Goal: Task Accomplishment & Management: Manage account settings

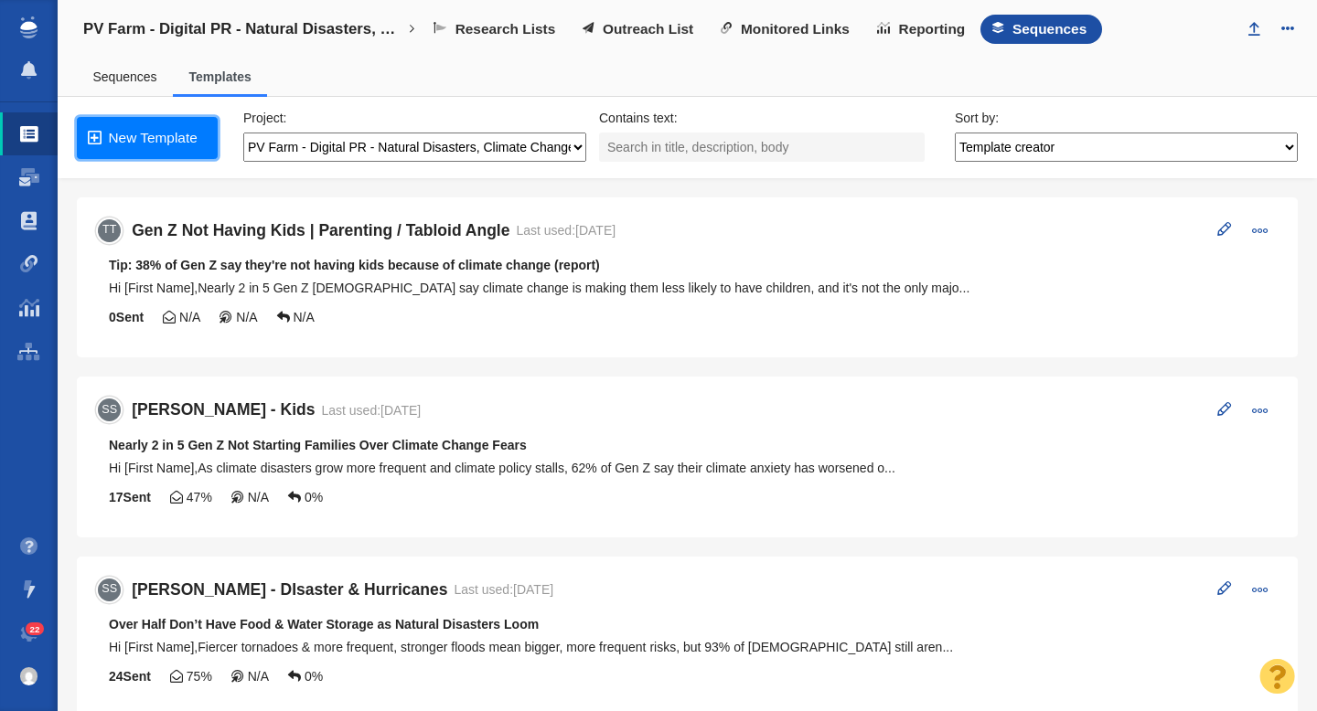
click at [155, 144] on link "New Template" at bounding box center [147, 138] width 141 height 42
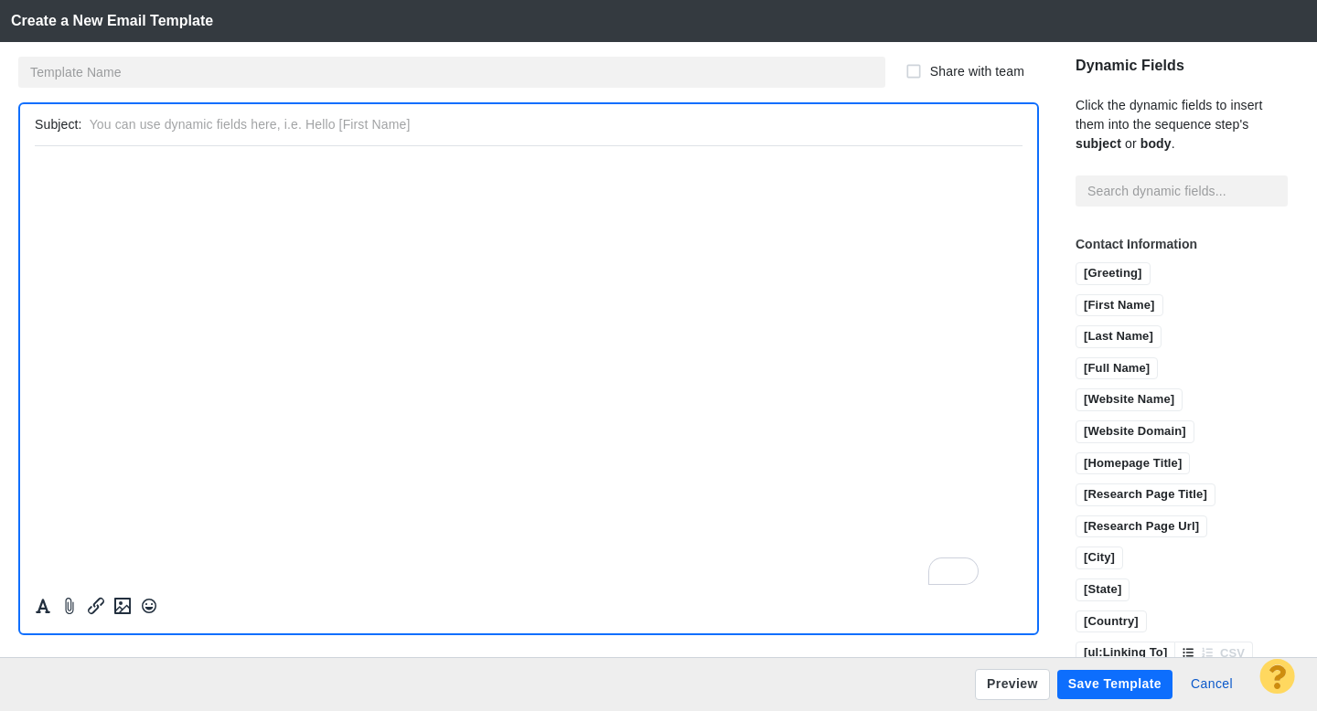
click at [127, 124] on input "text" at bounding box center [552, 125] width 925 height 27
paste input "[Report] How climate anxiety is reshaping life decisions for young [DEMOGRAPHIC…"
type input "[Report] How climate anxiety is reshaping life decisions for young [DEMOGRAPHIC…"
click at [205, 187] on html "﻿" at bounding box center [528, 166] width 987 height 43
paste body "To enrich screen reader interactions, please activate Accessibility in Grammarl…"
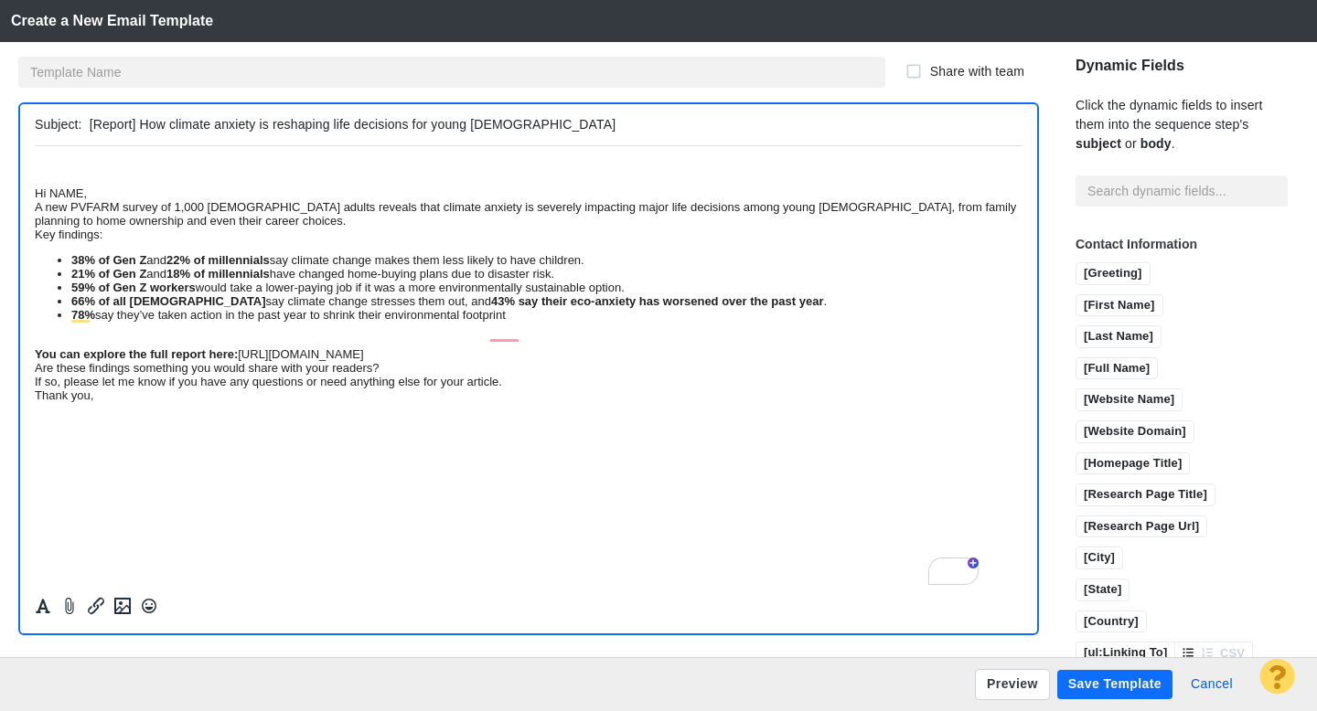
click at [36, 195] on div "Hi NAME," at bounding box center [528, 193] width 987 height 14
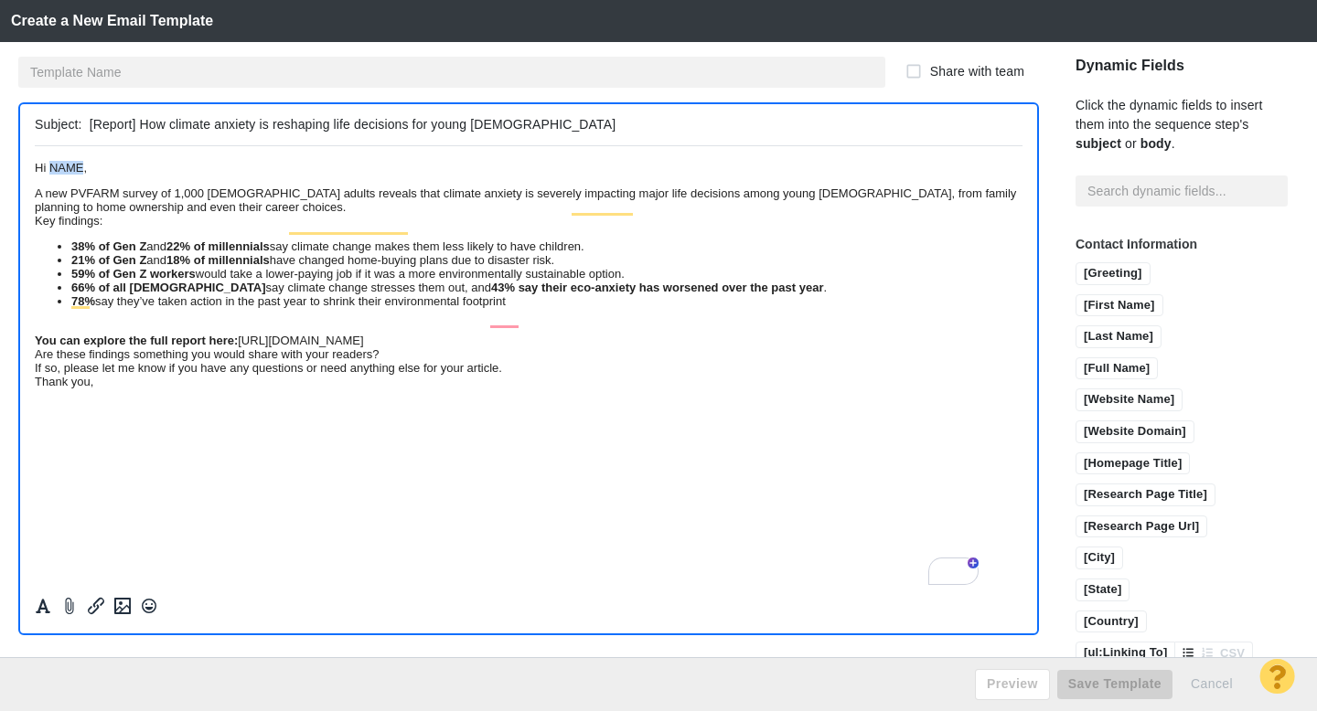
drag, startPoint x: 99, startPoint y: 173, endPoint x: 58, endPoint y: 174, distance: 41.2
click at [58, 174] on span "Hi NAME," at bounding box center [61, 167] width 52 height 14
click at [1076, 295] on input "[First Name]" at bounding box center [1119, 306] width 86 height 23
click at [175, 172] on p "﻿ Hi [First Name]," at bounding box center [528, 167] width 987 height 14
click at [656, 213] on div "A new PVFARM survey of 1,000 [DEMOGRAPHIC_DATA] adults reveals that climate anx…" at bounding box center [528, 199] width 987 height 27
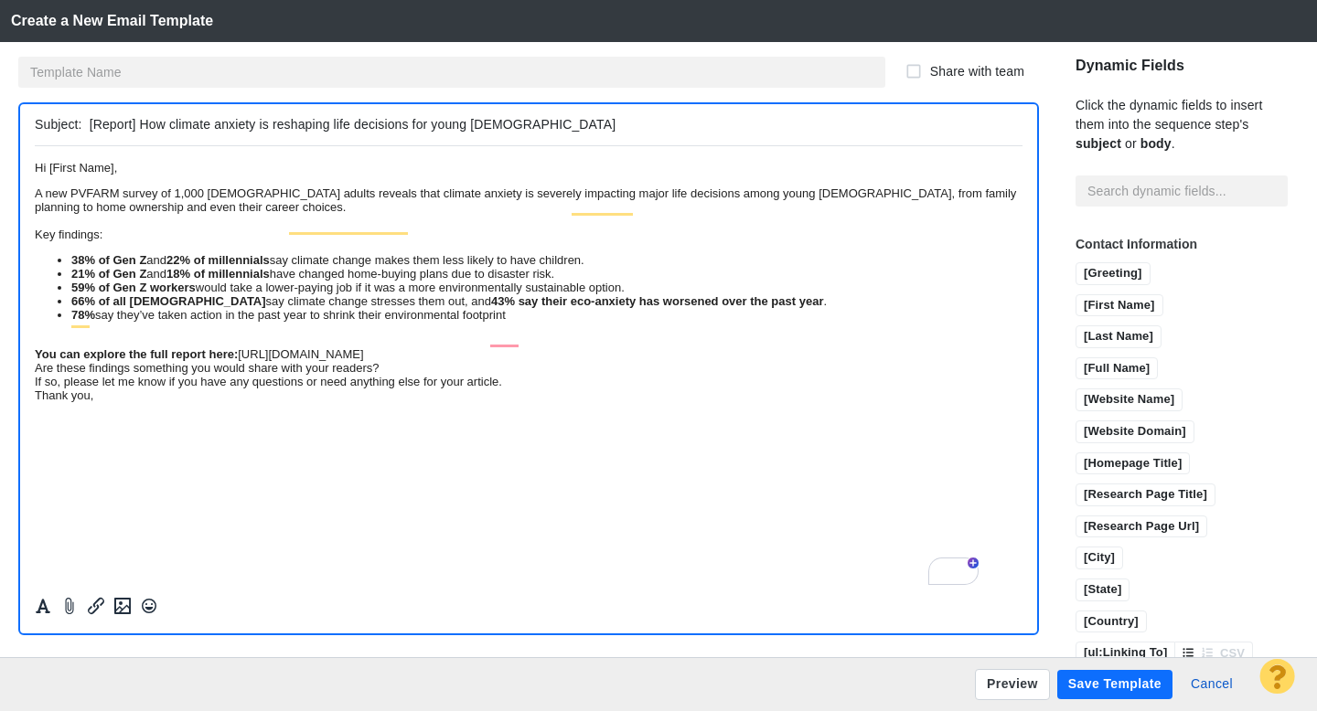
click at [116, 360] on div "You can explore the full report here: https://www.pvfarm.io/blog/natural-disast…" at bounding box center [528, 354] width 987 height 14
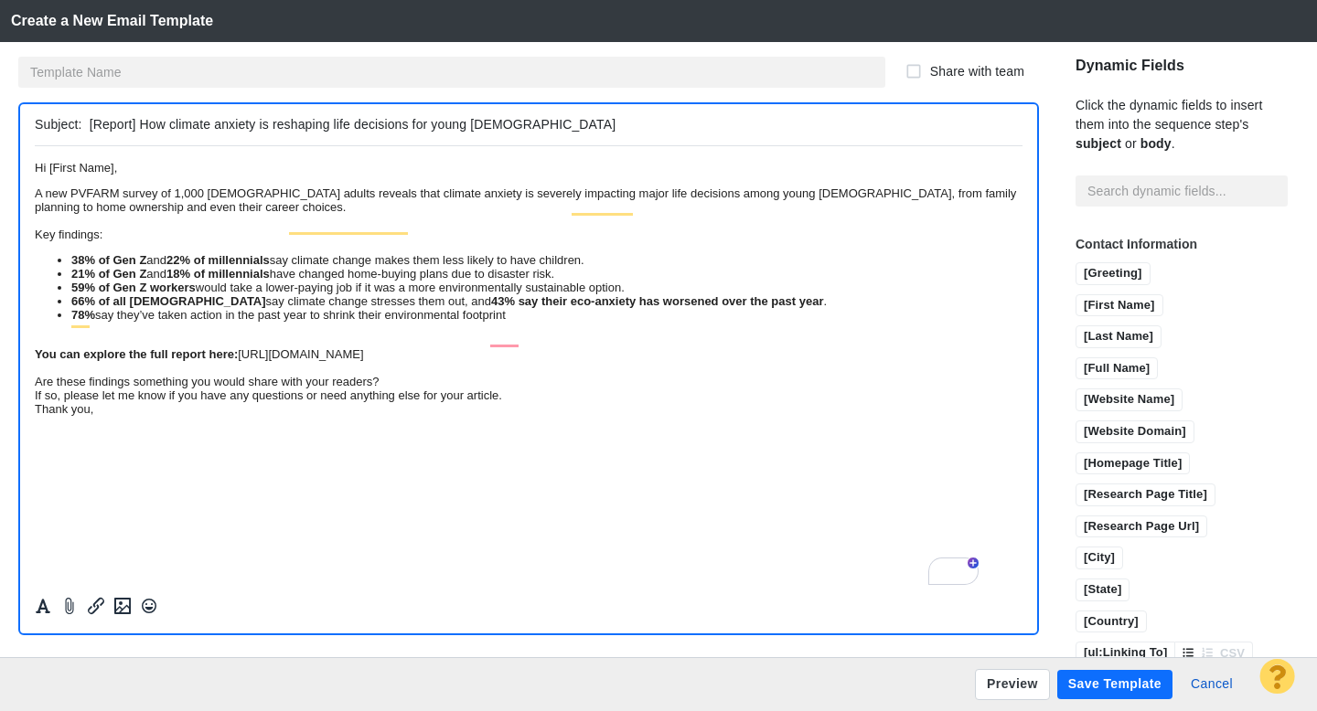
click at [532, 388] on div "Are these findings something you would share with your readers?" at bounding box center [528, 381] width 987 height 14
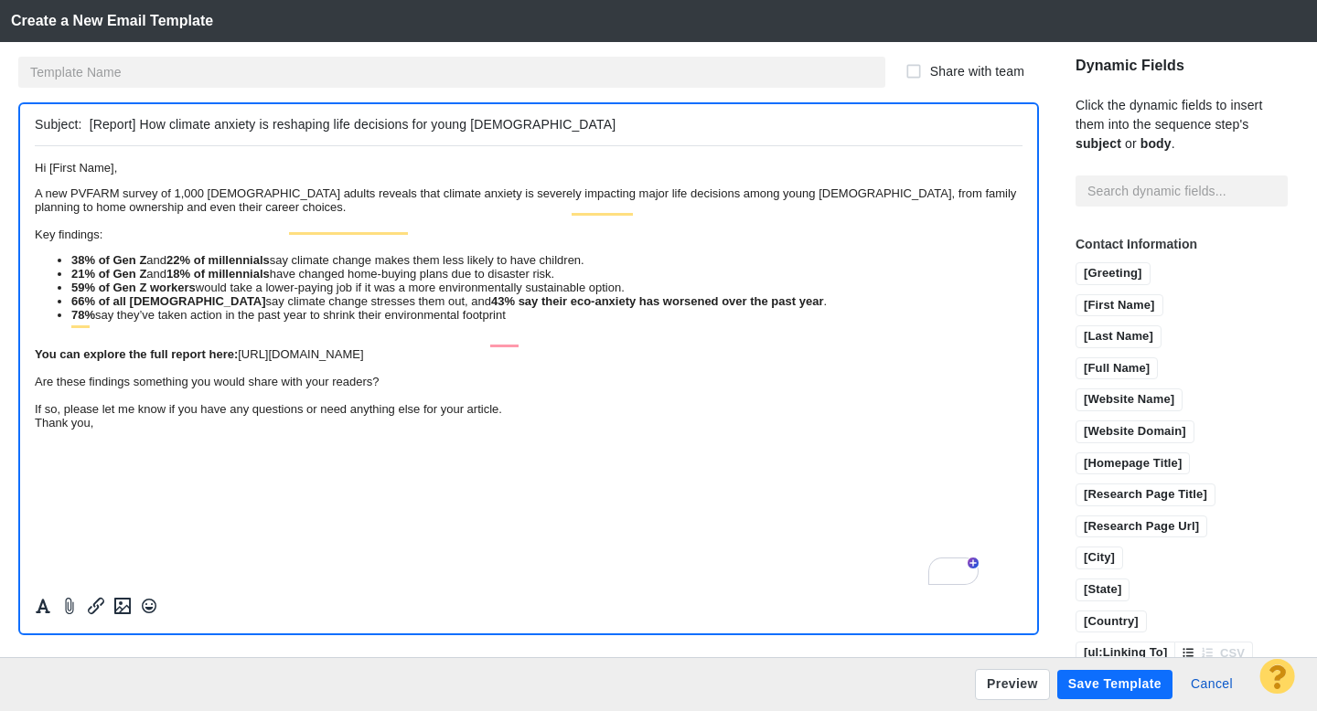
scroll to position [6, 0]
click at [693, 415] on div "If so, please let me know if you have any questions or need anything else for y…" at bounding box center [528, 408] width 987 height 14
click at [994, 687] on button "Preview" at bounding box center [1012, 684] width 75 height 31
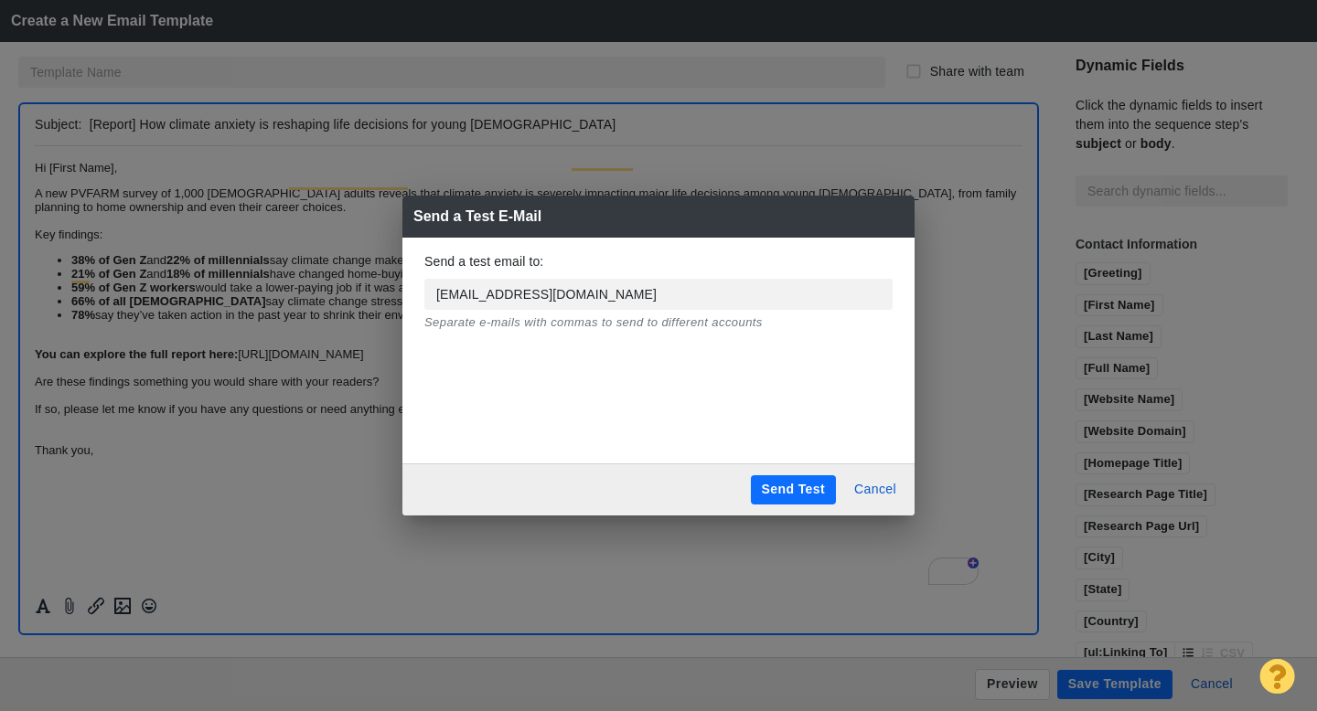
click at [790, 487] on button "Send Test" at bounding box center [793, 489] width 85 height 29
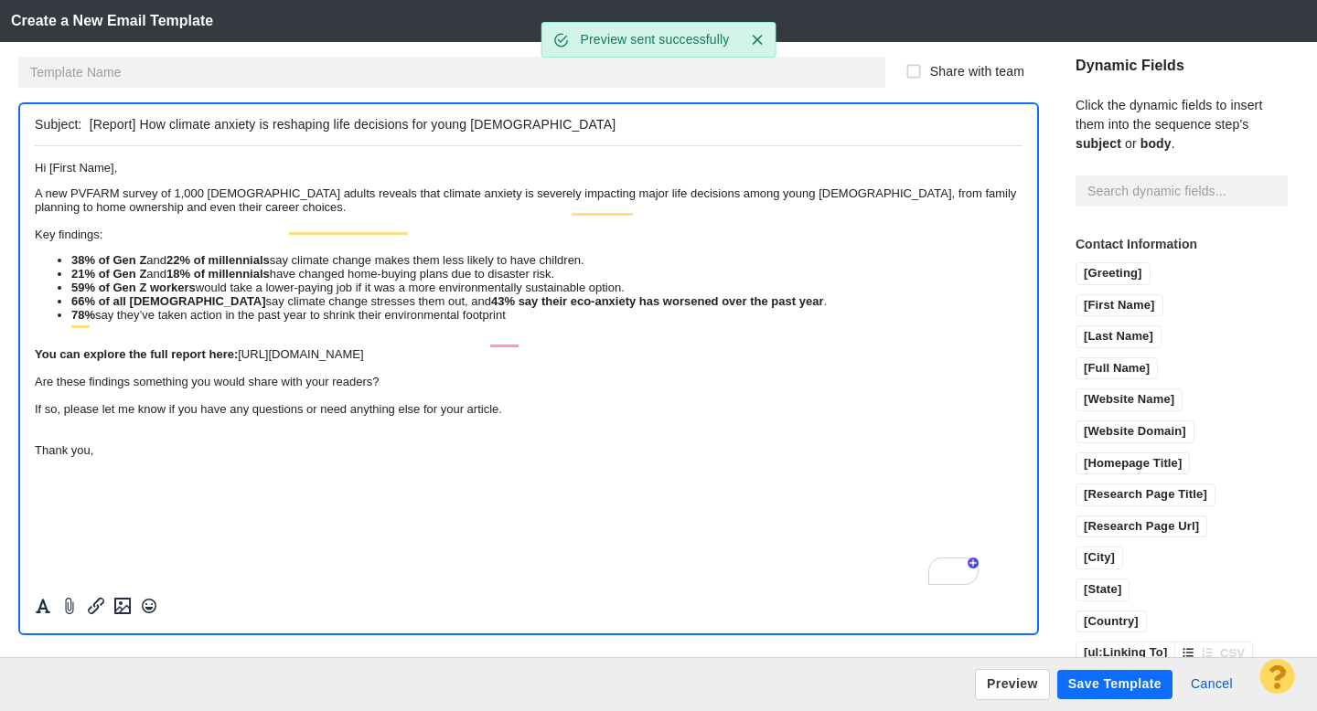
scroll to position [0, 0]
click at [1119, 688] on button "Save Template" at bounding box center [1114, 684] width 115 height 29
click at [231, 79] on input "text" at bounding box center [451, 72] width 867 height 31
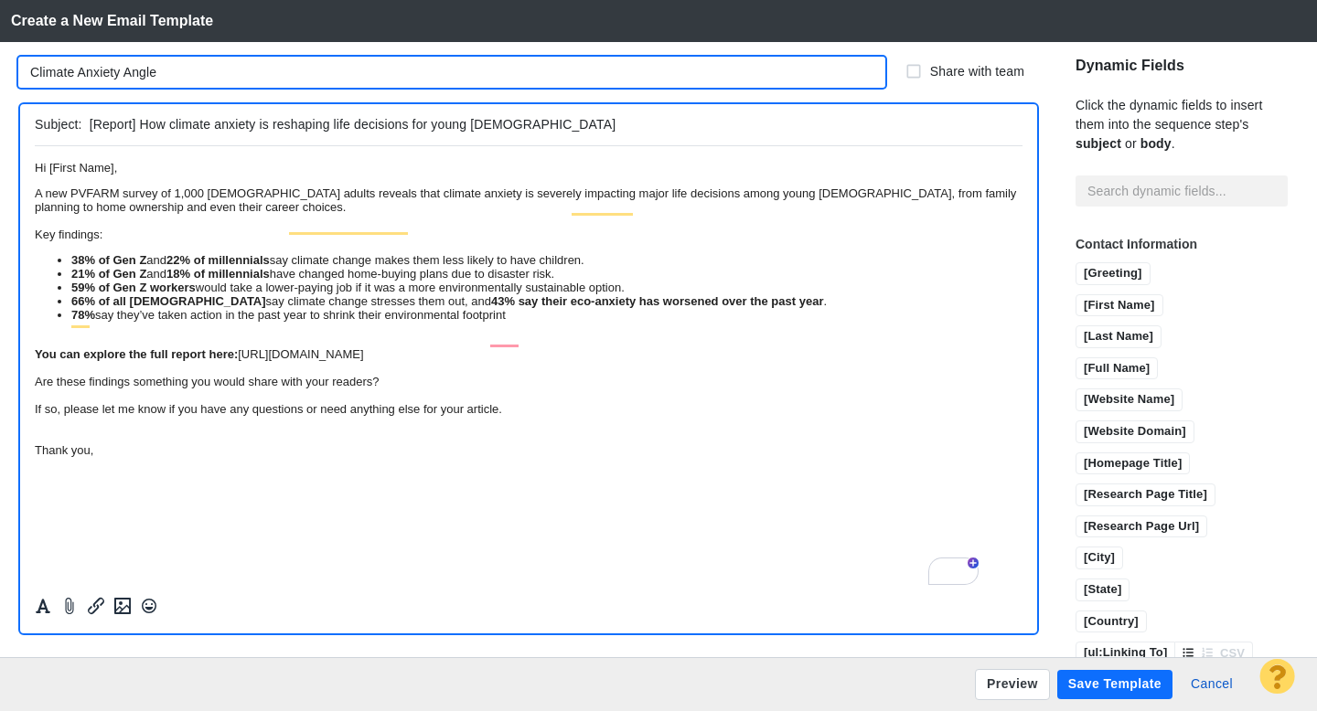
type input "Climate Anxiety Angle"
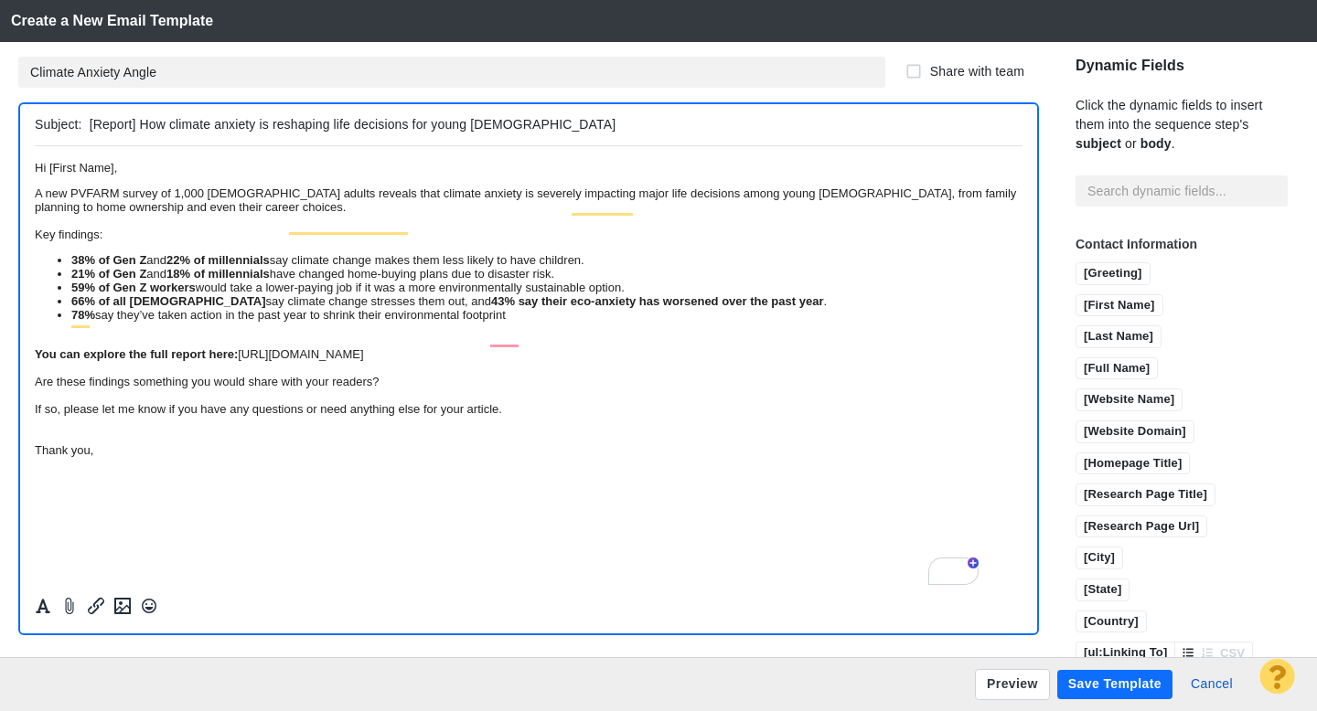
click at [1121, 688] on button "Save Template" at bounding box center [1114, 684] width 115 height 29
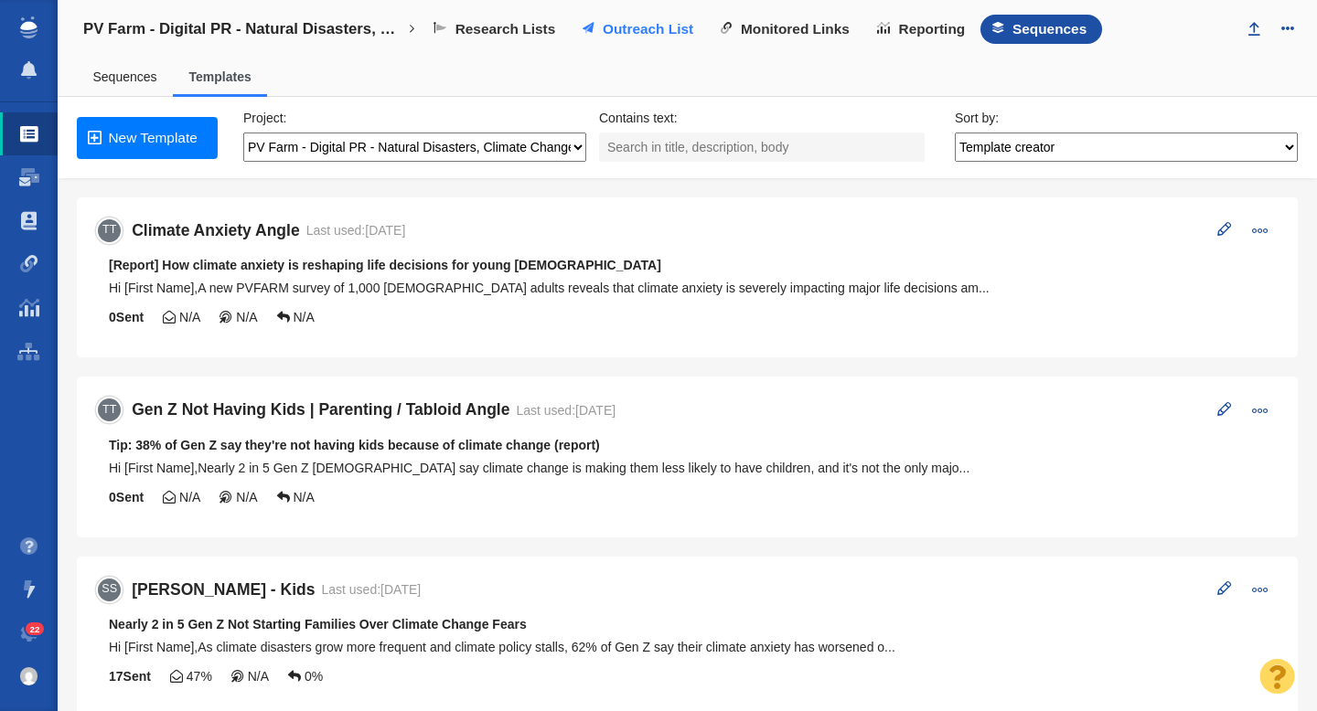
click at [632, 21] on span "Outreach List" at bounding box center [648, 29] width 91 height 16
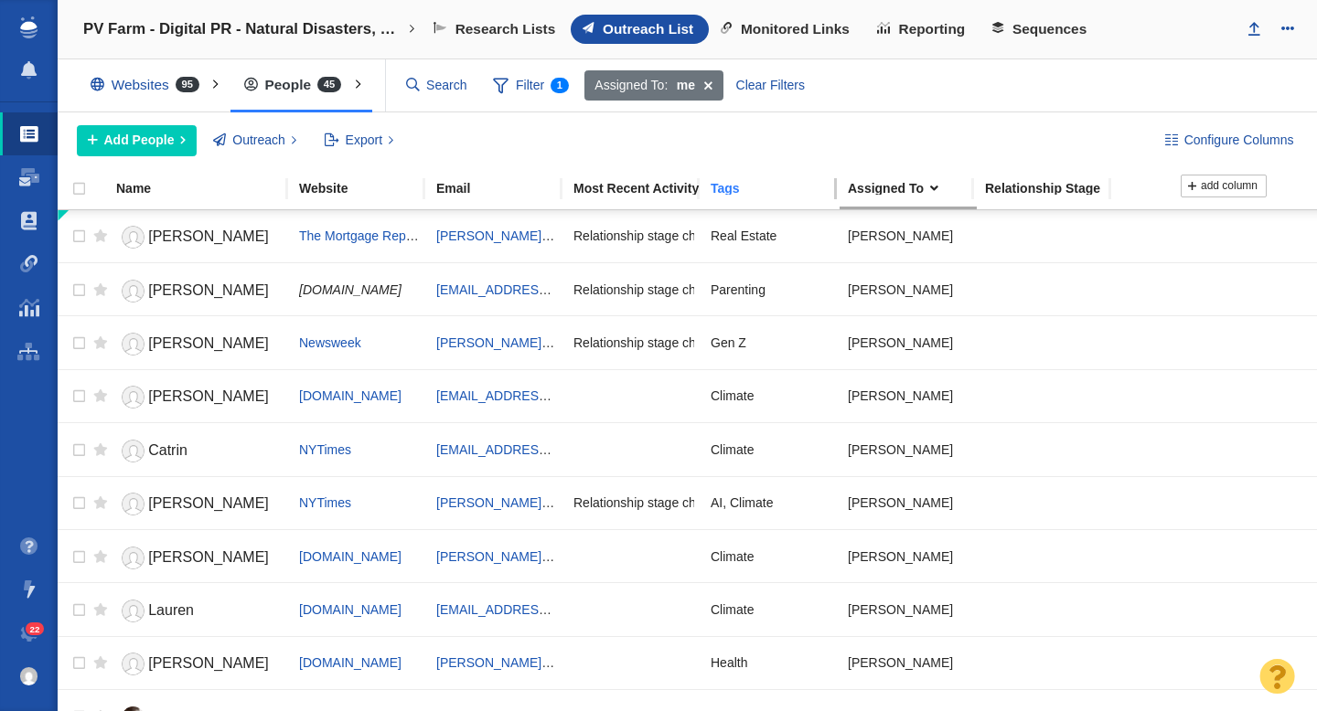
click at [739, 198] on div "Tags" at bounding box center [770, 188] width 137 height 21
click at [766, 190] on div "Tags" at bounding box center [777, 188] width 135 height 13
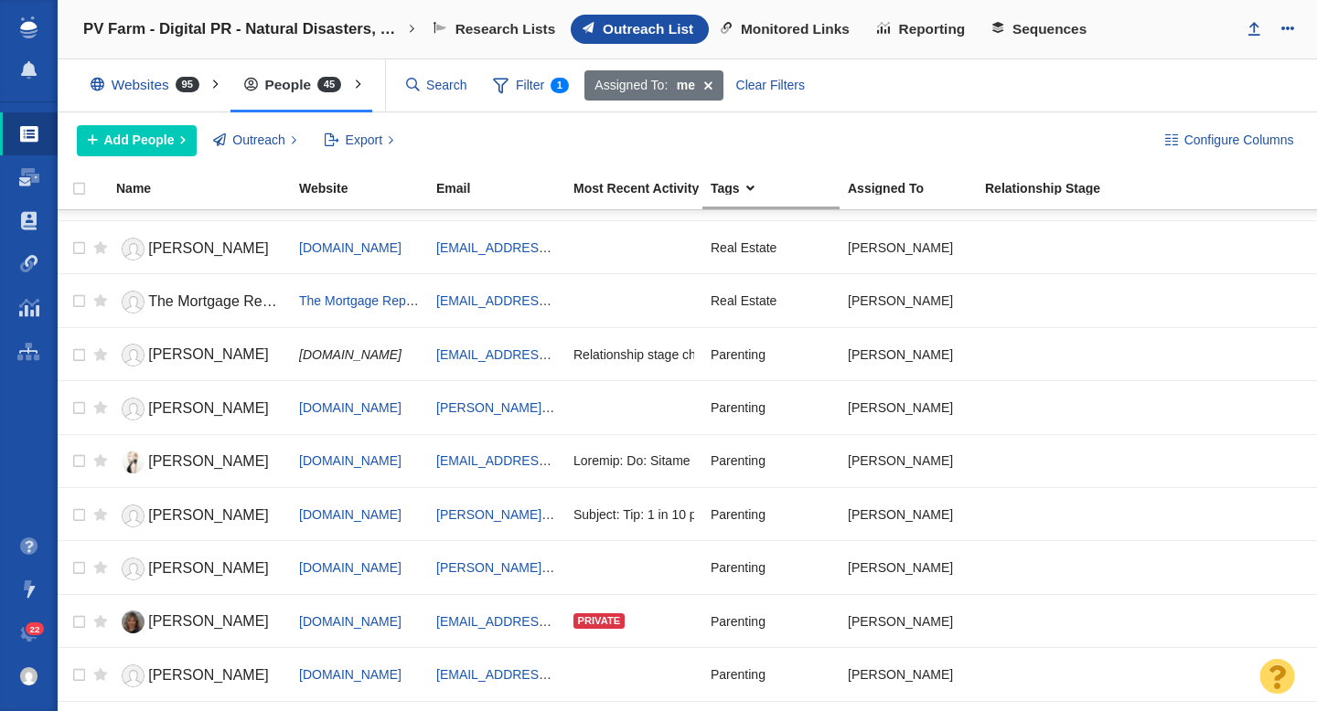
scroll to position [473, 0]
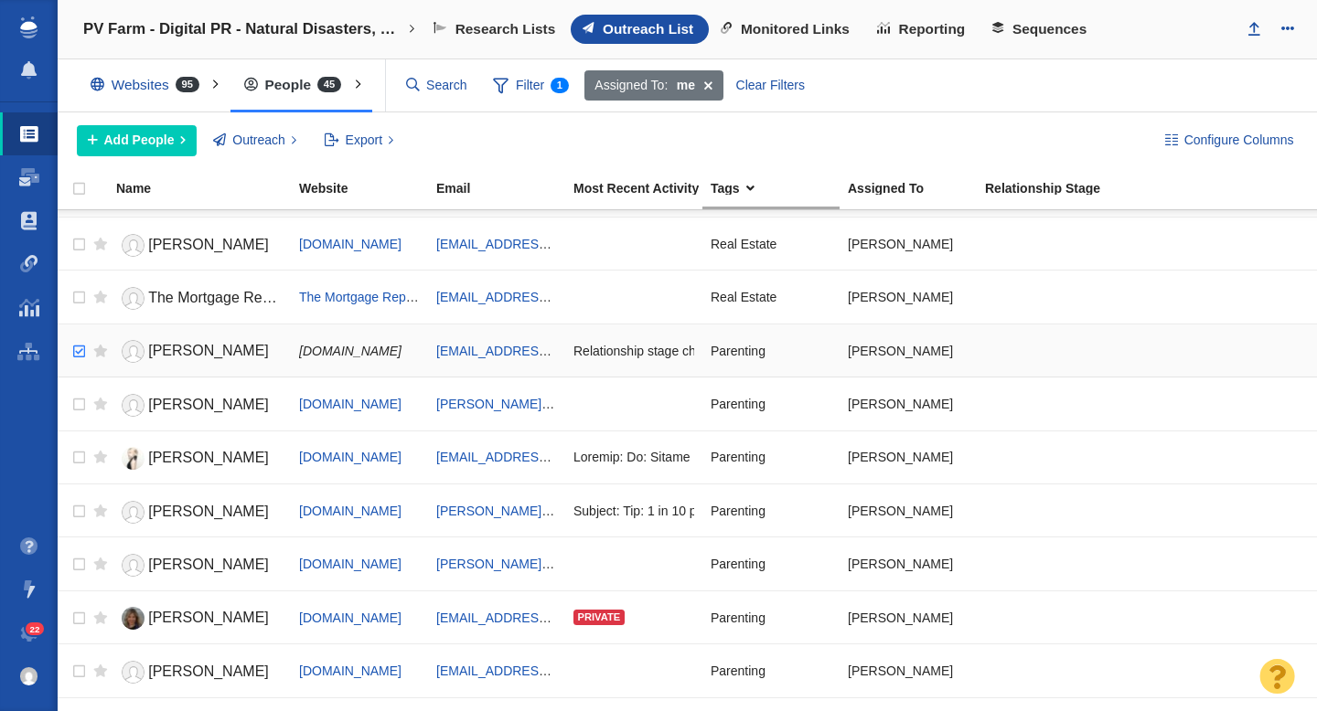
checkbox input "true"
click at [80, 349] on input "checkbox" at bounding box center [76, 352] width 27 height 40
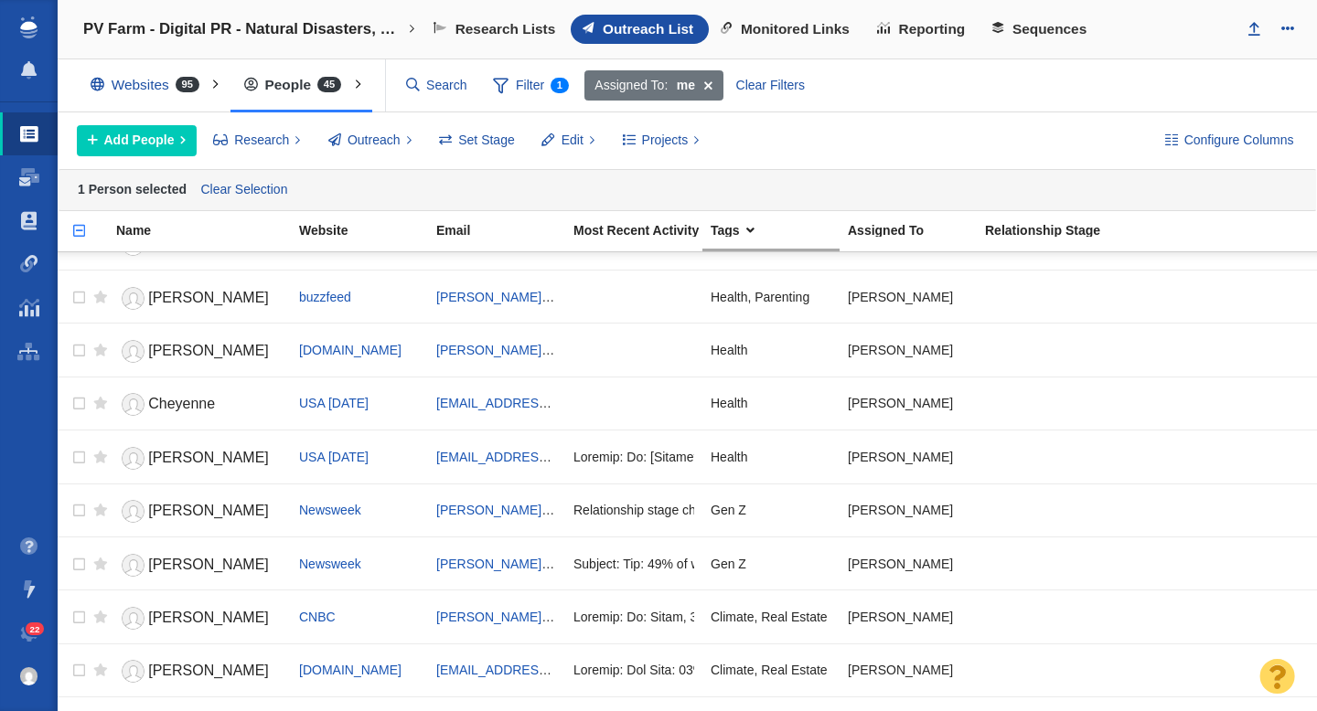
scroll to position [1000, 0]
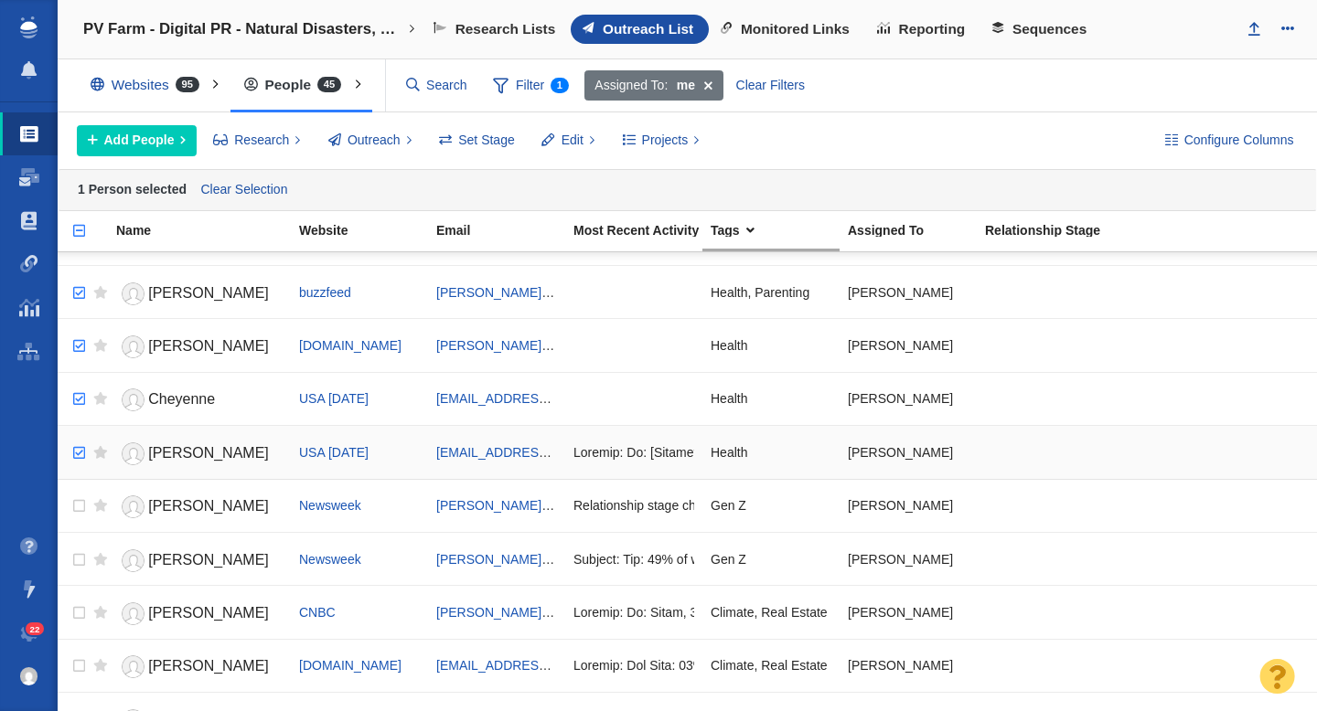
checkbox input "true"
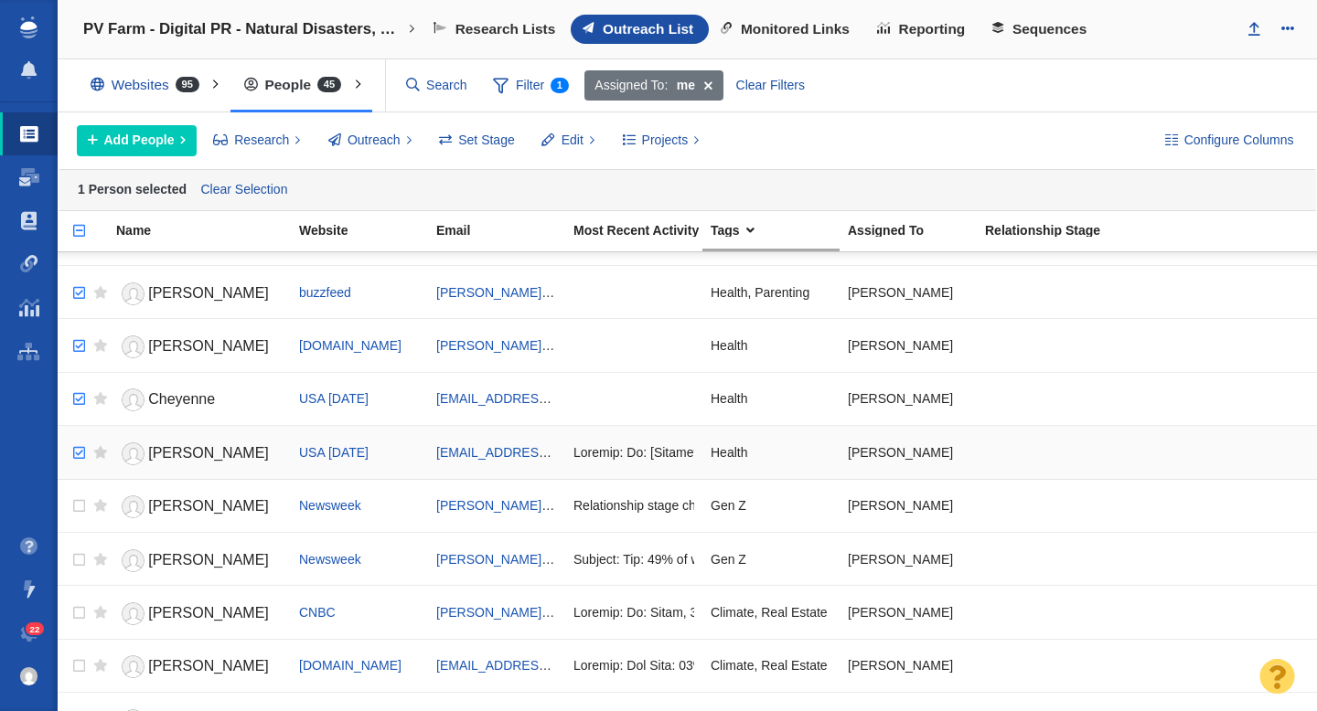
checkbox input "true"
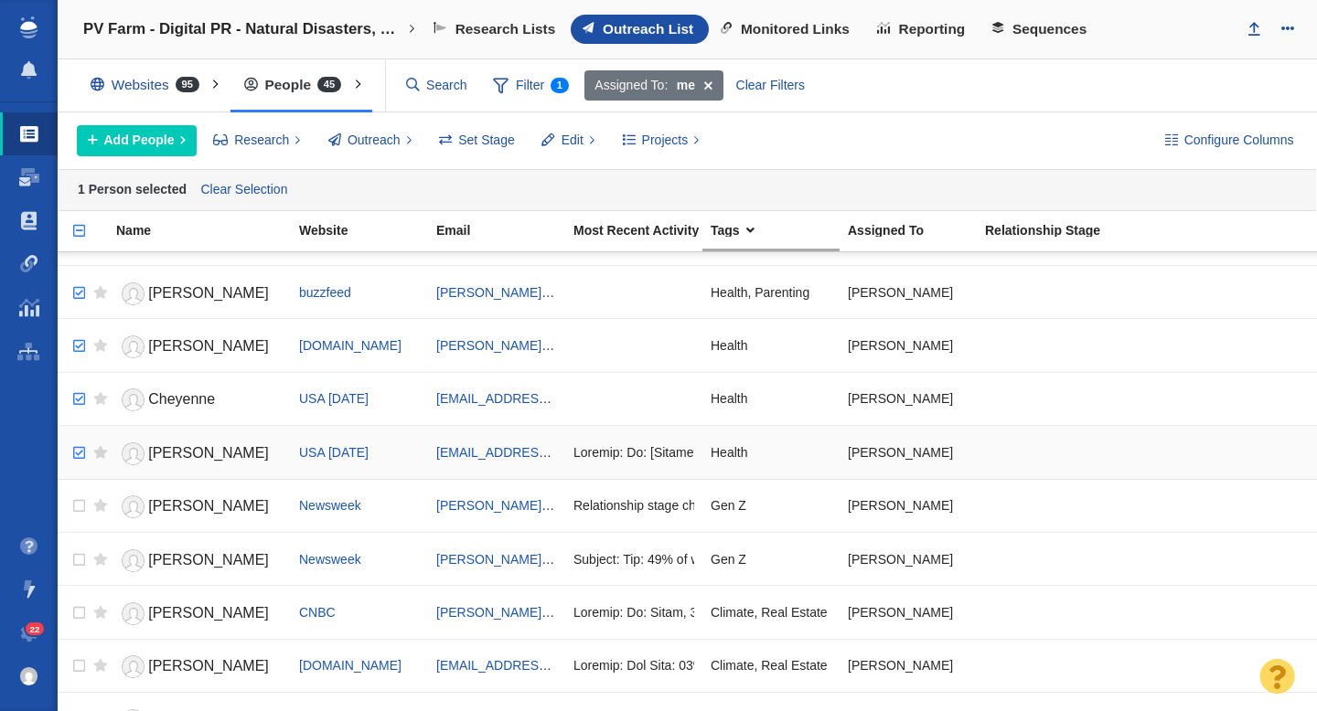
checkbox input "true"
click at [82, 454] on input "checkbox" at bounding box center [76, 453] width 27 height 40
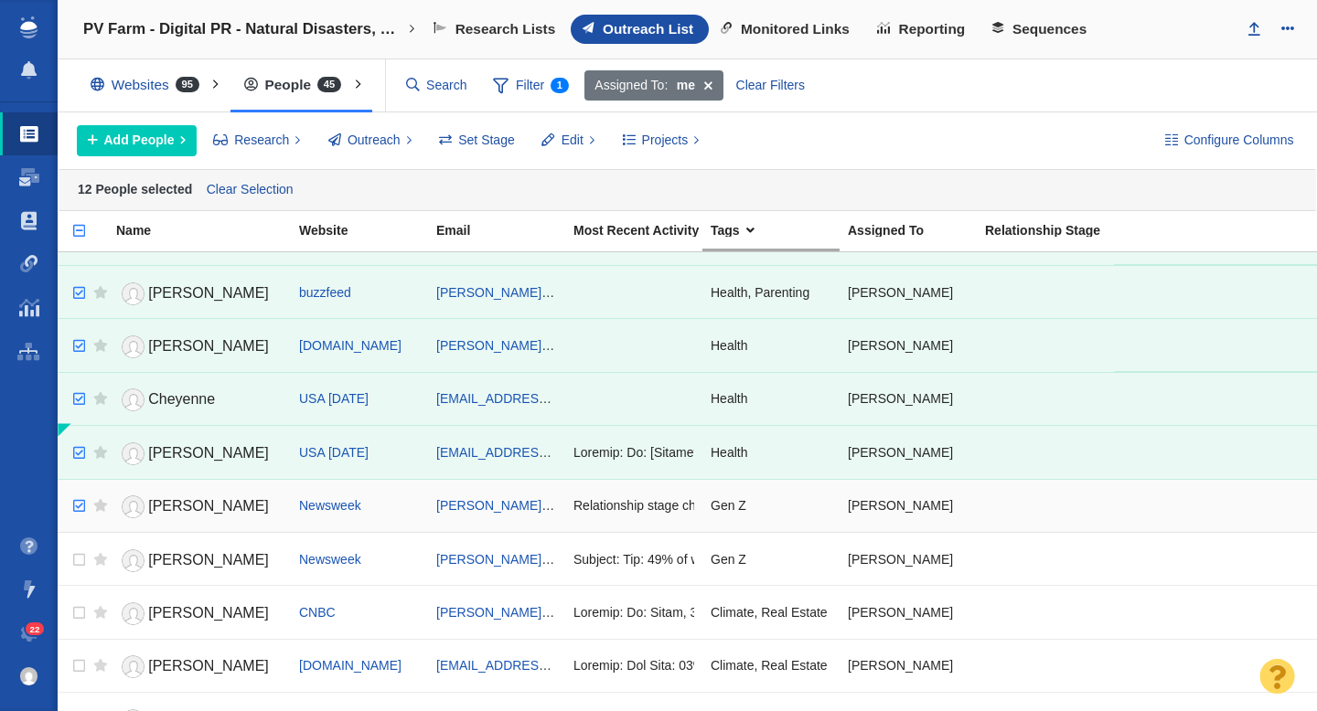
checkbox input "true"
click at [81, 495] on input "checkbox" at bounding box center [76, 506] width 27 height 40
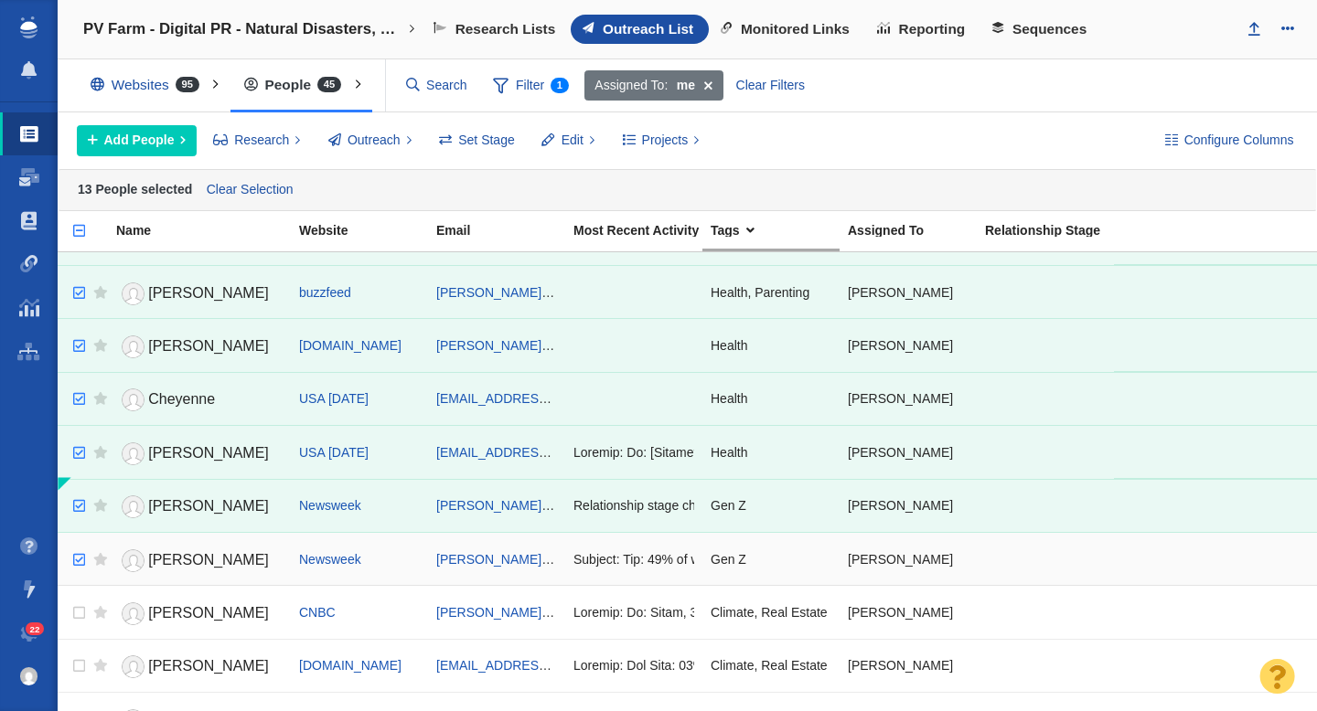
checkbox input "true"
click at [79, 552] on input "checkbox" at bounding box center [76, 560] width 27 height 40
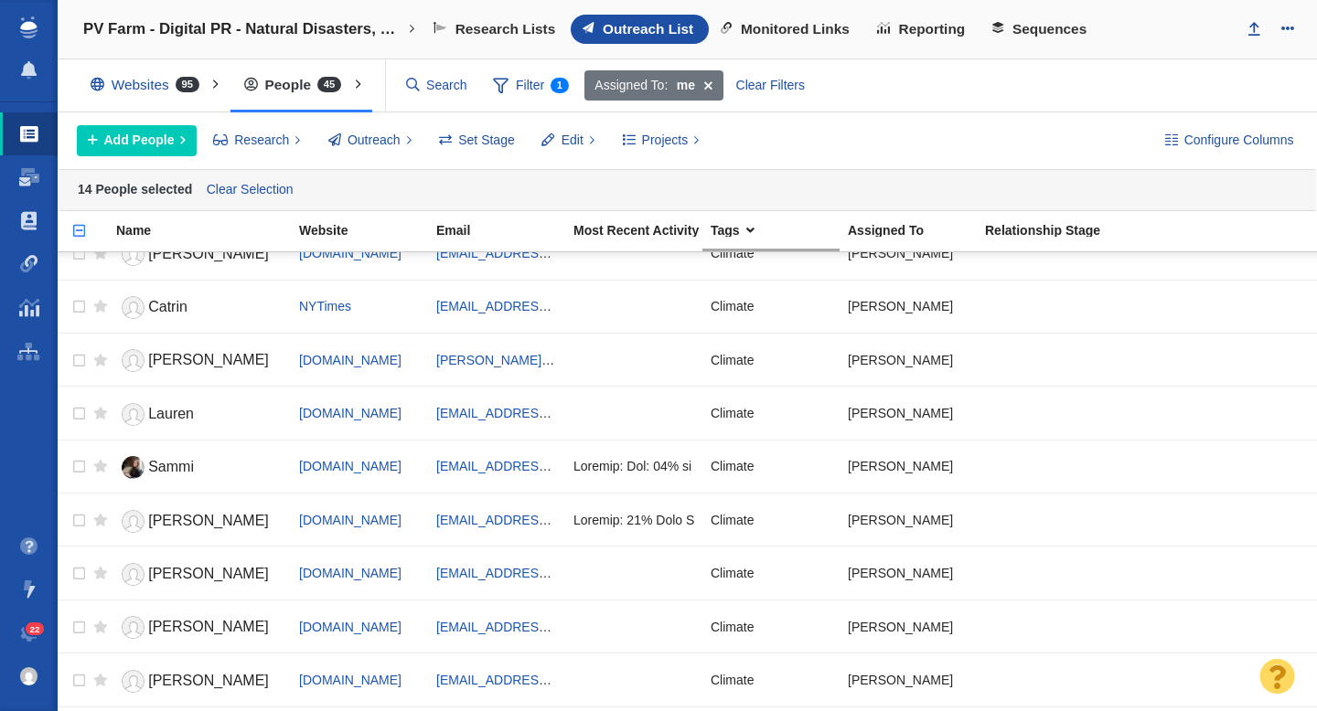
scroll to position [1495, 0]
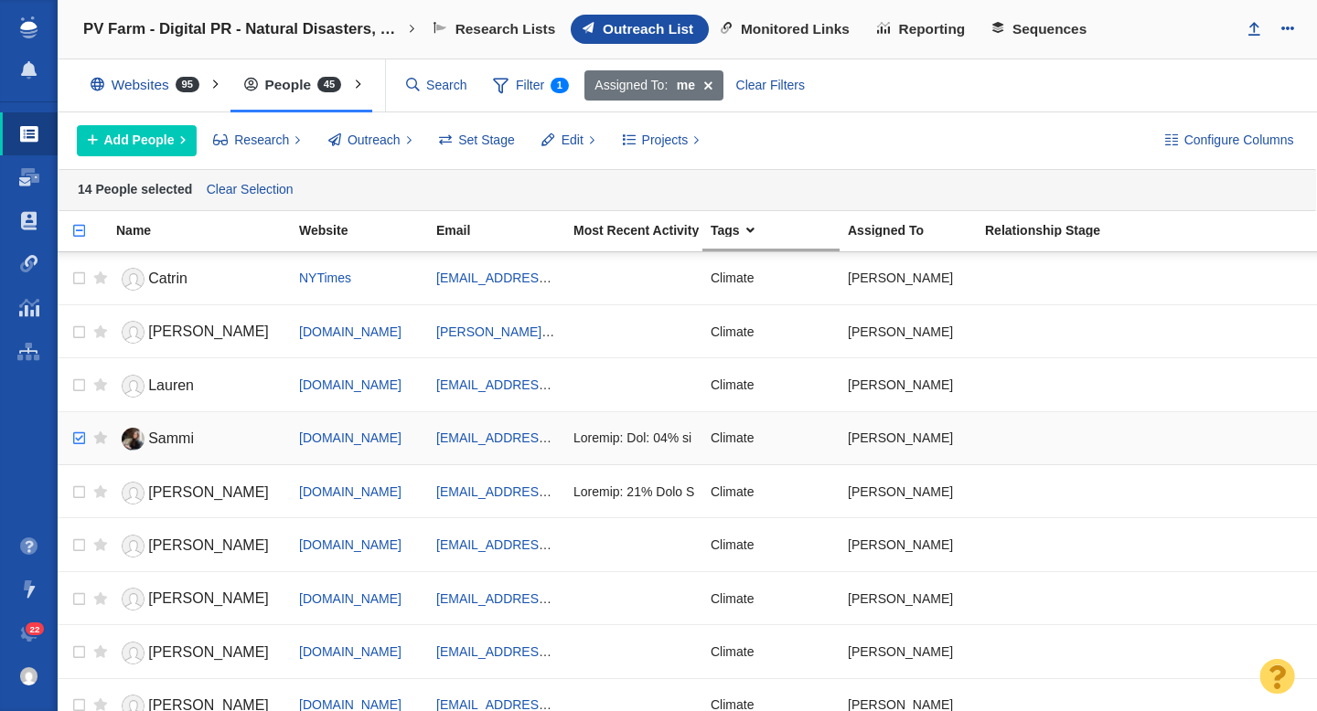
checkbox input "true"
click at [81, 438] on input "checkbox" at bounding box center [76, 439] width 27 height 40
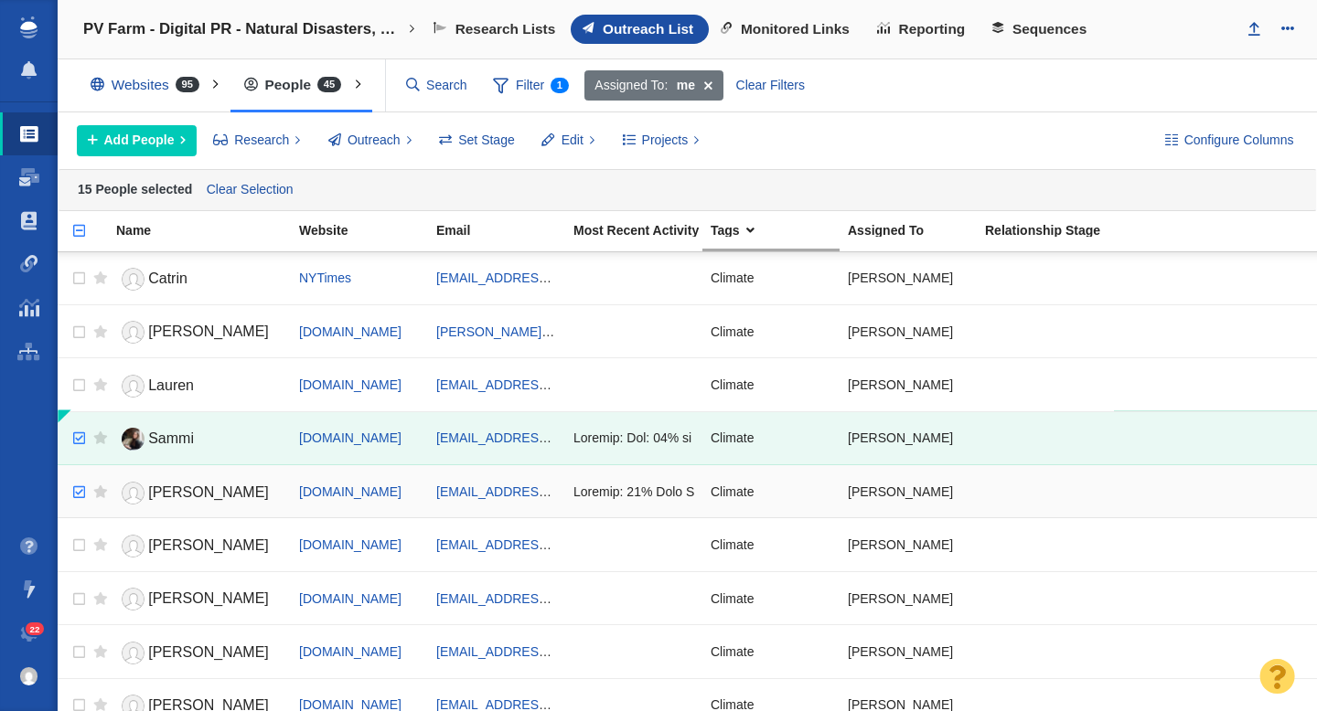
checkbox input "true"
click at [79, 487] on input "checkbox" at bounding box center [76, 493] width 27 height 40
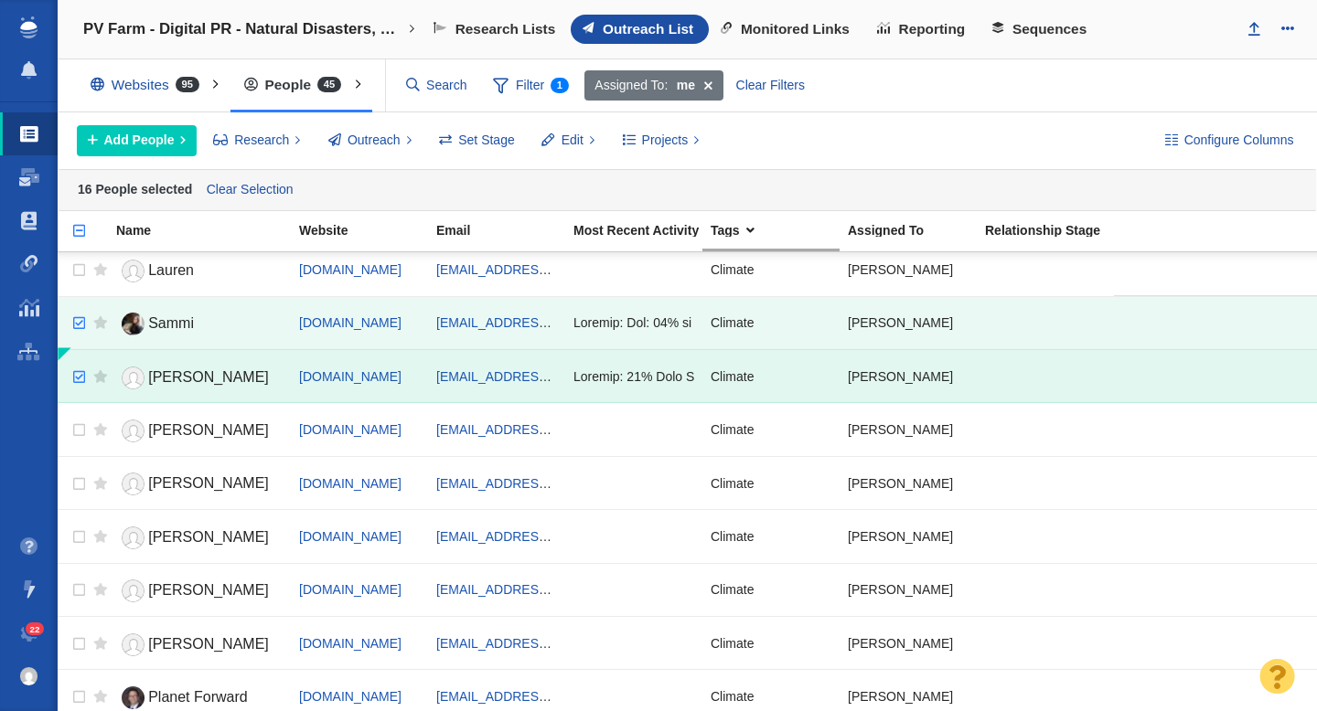
scroll to position [1620, 0]
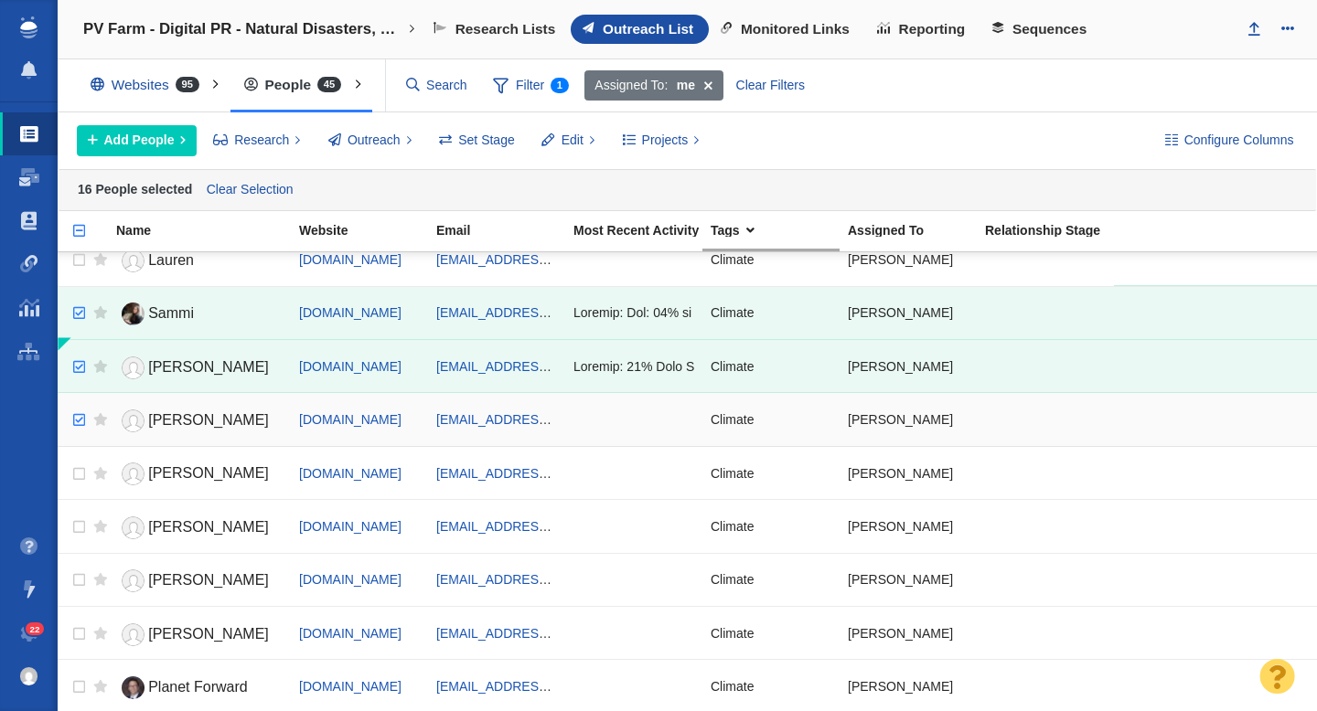
checkbox input "true"
click at [79, 420] on input "checkbox" at bounding box center [76, 420] width 27 height 40
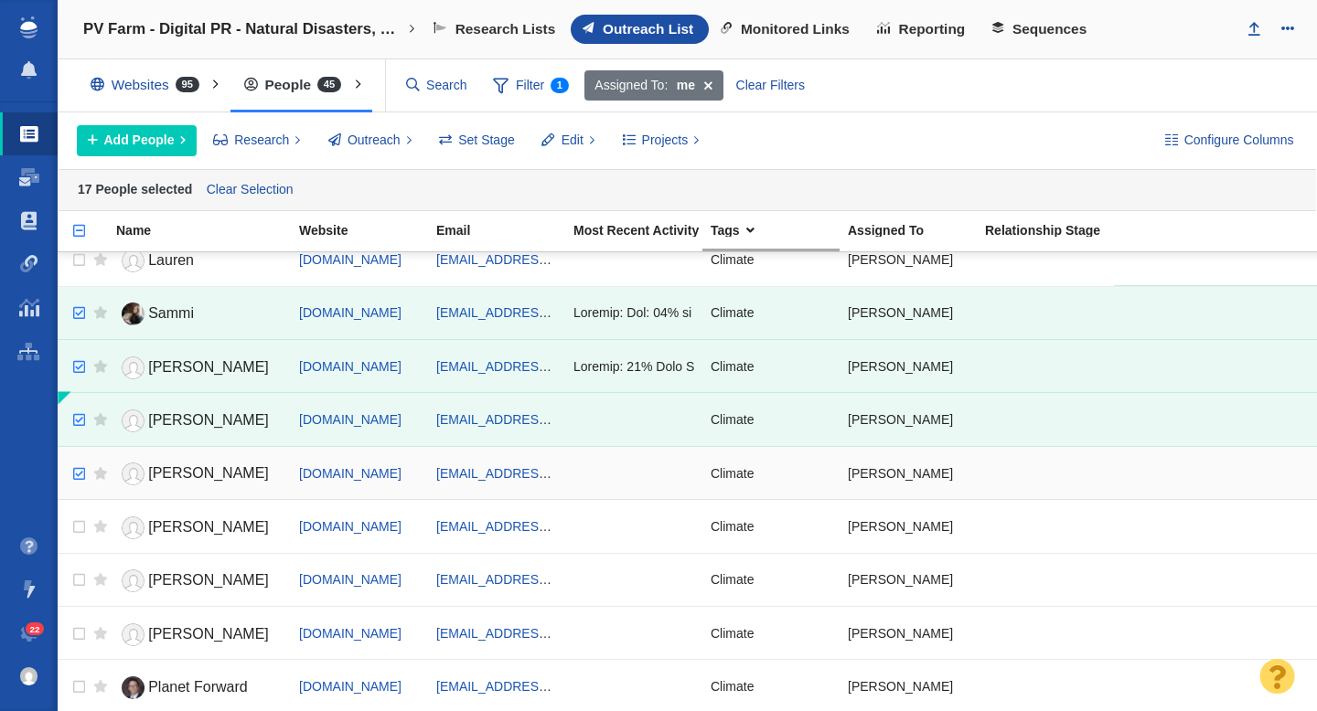
checkbox input "true"
click at [78, 471] on input "checkbox" at bounding box center [76, 474] width 27 height 40
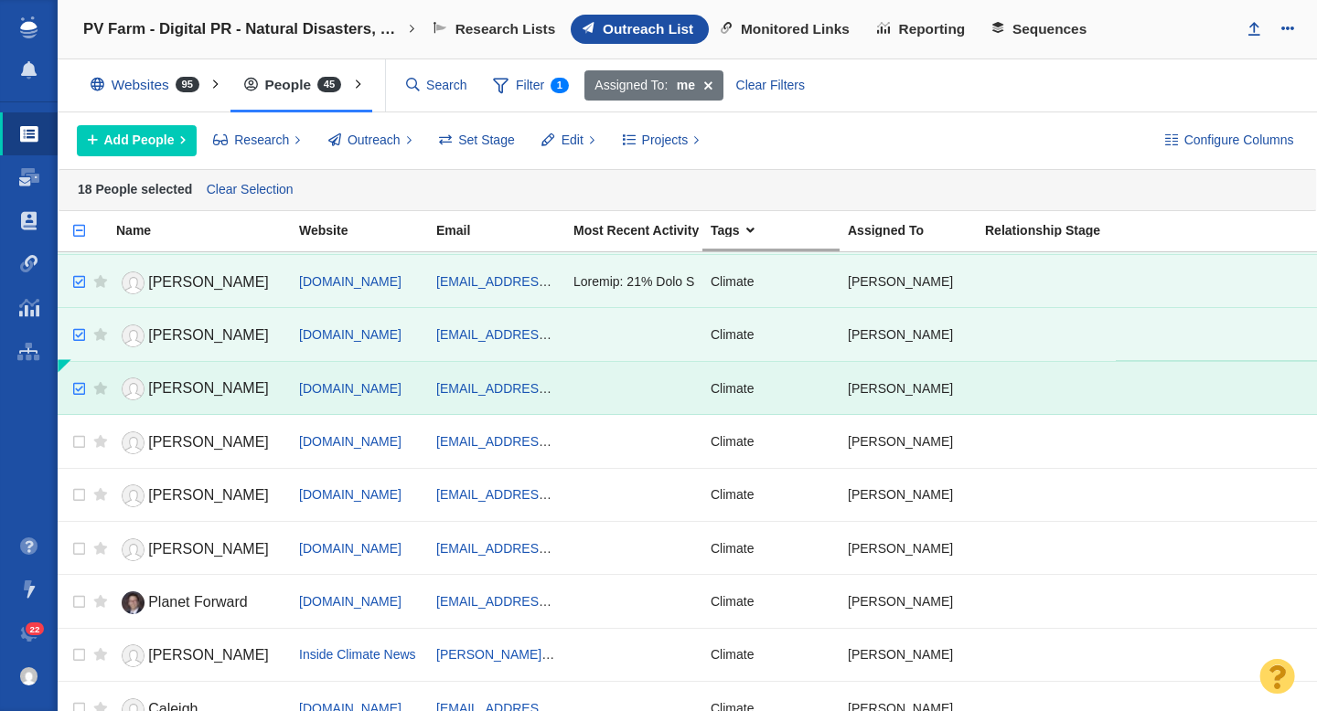
scroll to position [1722, 0]
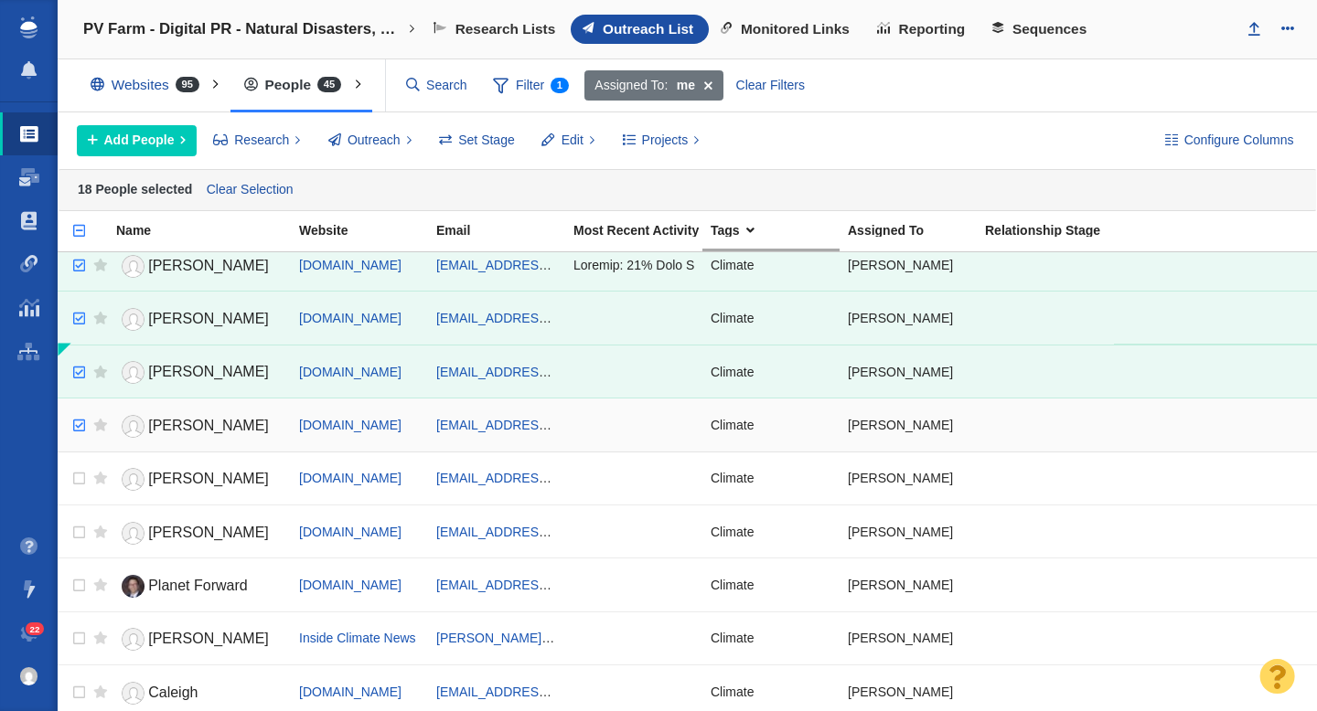
checkbox input "true"
click at [77, 424] on input "checkbox" at bounding box center [76, 426] width 27 height 40
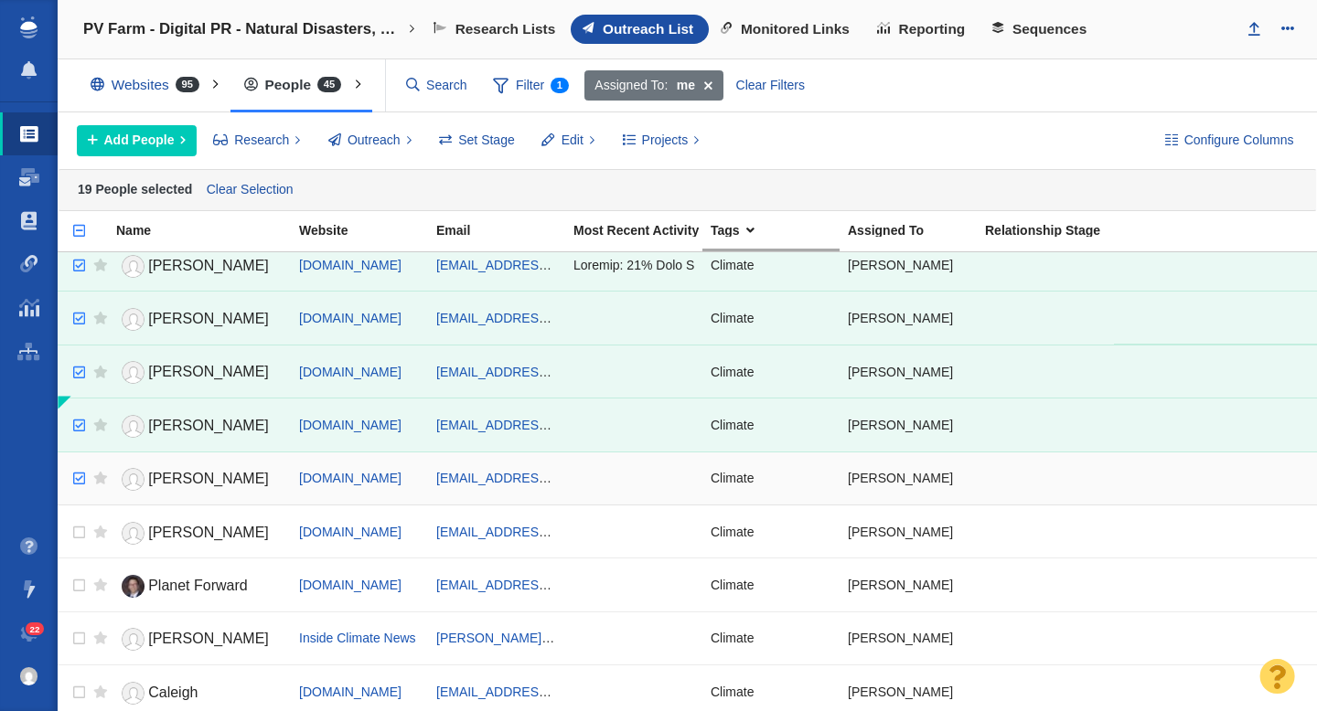
checkbox input "true"
click at [78, 478] on input "checkbox" at bounding box center [76, 479] width 27 height 40
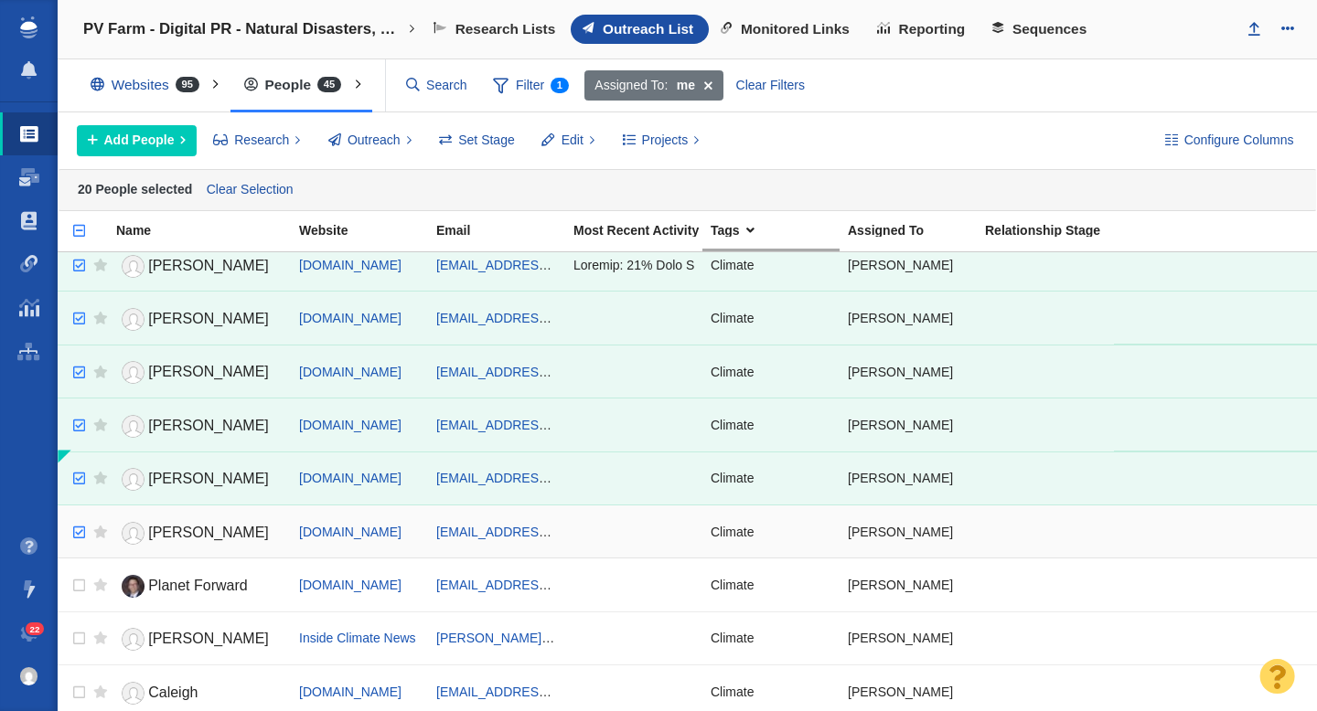
checkbox input "true"
click at [78, 529] on input "checkbox" at bounding box center [76, 533] width 27 height 40
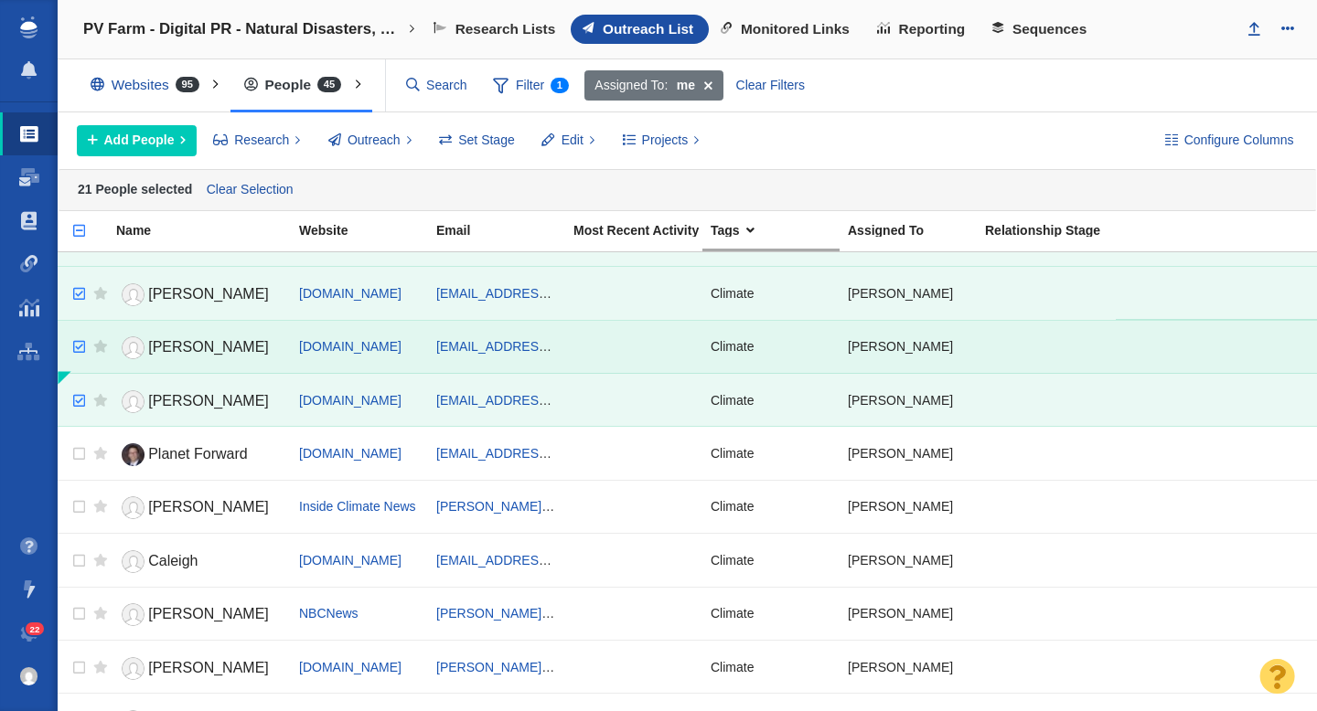
scroll to position [1859, 0]
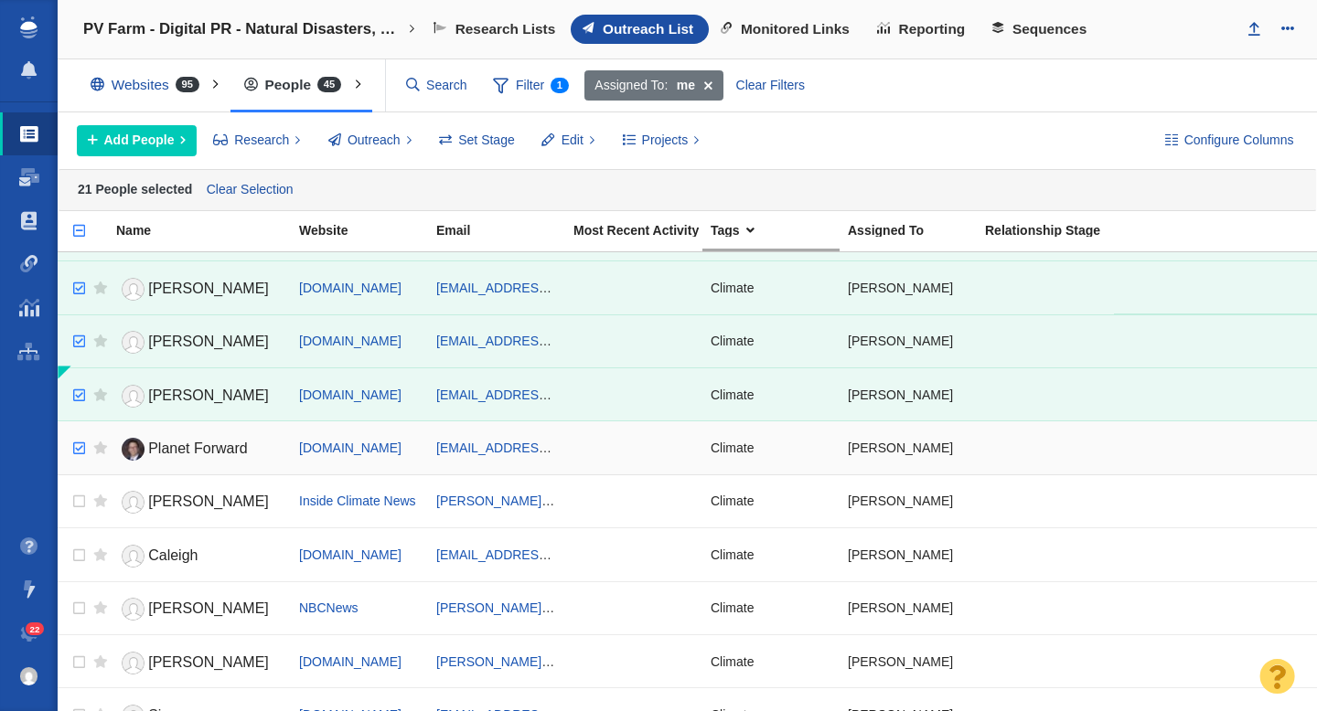
checkbox input "true"
click at [76, 452] on input "checkbox" at bounding box center [76, 449] width 27 height 40
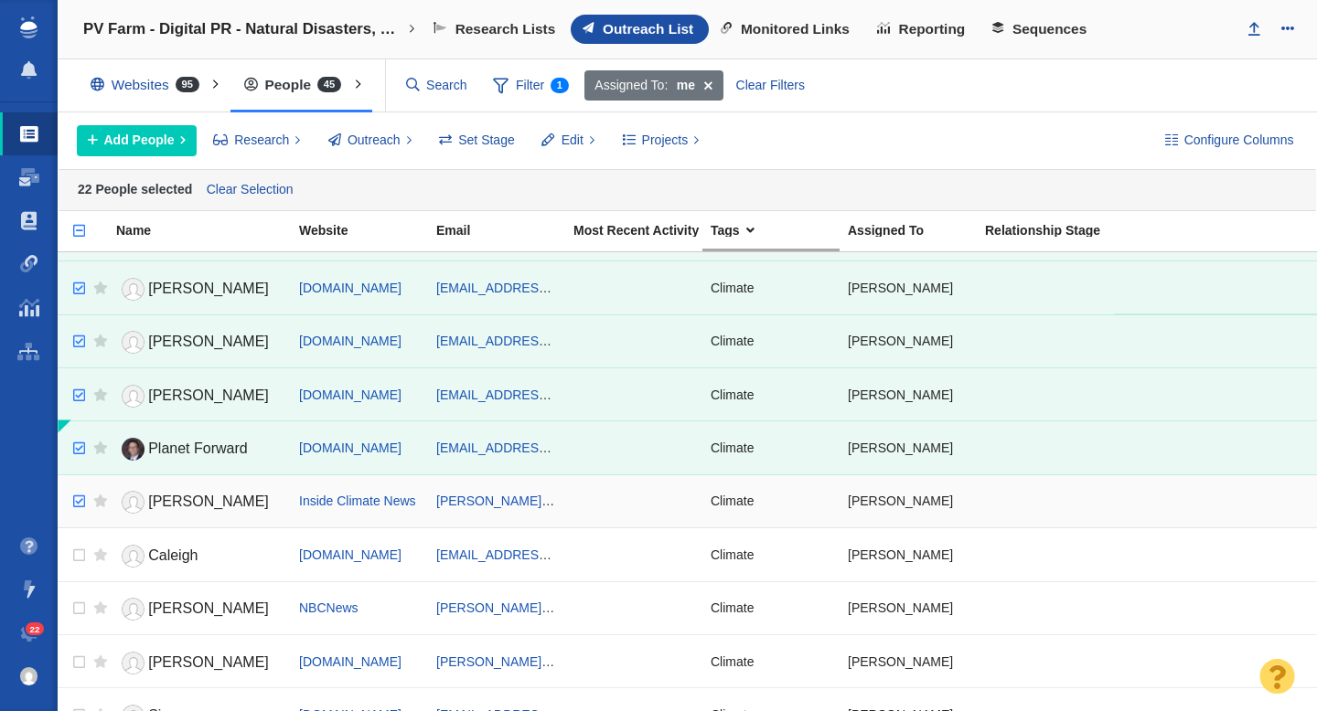
checkbox input "true"
click at [76, 495] on input "checkbox" at bounding box center [76, 502] width 27 height 40
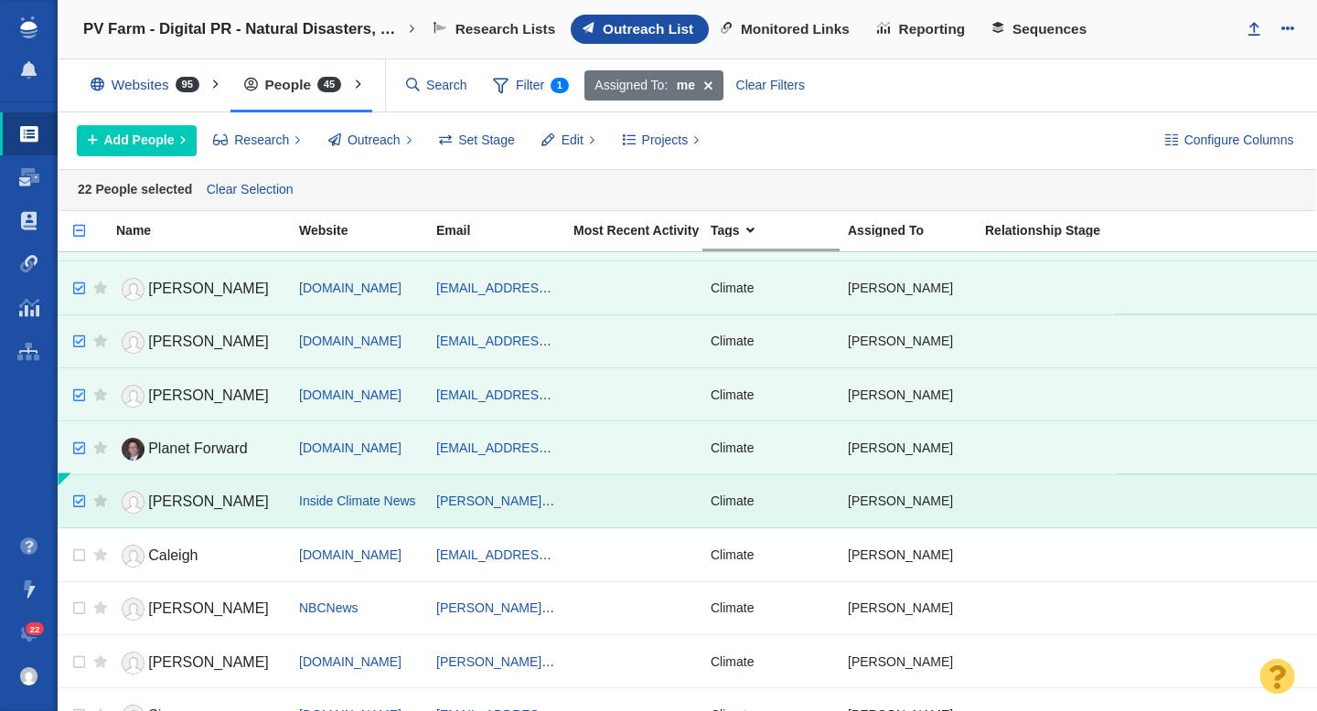
scroll to position [1943, 0]
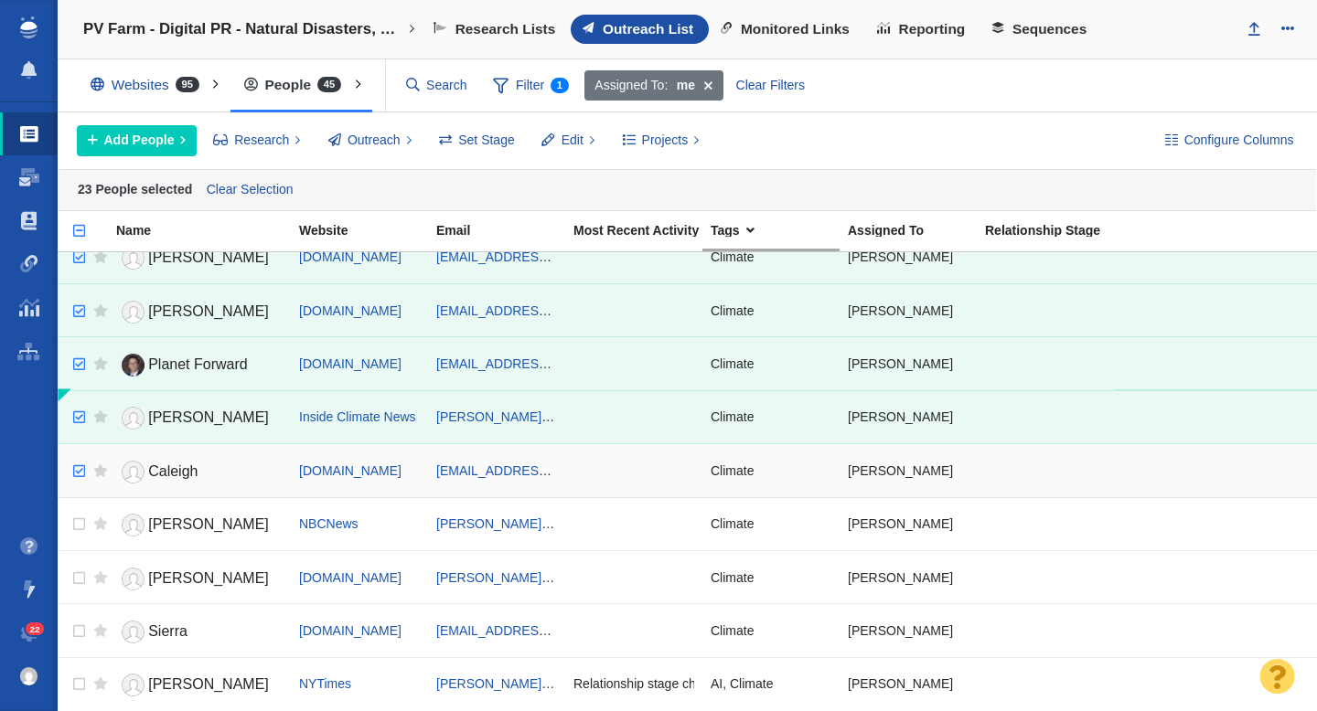
checkbox input "true"
click at [80, 474] on input "checkbox" at bounding box center [76, 472] width 27 height 40
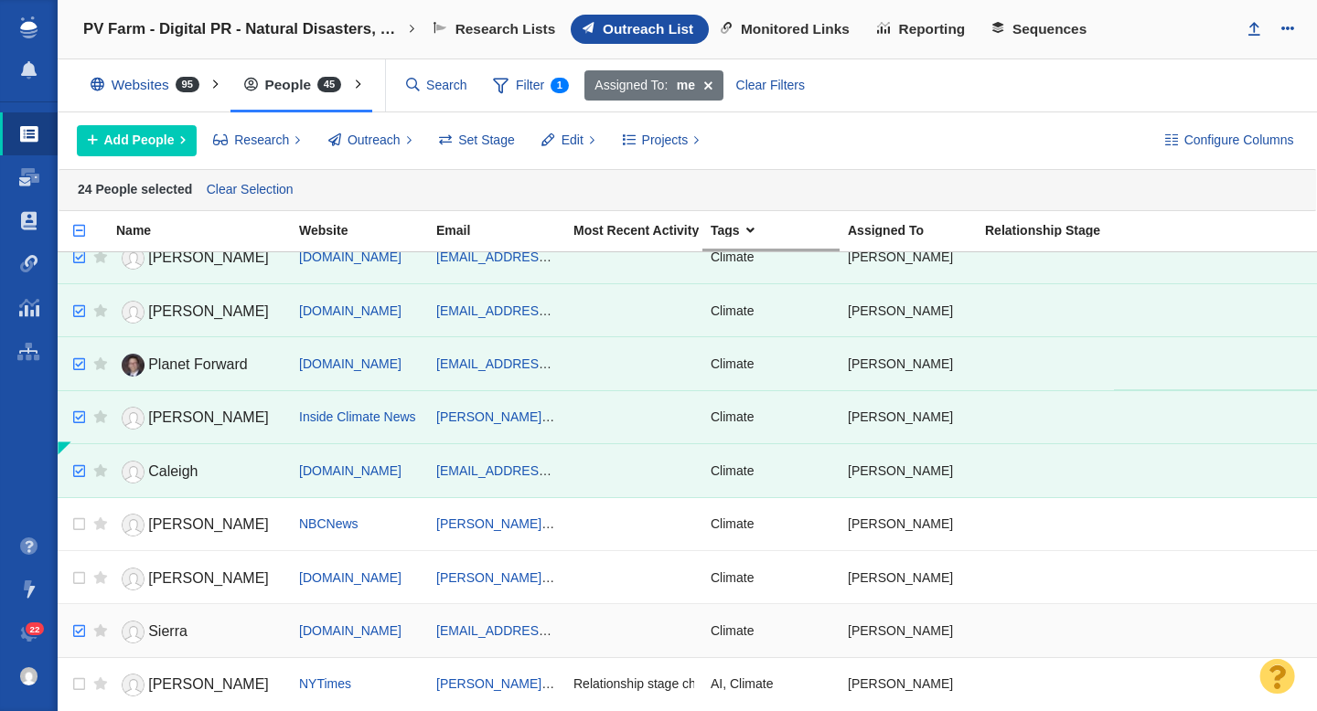
click at [75, 631] on input "checkbox" at bounding box center [76, 632] width 27 height 40
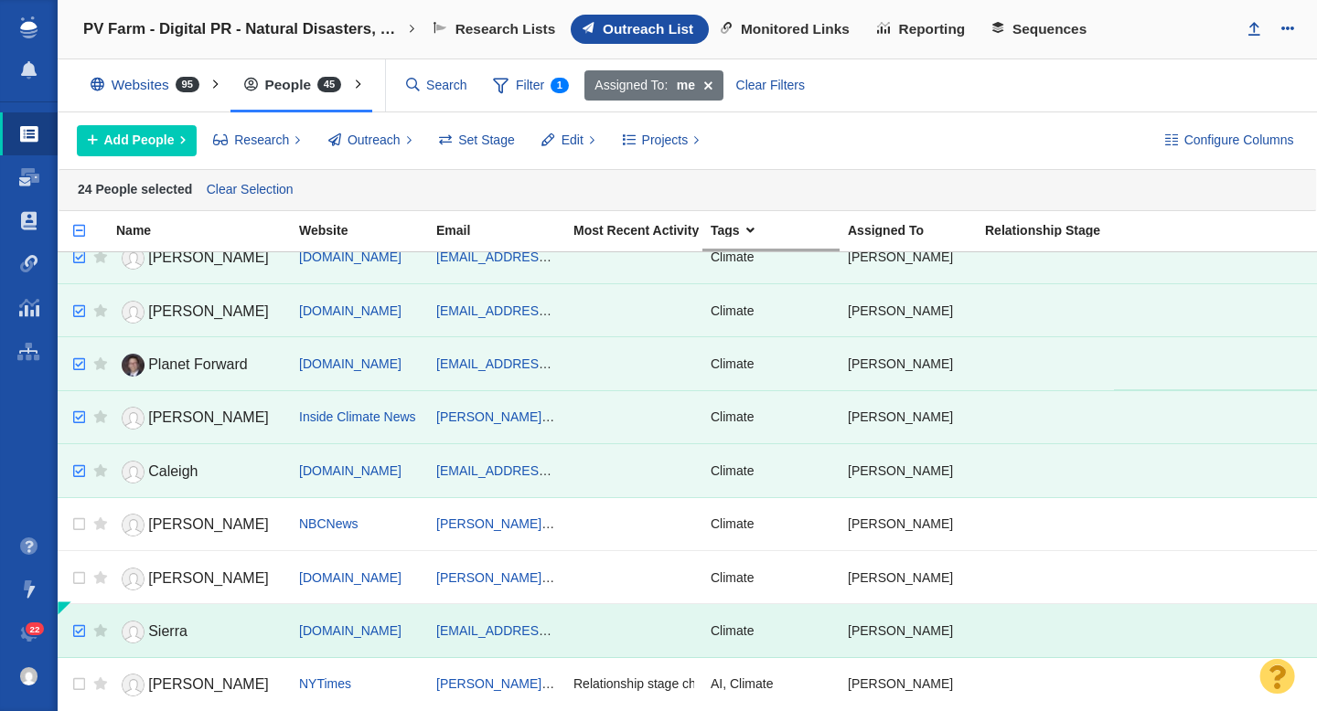
checkbox input "true"
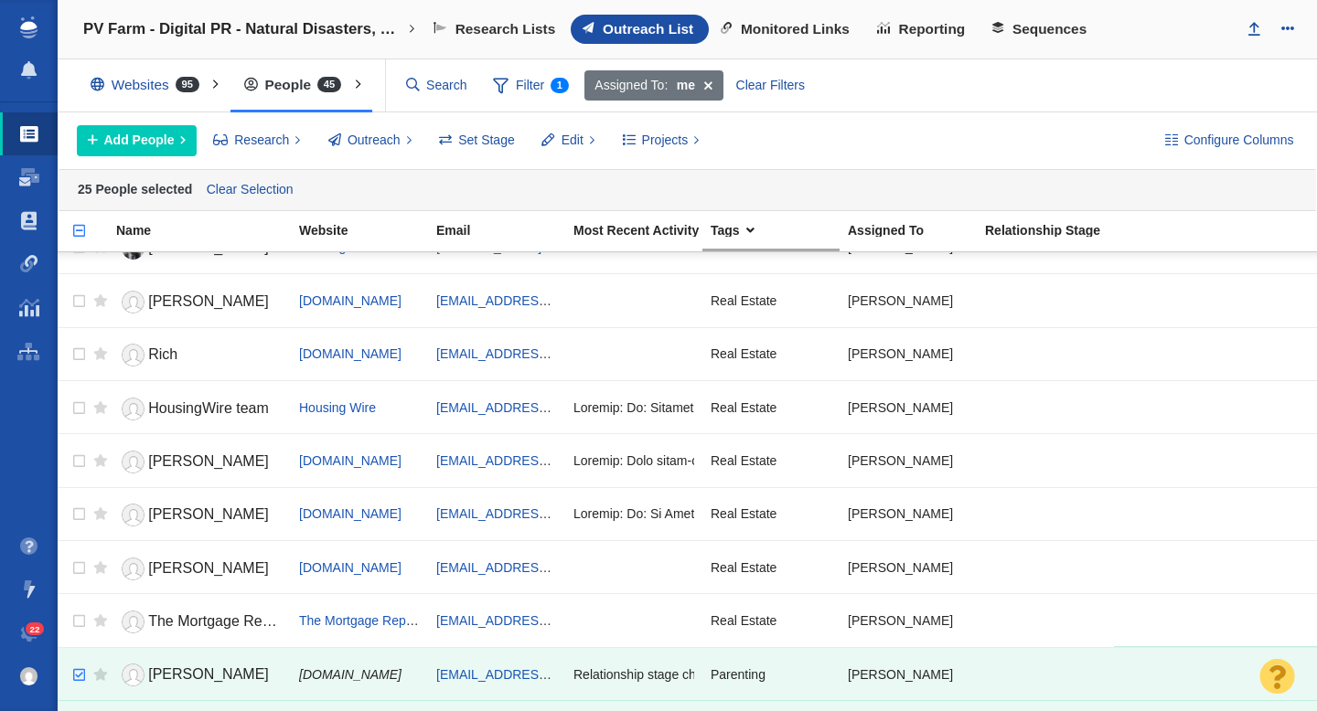
scroll to position [0, 0]
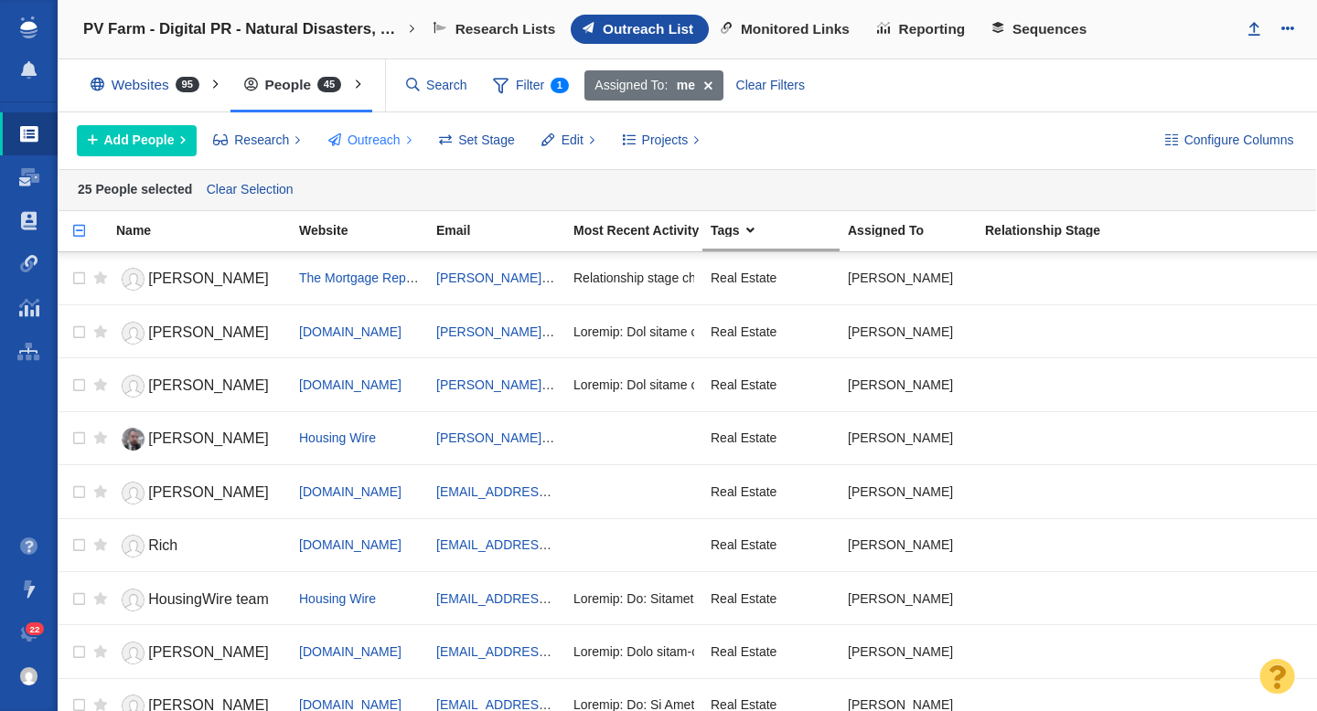
click at [364, 143] on span "Outreach" at bounding box center [373, 140] width 53 height 19
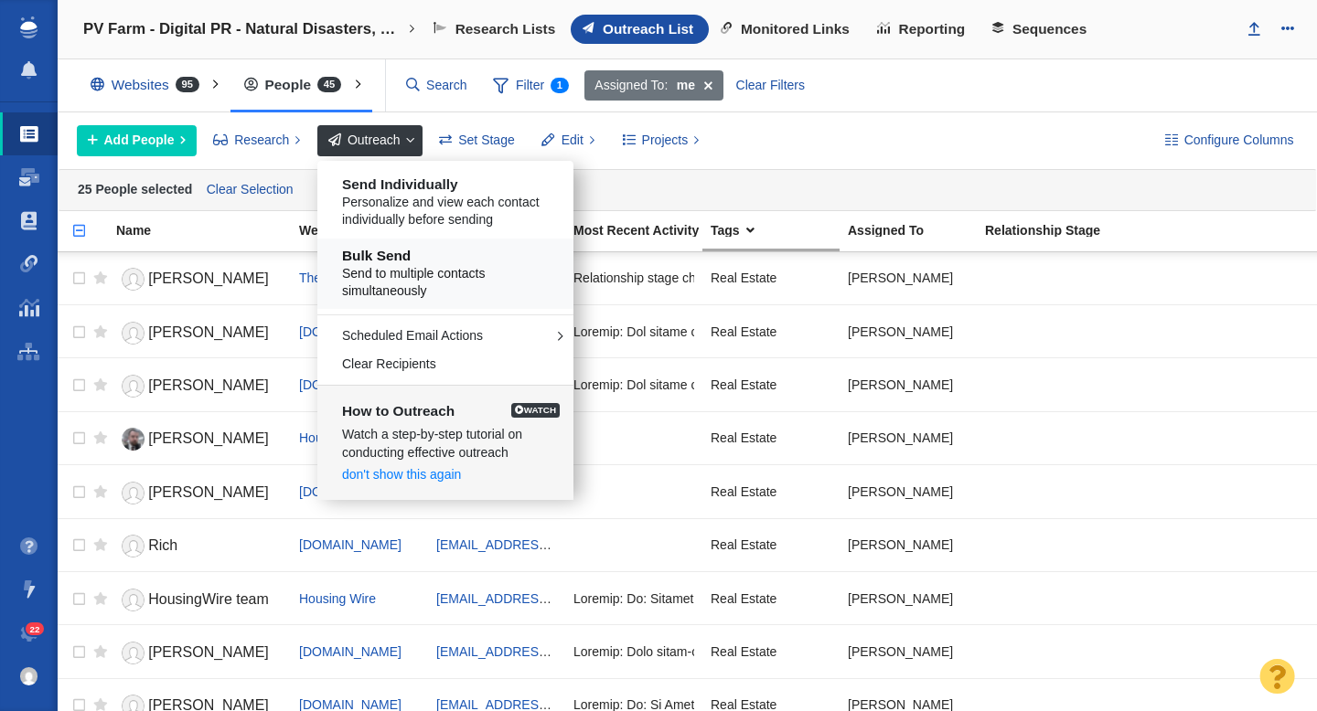
click at [407, 271] on span "Send to multiple contacts simultaneously" at bounding box center [452, 283] width 220 height 36
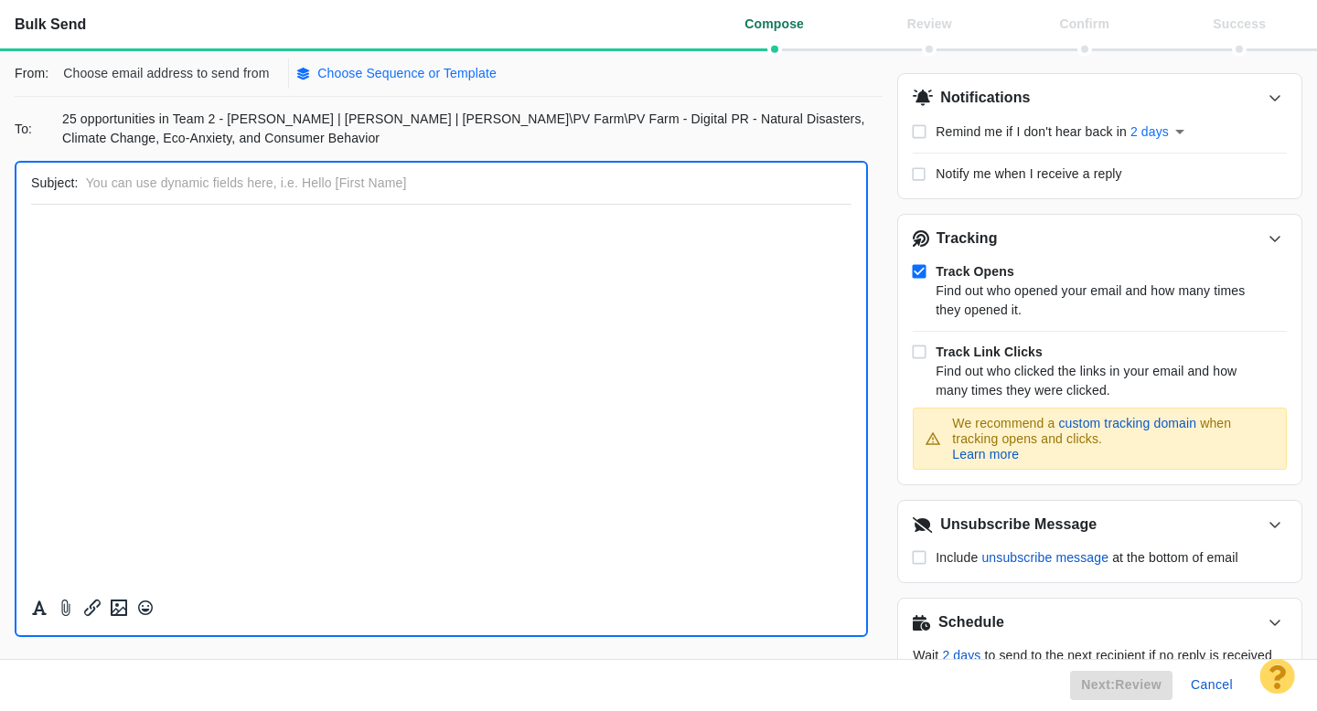
click at [432, 73] on p "Choose Sequence or Template" at bounding box center [406, 73] width 179 height 19
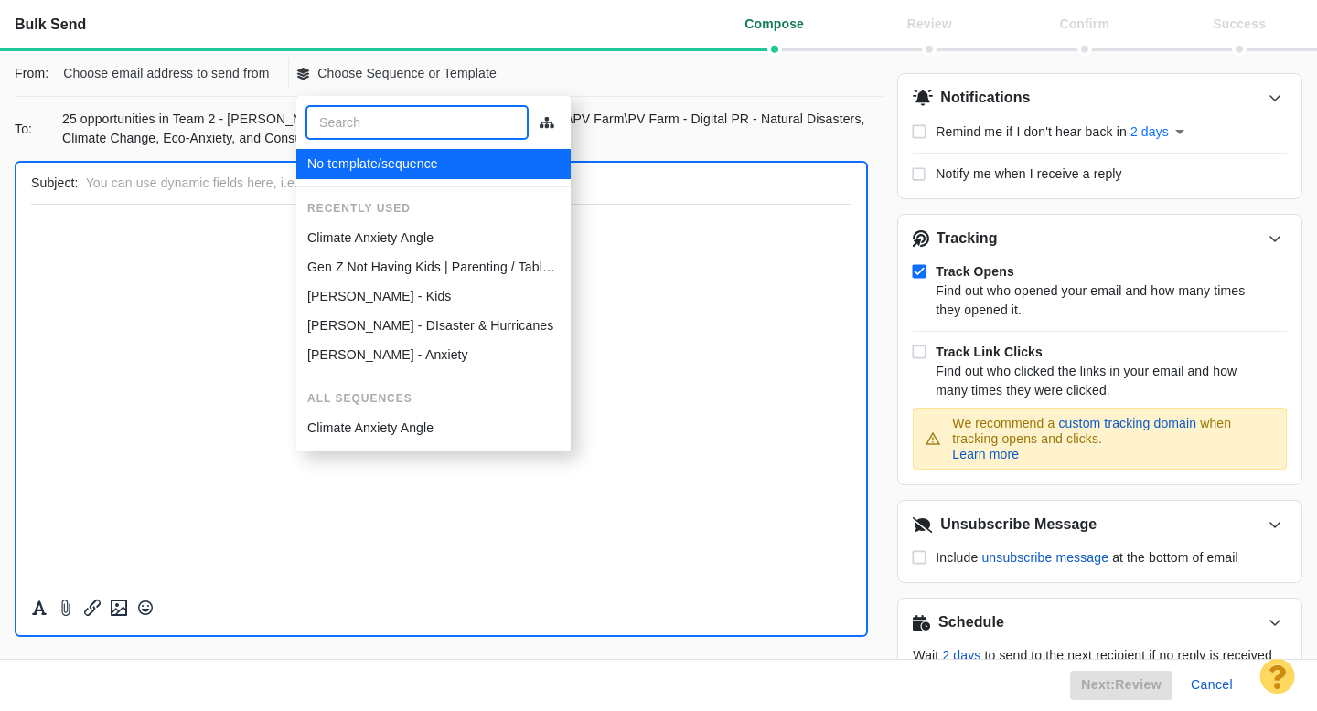
click at [409, 262] on p "Gen Z Not Having Kids | Parenting / Tabloid Angle" at bounding box center [433, 267] width 252 height 19
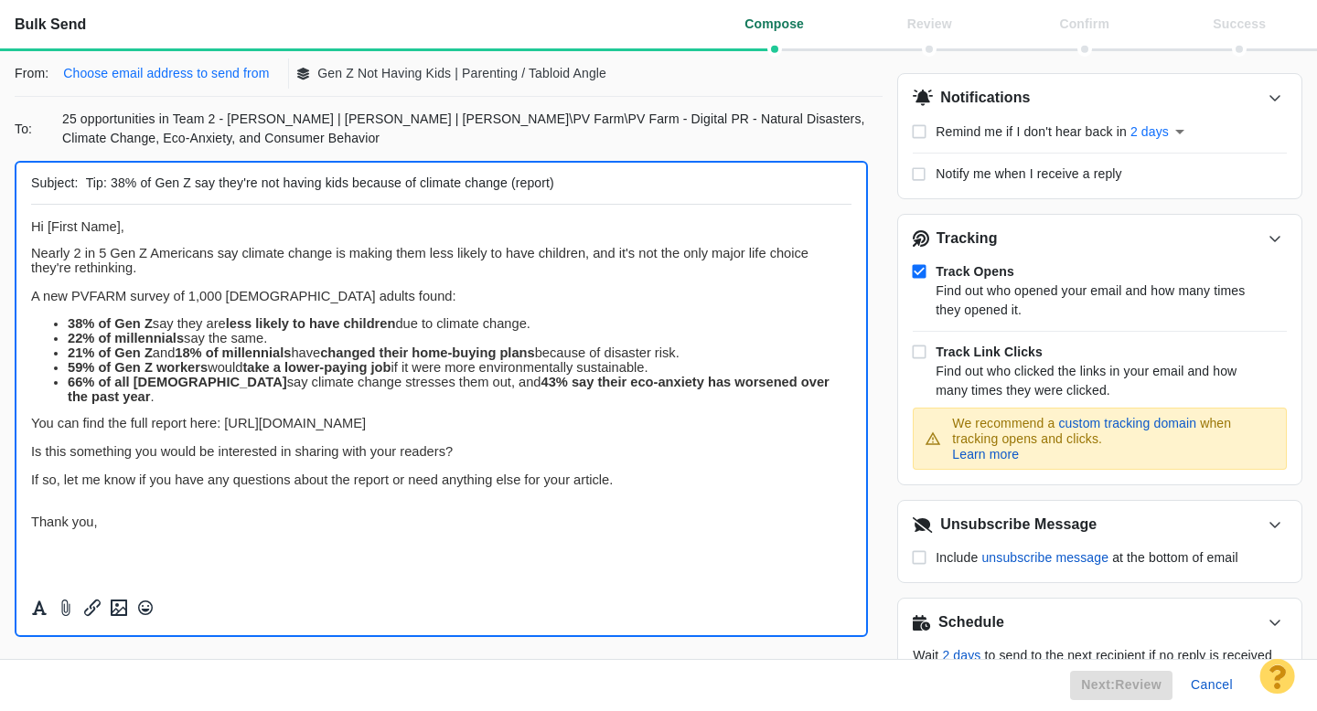
click at [199, 80] on p "Choose email address to send from" at bounding box center [166, 73] width 206 height 19
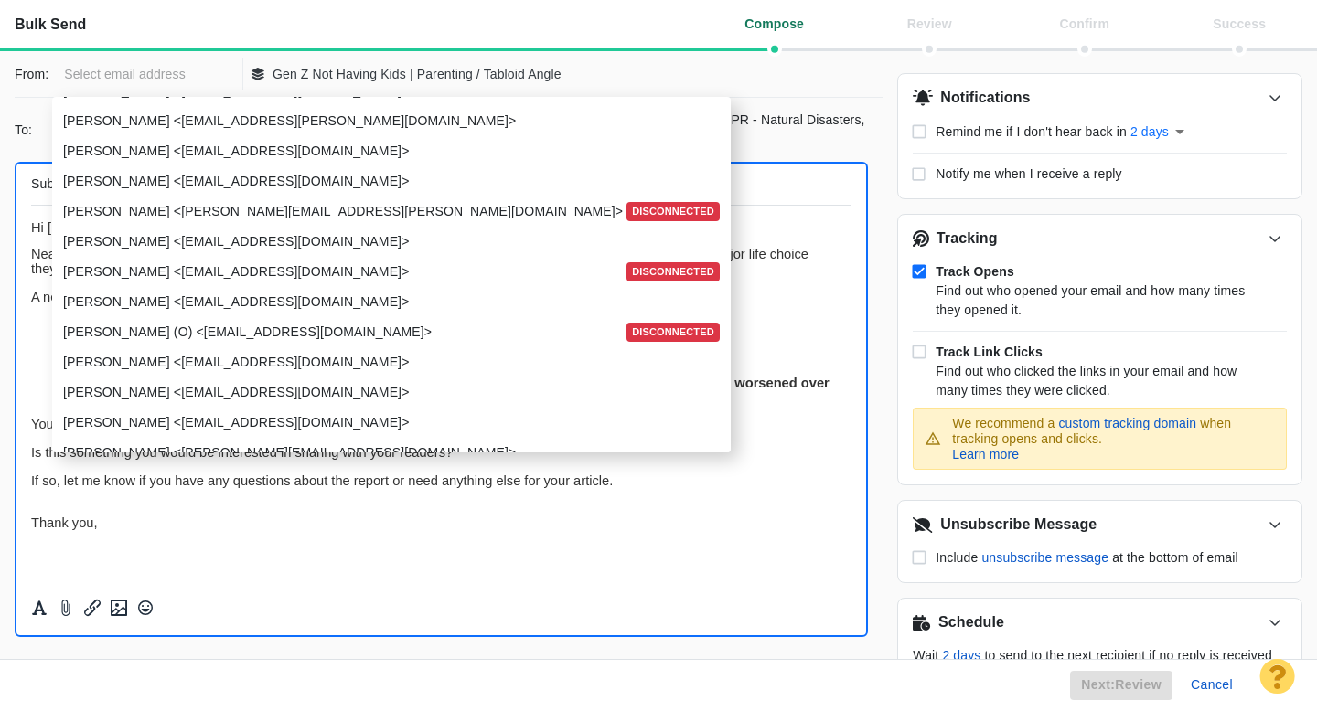
scroll to position [2254, 0]
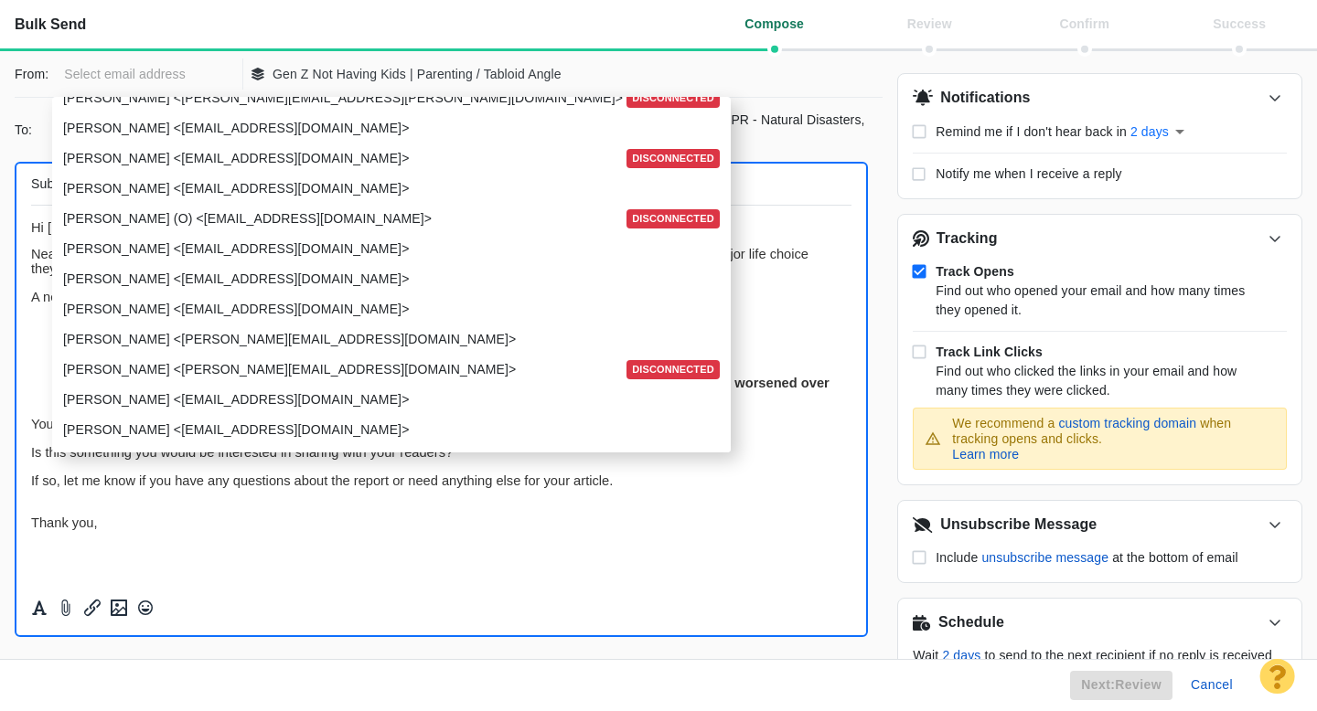
click at [229, 280] on p "Taylor Tomita <ttomita@pageonepower.com>" at bounding box center [389, 279] width 653 height 19
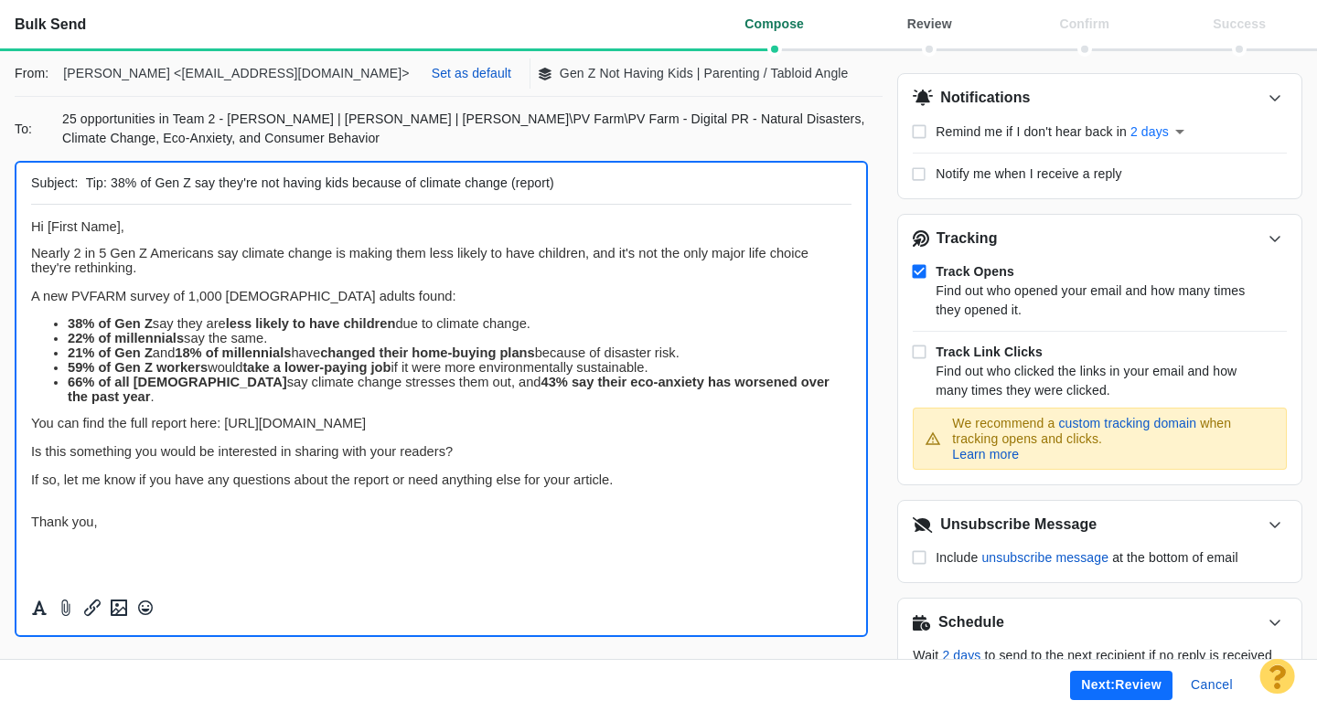
scroll to position [0, 0]
click at [432, 71] on p "Set as default" at bounding box center [472, 73] width 80 height 19
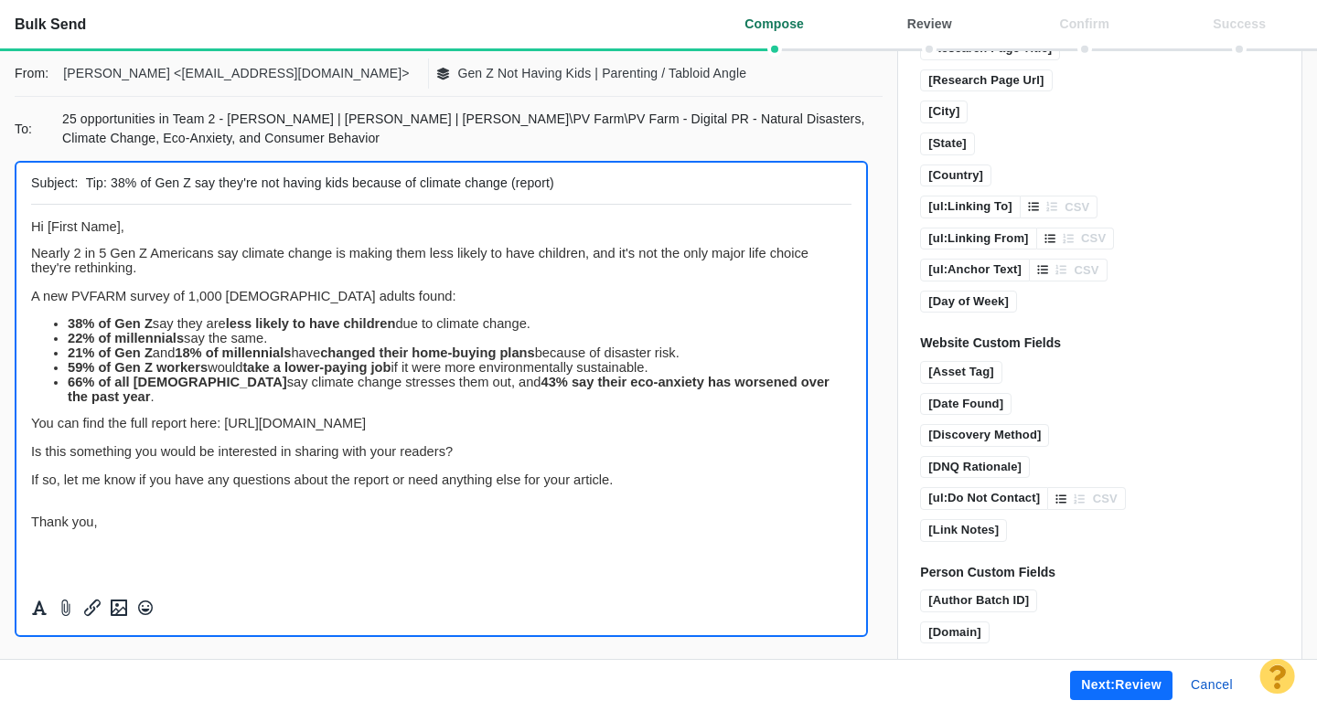
scroll to position [1338, 0]
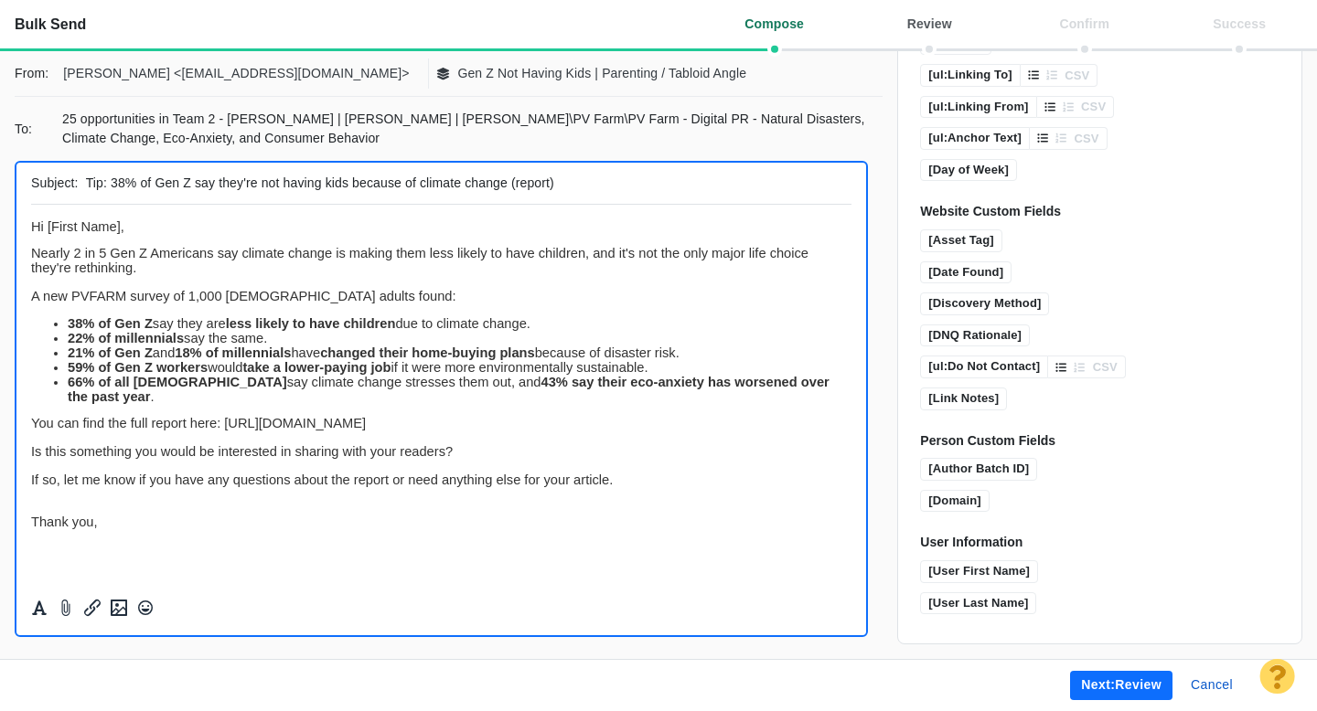
click at [1096, 687] on button "Next: review" at bounding box center [1121, 685] width 102 height 29
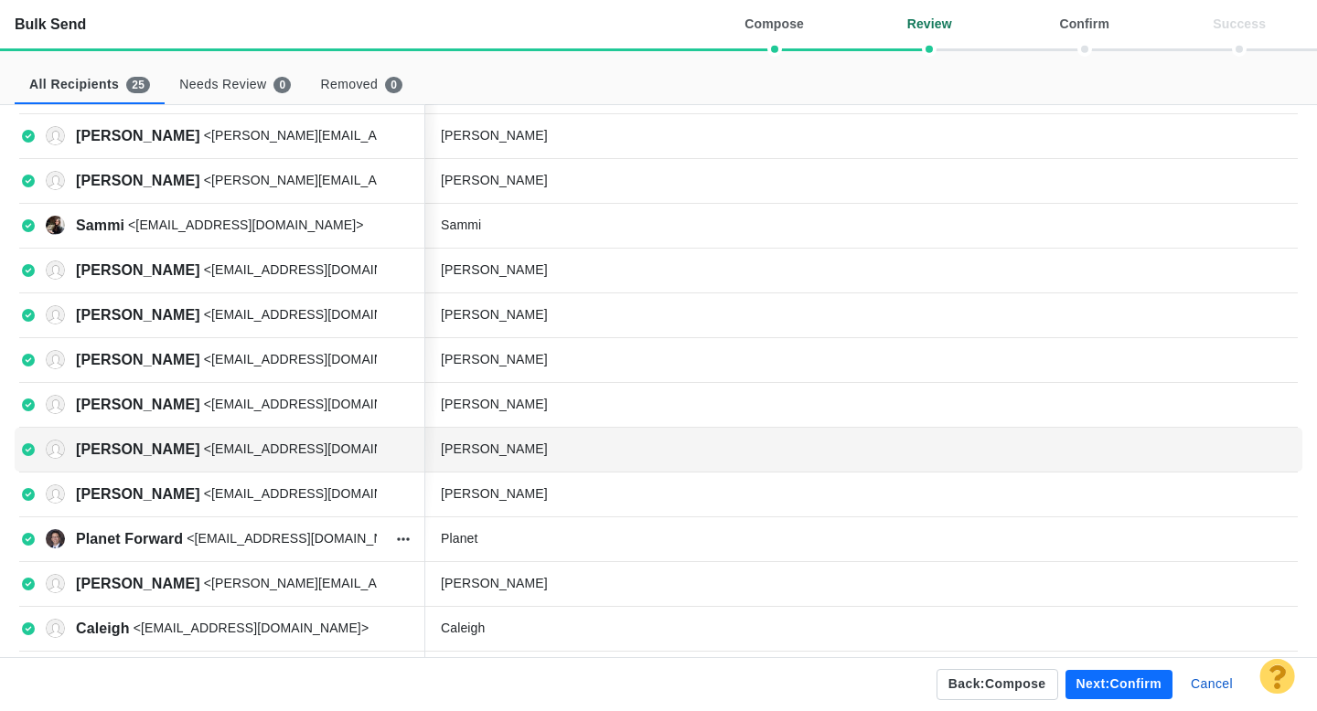
scroll to position [603, 0]
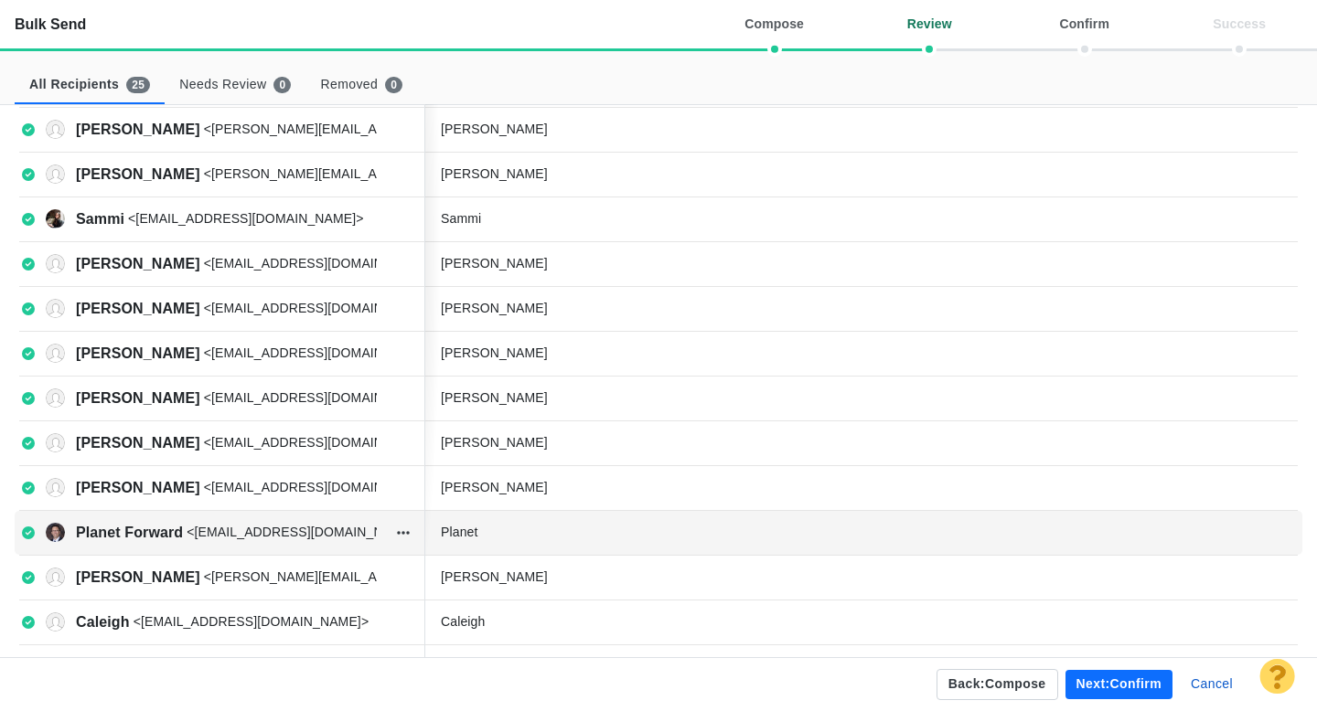
click at [518, 539] on div "Planet" at bounding box center [578, 532] width 274 height 19
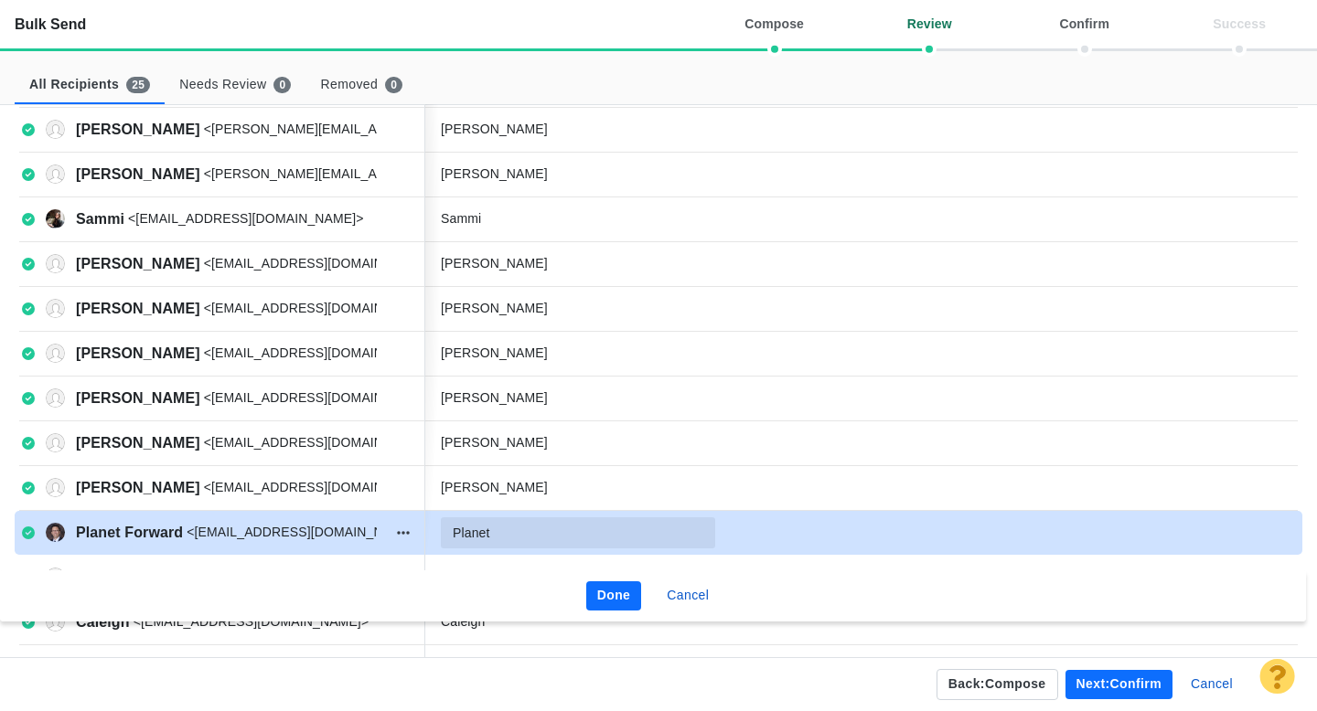
click at [545, 531] on input "Planet" at bounding box center [578, 533] width 274 height 31
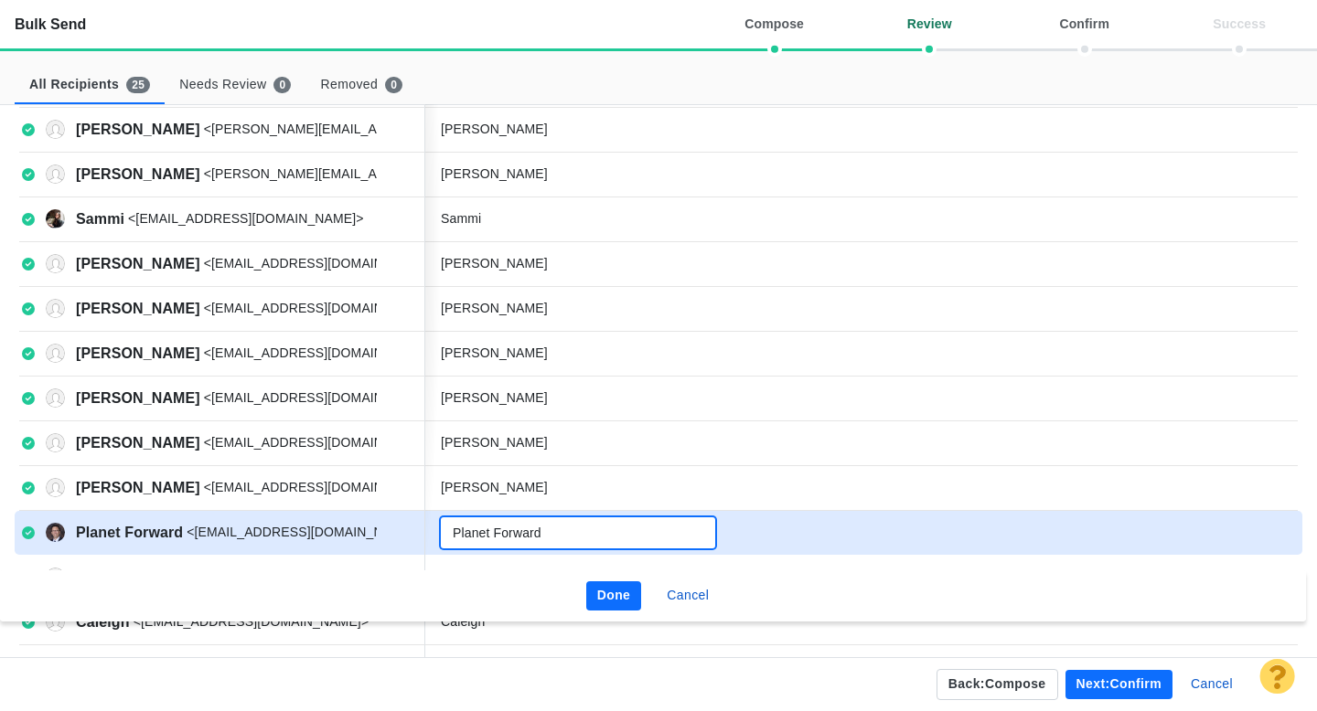
type input "Planet Forward"
click at [610, 589] on button "Done" at bounding box center [614, 596] width 56 height 29
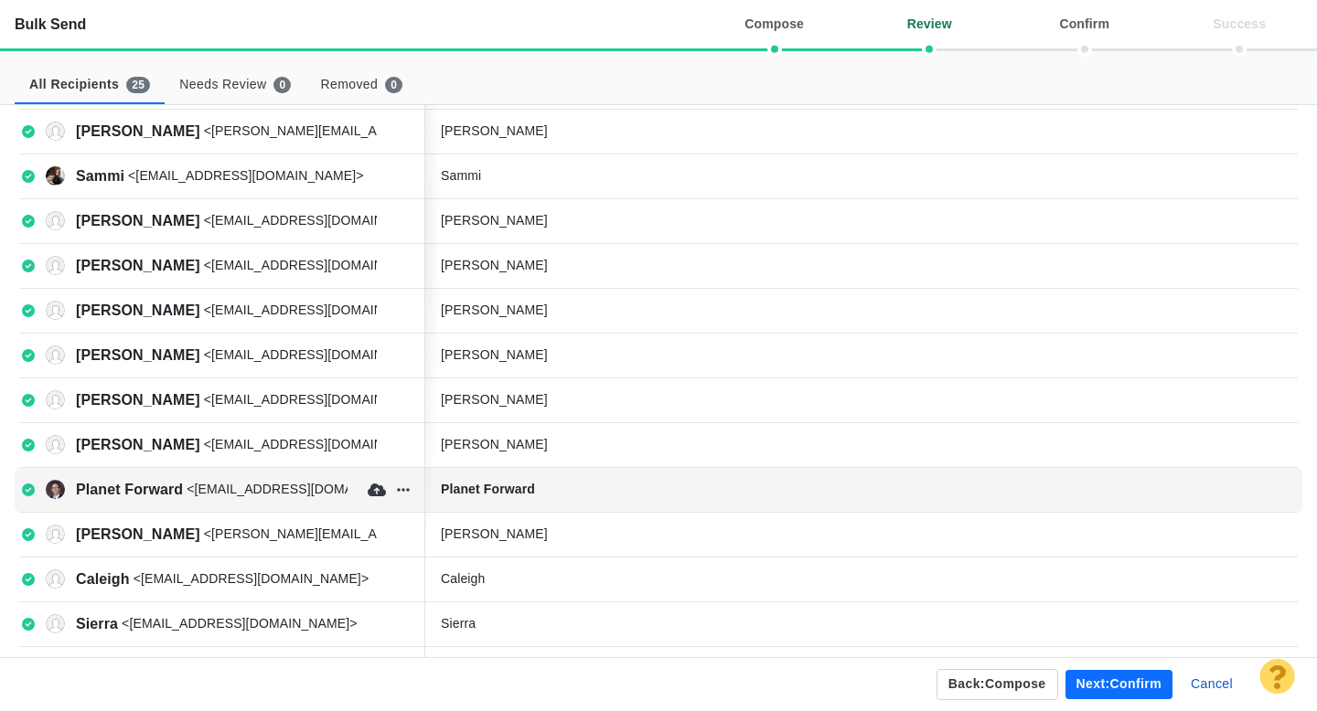
scroll to position [650, 0]
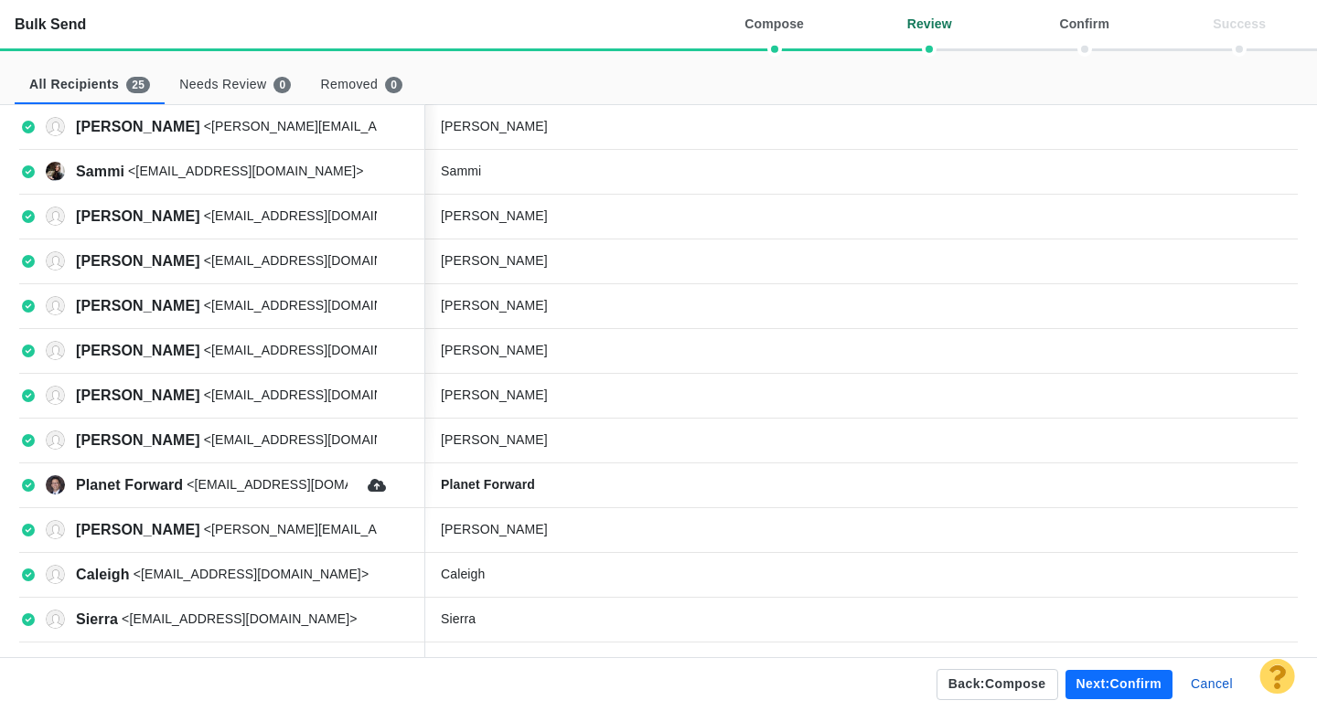
click at [1106, 684] on button "Next: confirm" at bounding box center [1118, 684] width 107 height 29
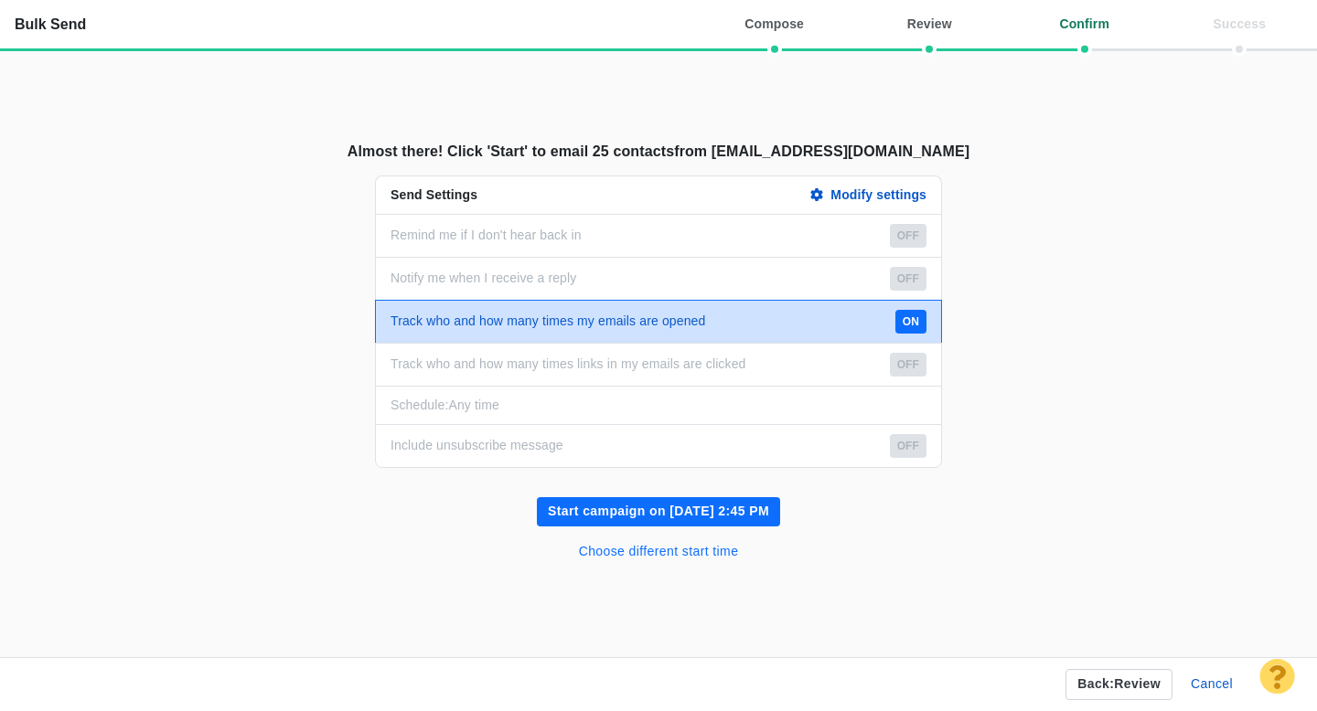
click at [657, 553] on button "Choose different start time" at bounding box center [659, 552] width 182 height 29
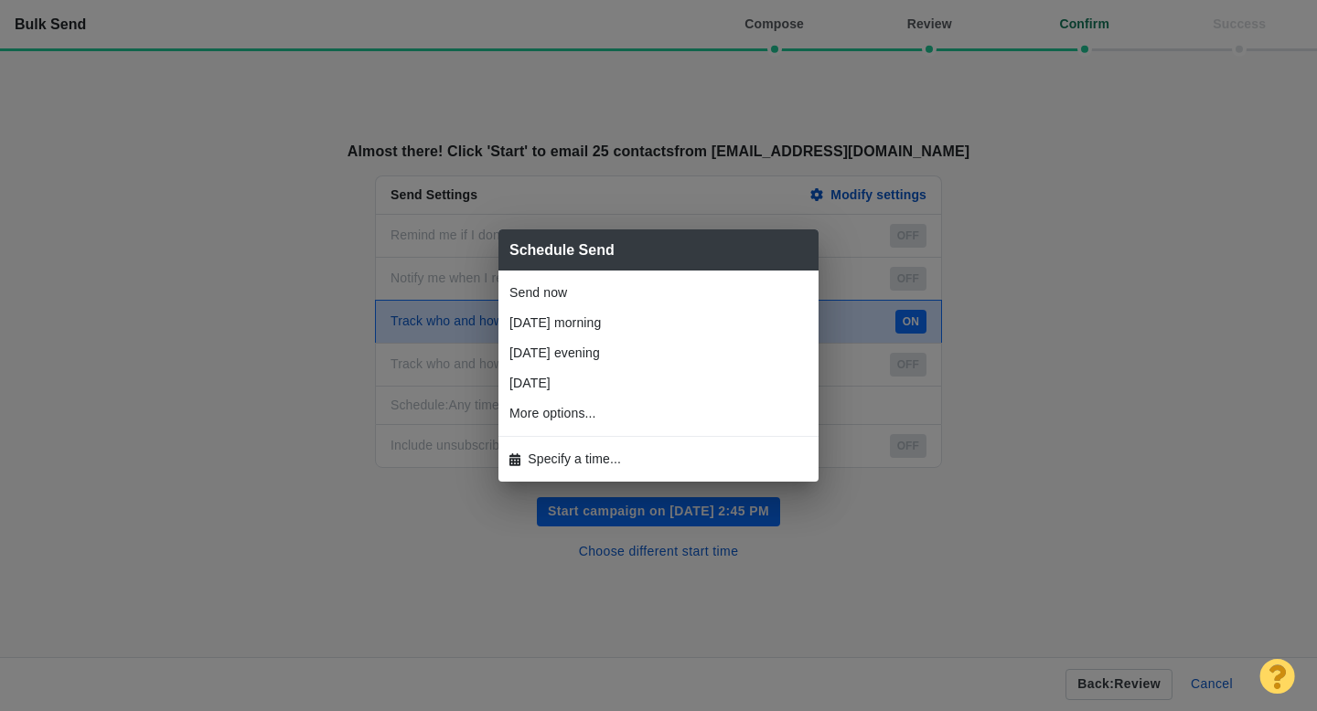
click at [589, 463] on span "Specify a time..." at bounding box center [574, 459] width 93 height 19
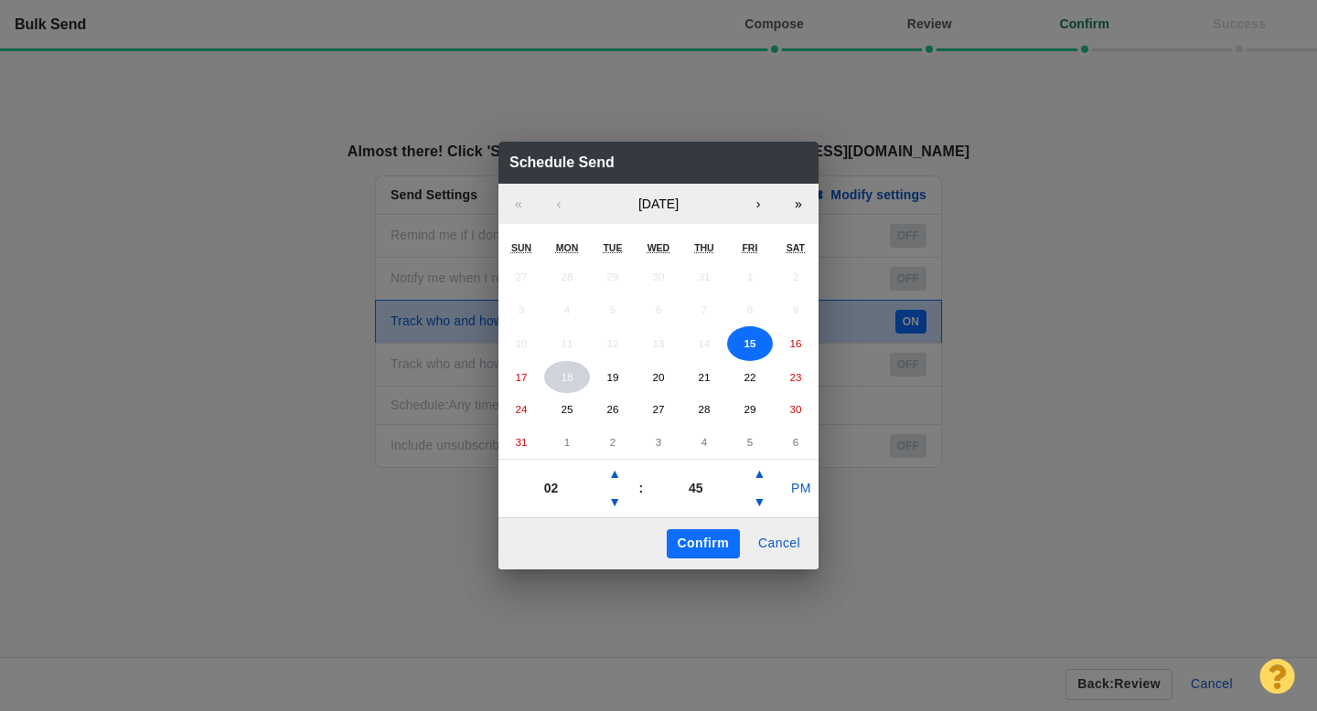
click at [553, 375] on button "18" at bounding box center [567, 377] width 46 height 33
click at [619, 471] on button "▲" at bounding box center [614, 474] width 22 height 29
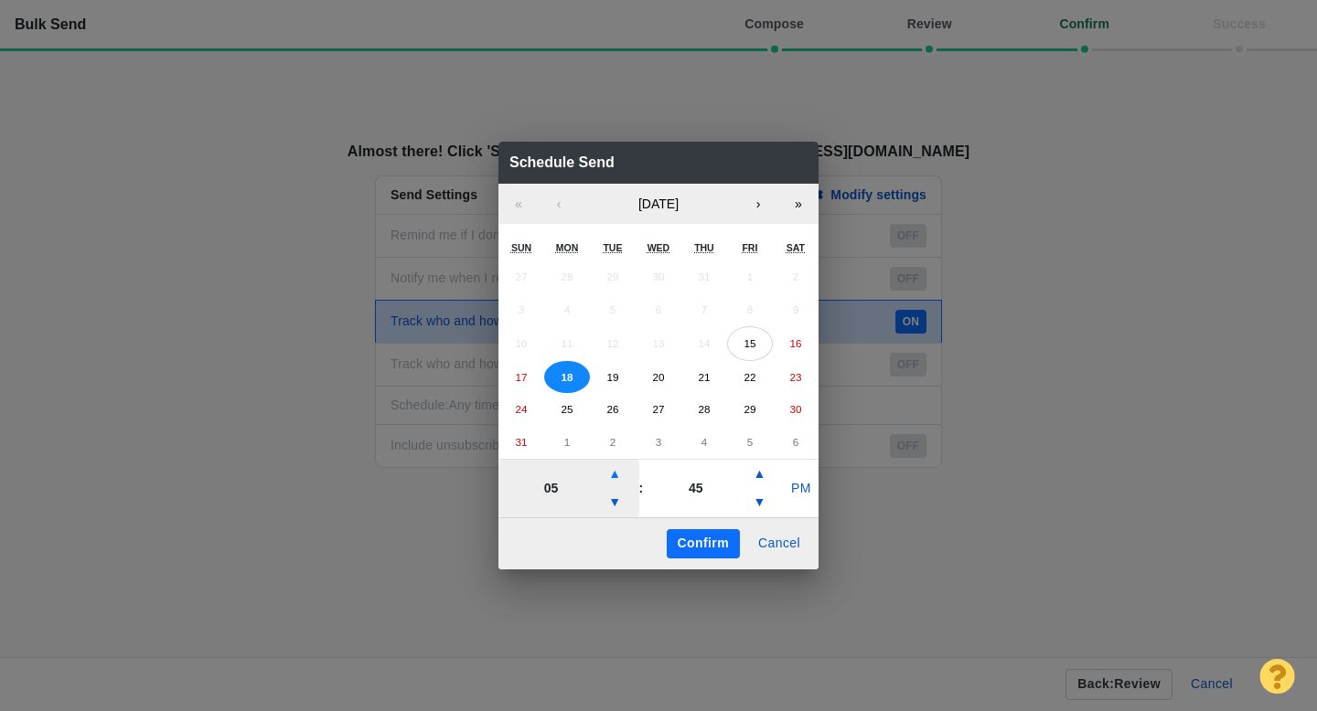
type input "06"
click at [809, 492] on button "PM" at bounding box center [801, 489] width 35 height 29
click at [699, 550] on button "Confirm" at bounding box center [703, 543] width 73 height 29
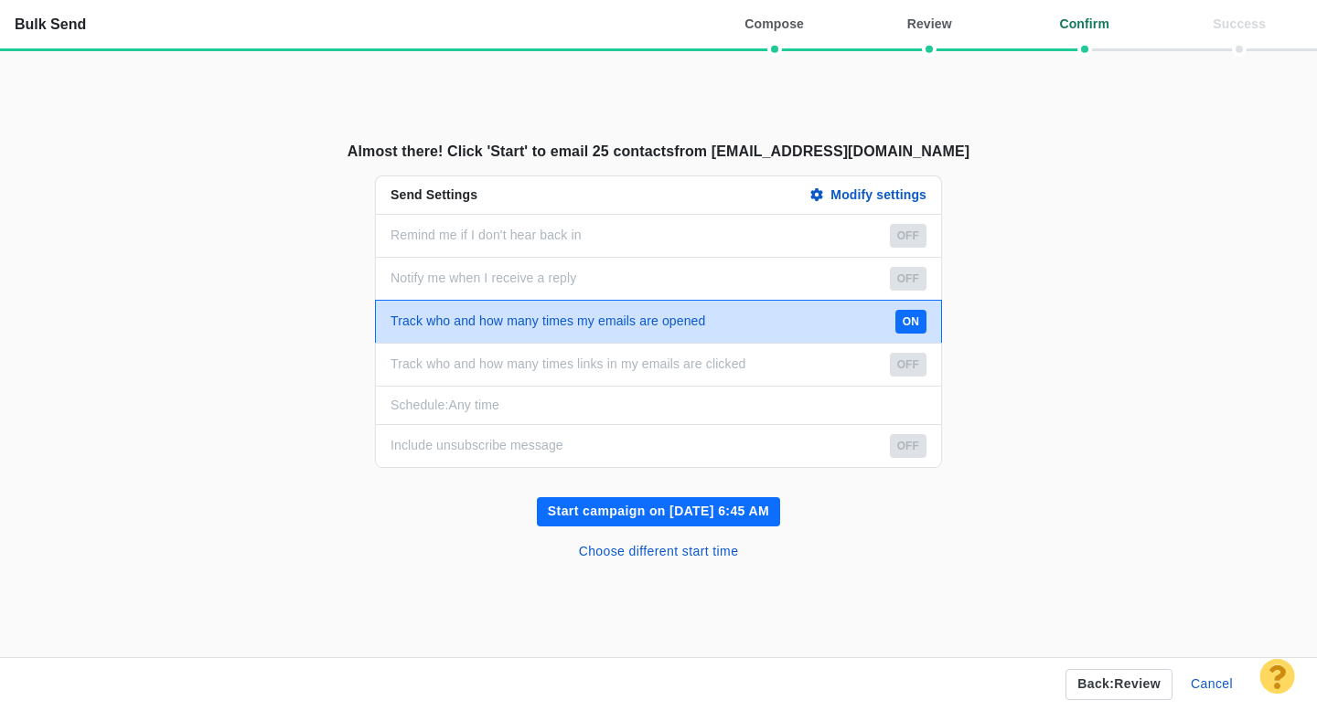
click at [712, 511] on button "Start campaign on Aug 18, 6:45 AM" at bounding box center [658, 511] width 243 height 29
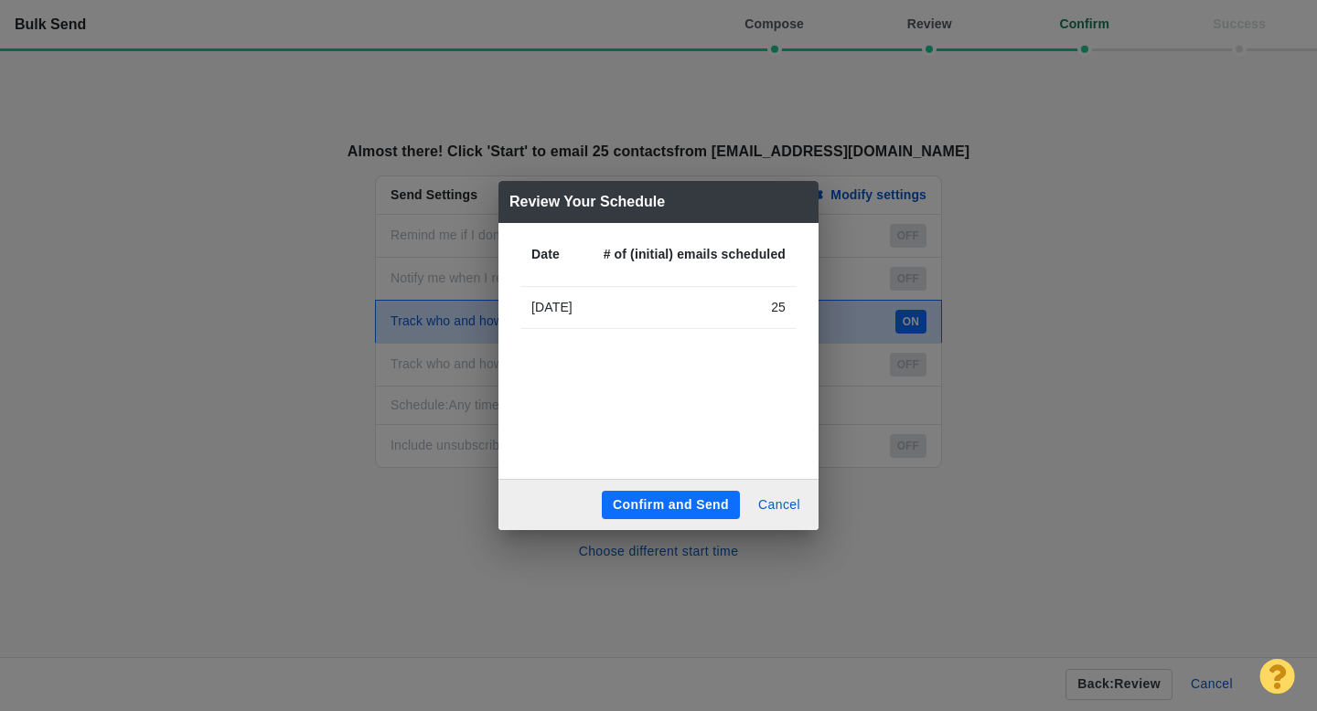
click at [680, 504] on button "Confirm and Send" at bounding box center [671, 505] width 138 height 29
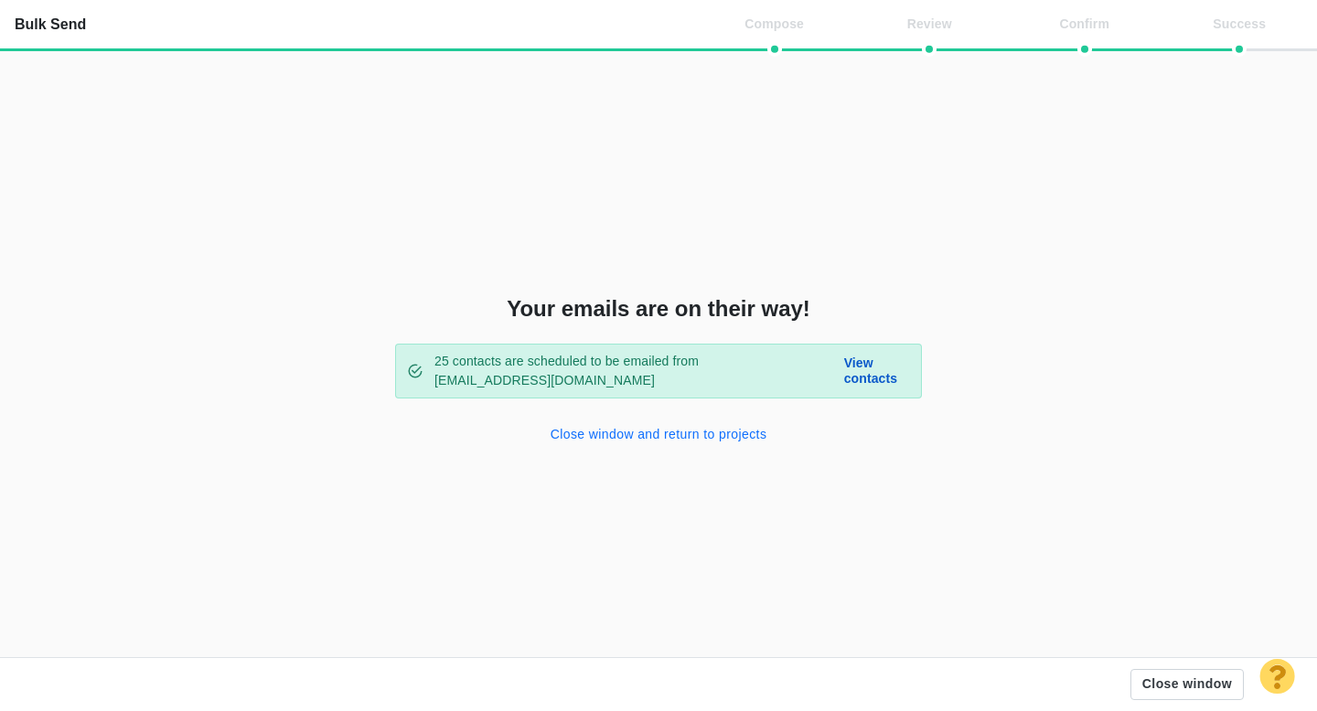
click at [677, 435] on button "Close window and return to projects" at bounding box center [658, 435] width 239 height 29
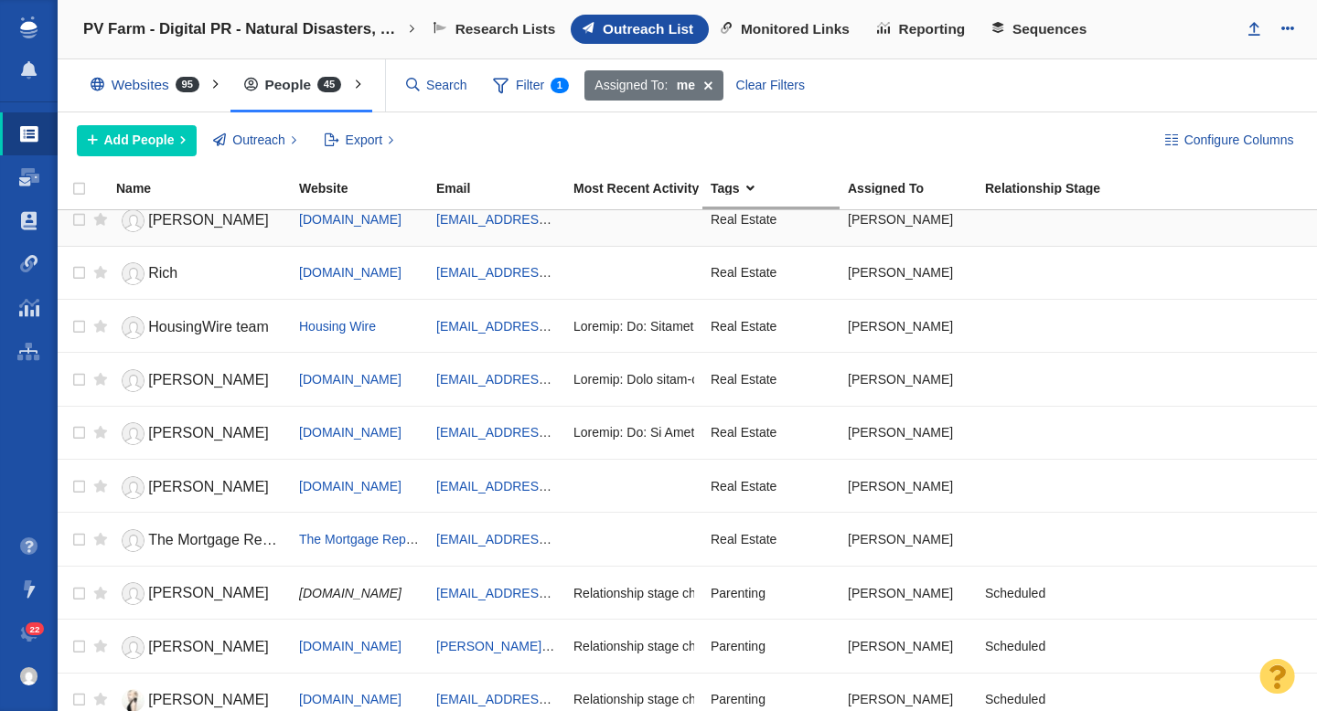
scroll to position [0, 0]
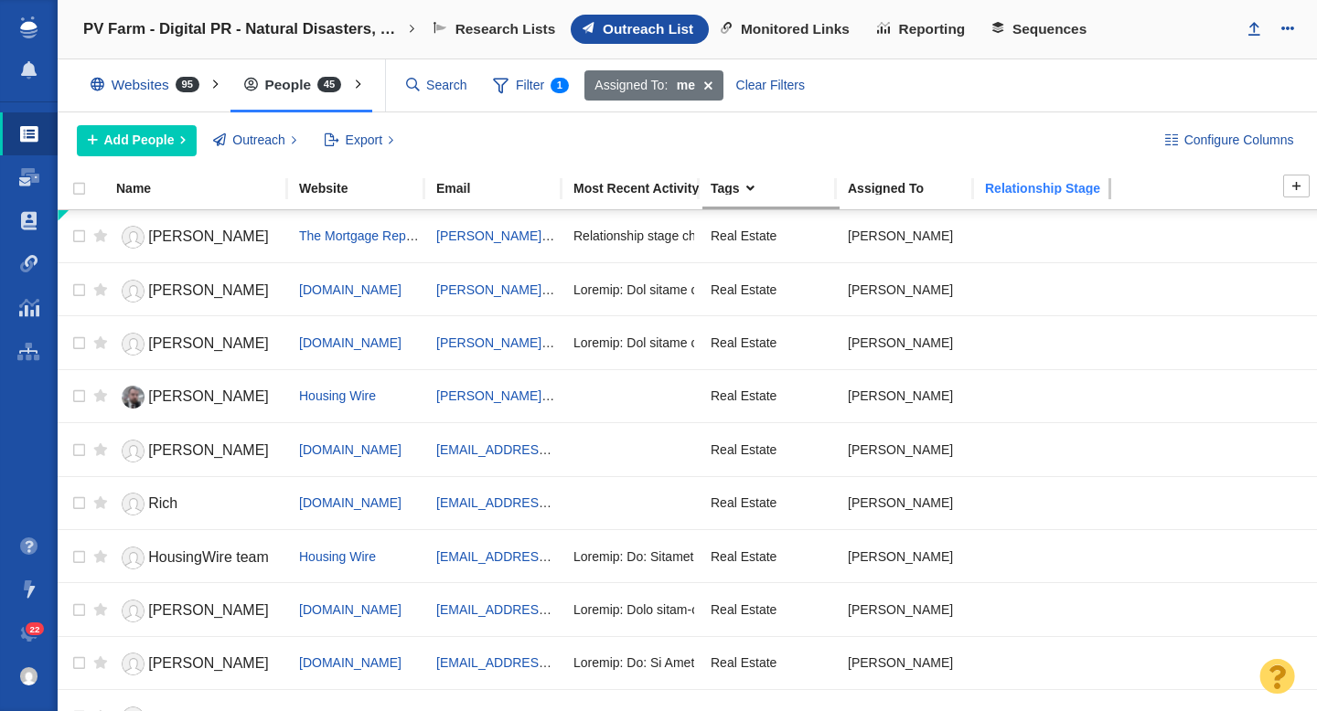
click at [1020, 192] on div "Relationship Stage" at bounding box center [1052, 188] width 135 height 13
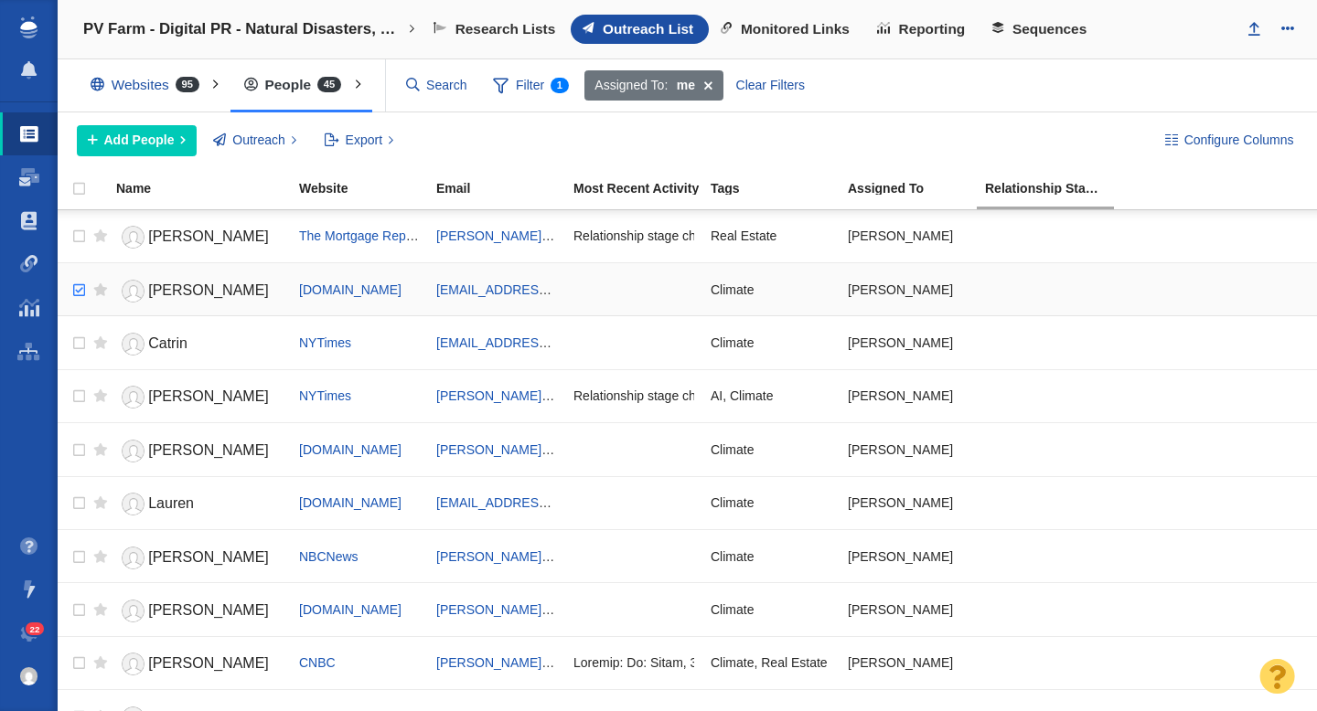
checkbox input "true"
click at [81, 291] on input "checkbox" at bounding box center [76, 291] width 27 height 40
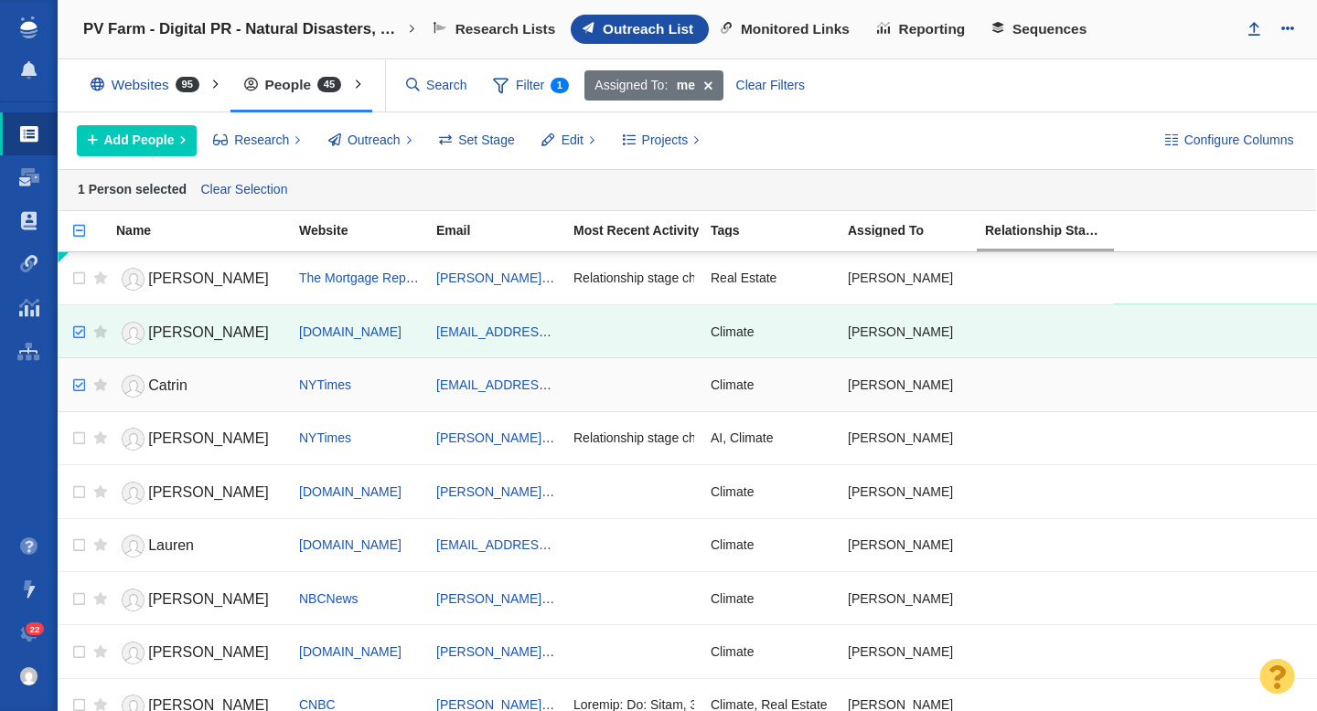
checkbox input "true"
click at [82, 385] on input "checkbox" at bounding box center [76, 386] width 27 height 40
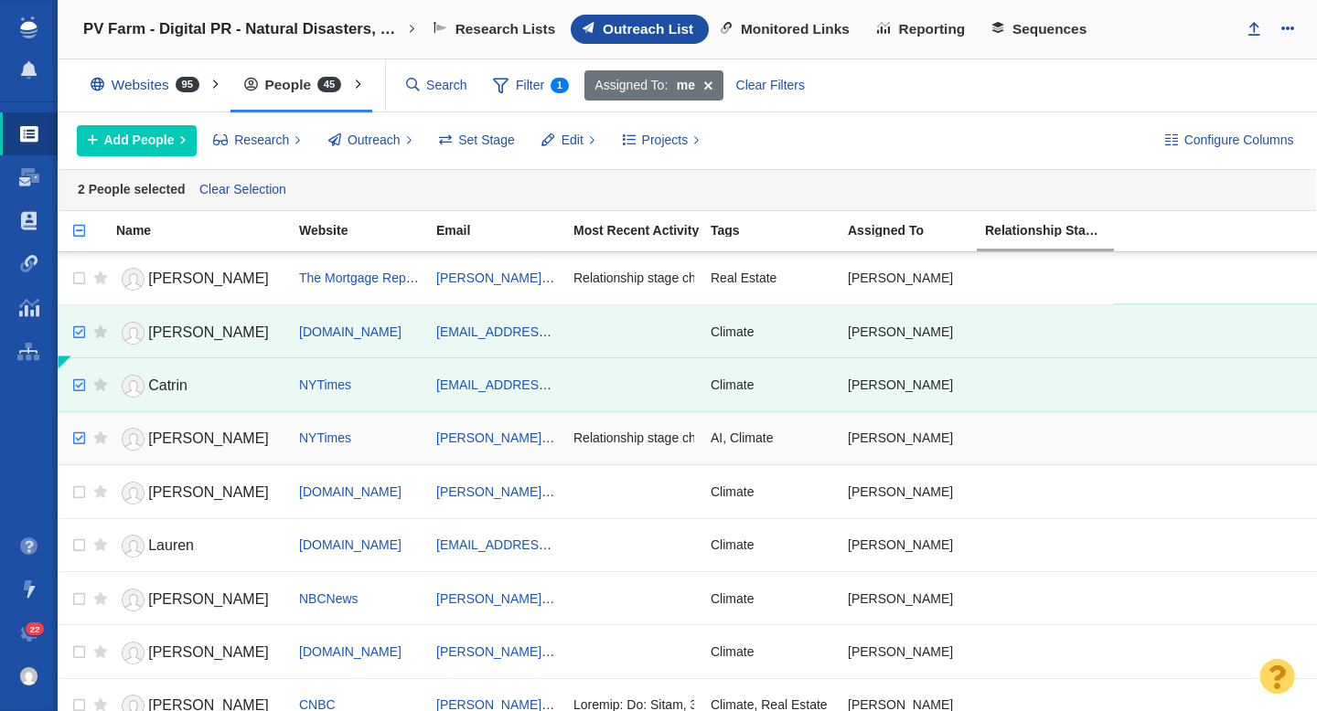
checkbox input "true"
click at [78, 430] on input "checkbox" at bounding box center [76, 439] width 27 height 40
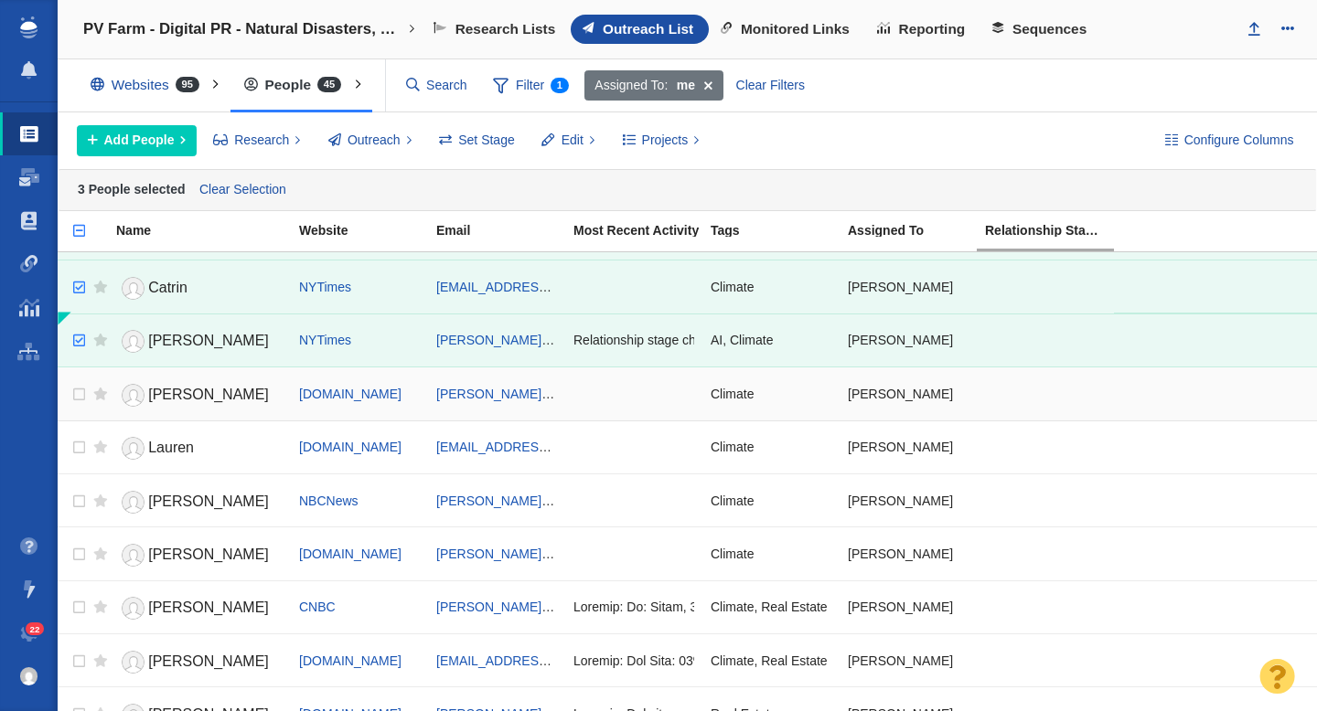
scroll to position [120, 0]
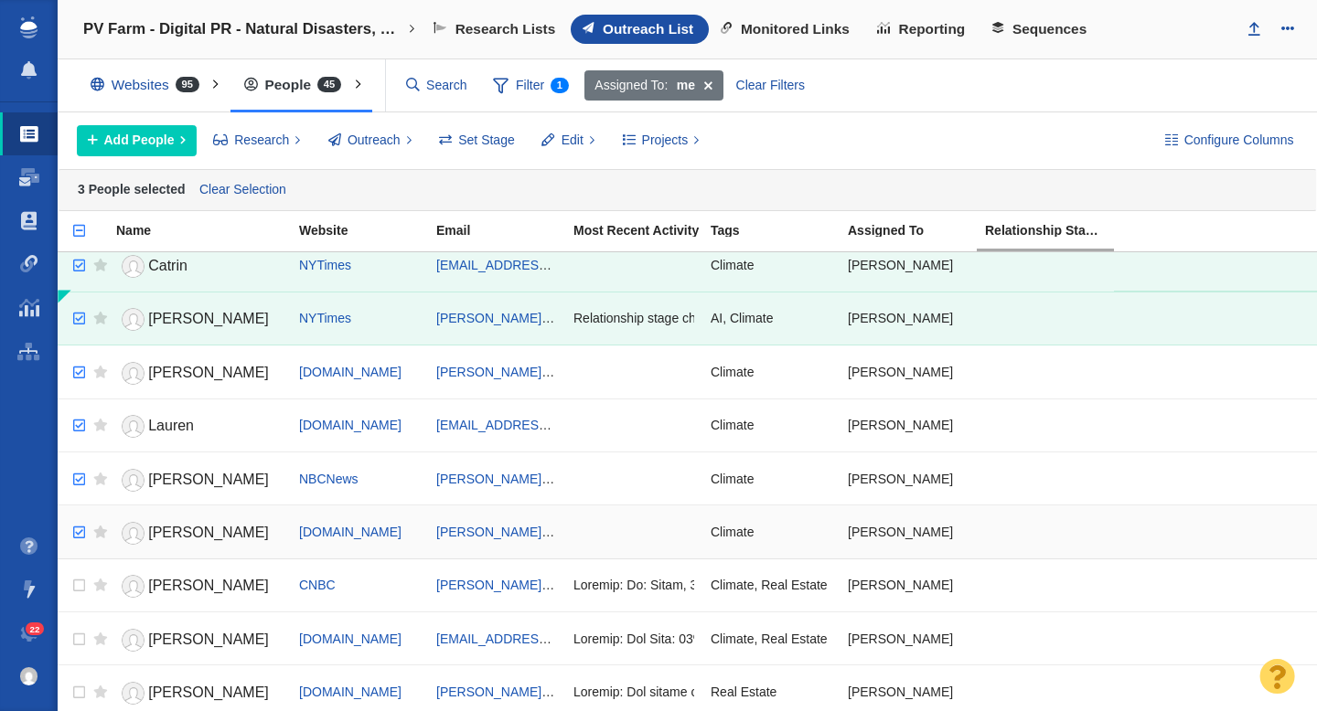
checkbox input "true"
click at [76, 534] on input "checkbox" at bounding box center [76, 533] width 27 height 40
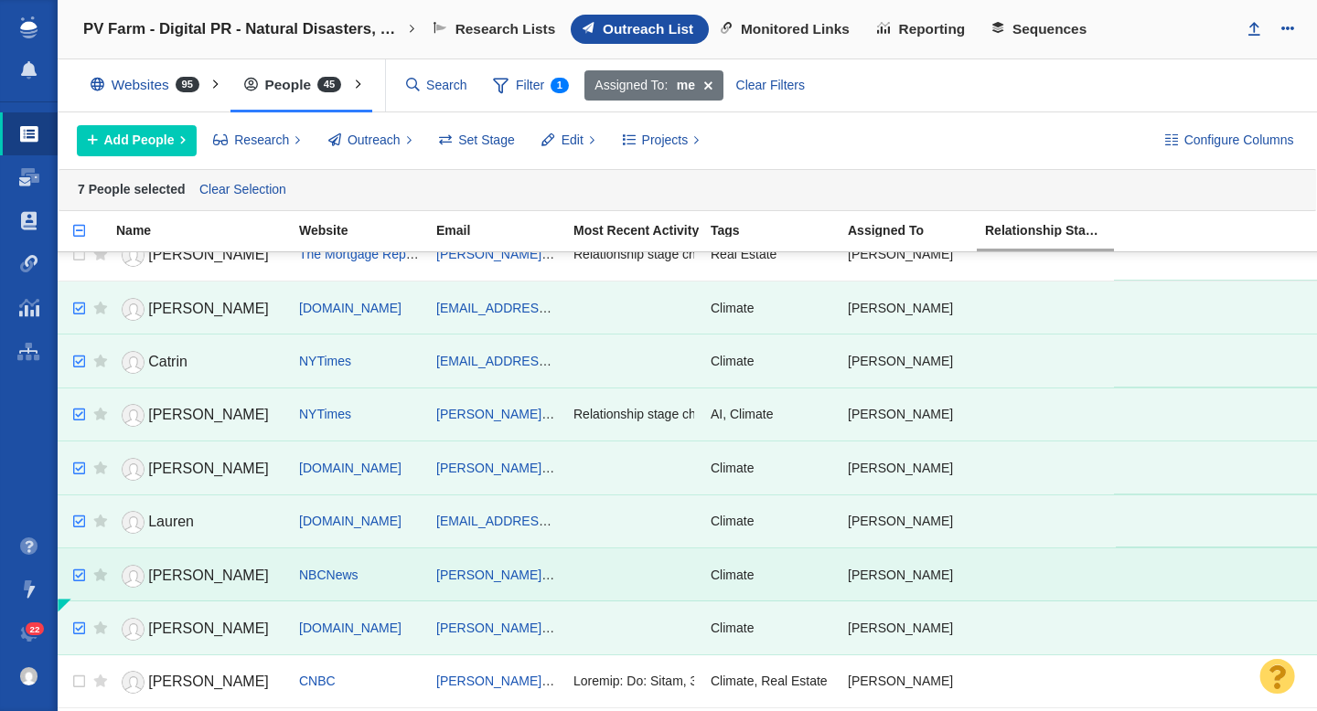
scroll to position [13, 0]
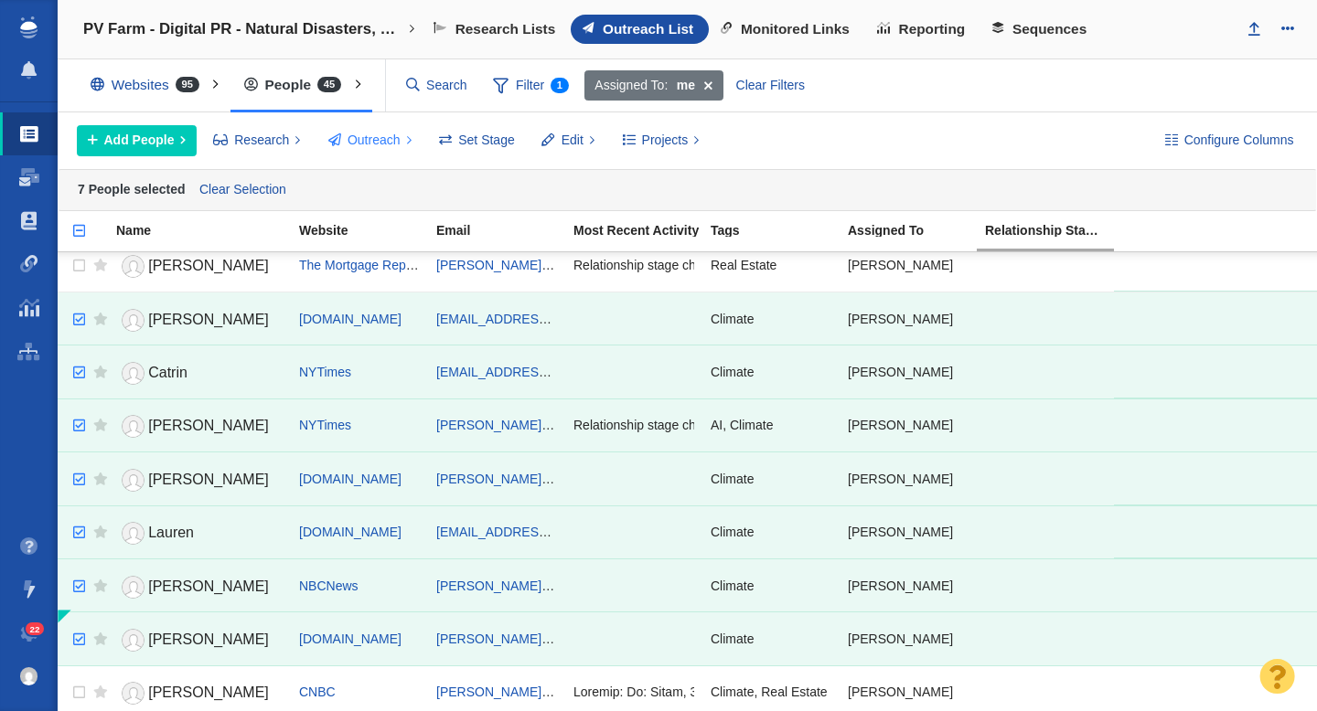
click at [372, 146] on span "Outreach" at bounding box center [373, 140] width 53 height 19
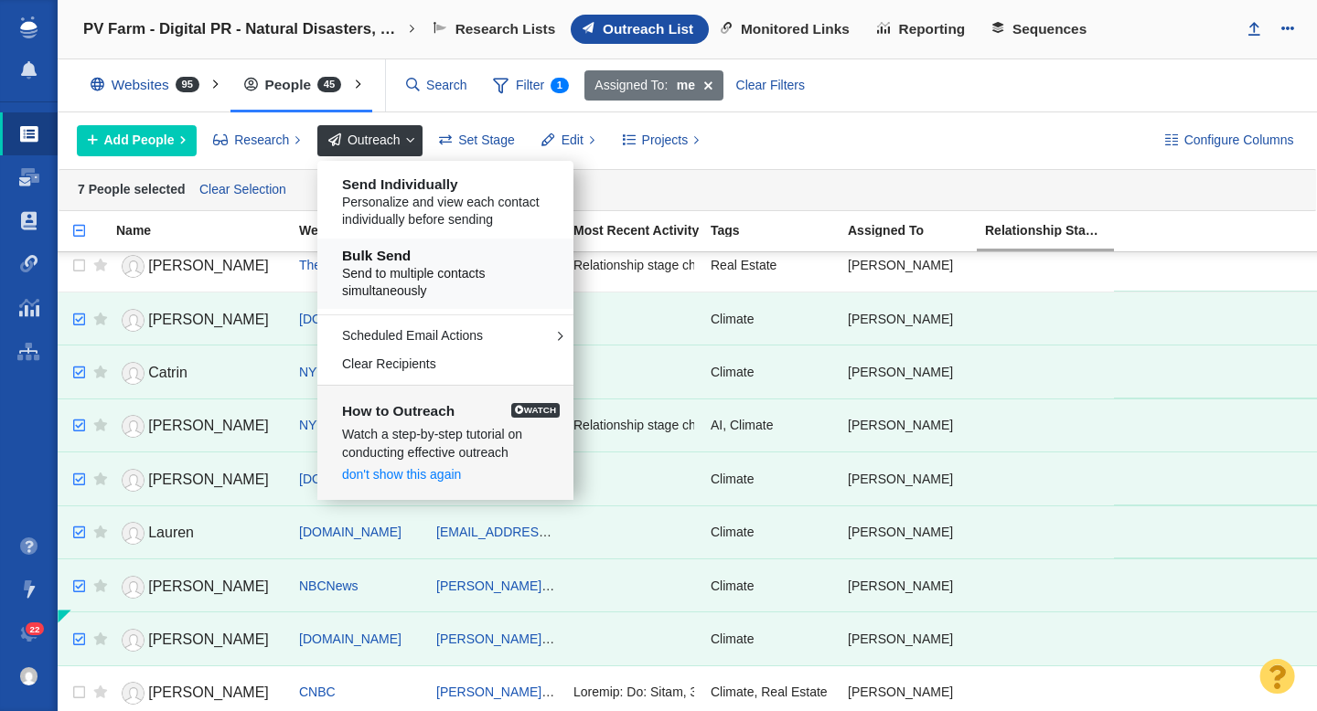
click at [425, 260] on h5 "Bulk Send" at bounding box center [452, 256] width 220 height 16
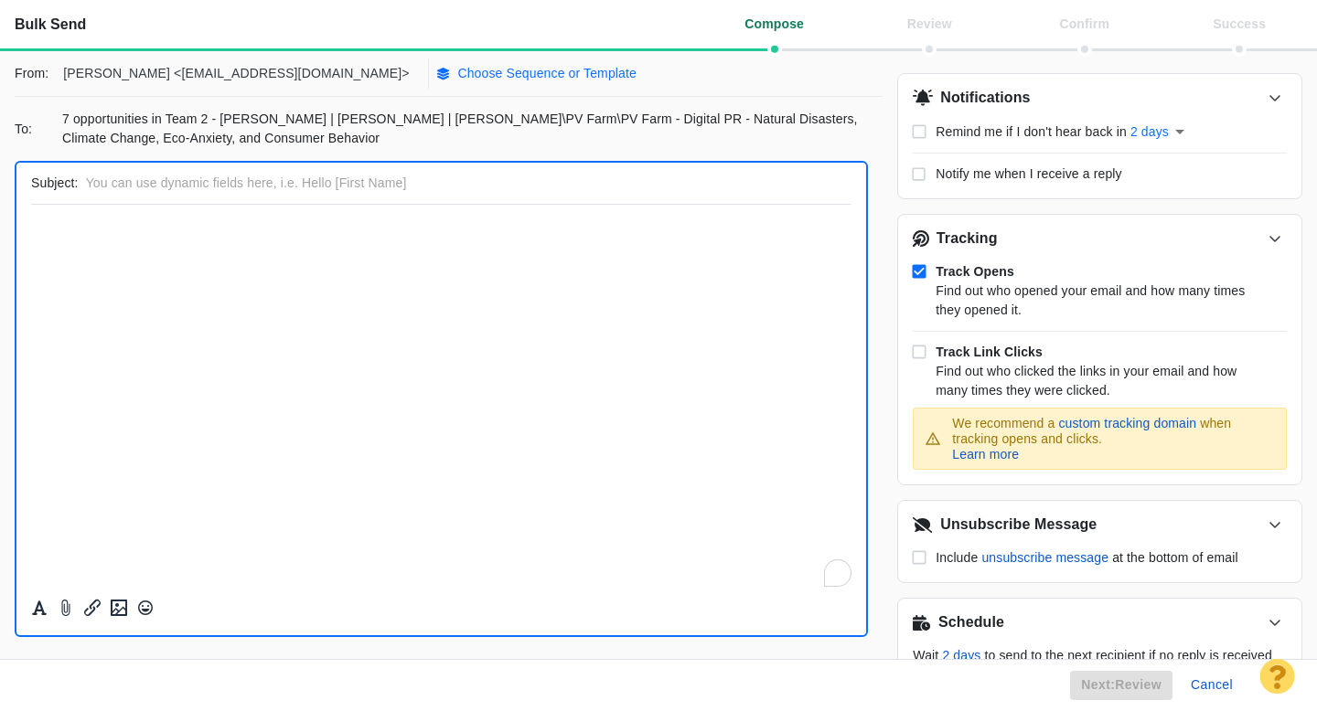
scroll to position [0, 0]
click at [457, 64] on p "Choose Sequence or Template" at bounding box center [546, 73] width 179 height 19
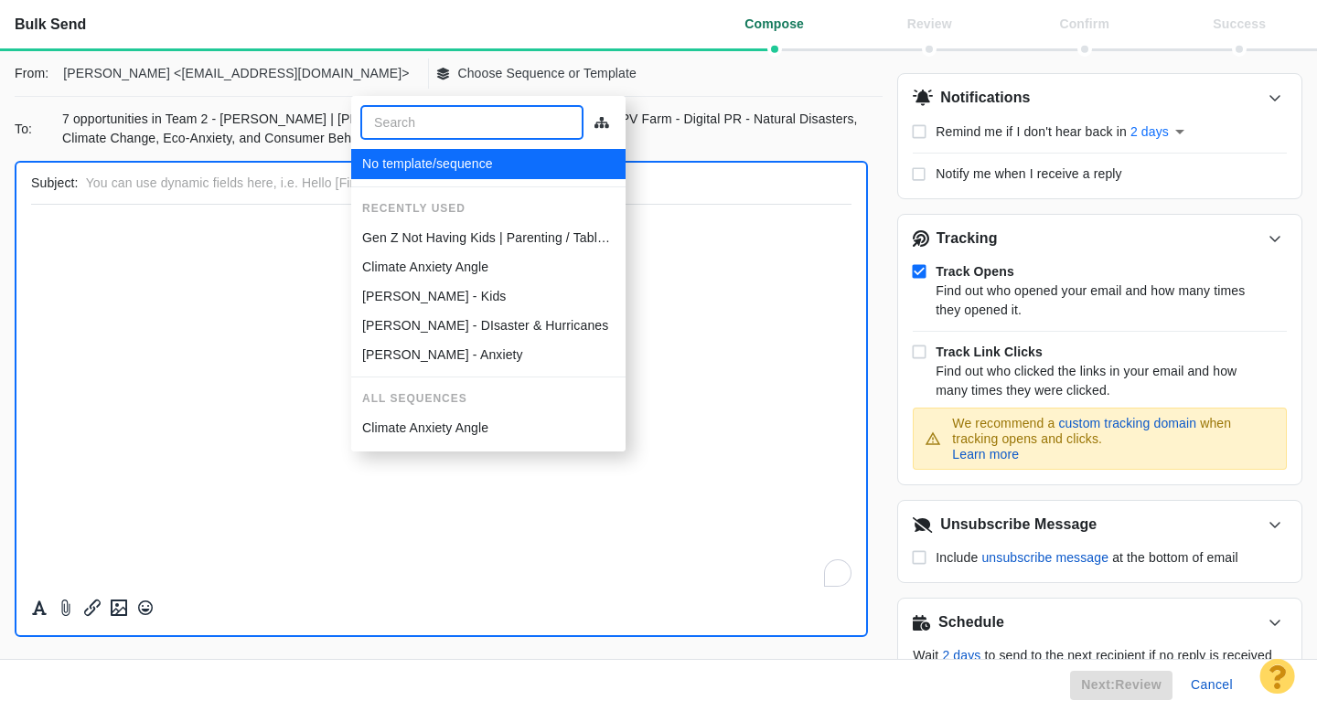
click at [429, 266] on p "Climate Anxiety Angle" at bounding box center [425, 267] width 126 height 19
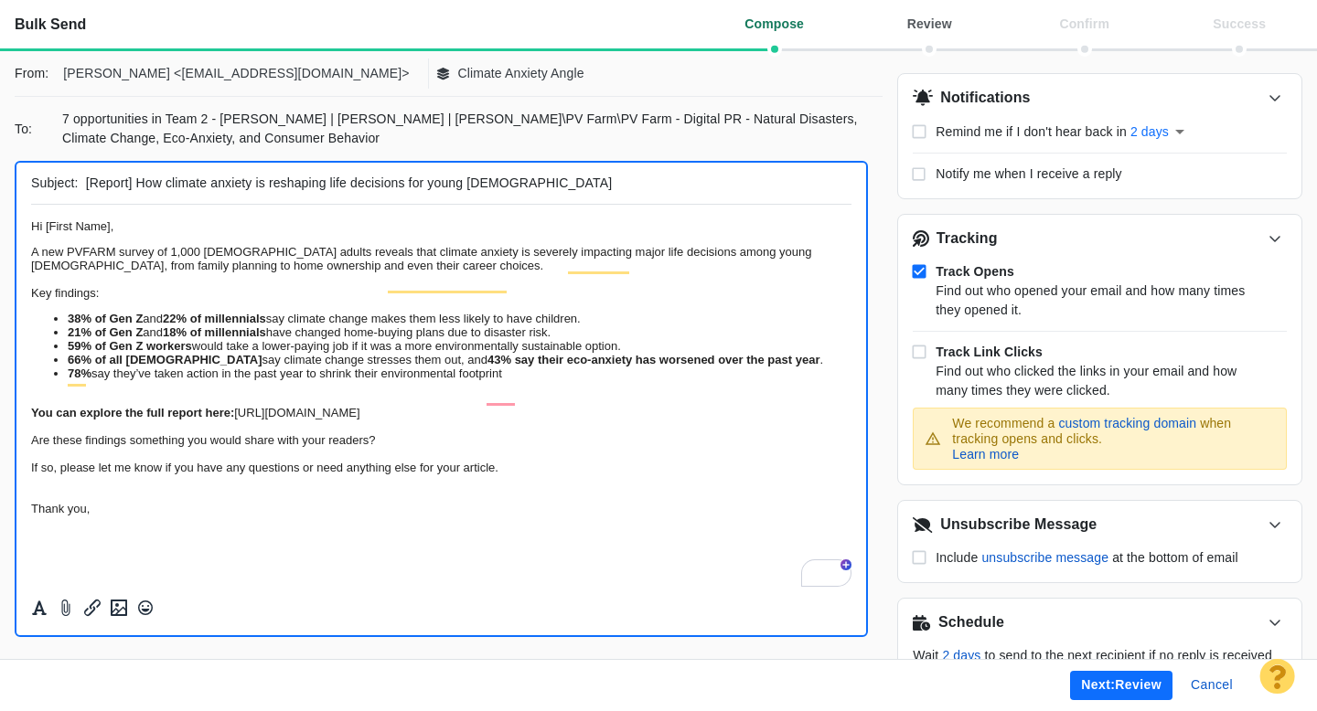
click at [1116, 688] on button "Next: review" at bounding box center [1121, 685] width 102 height 29
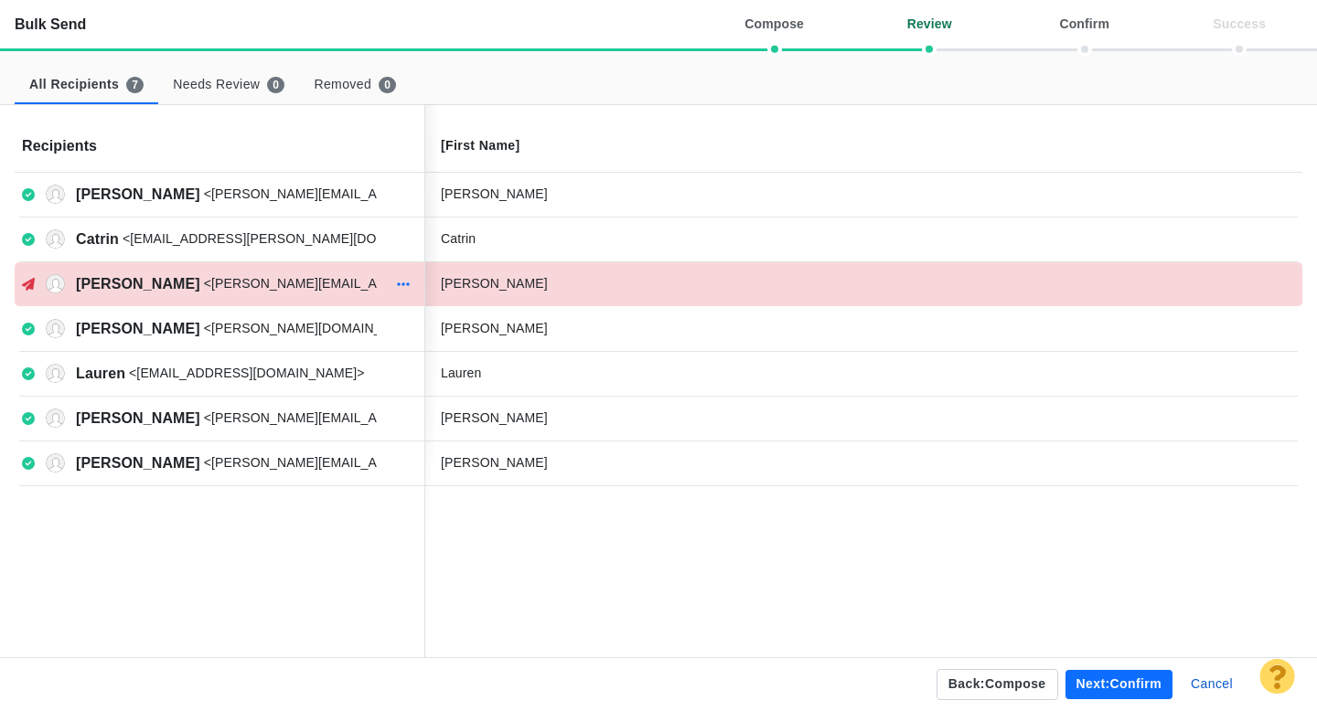
click at [401, 289] on icon "button" at bounding box center [403, 284] width 13 height 15
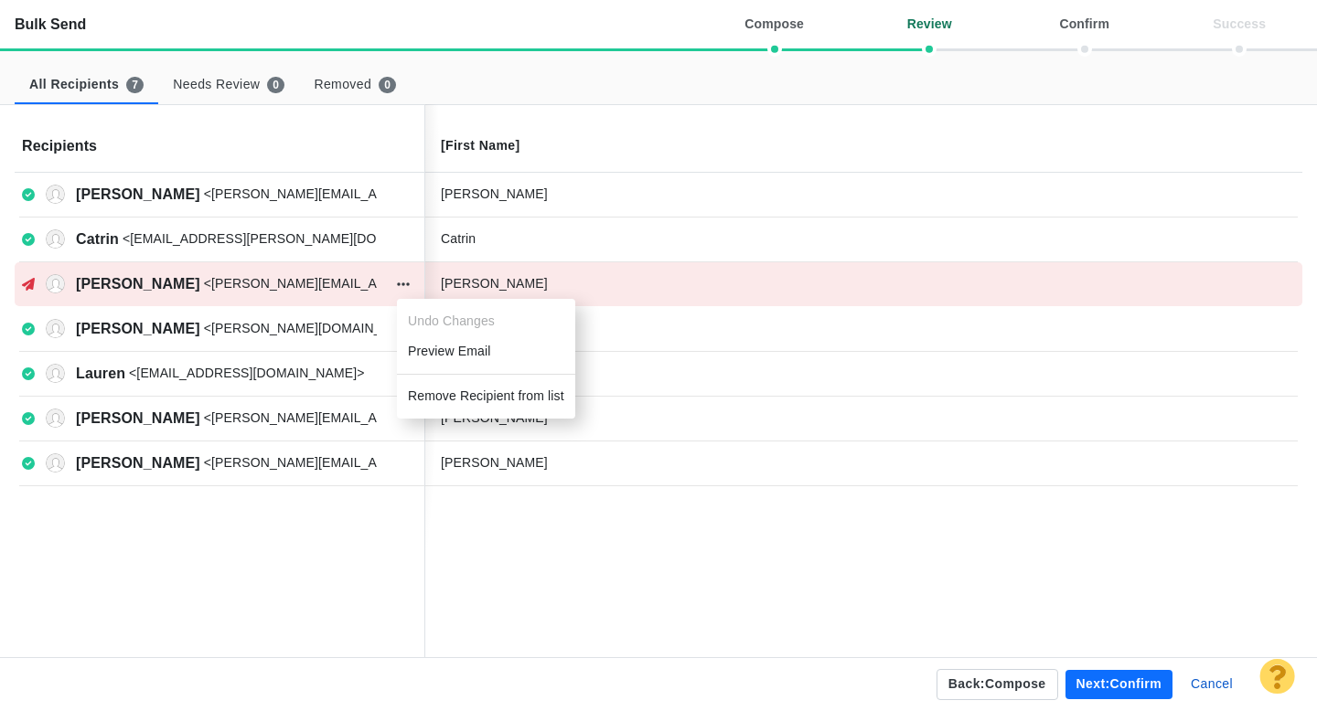
click at [454, 394] on li "Remove Recipient from list" at bounding box center [486, 396] width 178 height 30
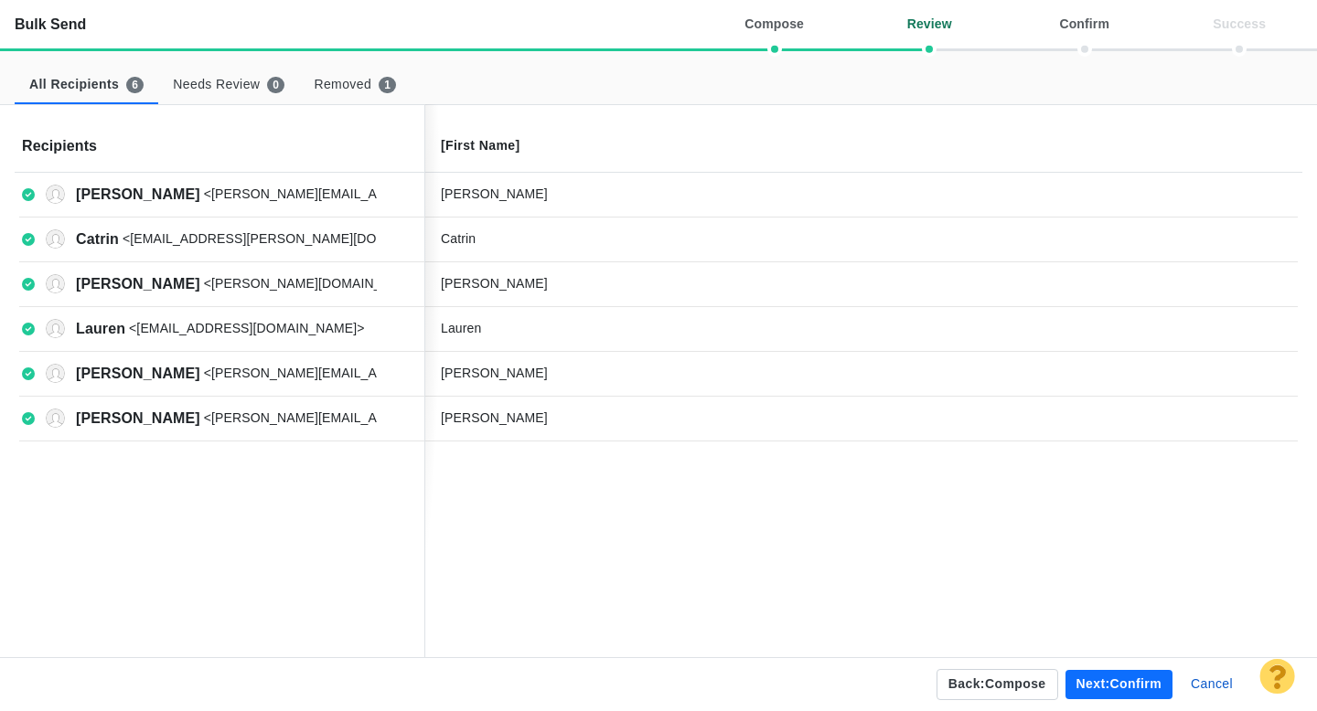
click at [1116, 688] on button "Next: confirm" at bounding box center [1118, 684] width 107 height 29
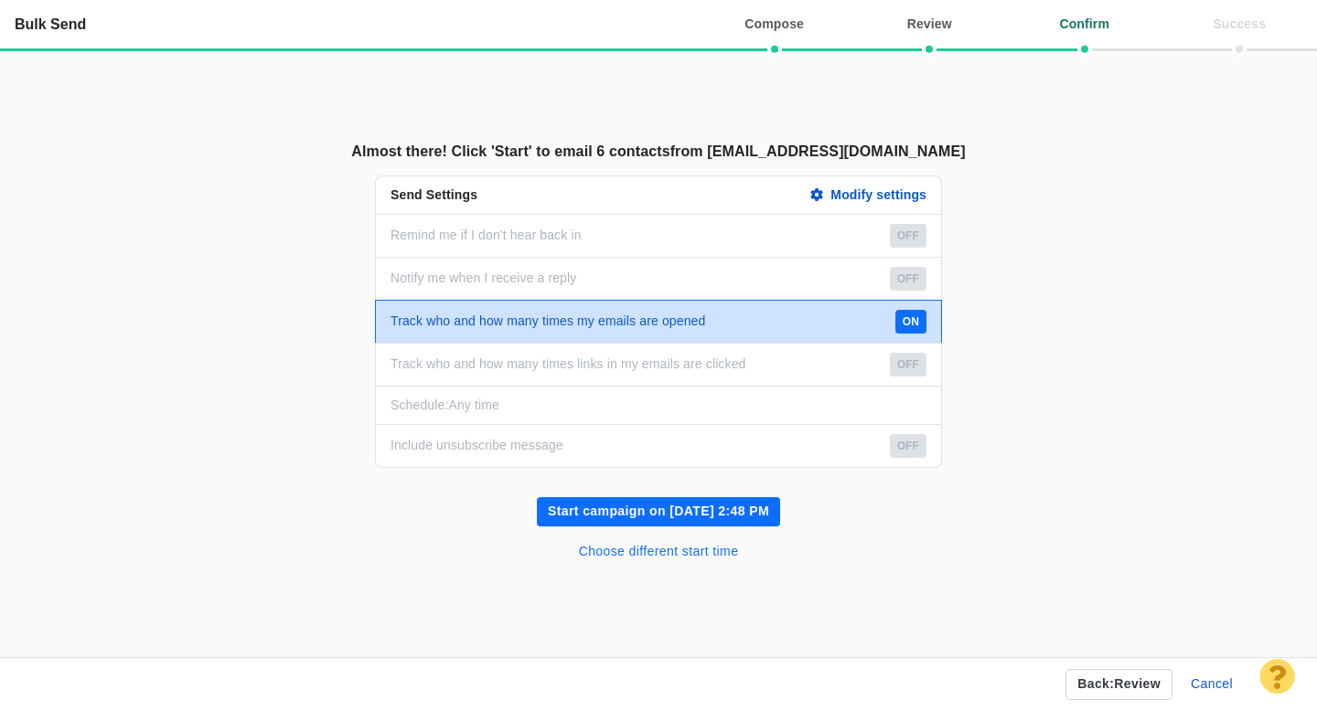
click at [675, 558] on button "Choose different start time" at bounding box center [659, 552] width 182 height 29
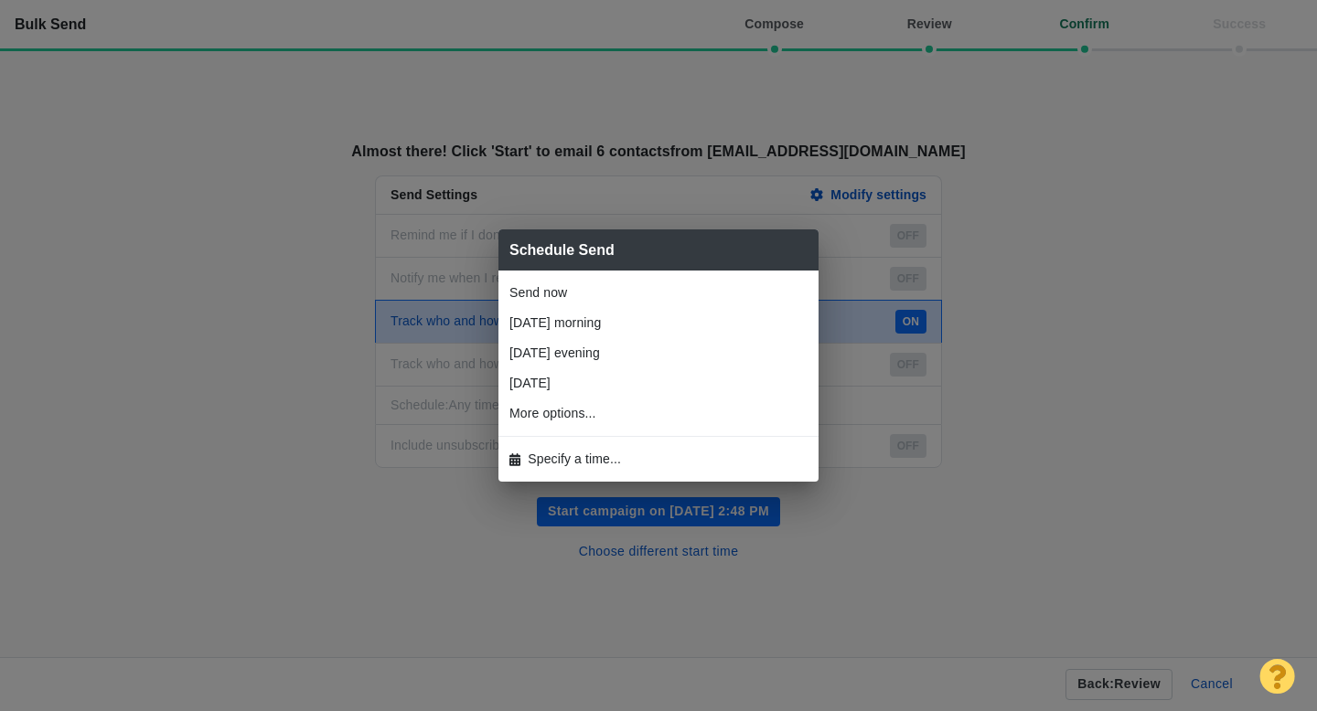
click at [583, 460] on span "Specify a time..." at bounding box center [574, 459] width 93 height 19
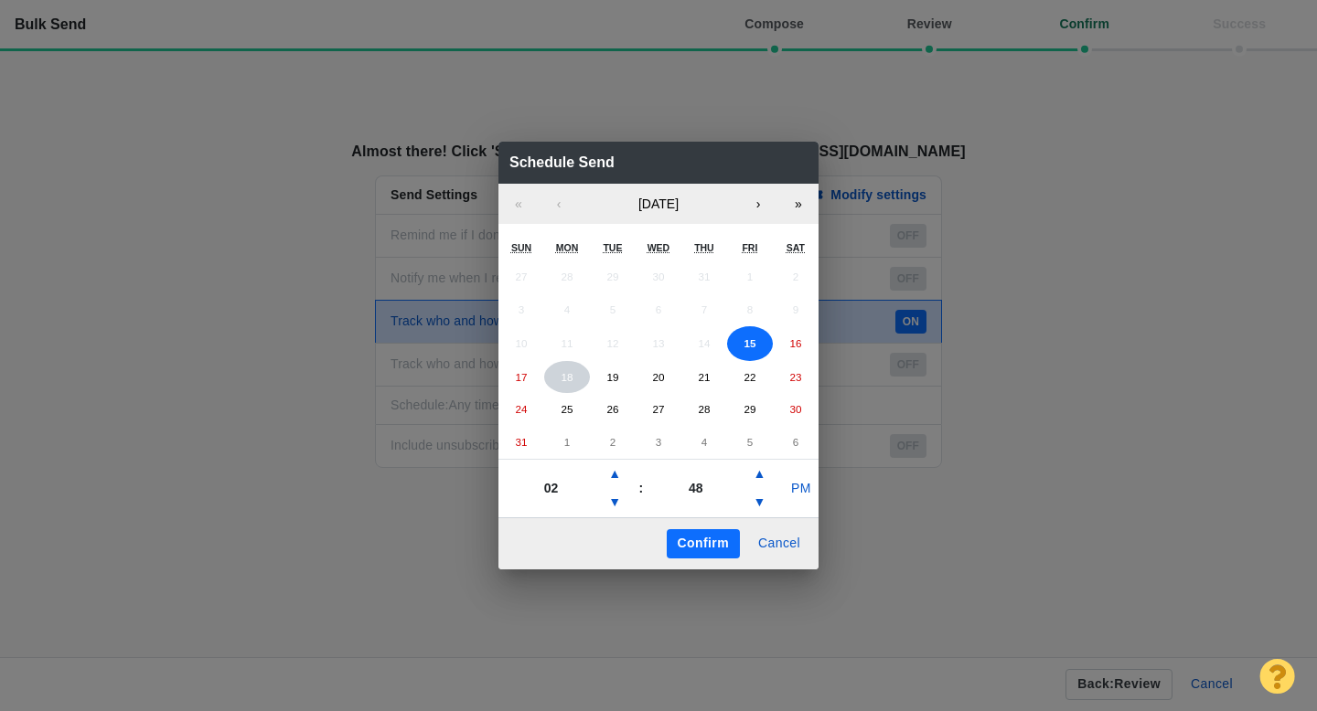
click at [571, 387] on button "18" at bounding box center [567, 377] width 46 height 33
click at [614, 477] on button "▲" at bounding box center [614, 474] width 22 height 29
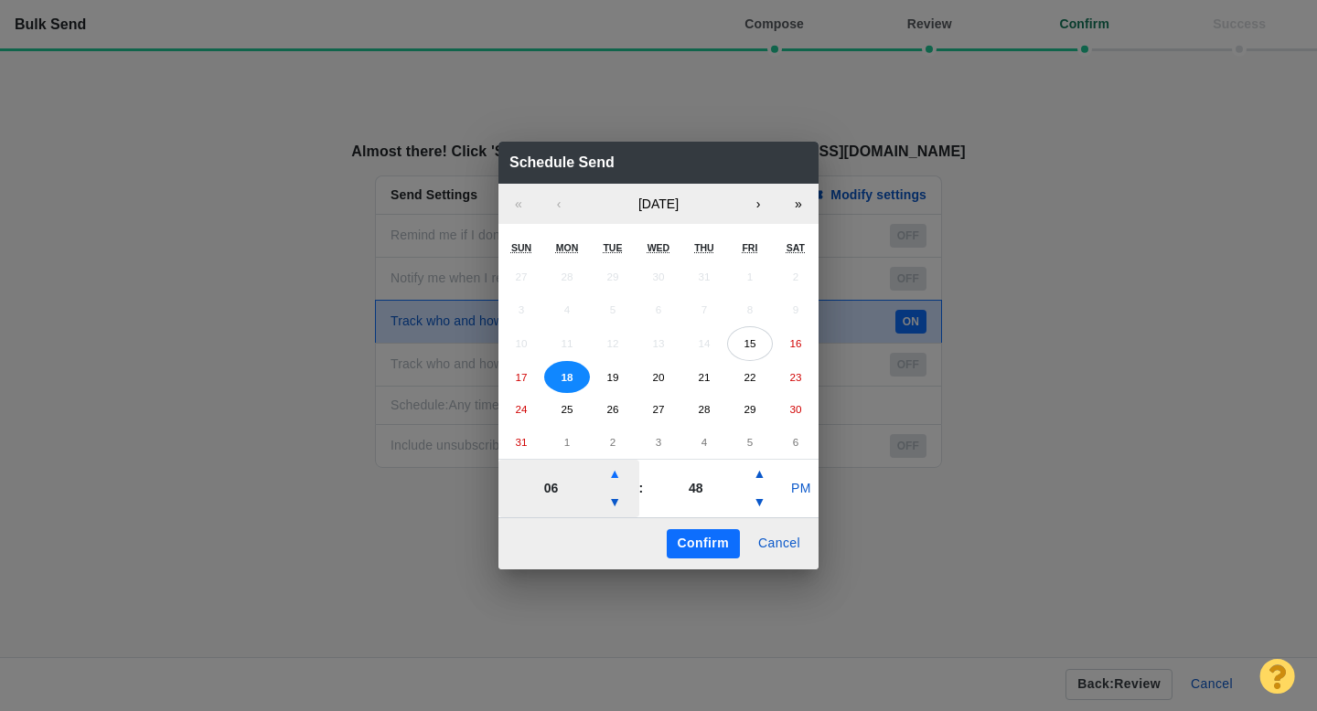
click at [614, 477] on button "▲" at bounding box center [614, 474] width 22 height 29
type input "07"
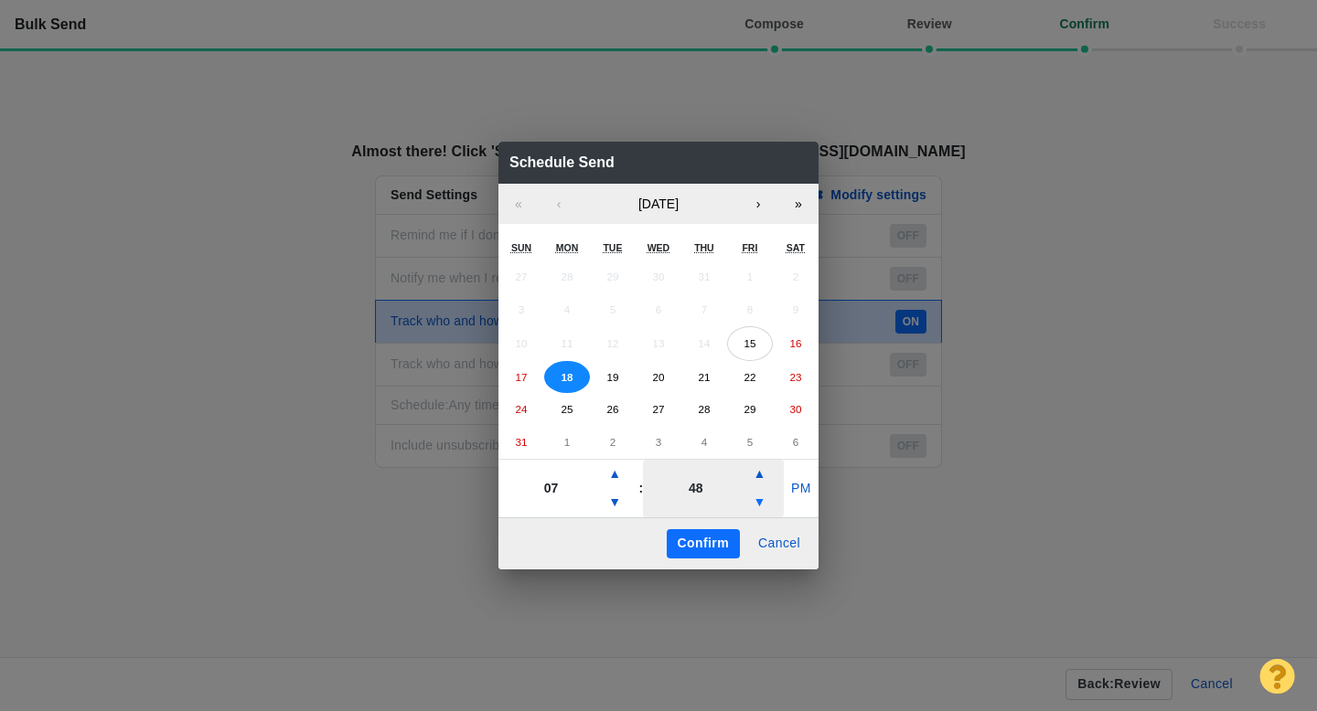
click at [758, 502] on button "▼" at bounding box center [759, 502] width 22 height 29
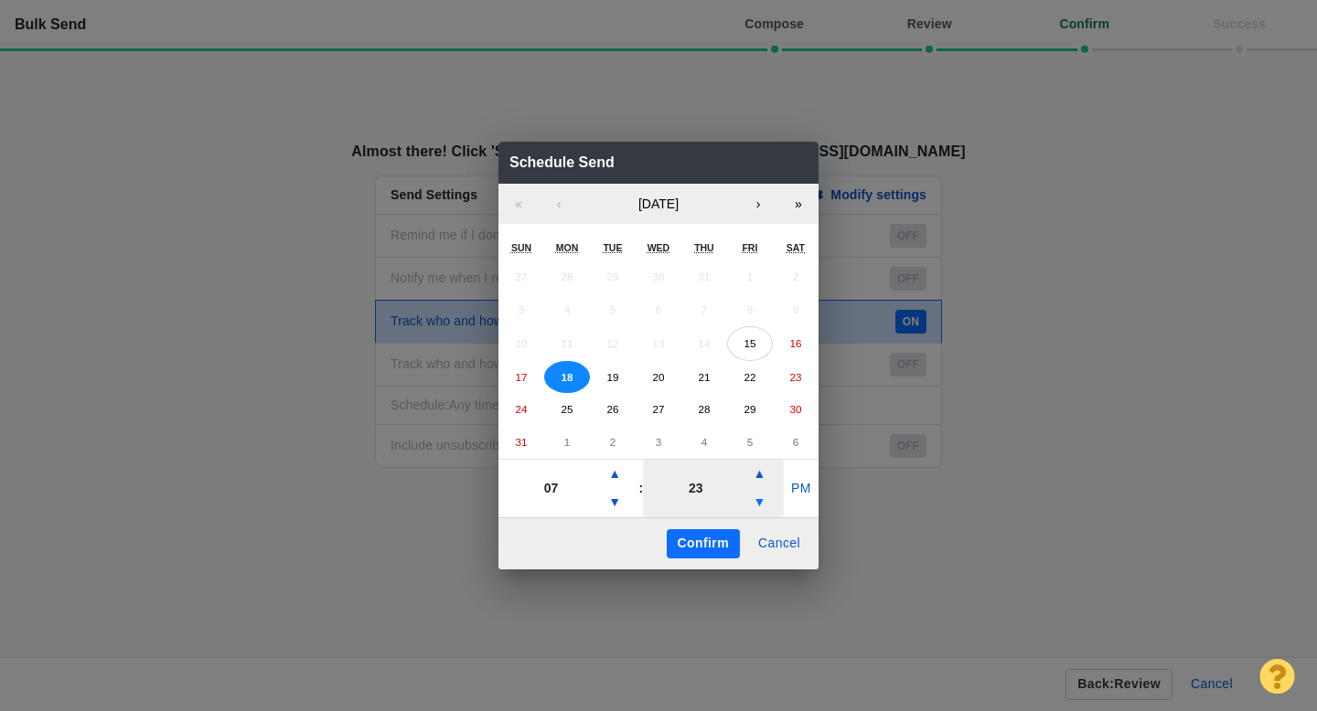
click at [758, 502] on button "▼" at bounding box center [759, 502] width 22 height 29
type input "08"
click at [798, 475] on button "PM" at bounding box center [801, 489] width 35 height 29
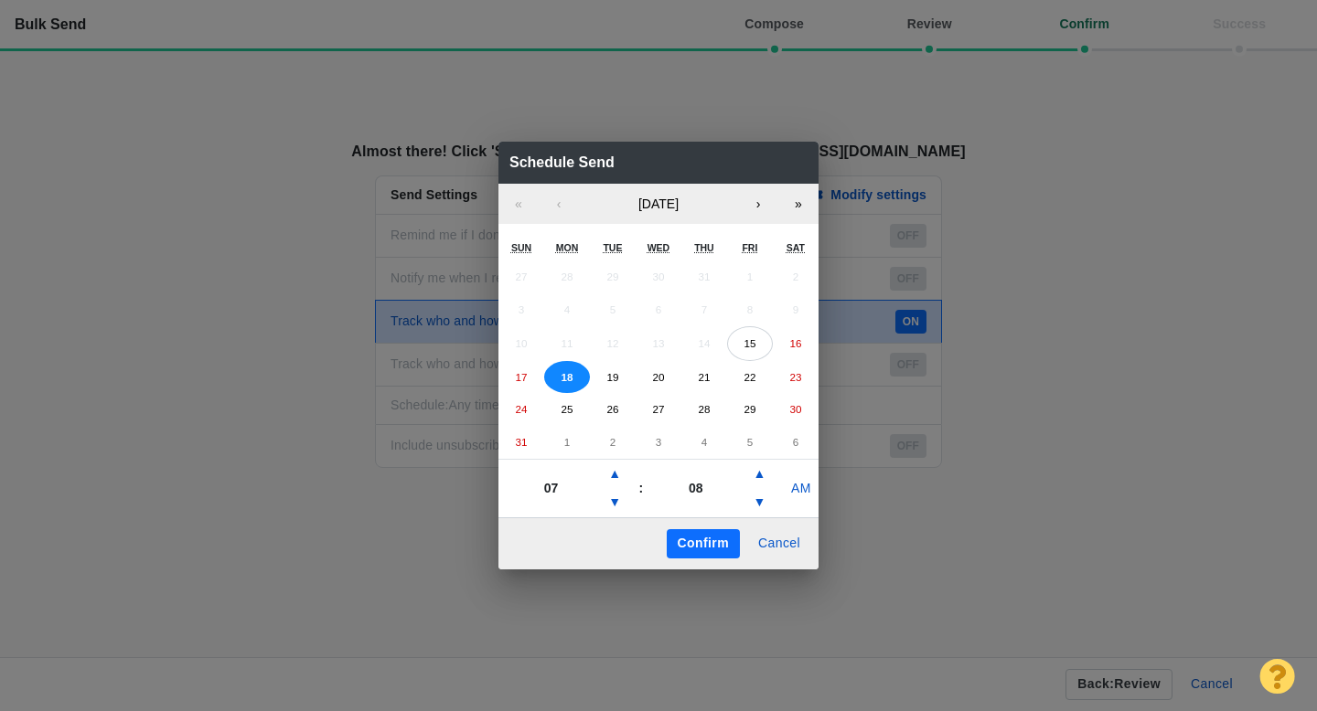
click at [701, 543] on button "Confirm" at bounding box center [703, 543] width 73 height 29
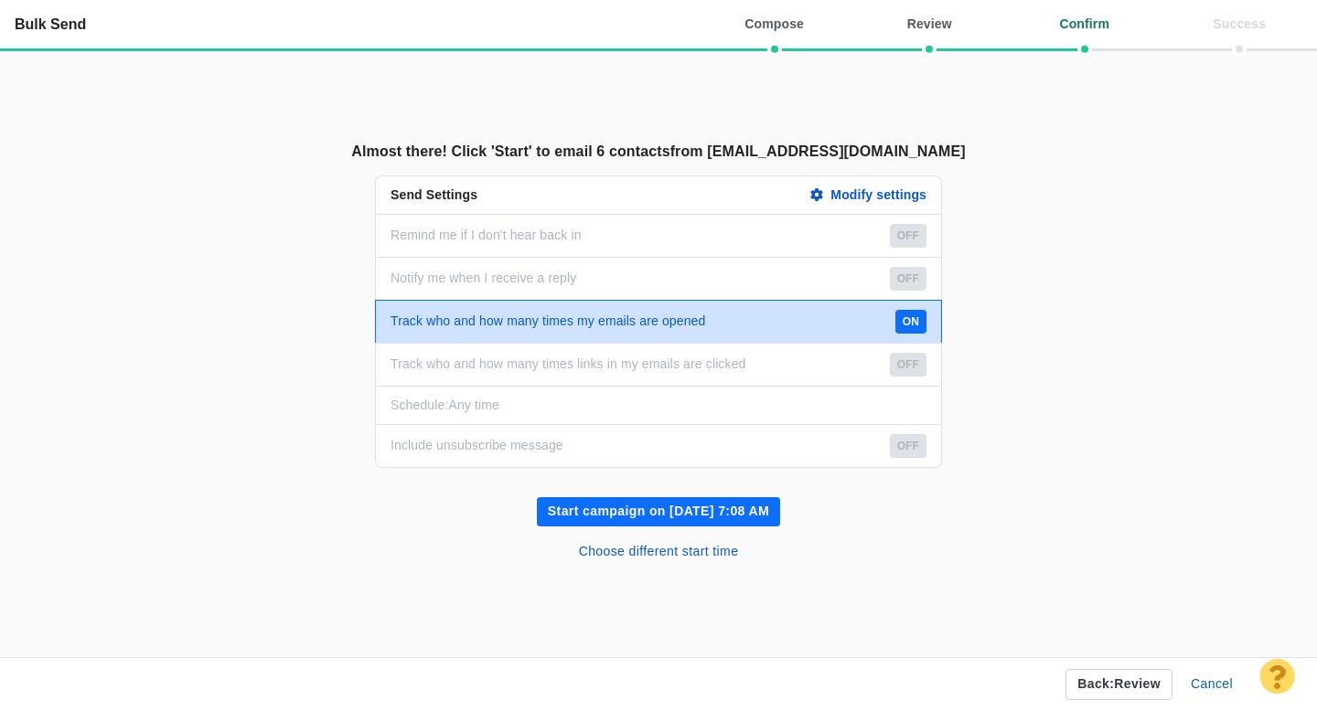
click at [726, 507] on button "Start campaign on Aug 18, 7:08 AM" at bounding box center [658, 511] width 243 height 29
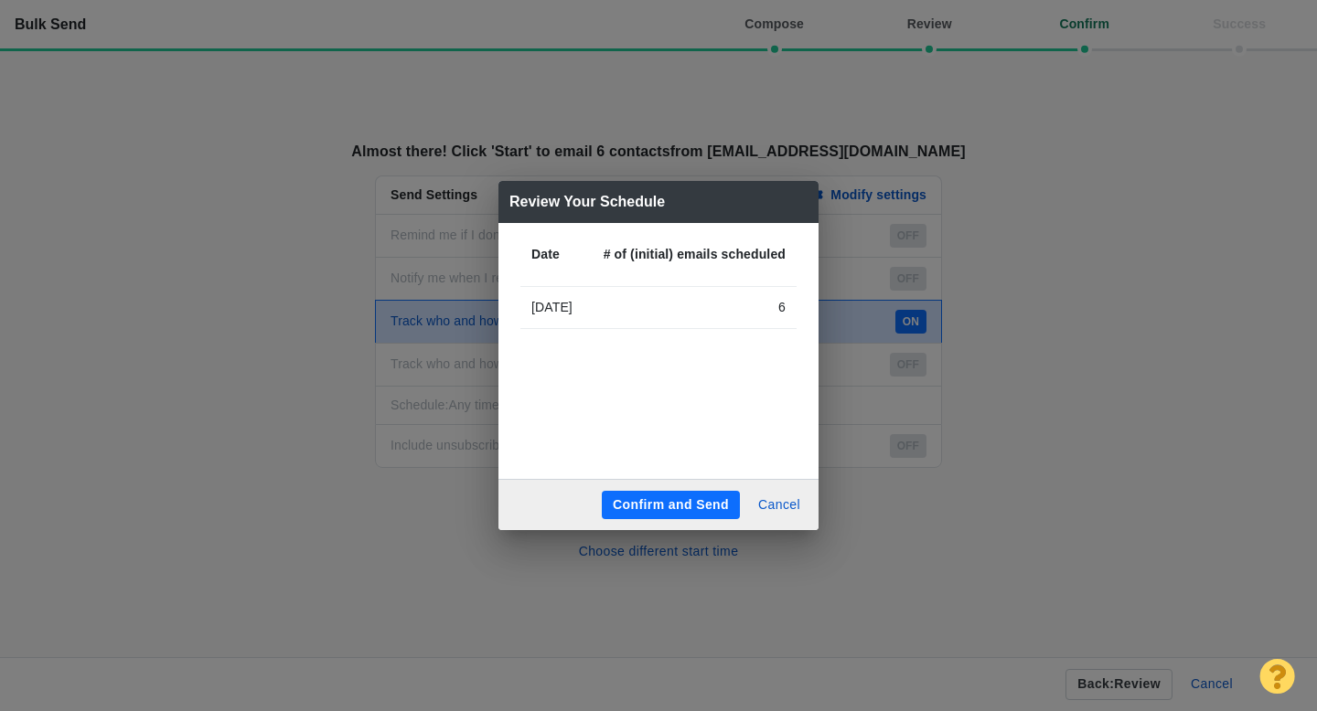
click at [687, 499] on button "Confirm and Send" at bounding box center [671, 505] width 138 height 29
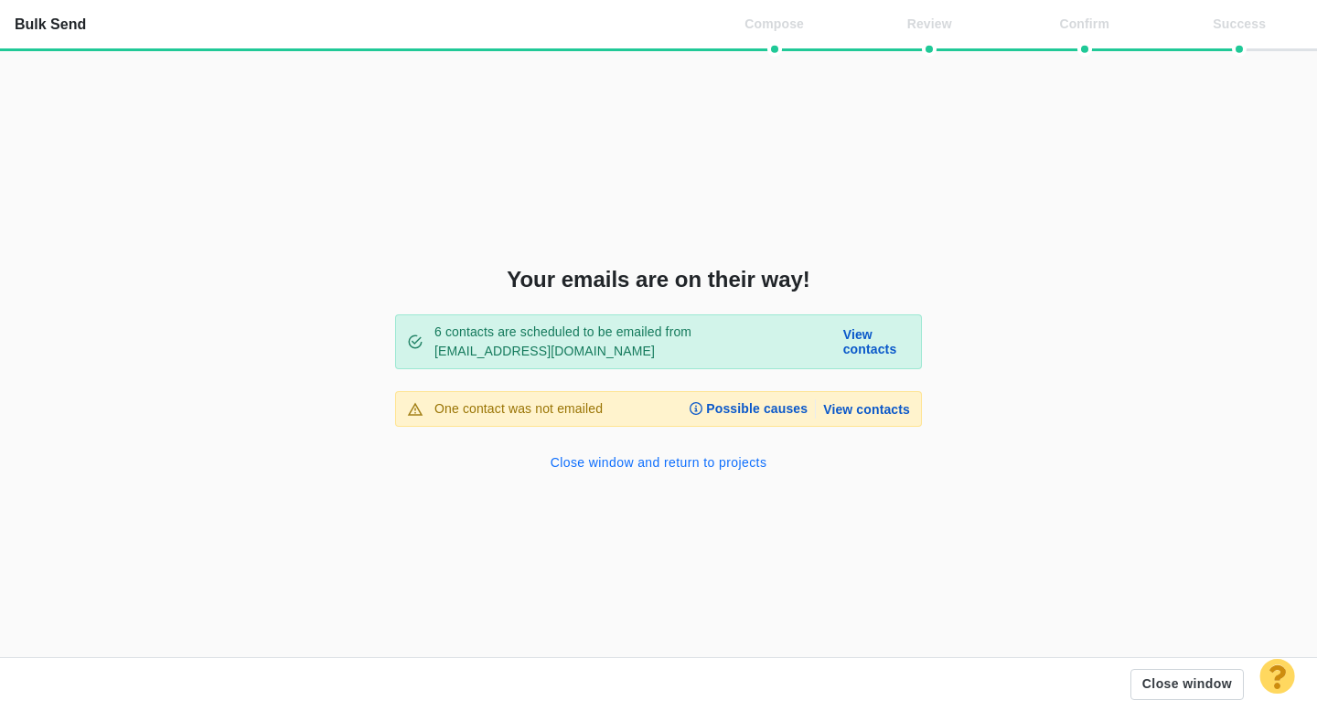
click at [654, 464] on button "Close window and return to projects" at bounding box center [658, 463] width 239 height 29
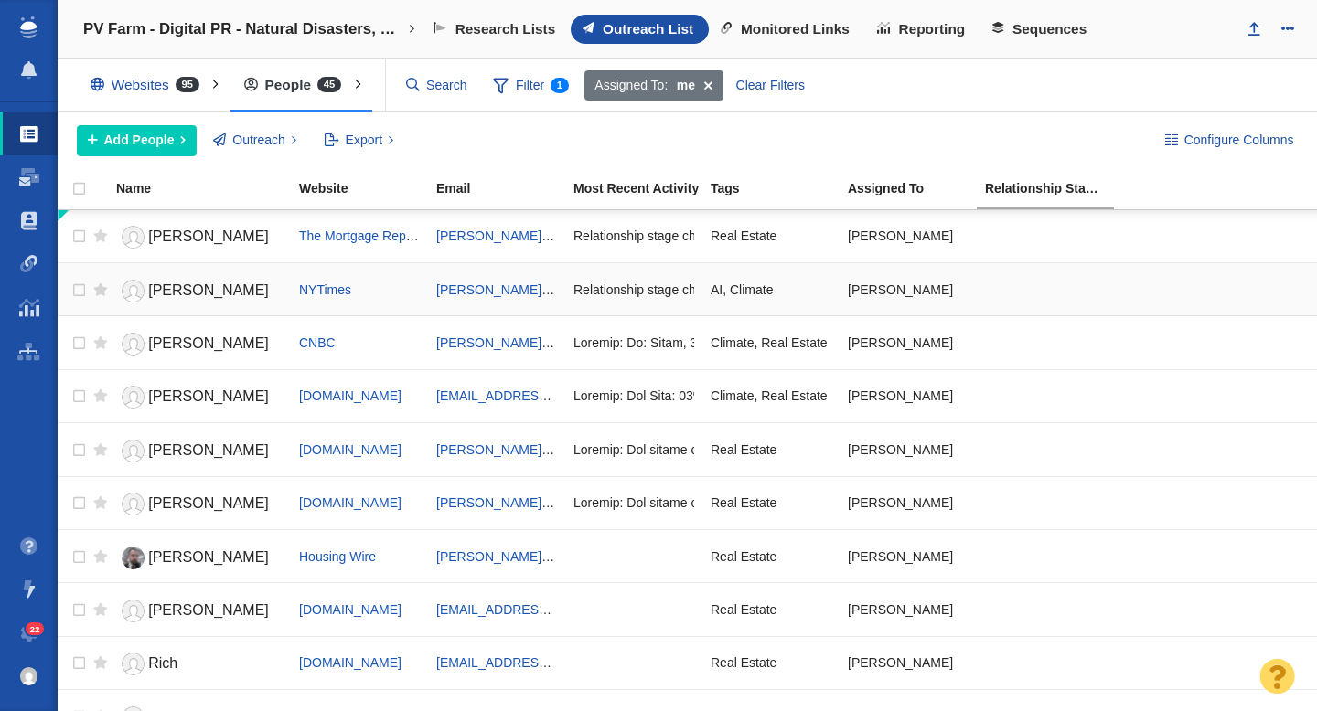
click at [194, 294] on span "[PERSON_NAME]" at bounding box center [208, 291] width 121 height 16
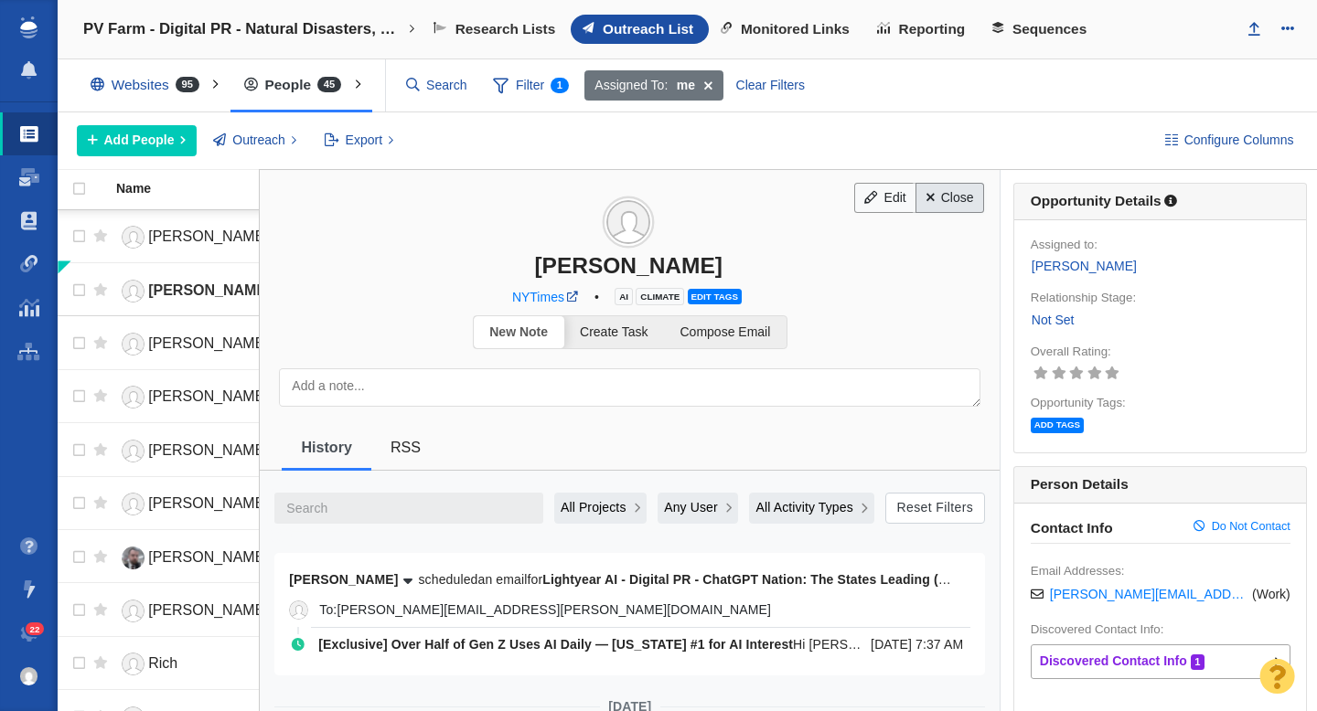
click at [959, 205] on link "Close" at bounding box center [949, 198] width 69 height 31
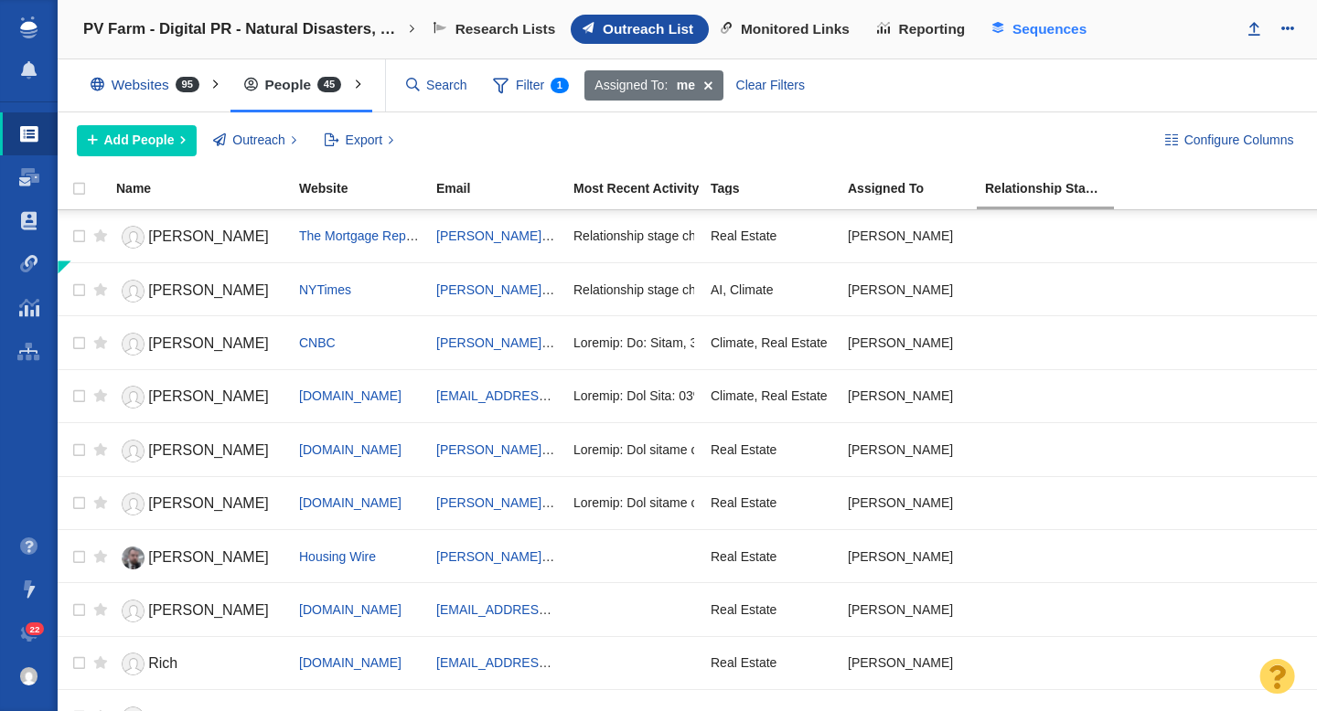
click at [1041, 24] on span "Sequences" at bounding box center [1049, 29] width 74 height 16
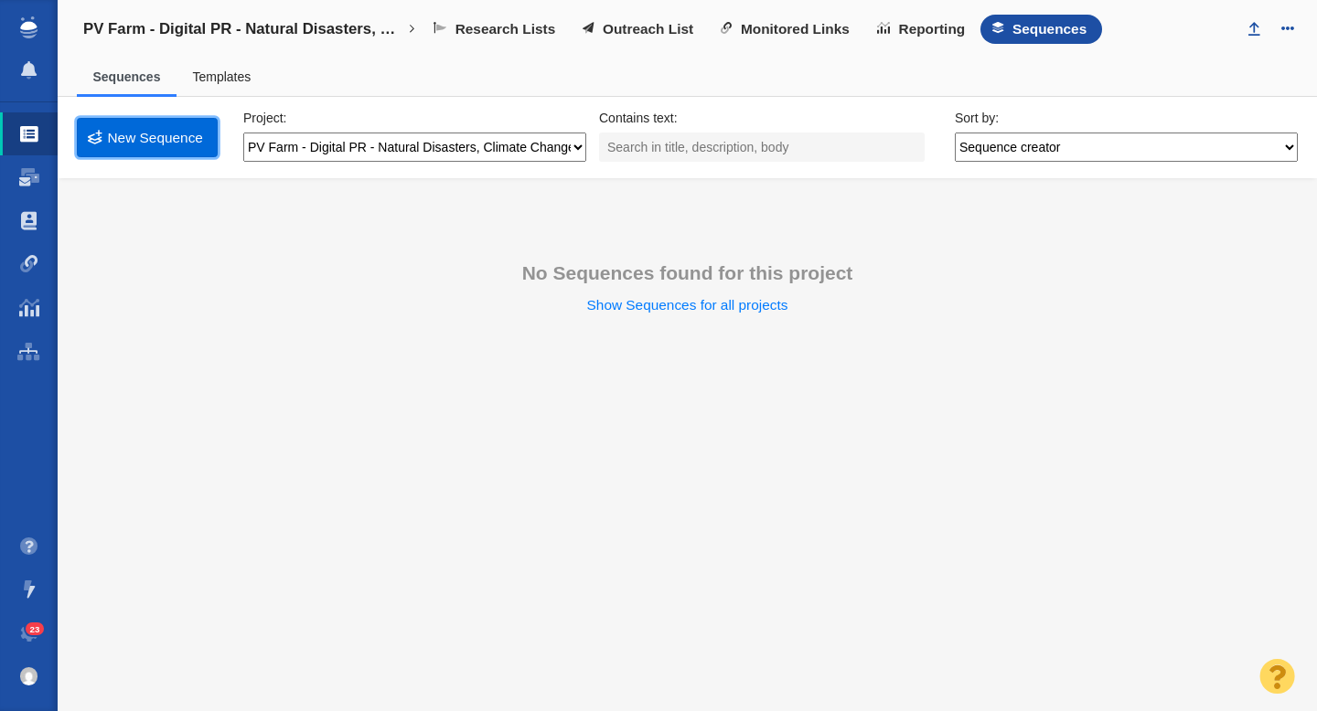
click at [177, 142] on link "New Sequence" at bounding box center [147, 137] width 141 height 39
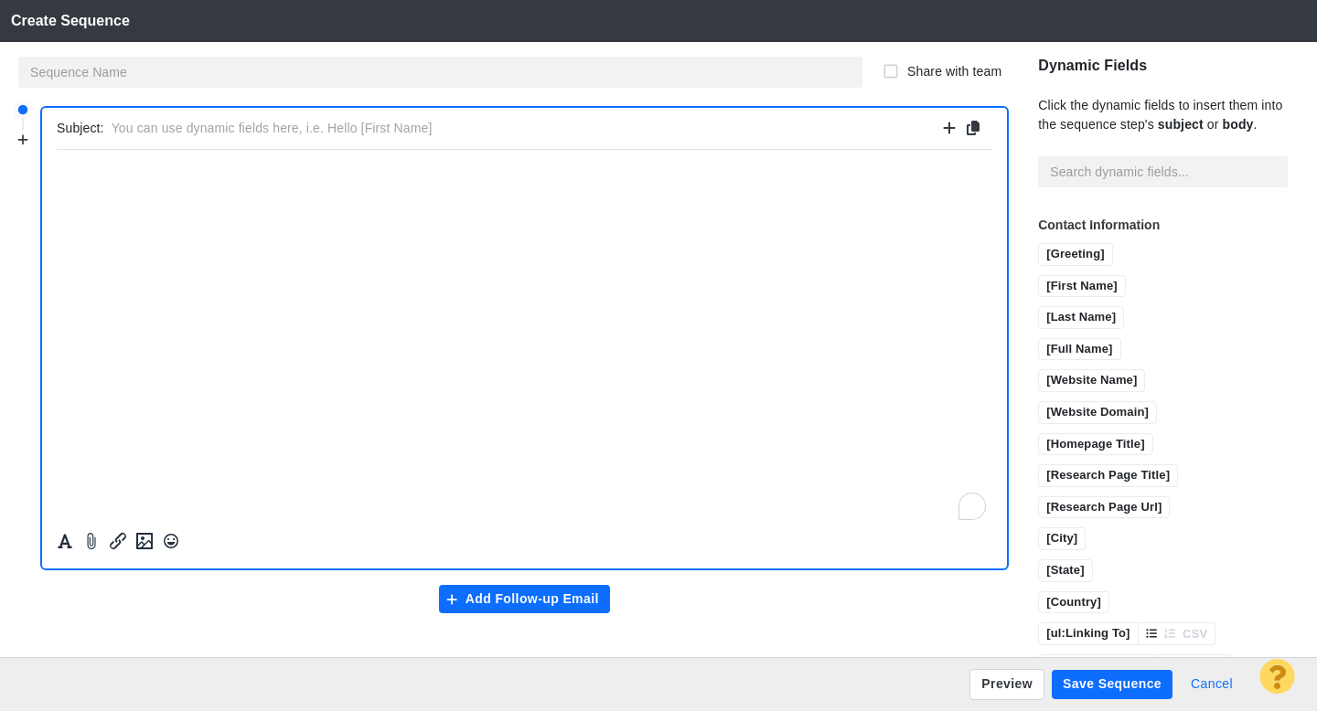
click at [1216, 681] on button "Cancel" at bounding box center [1212, 684] width 64 height 29
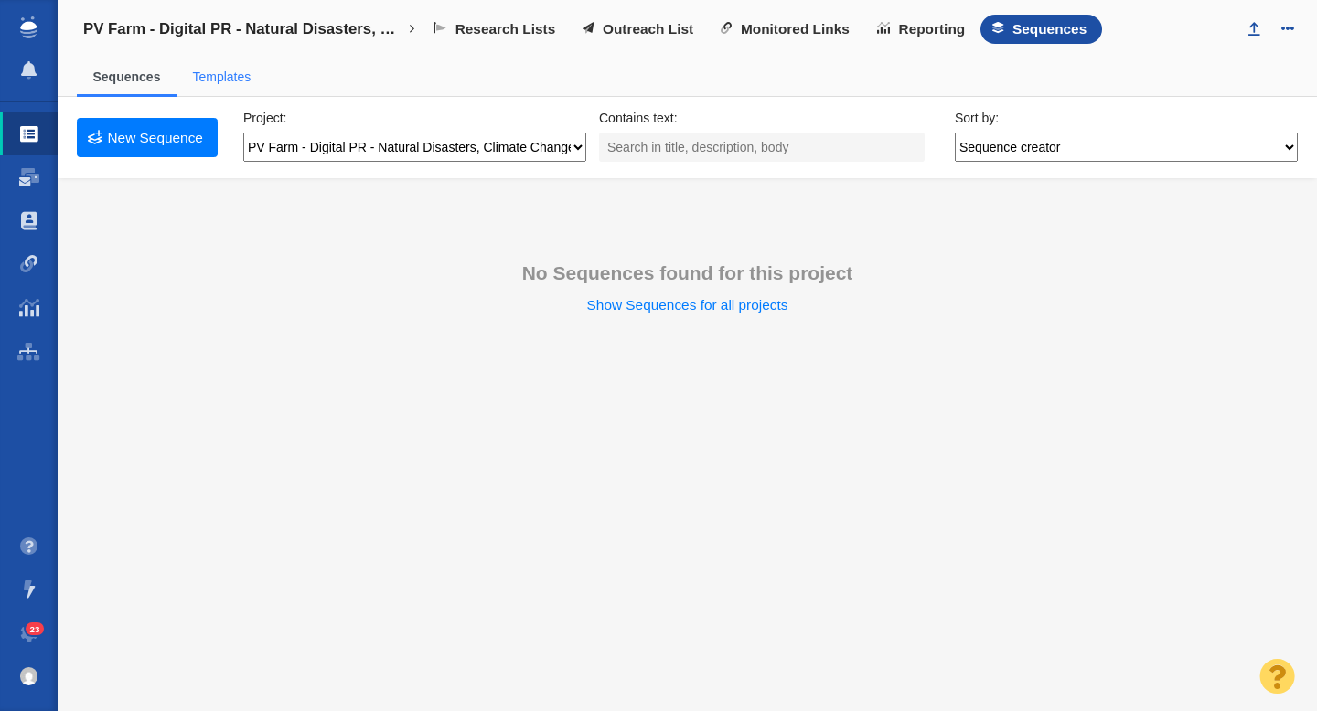
click at [234, 76] on link "Templates" at bounding box center [221, 76] width 59 height 15
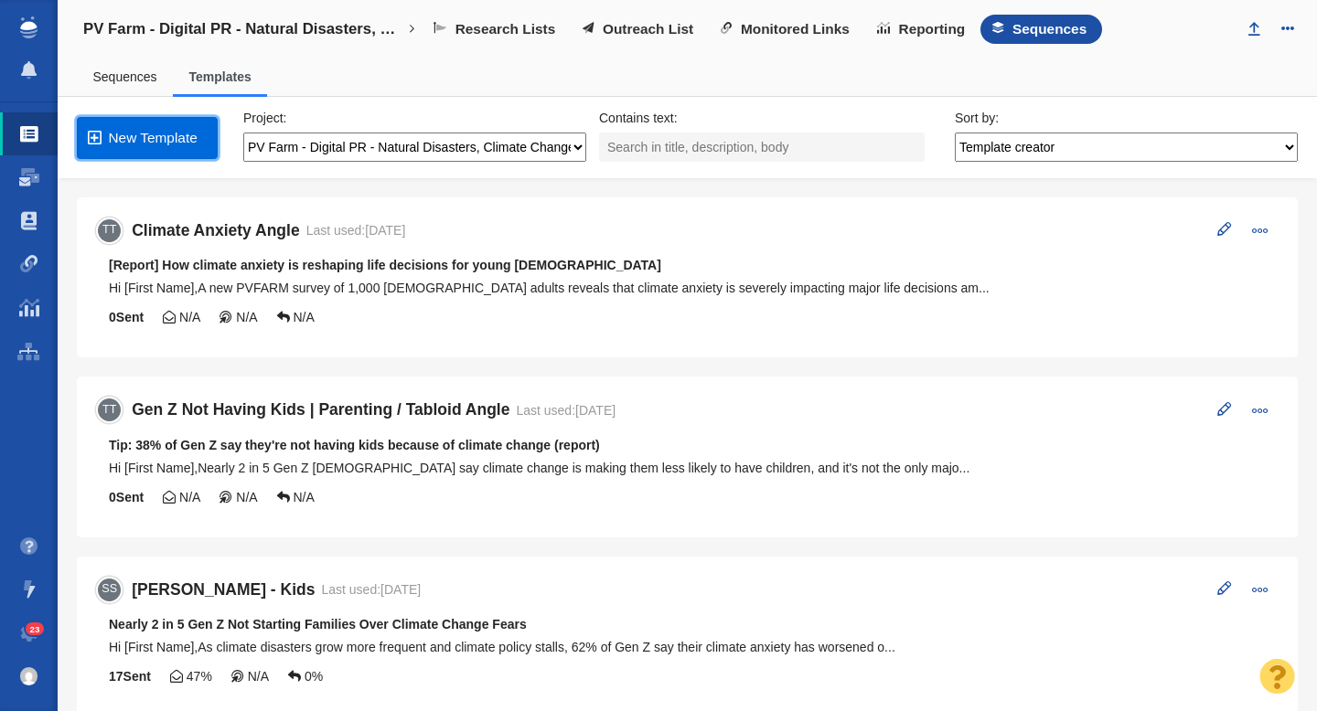
click at [164, 141] on link "New Template" at bounding box center [147, 138] width 141 height 42
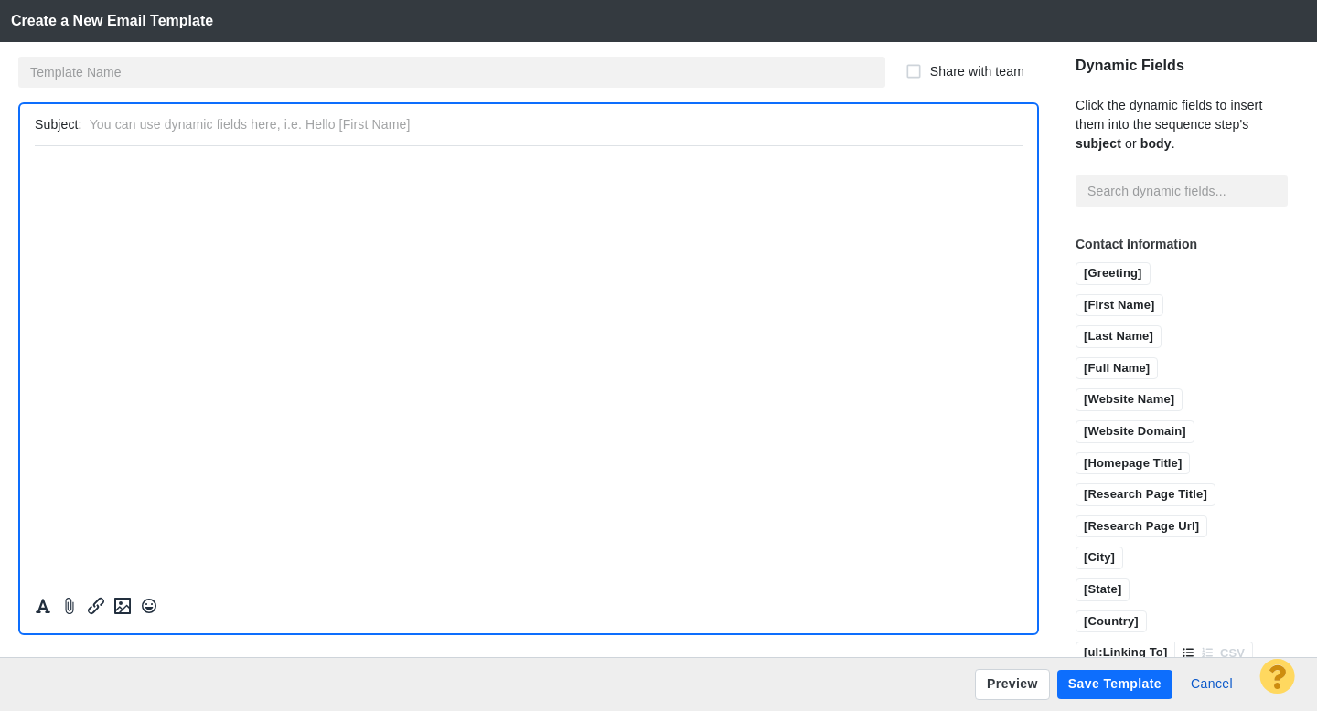
click at [209, 188] on html "﻿" at bounding box center [528, 166] width 987 height 43
paste body "To enrich screen reader interactions, please activate Accessibility in Grammarl…"
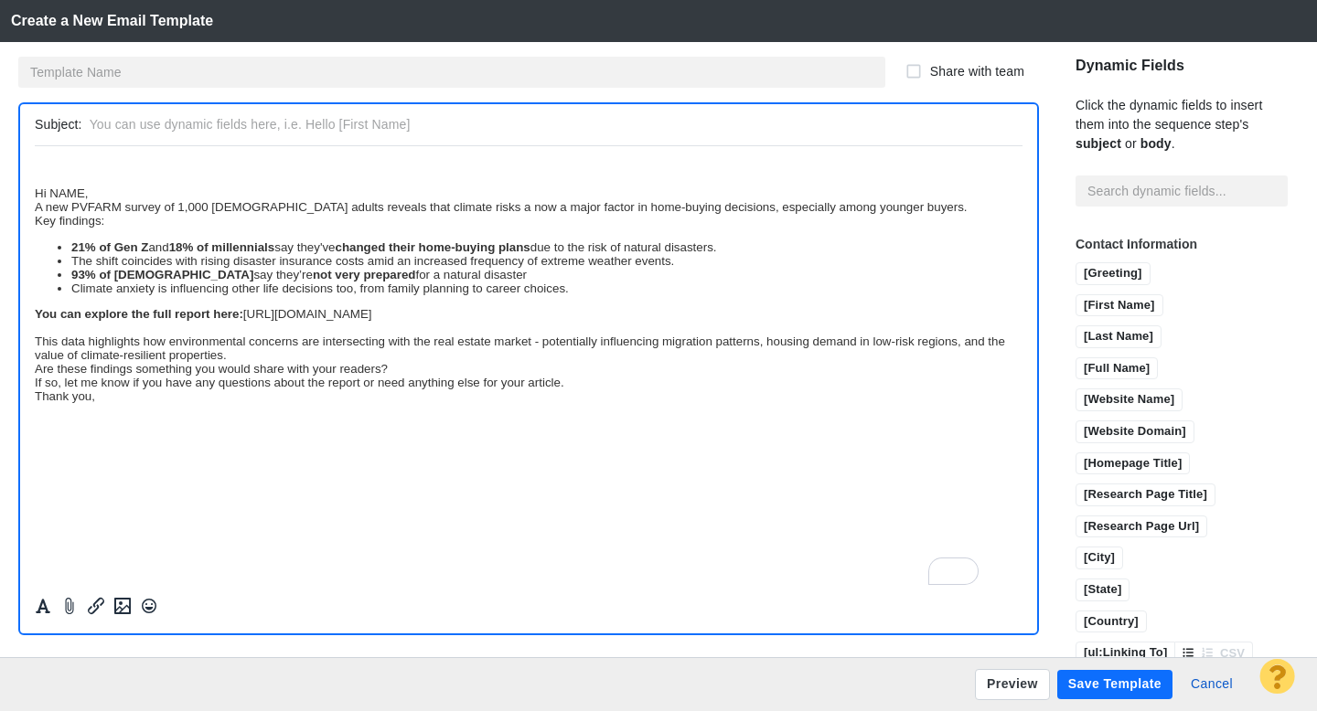
click at [35, 197] on div "Hi NAME," at bounding box center [528, 193] width 987 height 14
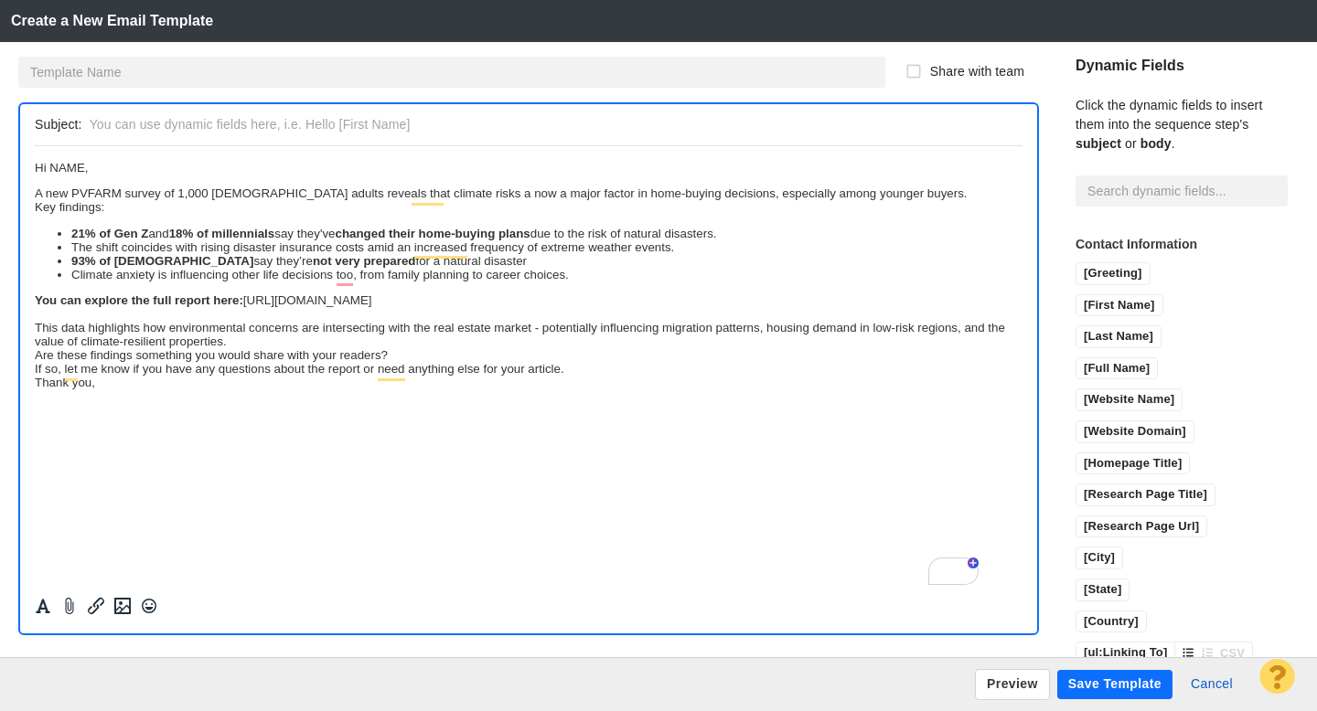
click at [84, 173] on span "Hi NAME," at bounding box center [62, 167] width 54 height 14
click at [1076, 295] on input "[First Name]" at bounding box center [1119, 306] width 86 height 23
click at [111, 382] on div "Thank you," at bounding box center [528, 382] width 987 height 14
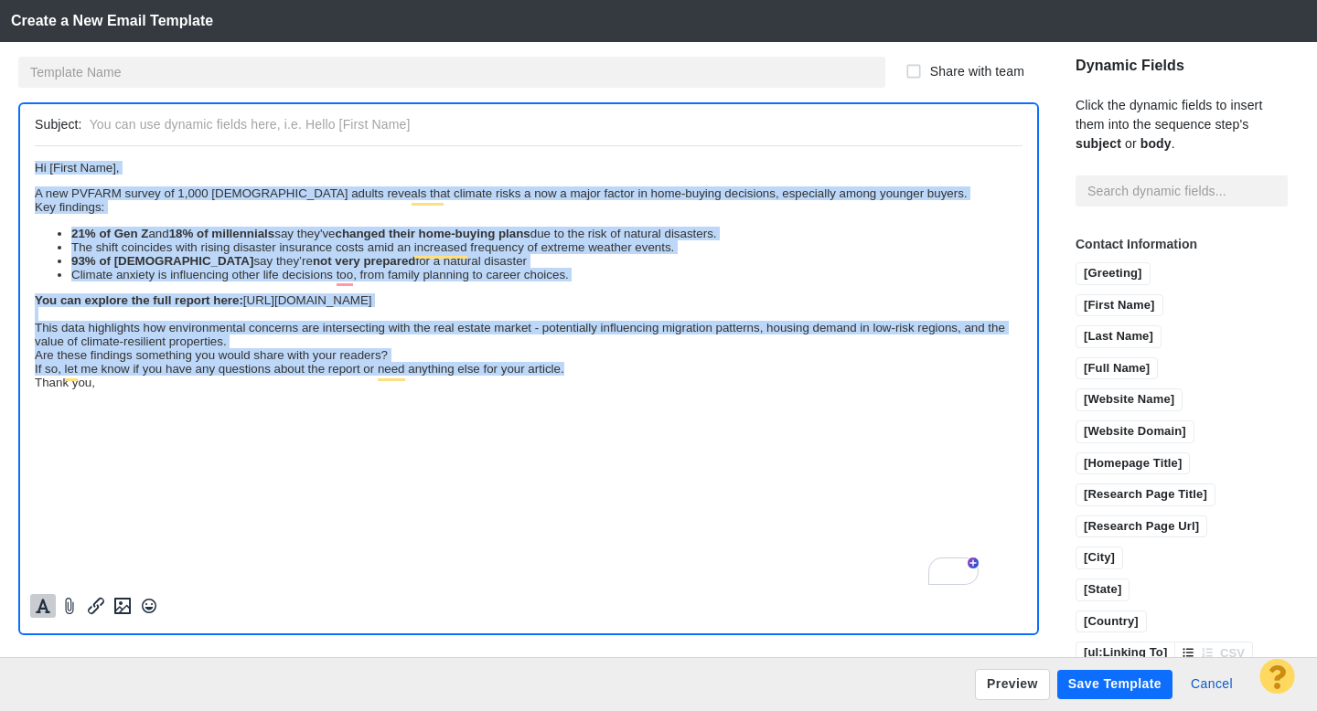
click at [40, 607] on icon "Formatting" at bounding box center [43, 607] width 15 height 15
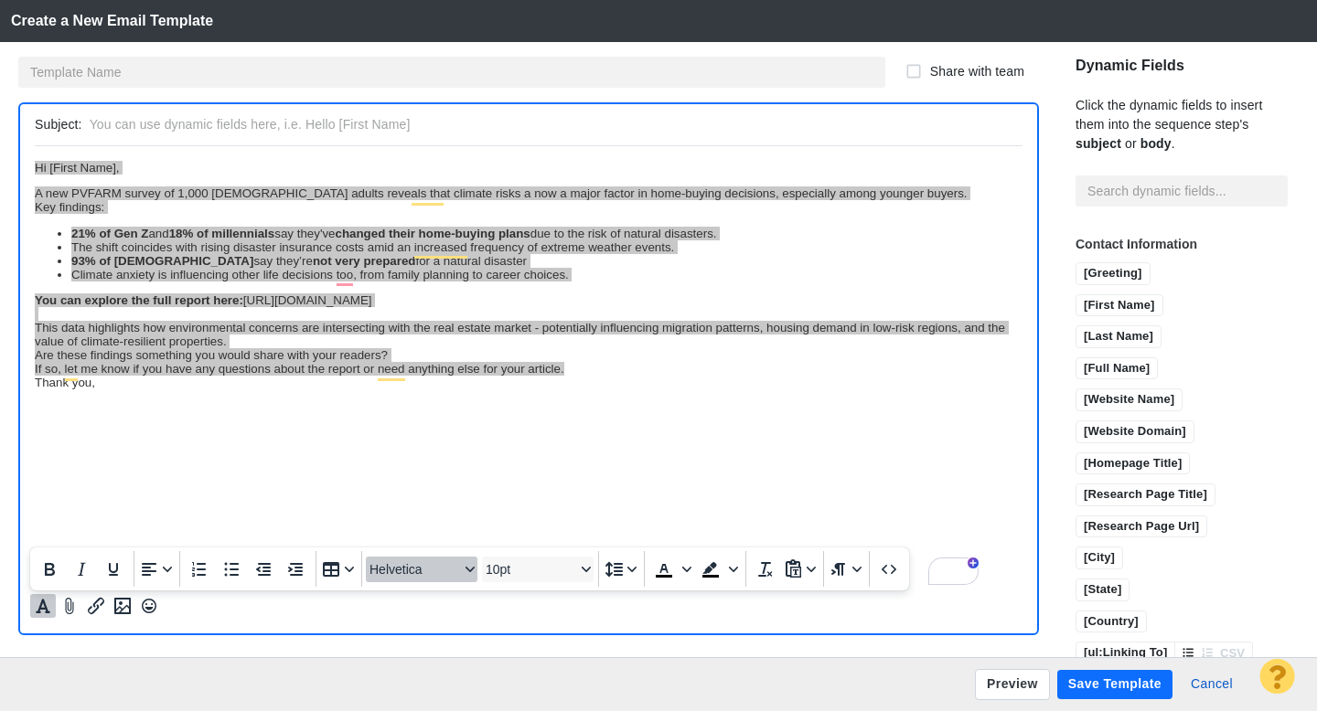
click at [412, 573] on span "Helvetica" at bounding box center [414, 569] width 90 height 15
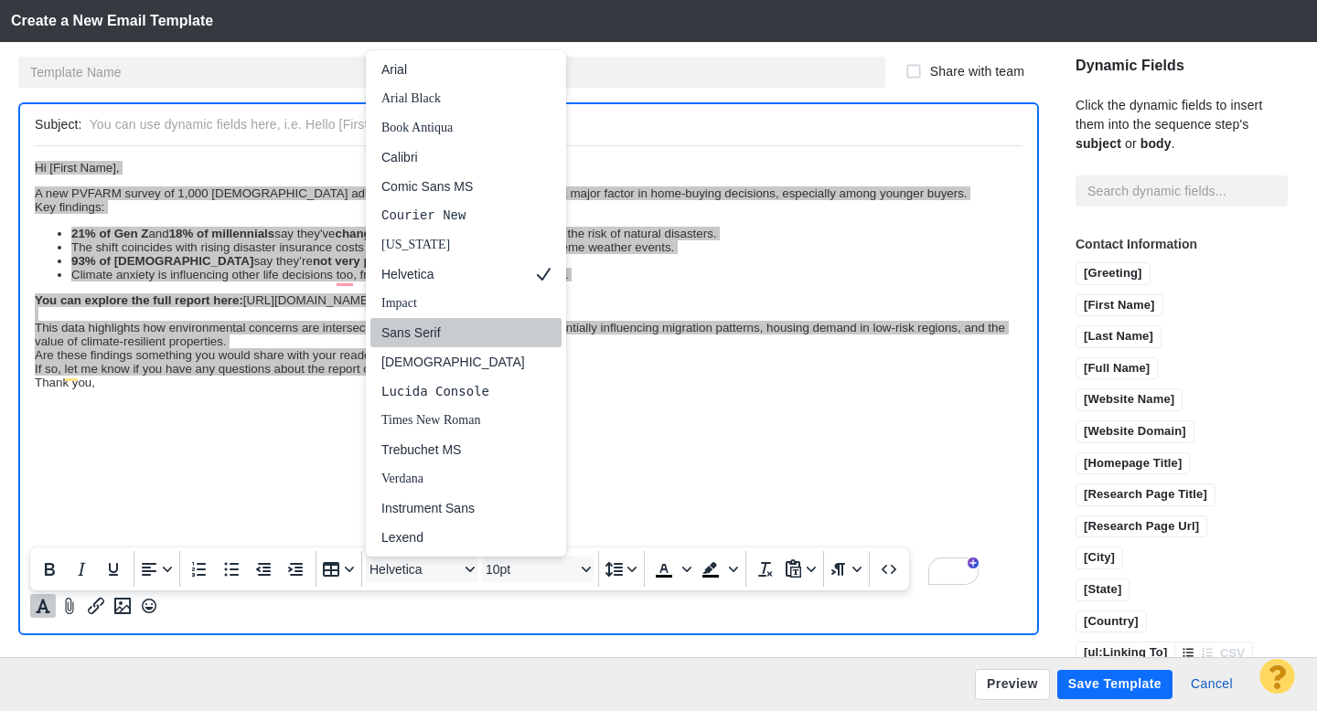
click at [423, 338] on div "Sans Serif" at bounding box center [453, 333] width 144 height 22
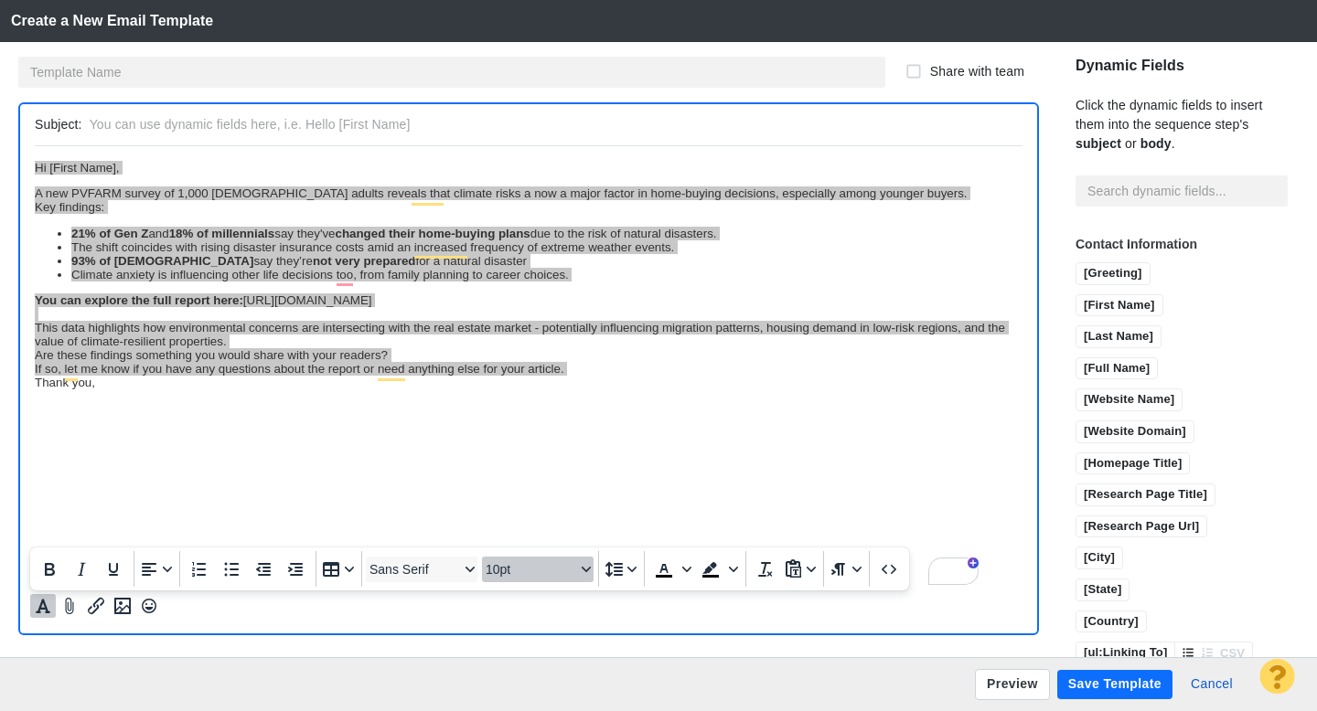
click at [535, 574] on span "10pt" at bounding box center [531, 569] width 90 height 15
click at [515, 390] on div "11pt" at bounding box center [529, 391] width 64 height 22
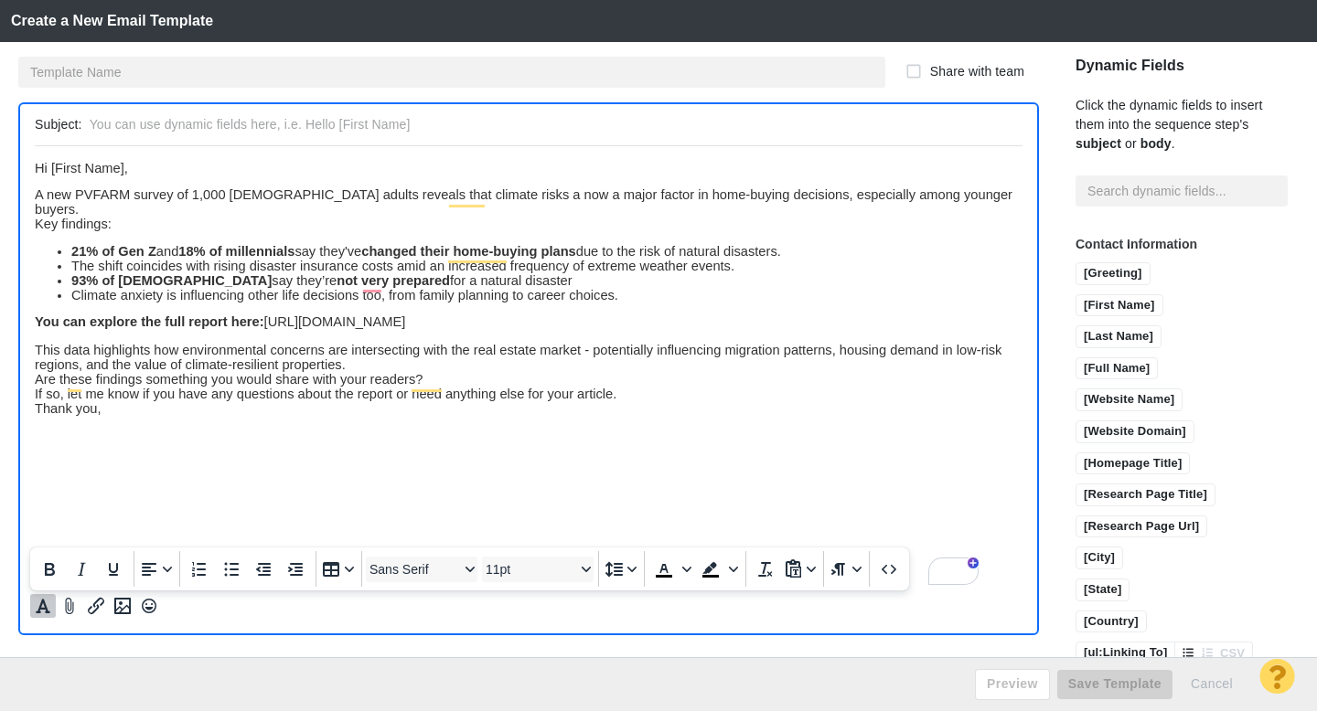
click at [260, 415] on html "Hi [First Name], A new PVFARM survey of 1,000 U.S. adults reveals that climate …" at bounding box center [528, 287] width 987 height 284
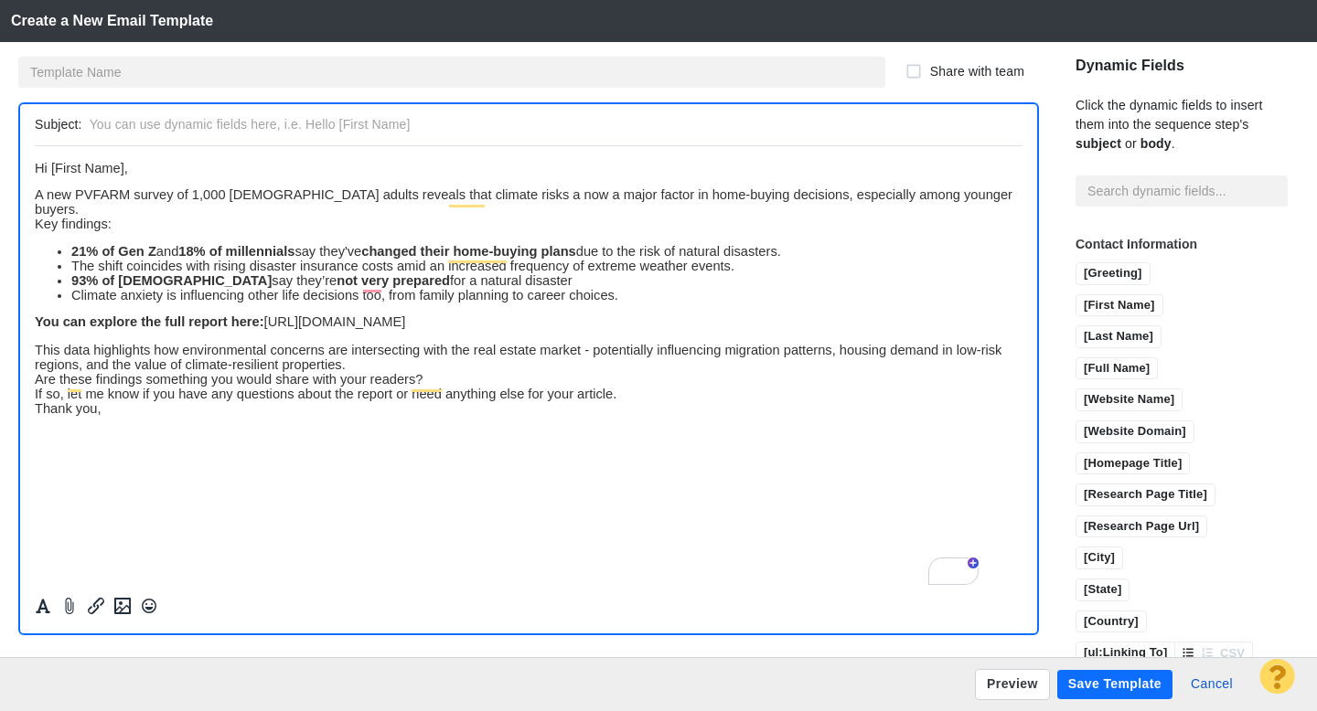
click at [178, 400] on div "Thank you," at bounding box center [528, 407] width 987 height 15
click at [454, 201] on span "A new PVFARM survey of 1,000 U.S. adults reveals that climate risks a now a maj…" at bounding box center [523, 201] width 977 height 29
click at [948, 200] on div "A new PVFARM survey of 1,000 [DEMOGRAPHIC_DATA] adults reveals that climate ris…" at bounding box center [528, 201] width 987 height 29
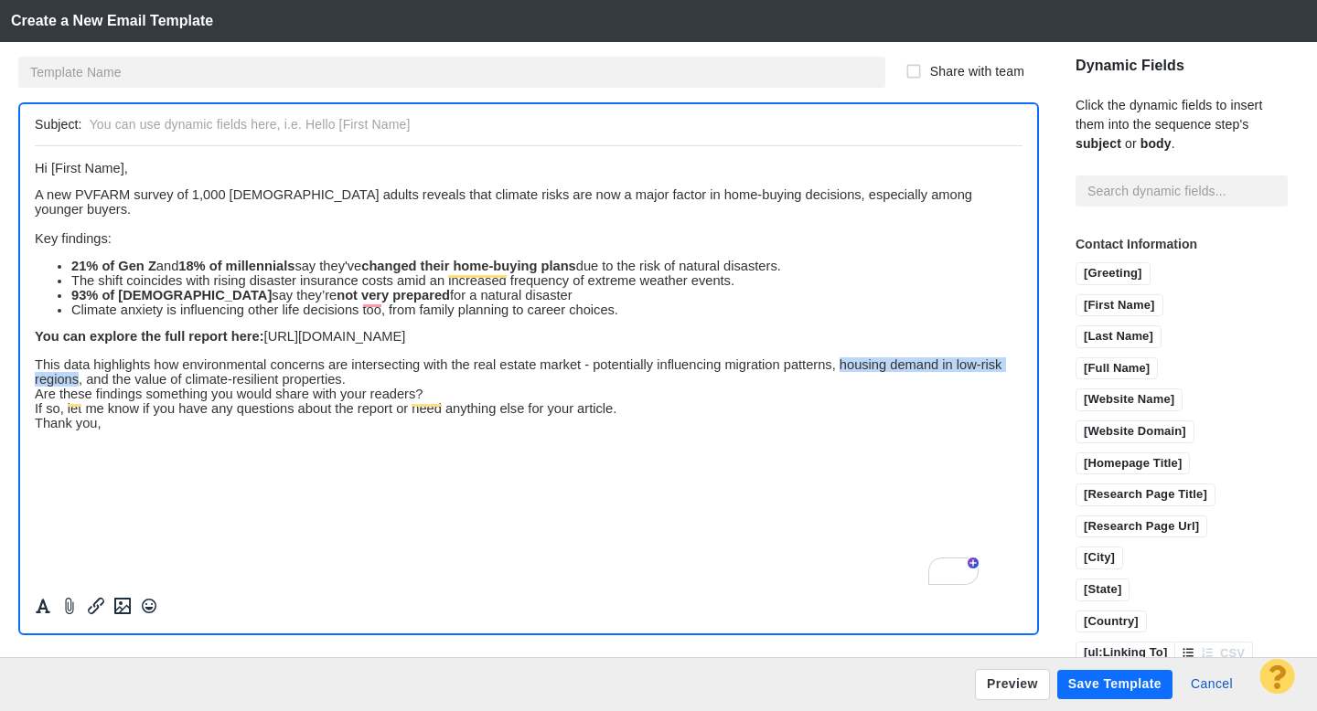
drag, startPoint x: 840, startPoint y: 353, endPoint x: 128, endPoint y: 370, distance: 712.5
click at [128, 370] on span "This data highlights how environmental concerns are intersecting with the real …" at bounding box center [518, 371] width 966 height 29
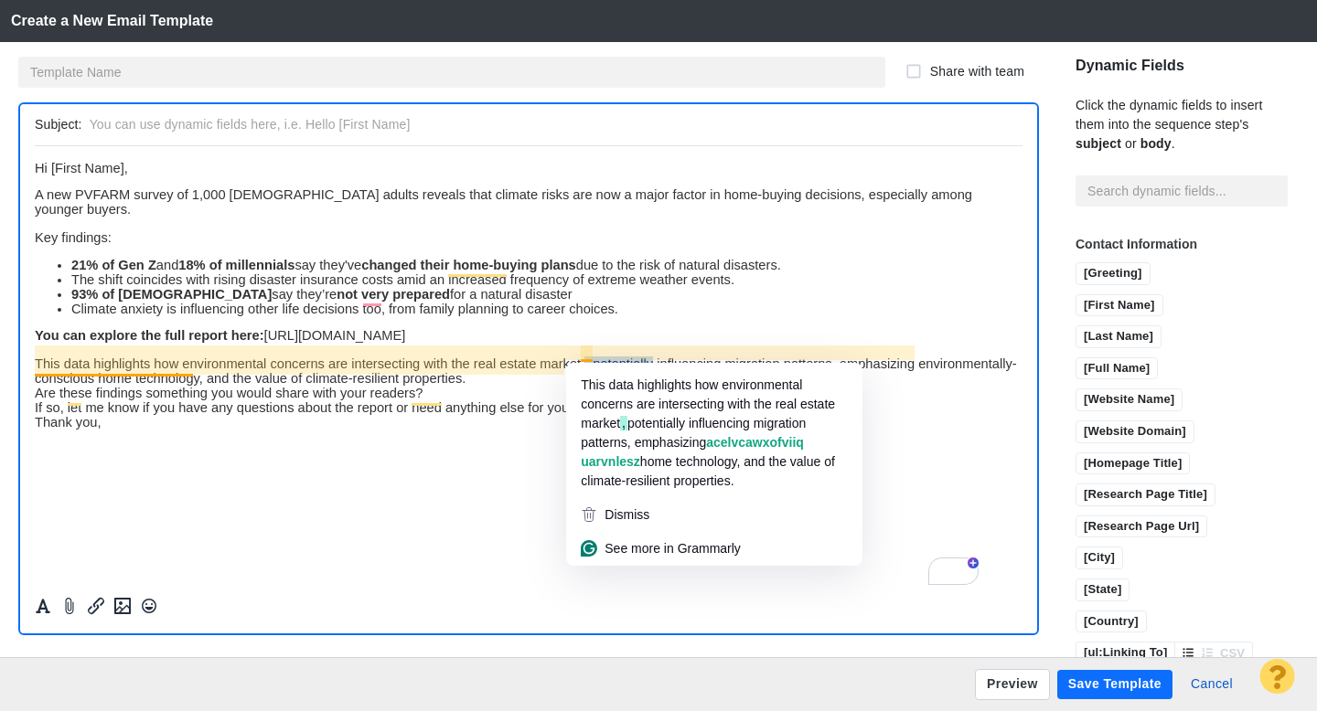
drag, startPoint x: 653, startPoint y: 353, endPoint x: 584, endPoint y: 356, distance: 68.6
click at [584, 356] on span "This data highlights how environmental concerns are intersecting with the real …" at bounding box center [526, 370] width 982 height 29
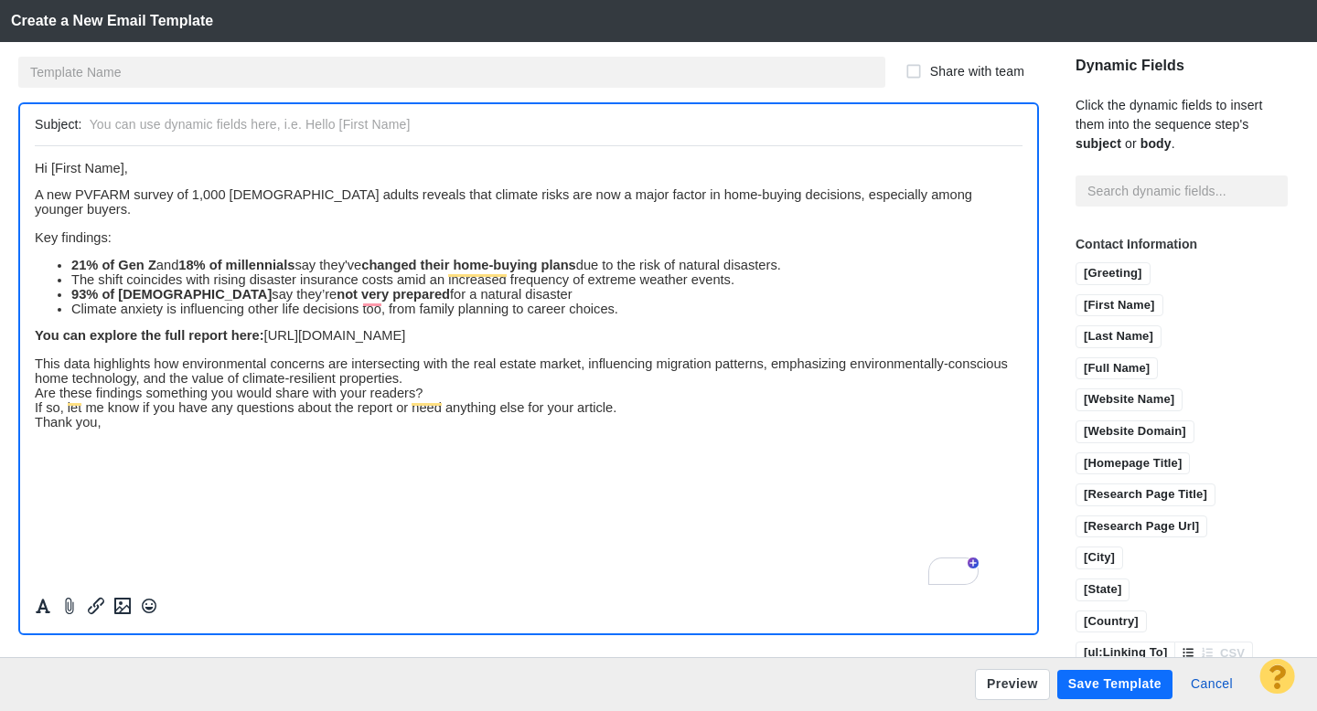
click at [199, 369] on span "This data highlights how environmental concerns are intersecting with the real …" at bounding box center [521, 370] width 973 height 29
click at [242, 367] on span "This data highlights how environmental concerns are intersecting with the real …" at bounding box center [521, 370] width 973 height 29
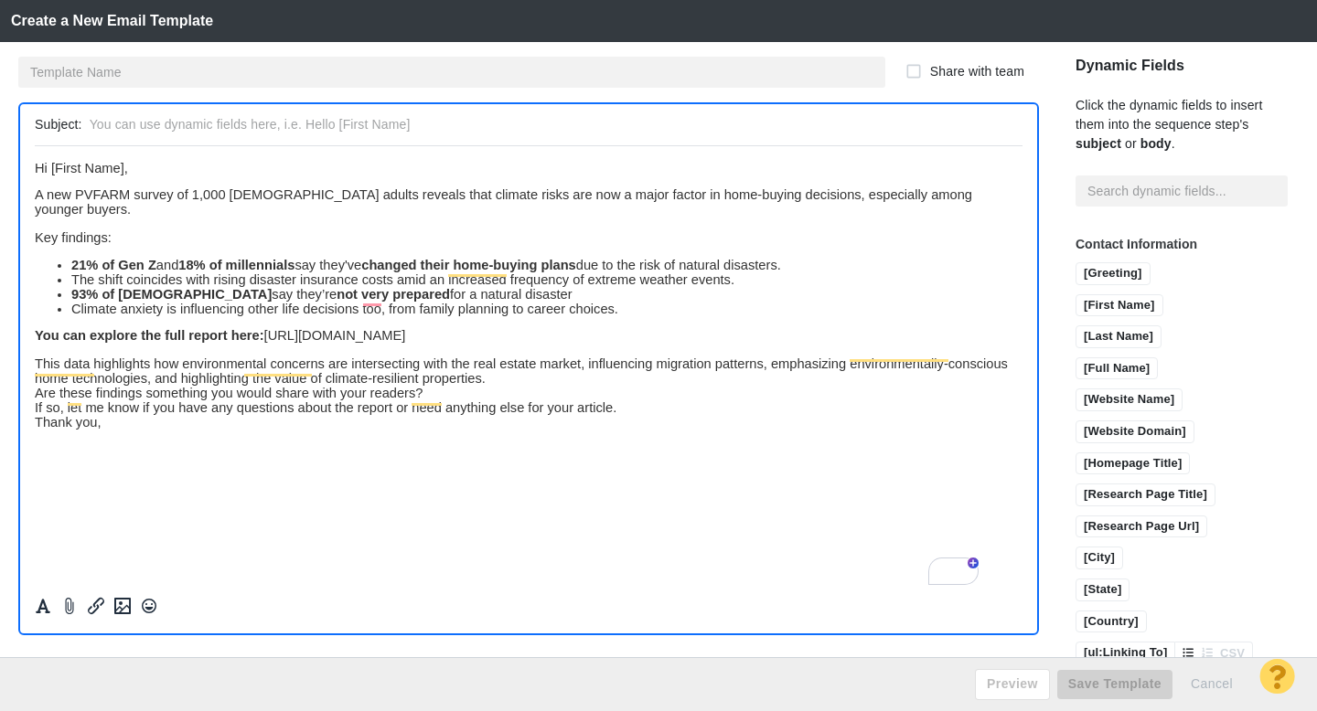
click at [558, 368] on div "This data highlights how environmental concerns are intersecting with the real …" at bounding box center [528, 370] width 987 height 29
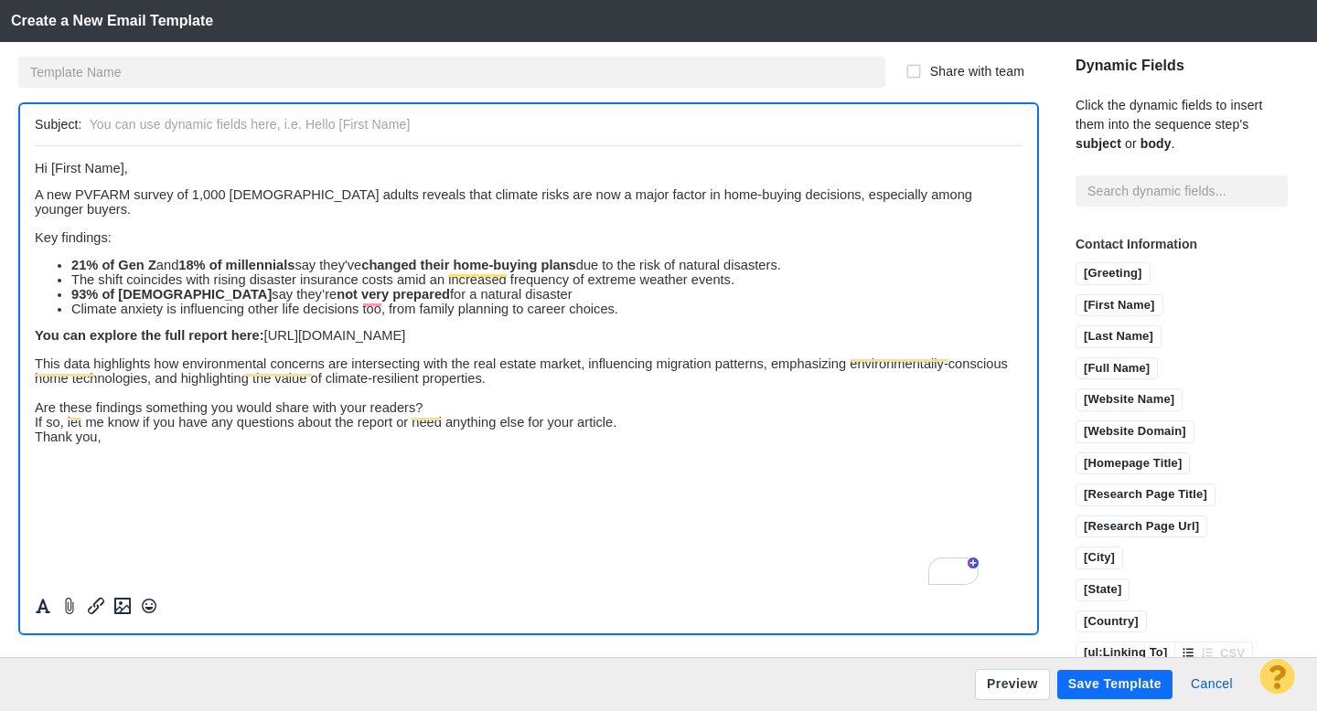
click at [443, 400] on div "Are these findings something you would share with your readers?" at bounding box center [528, 407] width 987 height 15
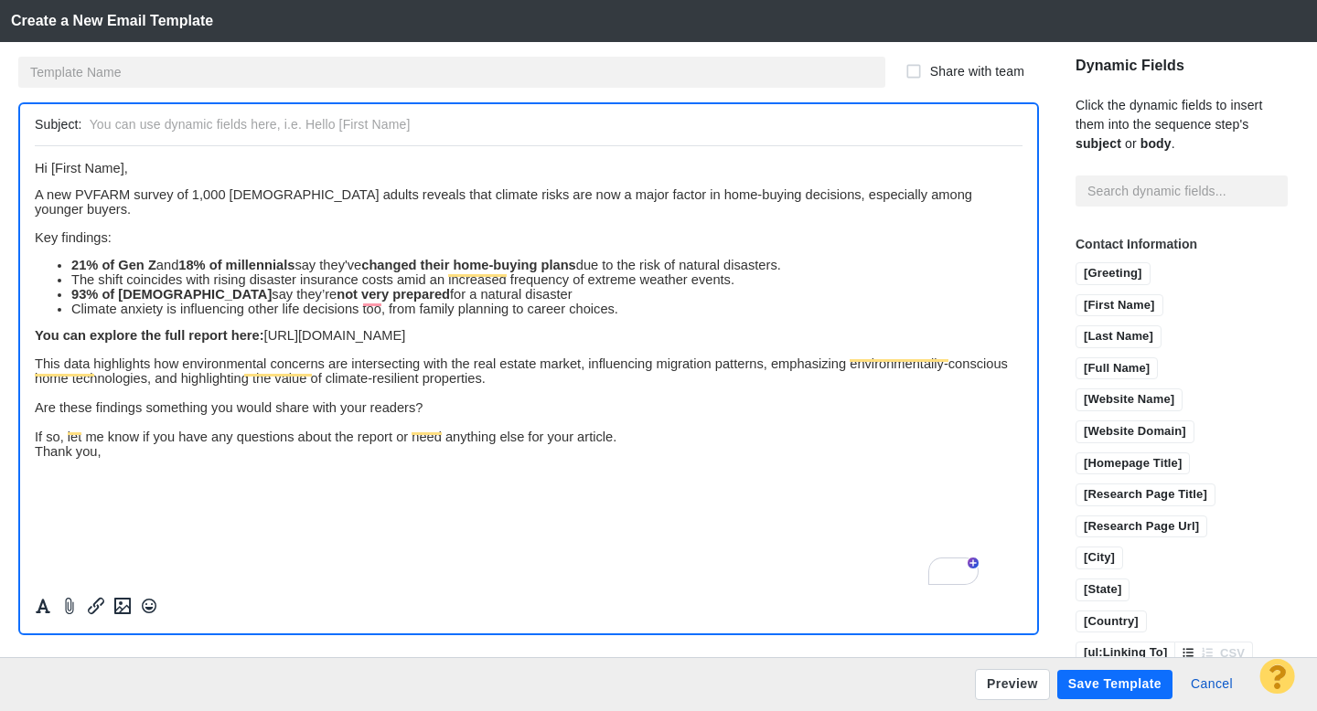
click at [626, 429] on div "If so, let me know if you have any questions about the report or need anything …" at bounding box center [528, 436] width 987 height 15
click at [239, 125] on input "text" at bounding box center [552, 125] width 925 height 27
drag, startPoint x: 195, startPoint y: 123, endPoint x: 112, endPoint y: 124, distance: 83.2
click at [112, 124] on input "Tip: 21% of Gen Z changed home-buying plans over climate risks, report finds" at bounding box center [552, 125] width 925 height 27
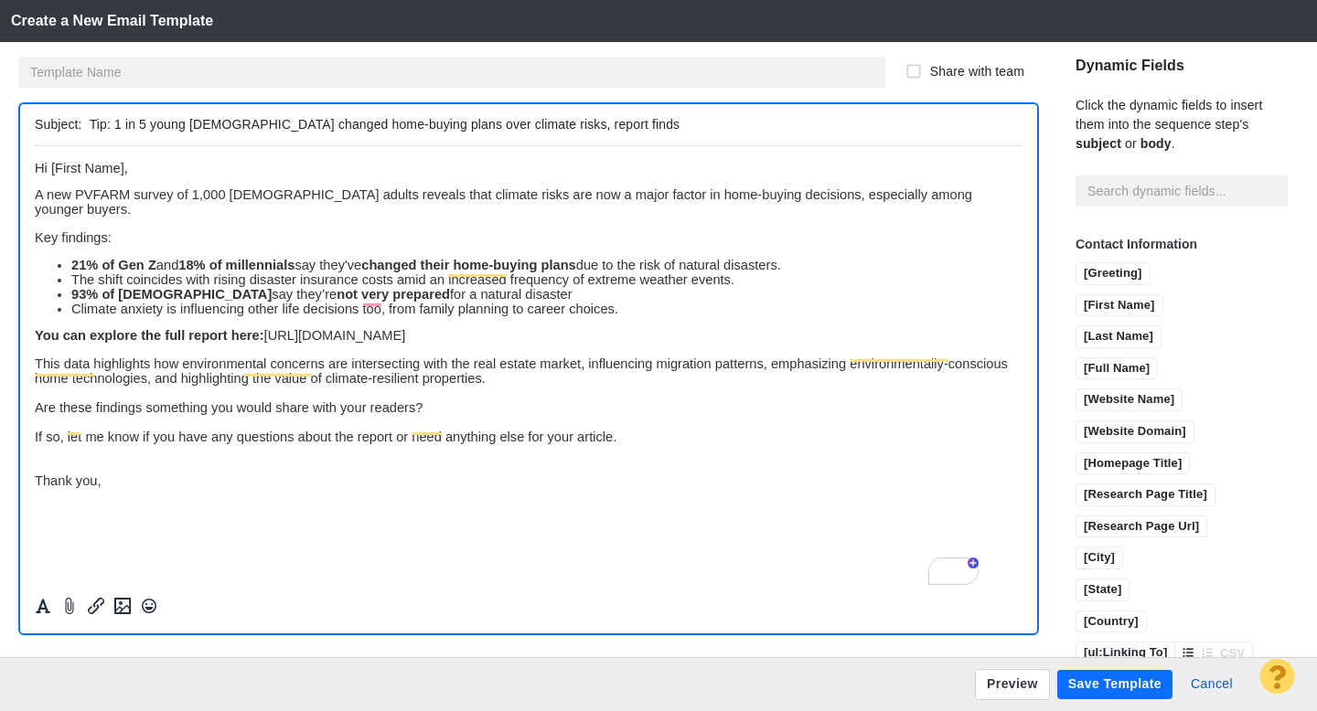
click at [603, 126] on input "Tip: 1 in 5 young Americans changed home-buying plans over climate risks, repor…" at bounding box center [552, 125] width 925 height 27
type input "Tip: 1 in 5 young Americans changed home-buying plans over climate risks, repor…"
click at [1009, 681] on button "Preview" at bounding box center [1012, 684] width 75 height 31
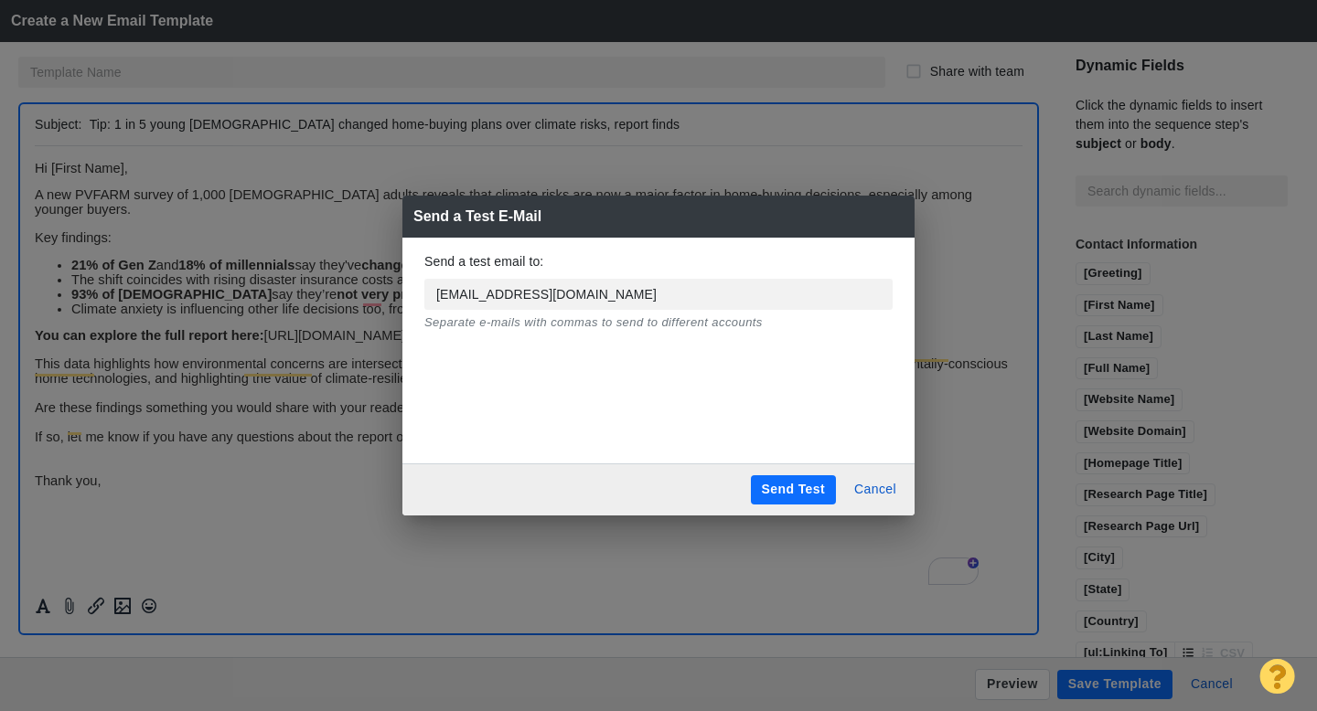
click at [784, 484] on button "Send Test" at bounding box center [793, 489] width 85 height 29
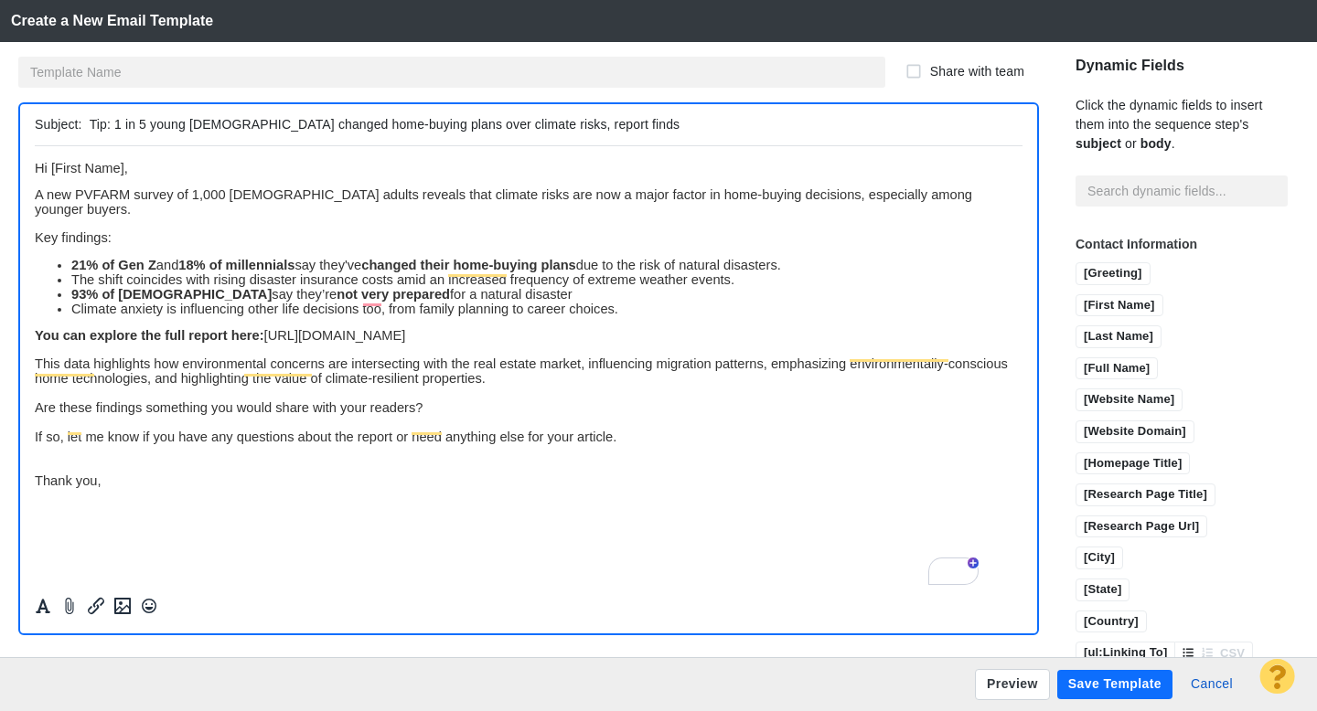
click at [1116, 690] on button "Save Template" at bounding box center [1114, 684] width 115 height 29
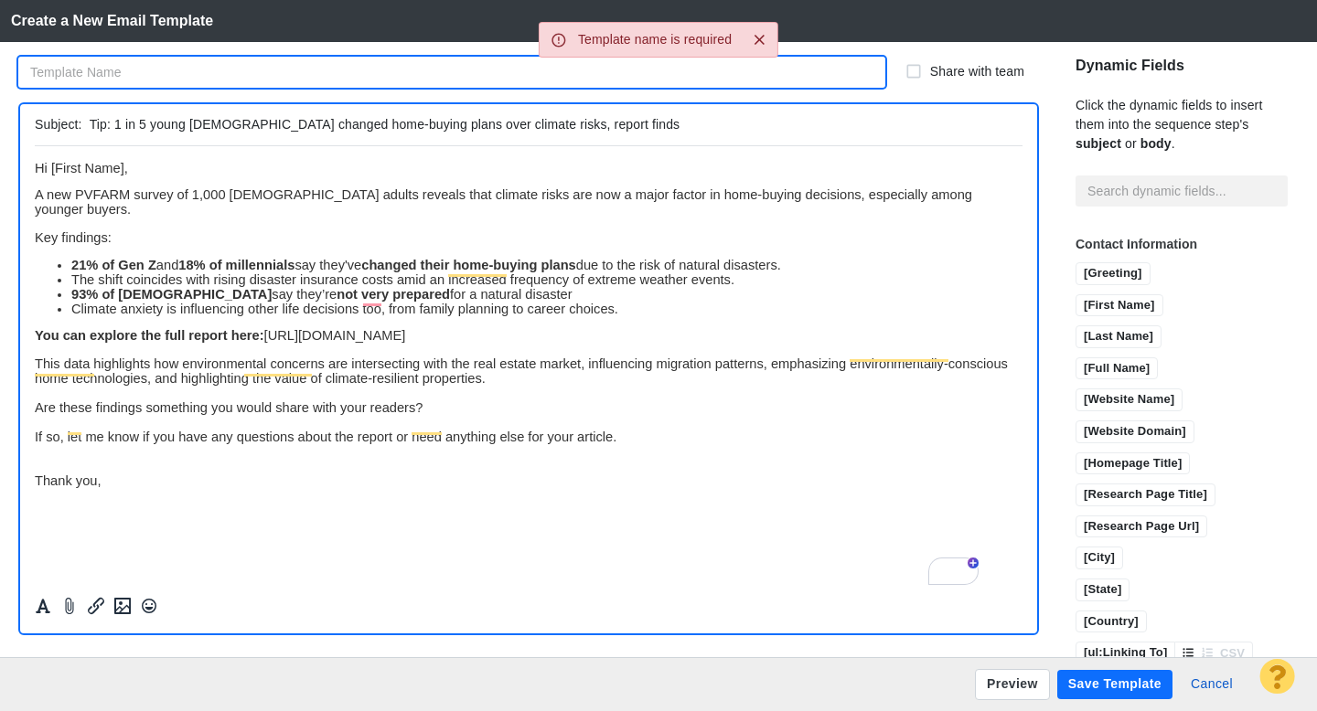
click at [290, 62] on input "text" at bounding box center [451, 72] width 867 height 31
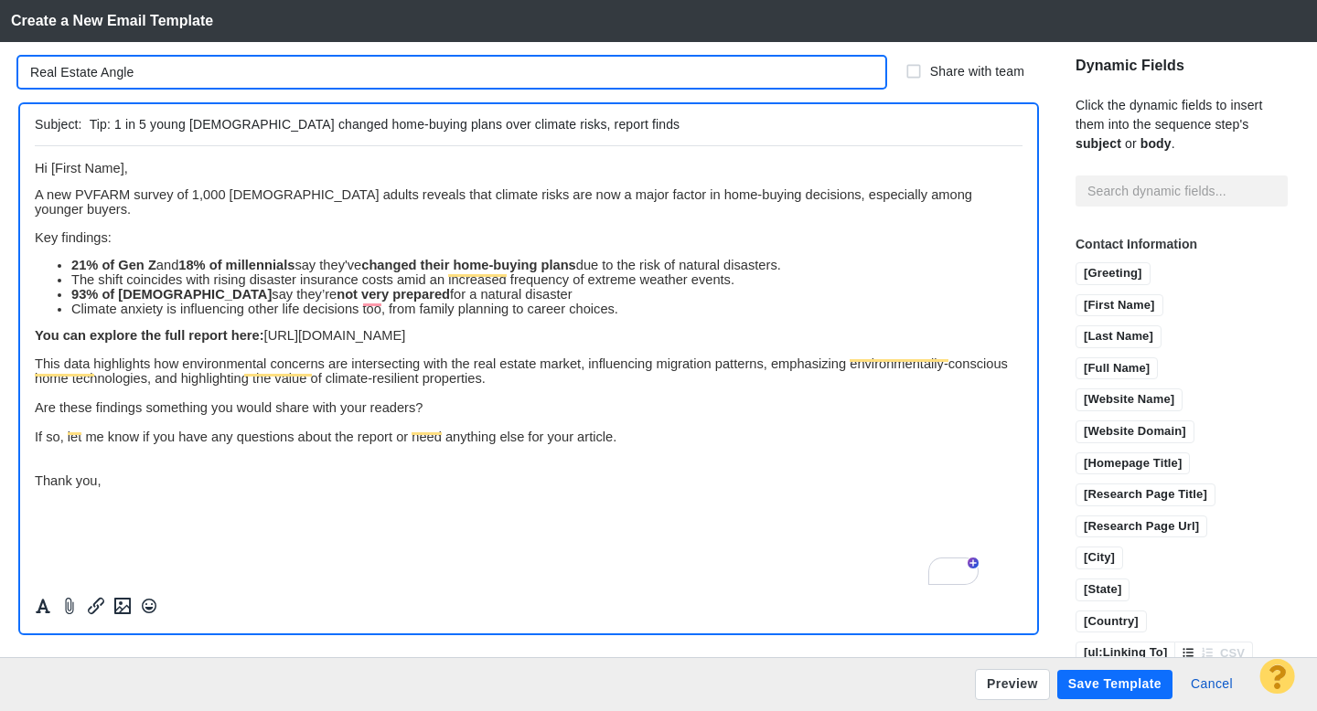
type input "Real Estate Angle"
click at [1101, 691] on button "Save Template" at bounding box center [1114, 684] width 115 height 29
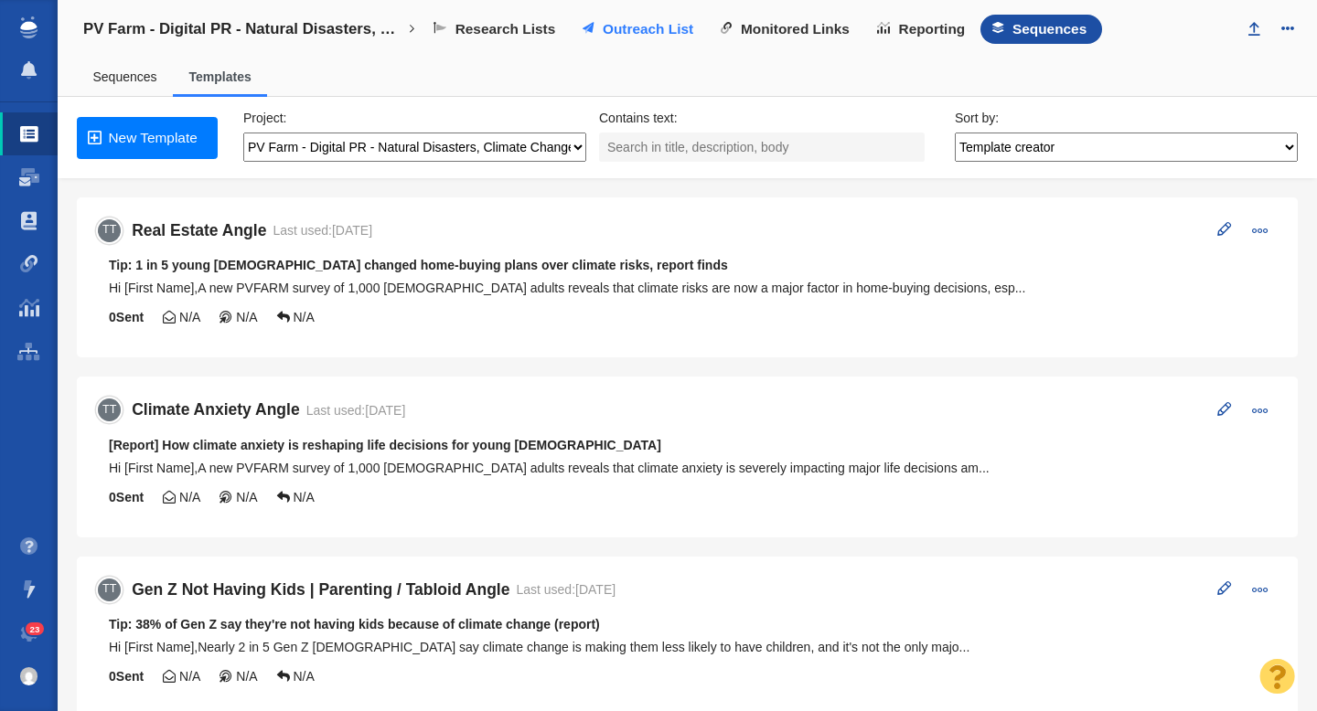
click at [637, 29] on span "Outreach List" at bounding box center [648, 29] width 91 height 16
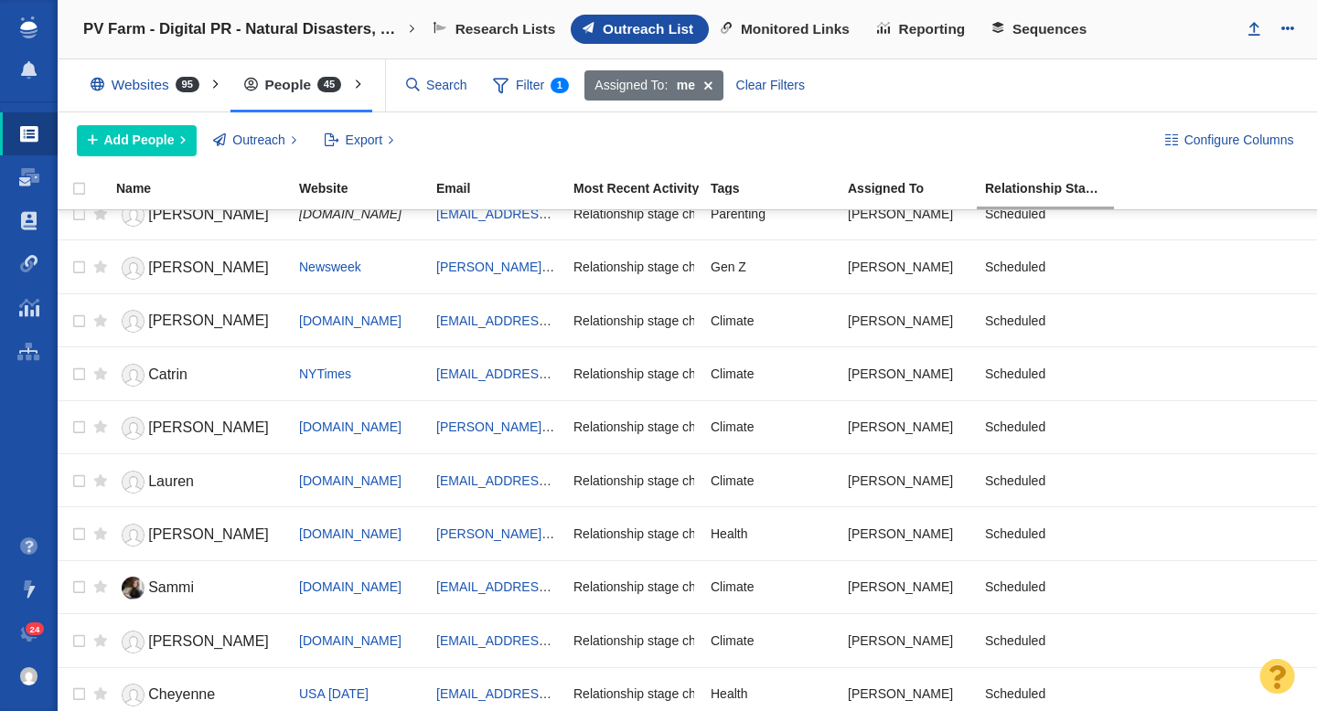
scroll to position [772, 0]
click at [166, 320] on span "[PERSON_NAME]" at bounding box center [208, 319] width 121 height 16
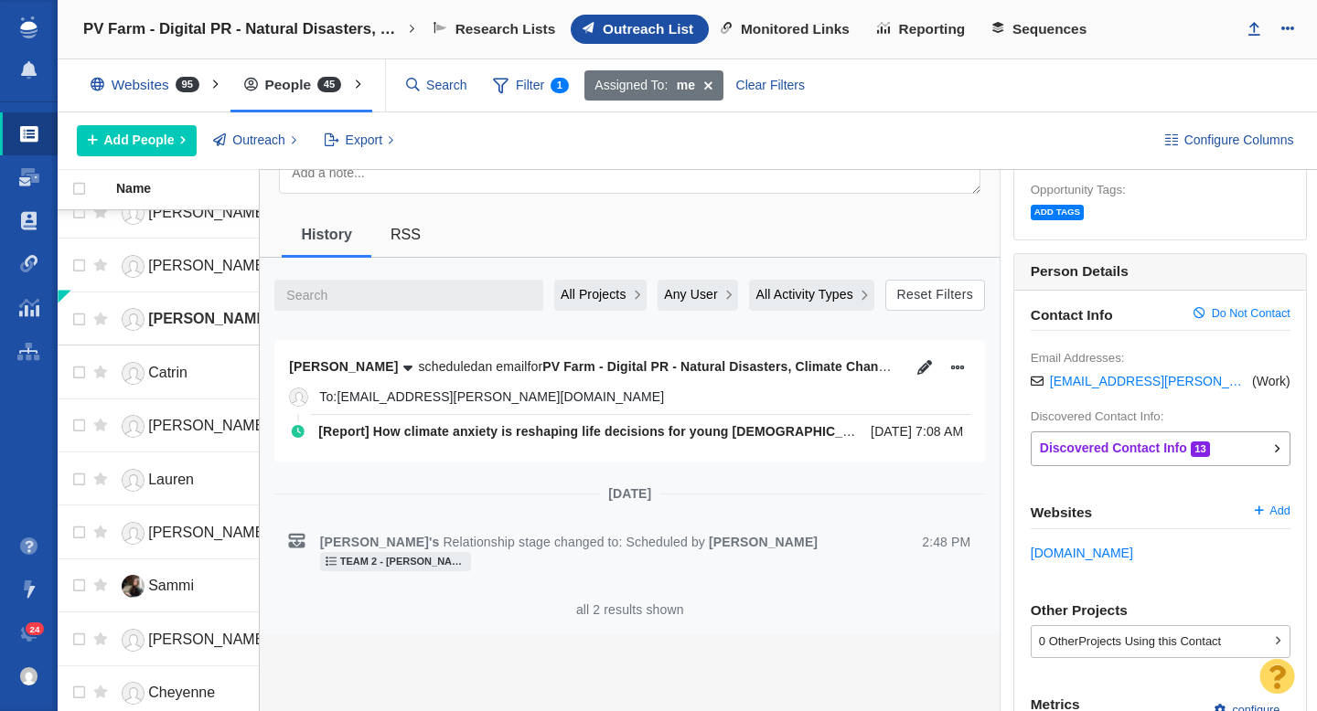
scroll to position [216, 0]
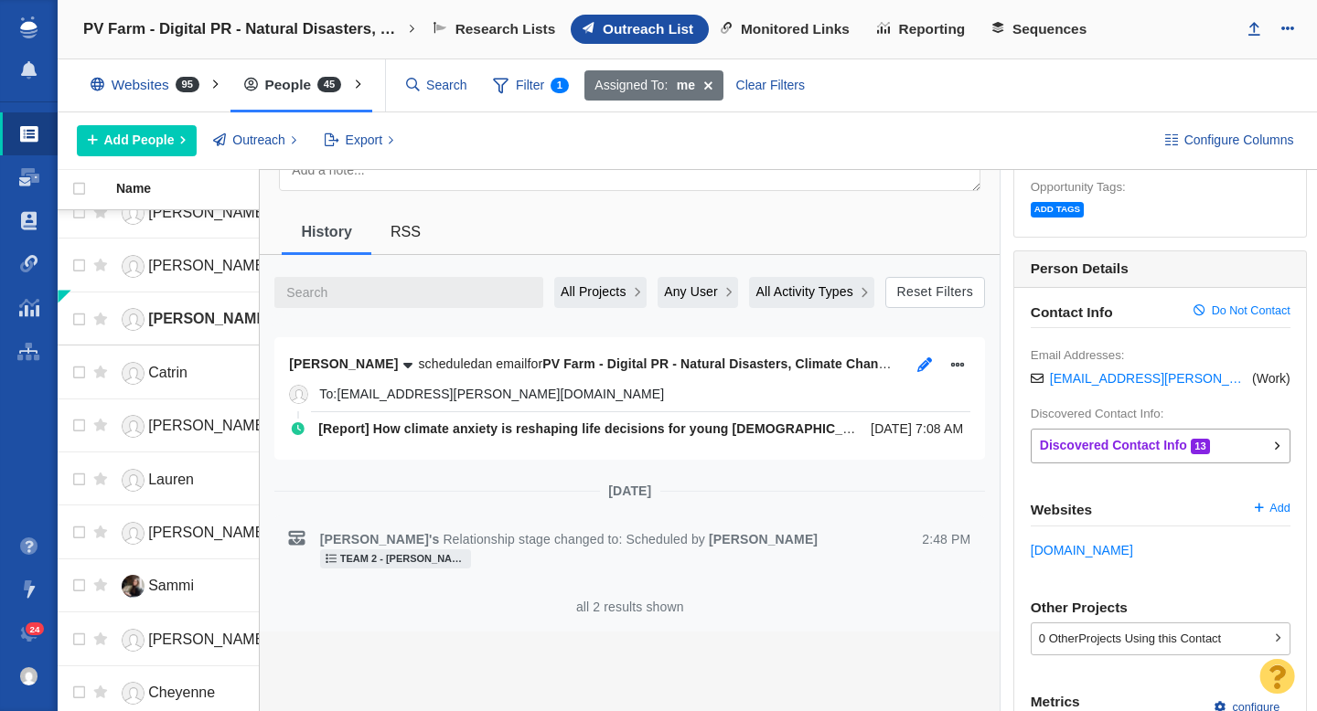
click at [923, 364] on icon "button" at bounding box center [924, 365] width 15 height 15
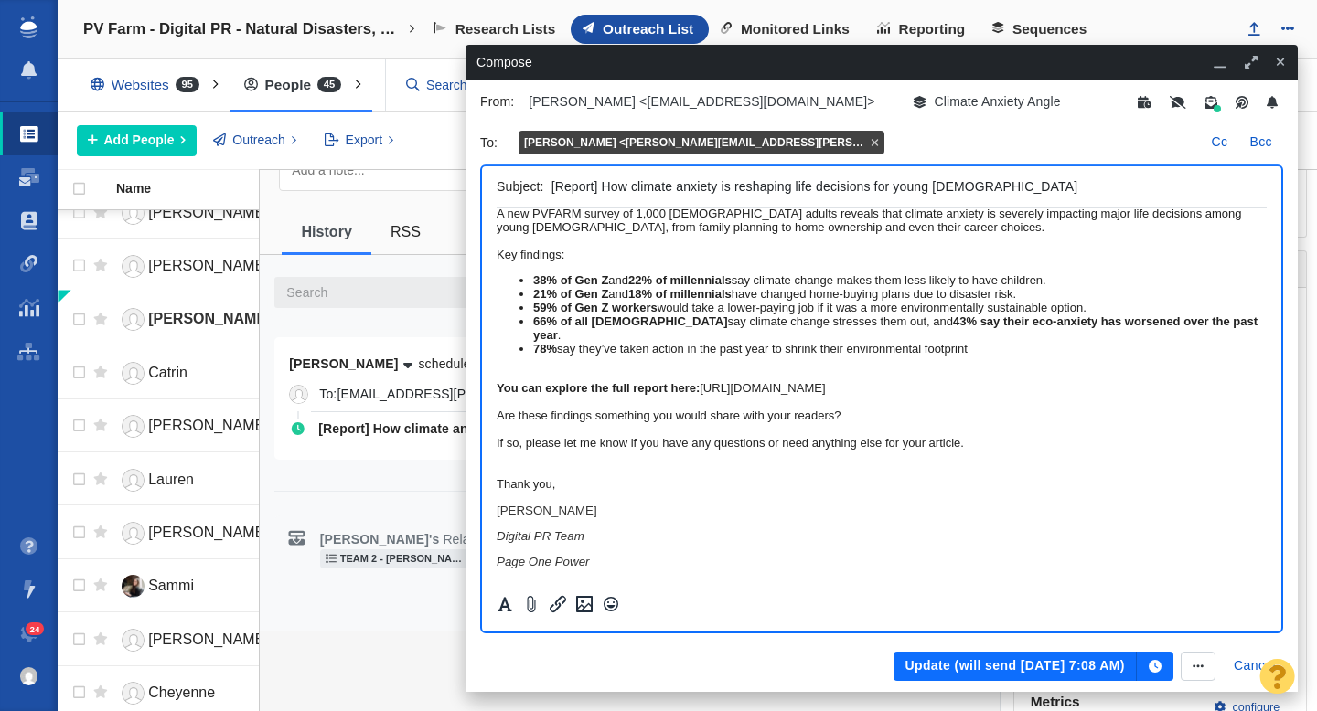
scroll to position [0, 0]
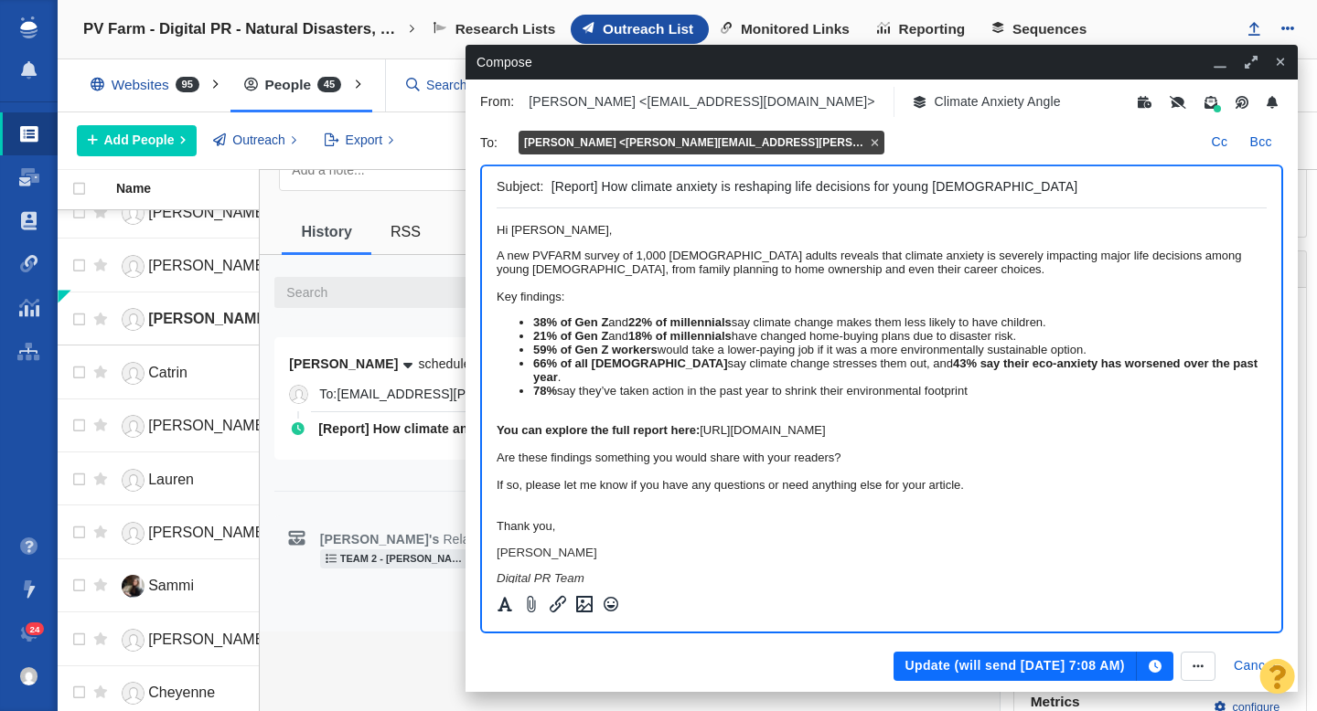
click at [977, 665] on button "Update (will send [DATE] 7:08 AM)" at bounding box center [1014, 666] width 242 height 29
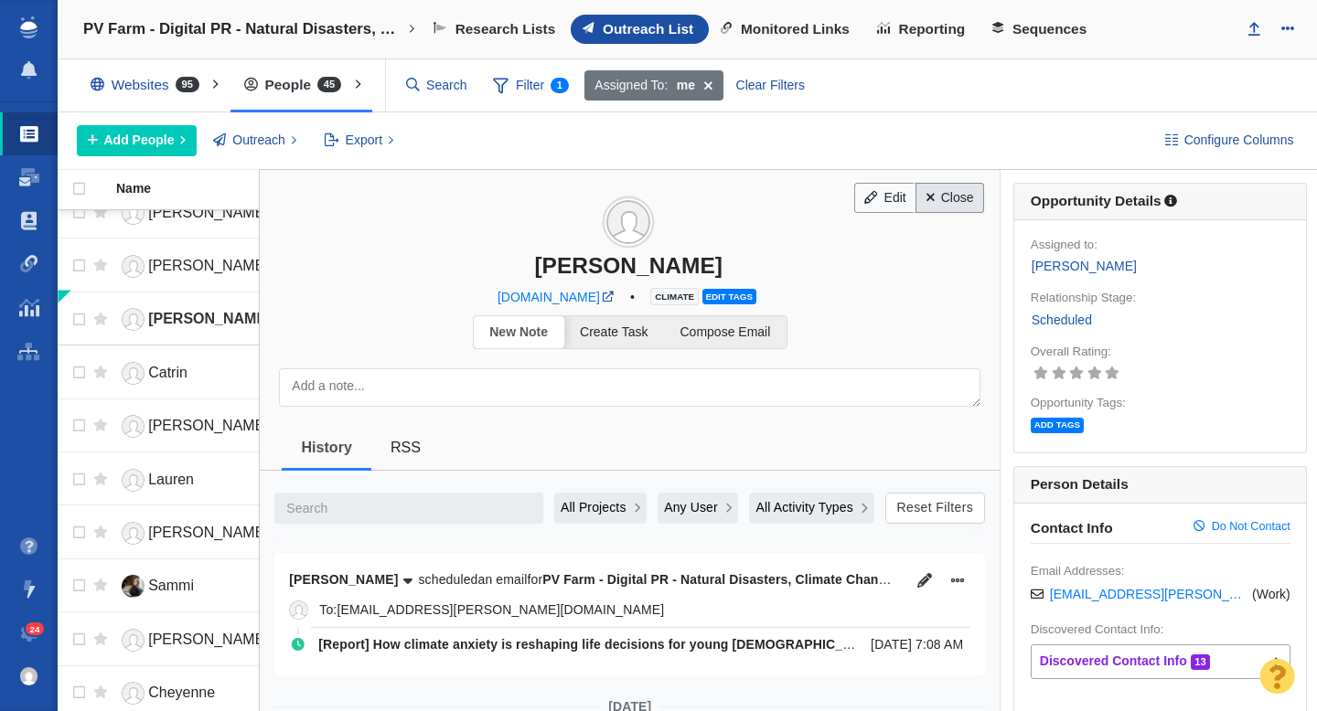
click at [954, 205] on link "Close" at bounding box center [949, 198] width 69 height 31
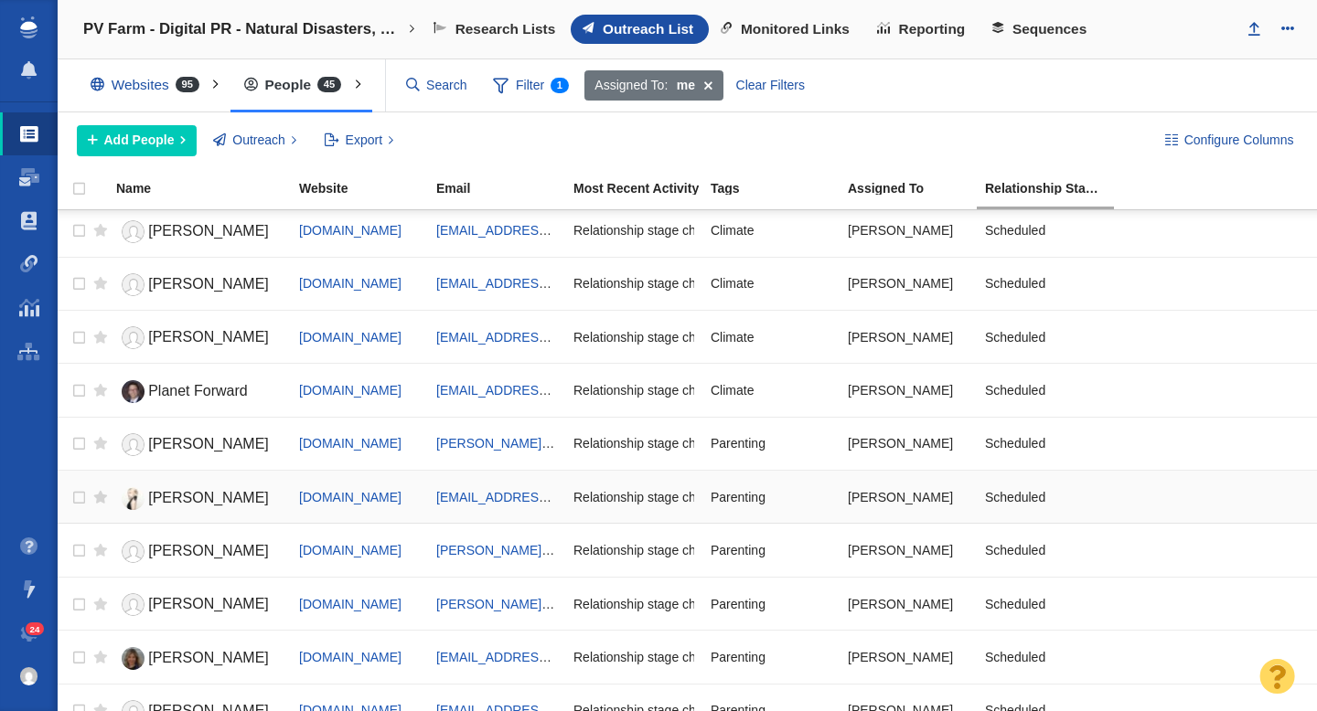
scroll to position [1466, 0]
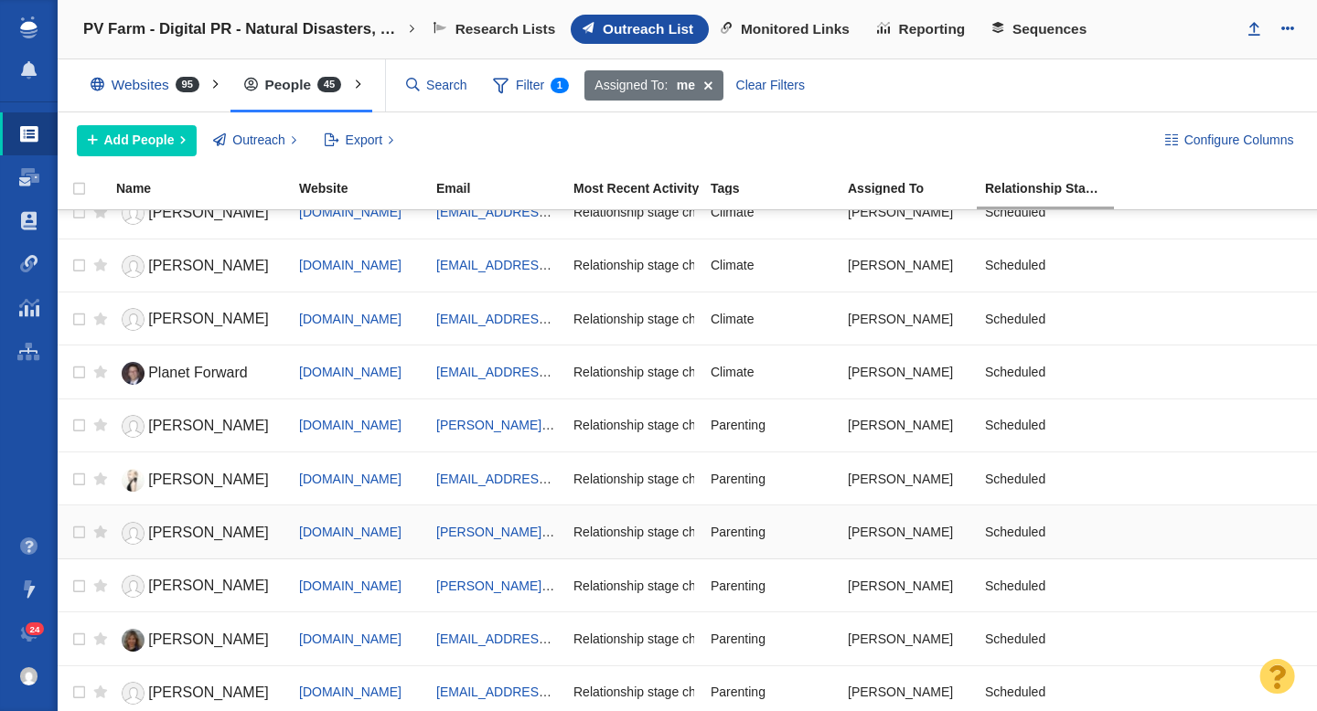
click at [165, 533] on span "[PERSON_NAME]" at bounding box center [208, 533] width 121 height 16
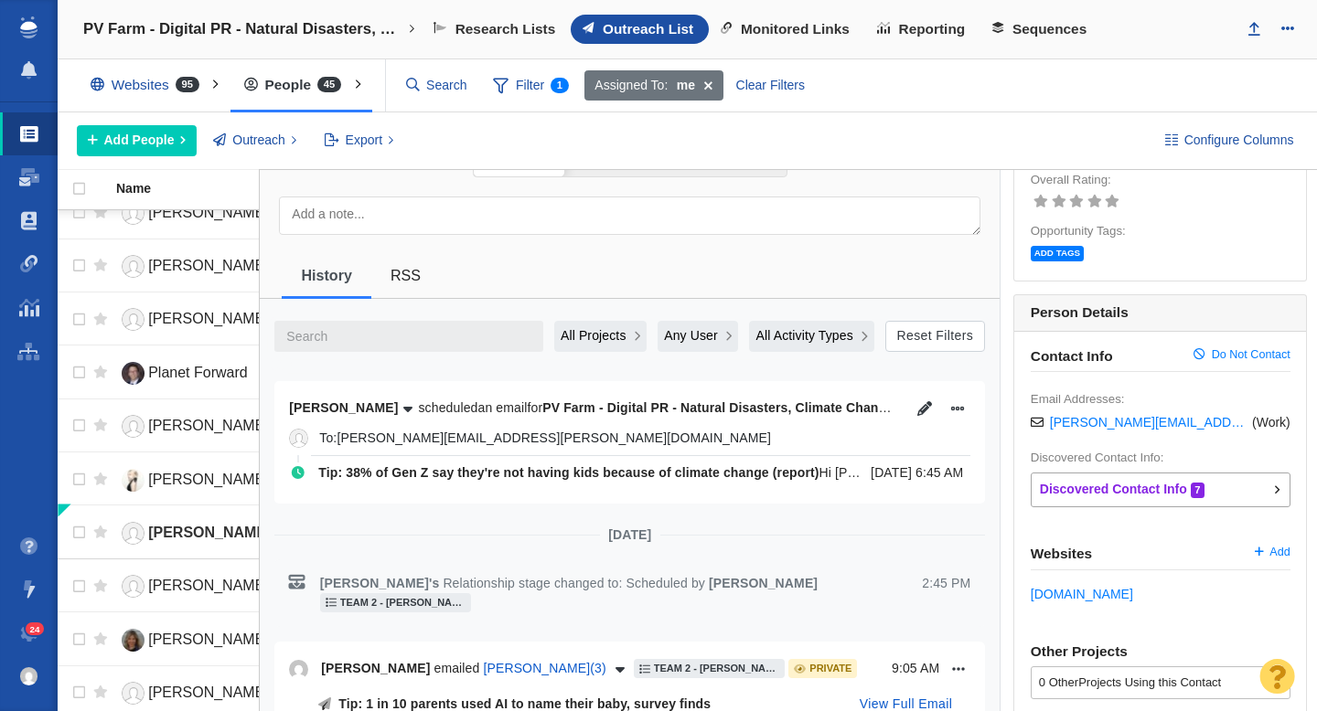
scroll to position [200, 0]
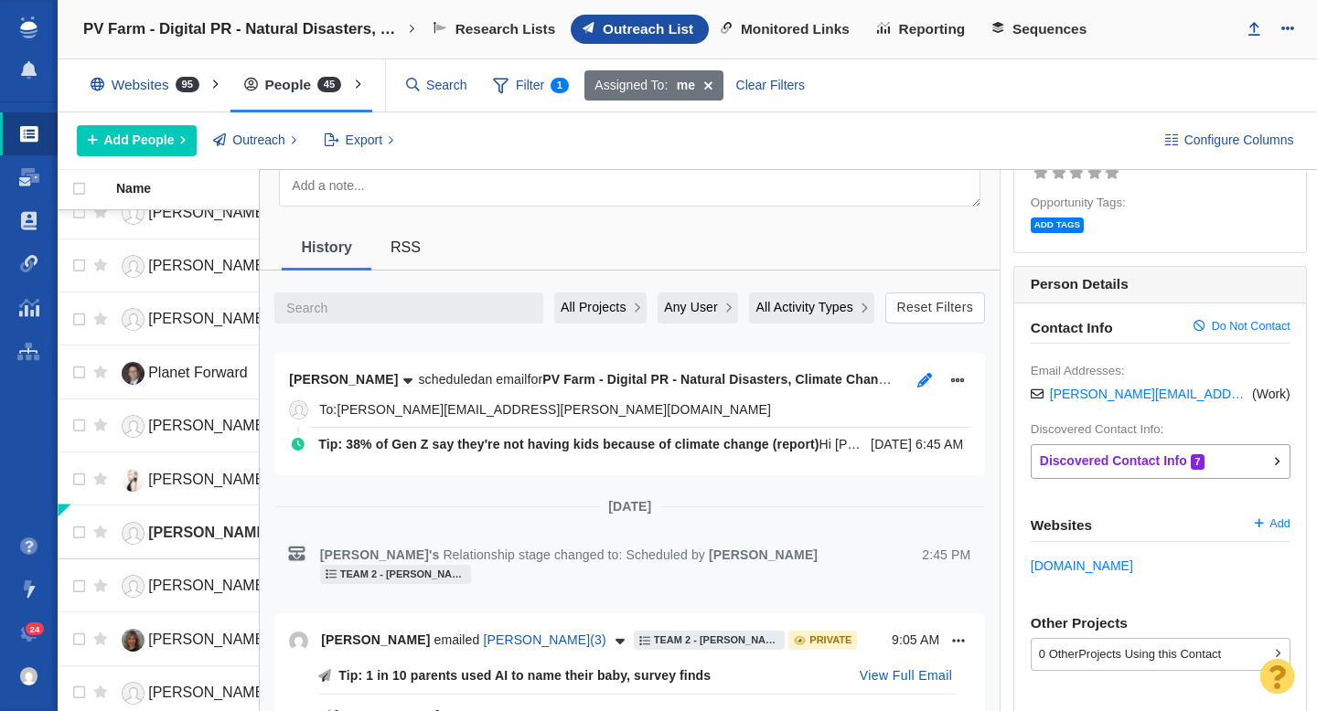
click at [923, 376] on icon "button" at bounding box center [924, 380] width 15 height 15
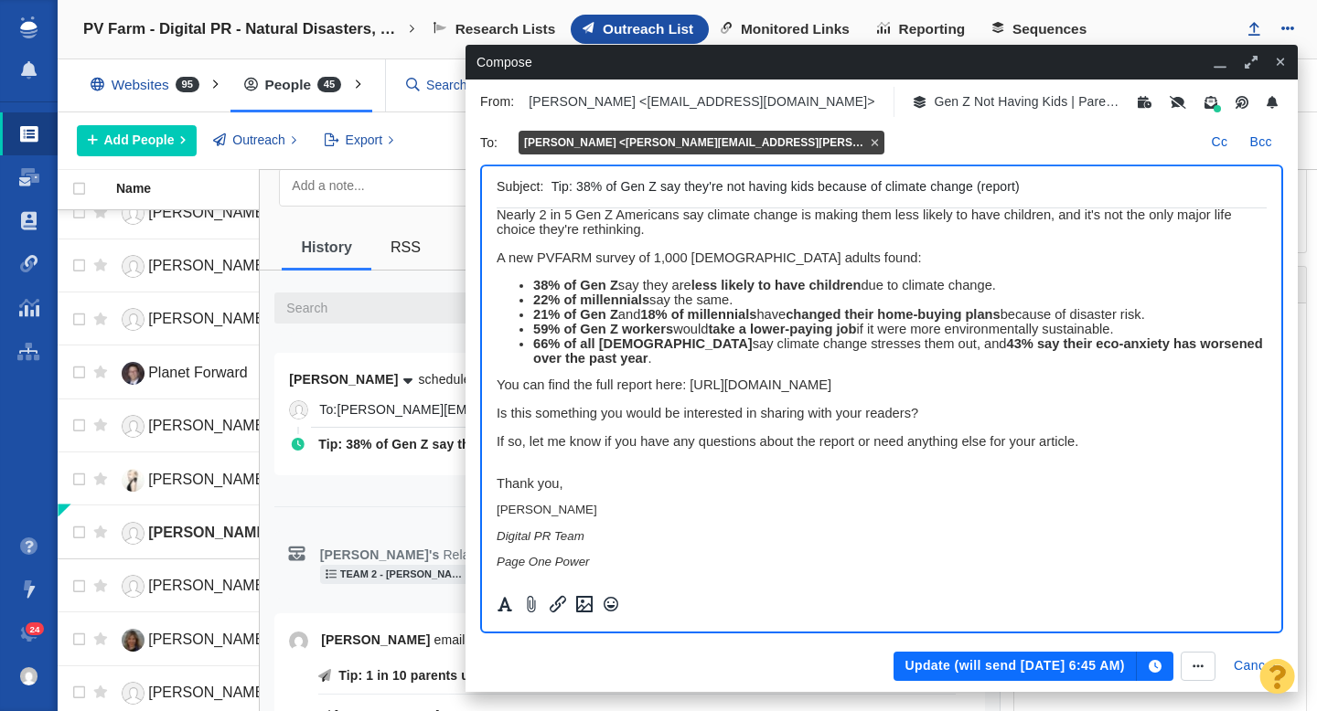
scroll to position [0, 0]
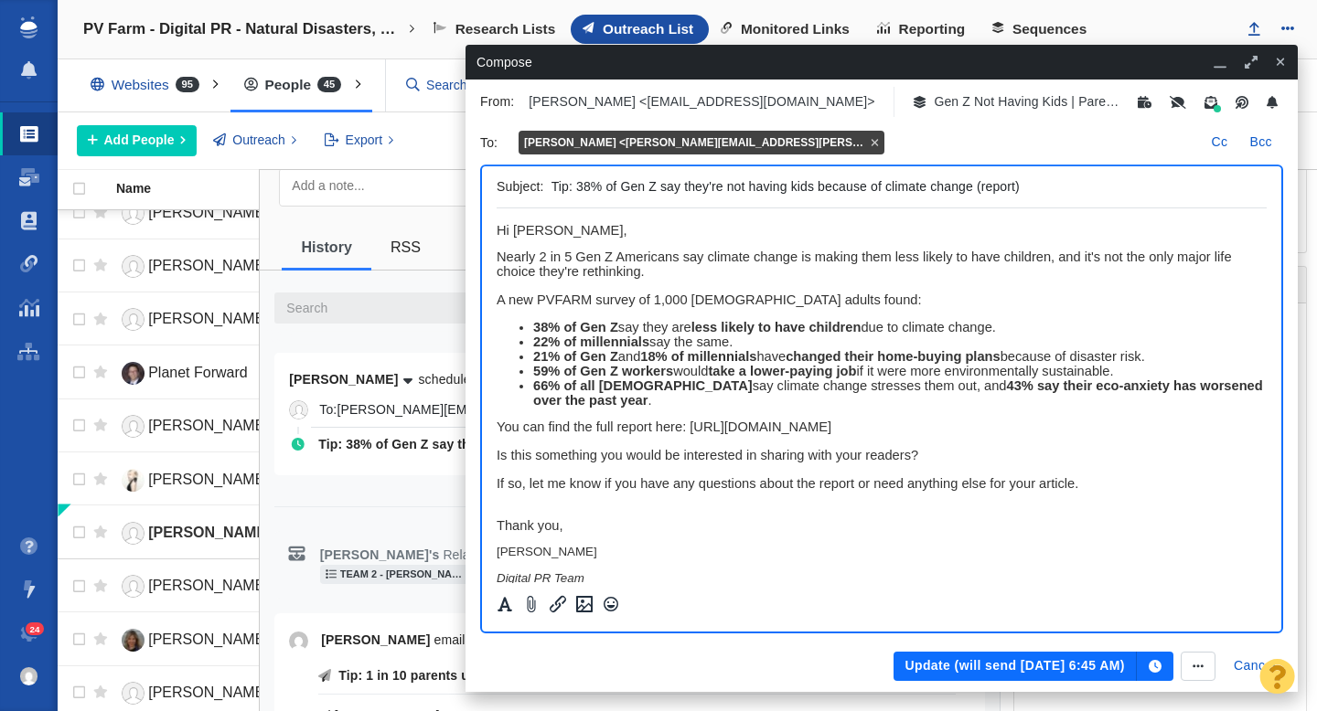
click at [550, 277] on span "Nearly 2 in 5 Gen Z Americans say climate change is making them less likely to …" at bounding box center [863, 264] width 735 height 29
click at [846, 533] on div "Thank you," at bounding box center [881, 525] width 770 height 15
click at [949, 667] on button "Update (will send Aug 18, 6:45 AM)" at bounding box center [1014, 666] width 242 height 29
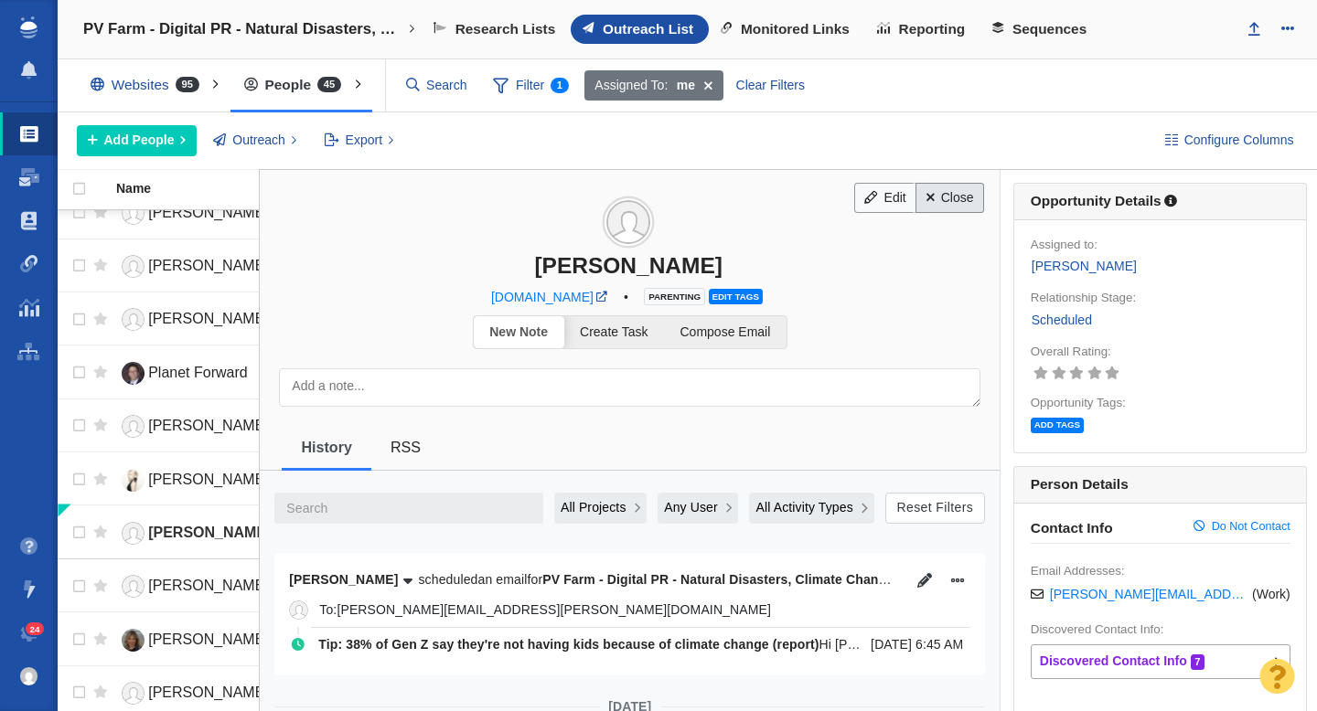
click at [954, 212] on link "Close" at bounding box center [949, 198] width 69 height 31
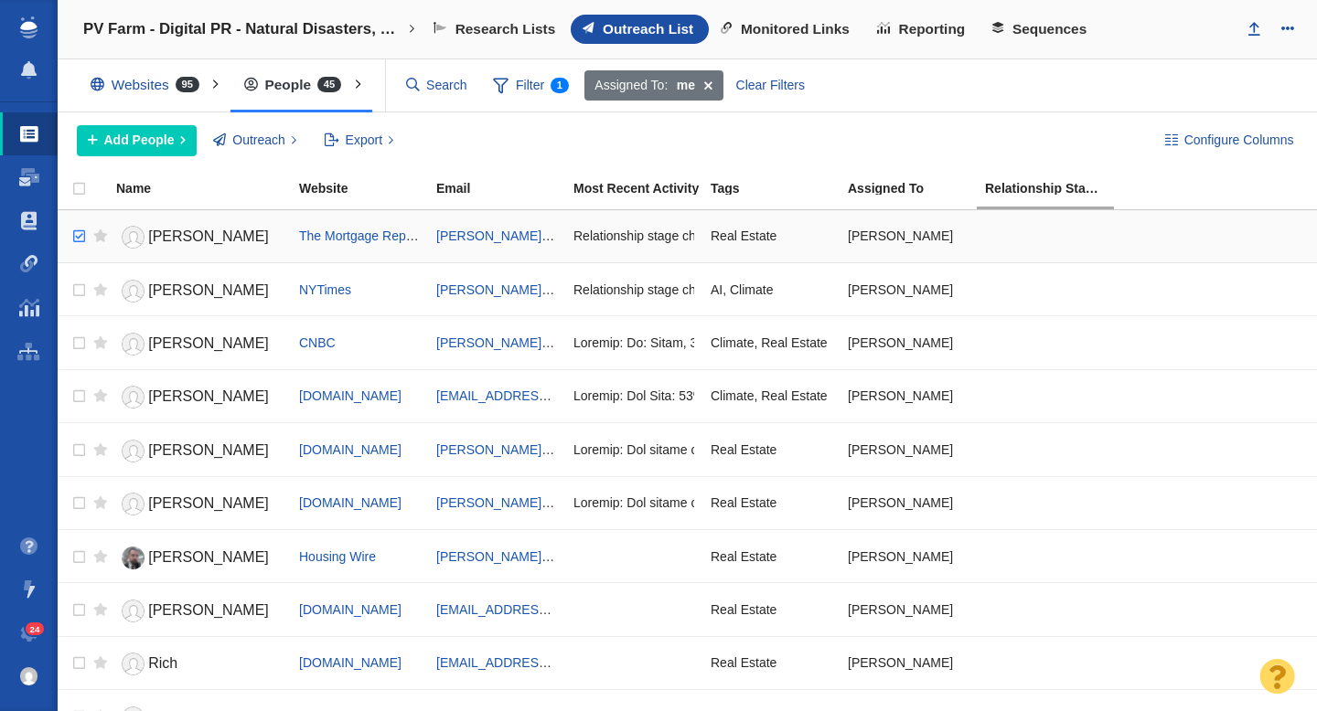
checkbox input "true"
click at [74, 240] on input "checkbox" at bounding box center [76, 237] width 27 height 40
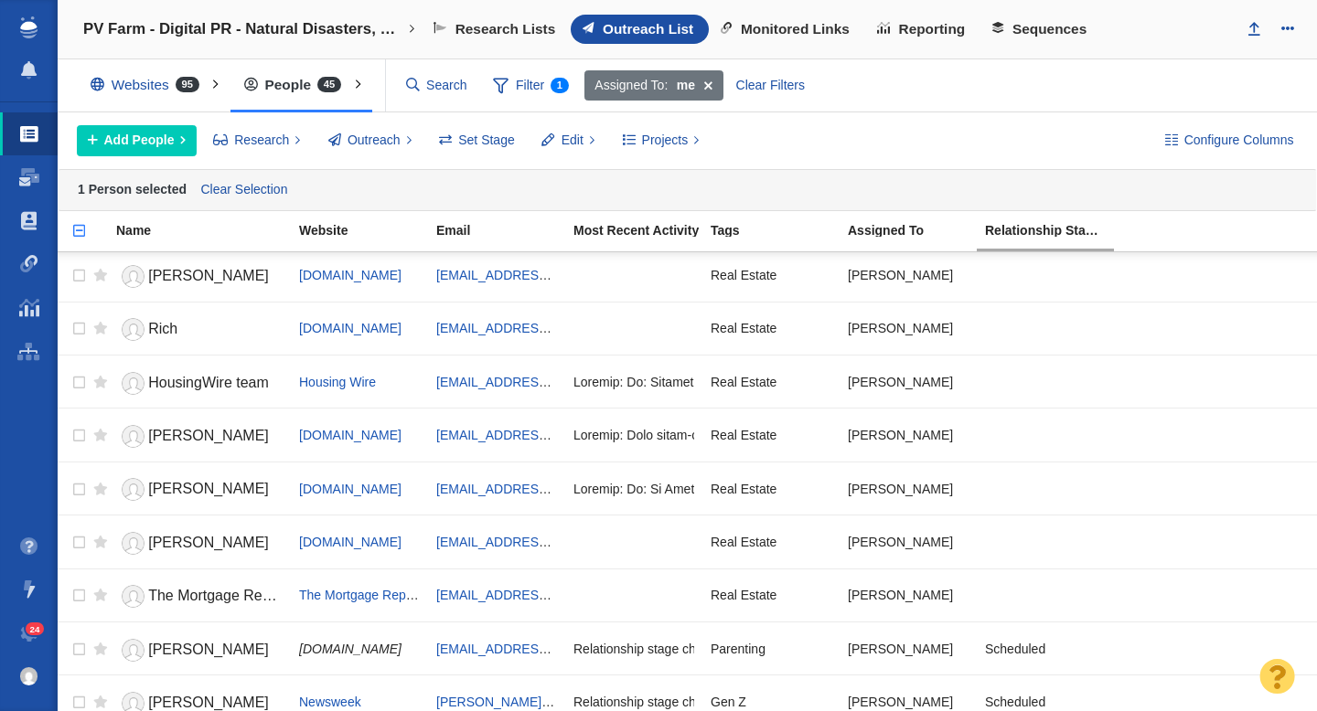
scroll to position [455, 0]
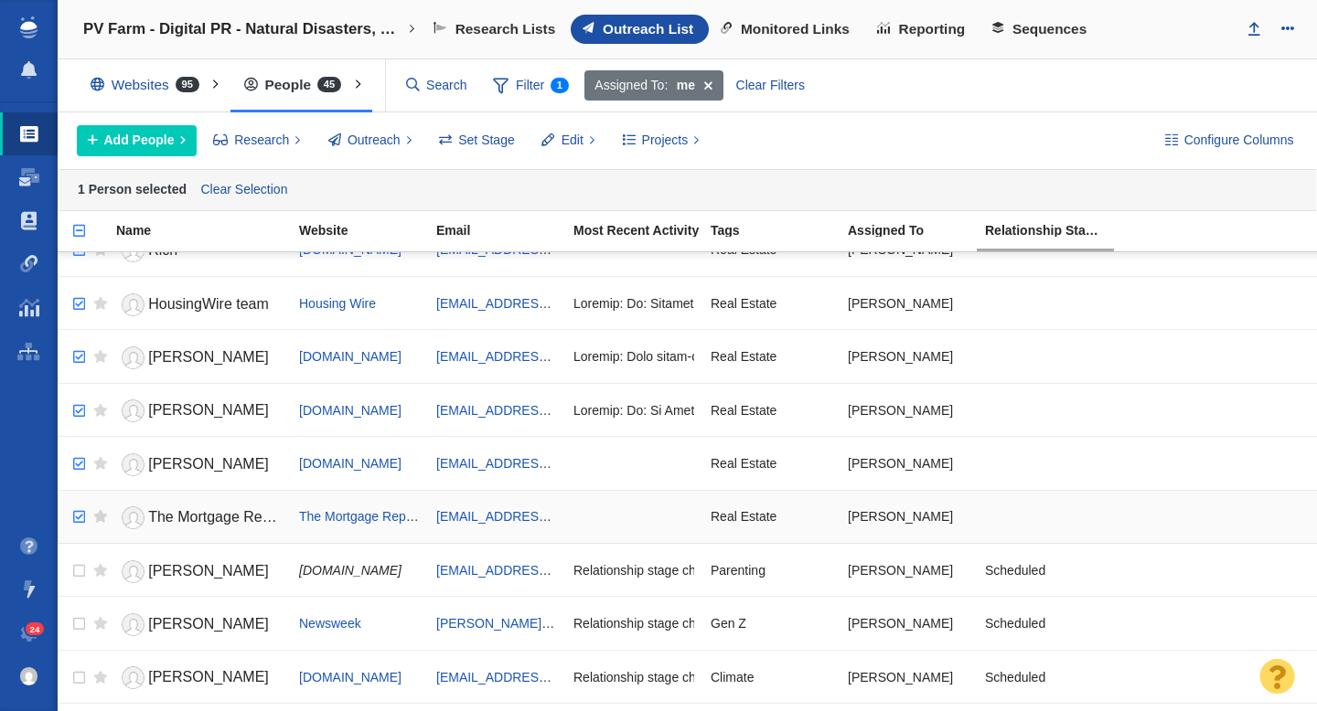
checkbox input "true"
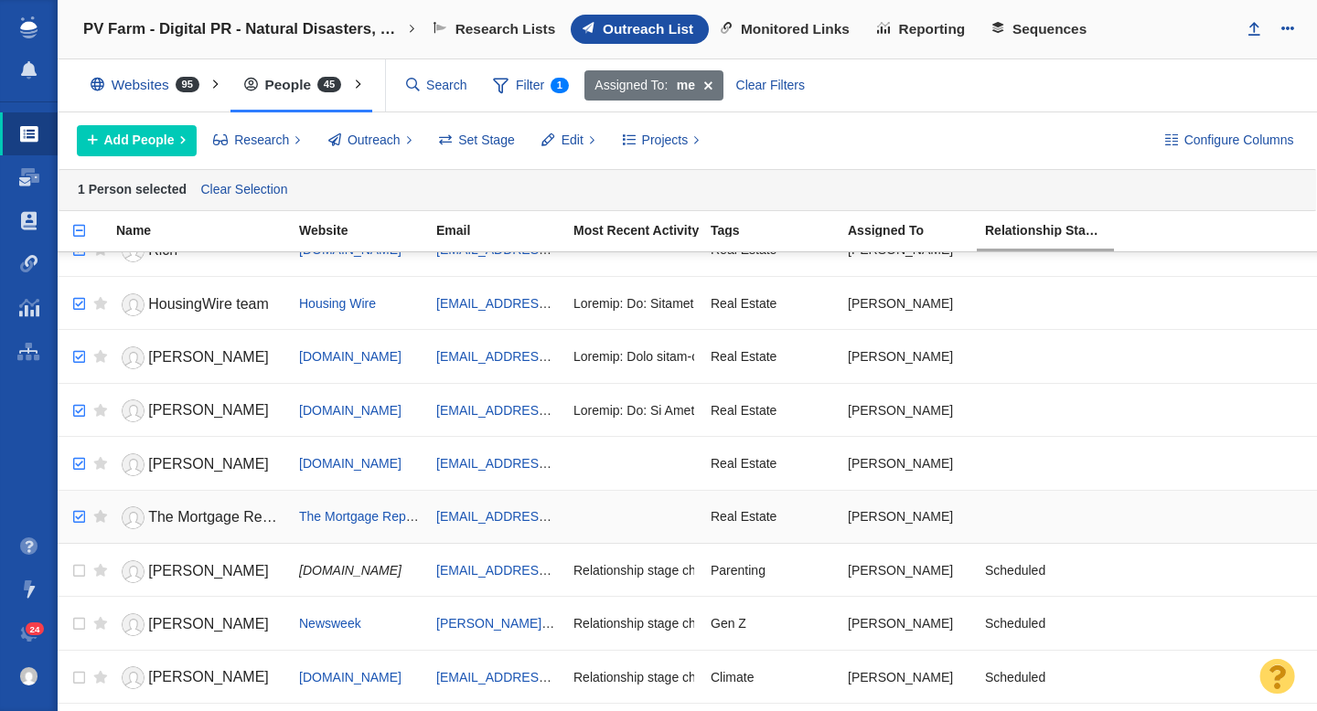
checkbox input "true"
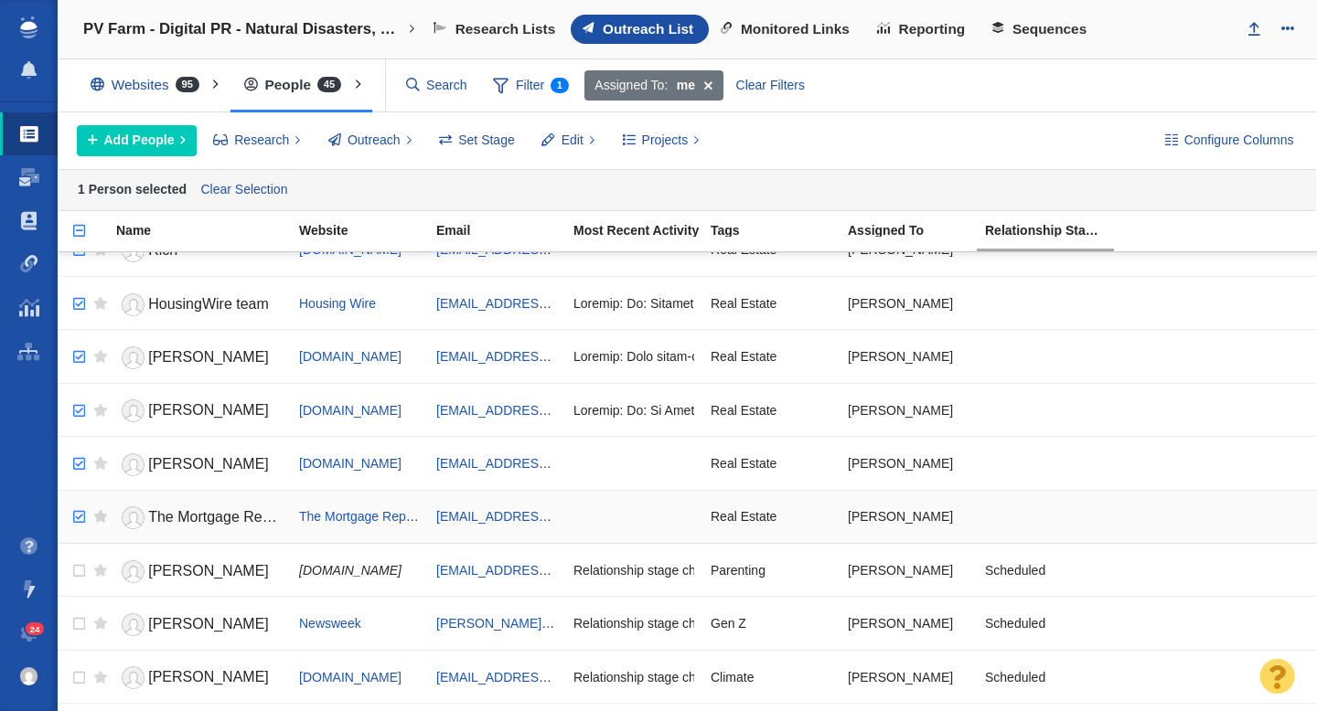
checkbox input "true"
click at [79, 524] on input "checkbox" at bounding box center [76, 517] width 27 height 40
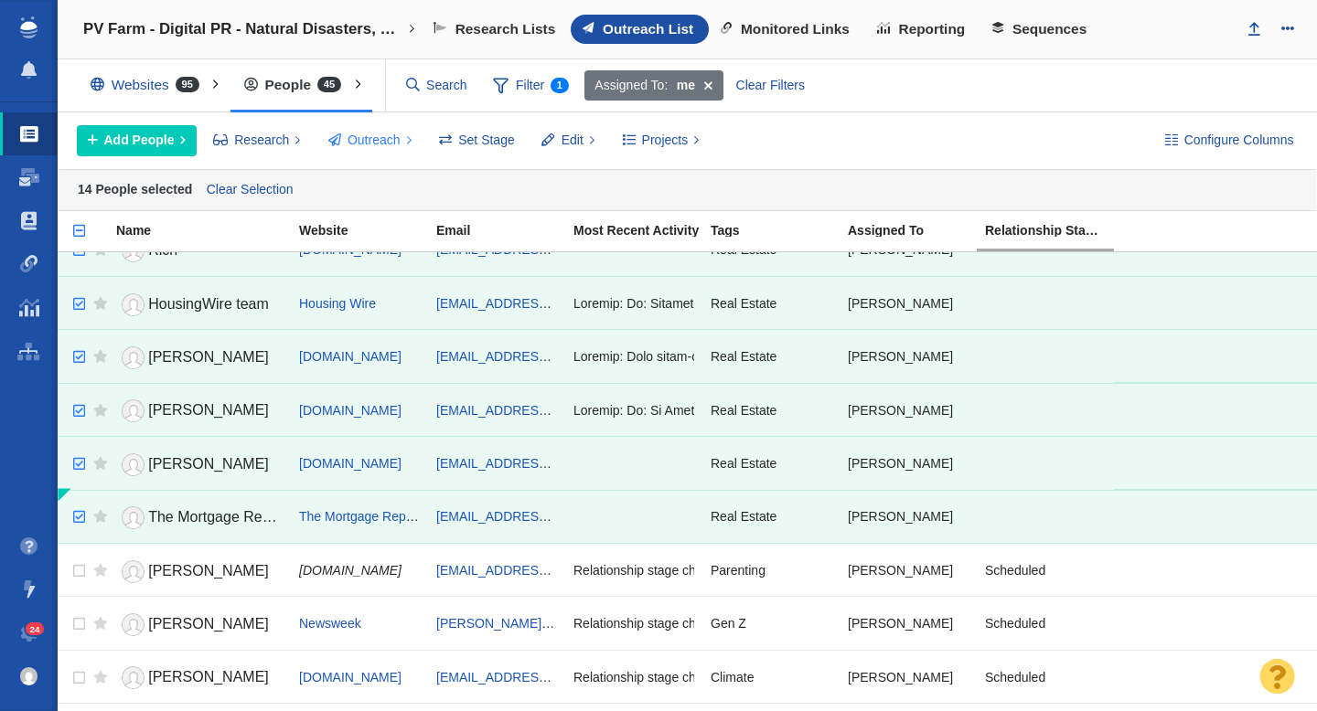
click at [365, 145] on span "Outreach" at bounding box center [373, 140] width 53 height 19
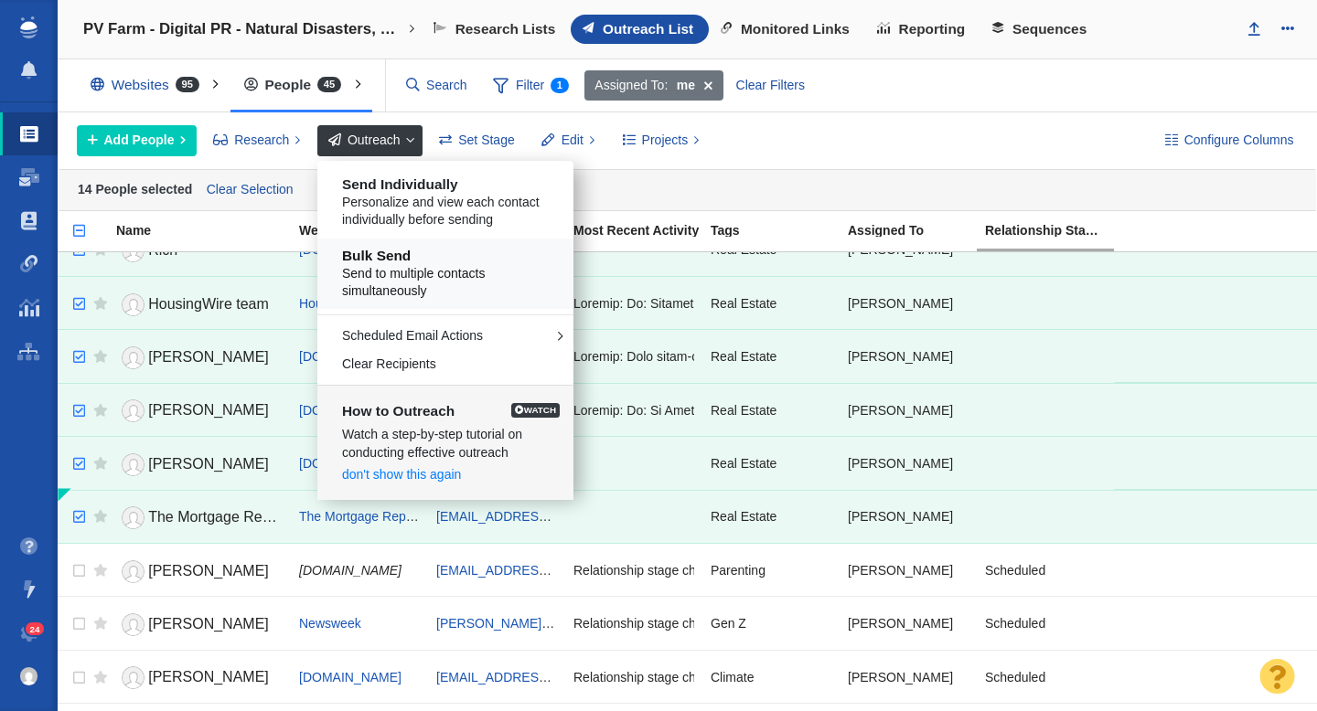
click at [425, 267] on span "Send to multiple contacts simultaneously" at bounding box center [452, 283] width 220 height 36
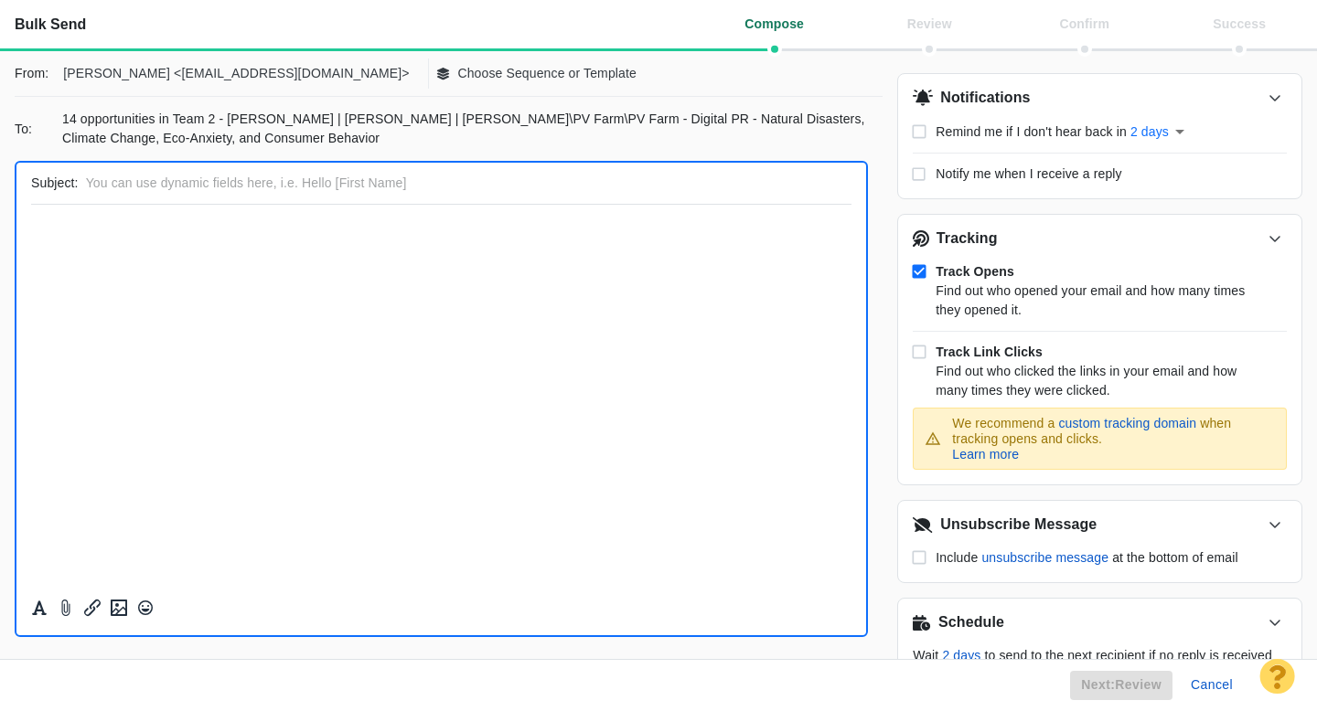
scroll to position [0, 0]
click at [457, 78] on p "Choose Sequence or Template" at bounding box center [546, 73] width 179 height 19
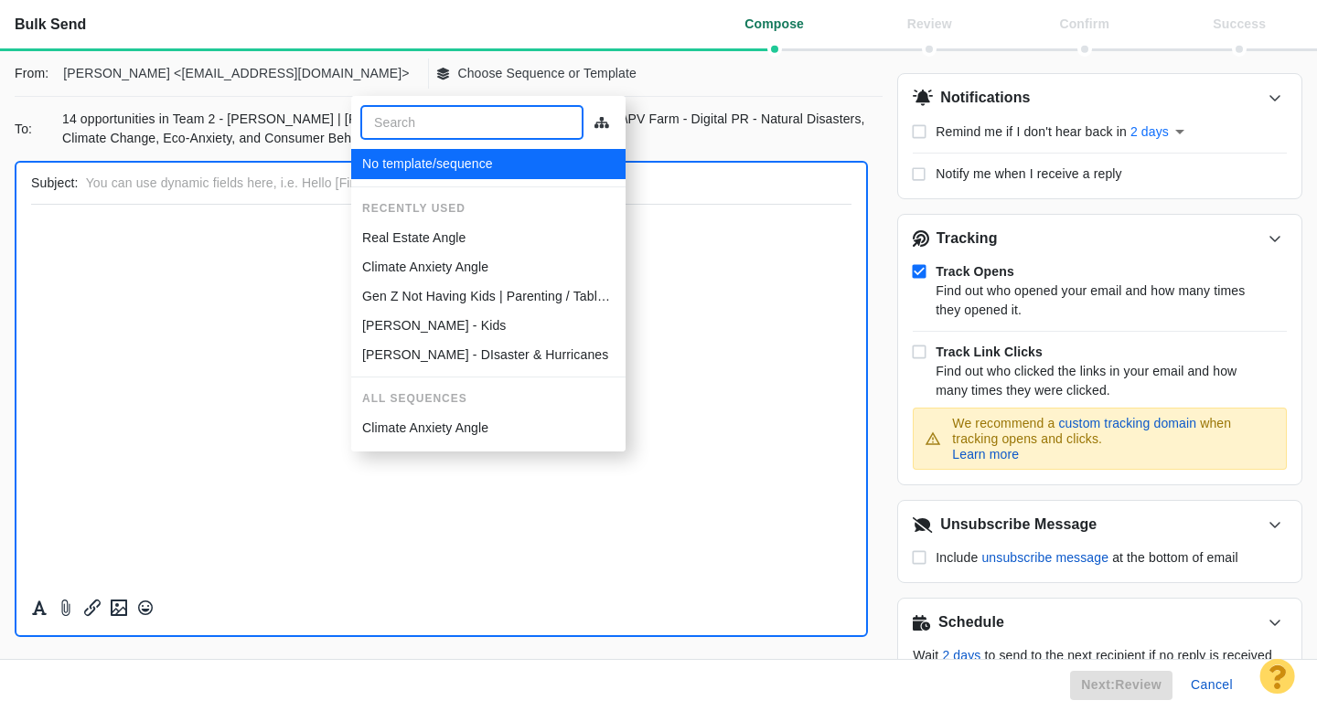
click at [419, 236] on p "Real Estate Angle" at bounding box center [414, 238] width 104 height 19
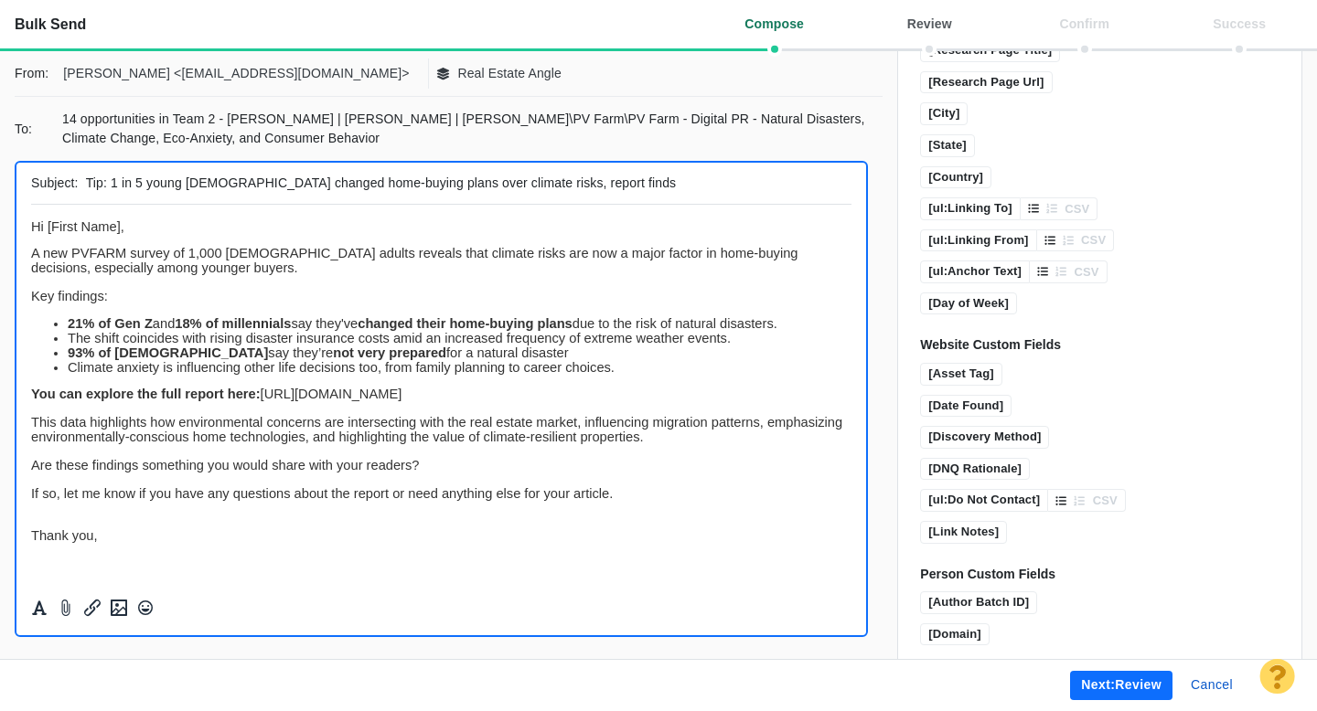
scroll to position [1338, 0]
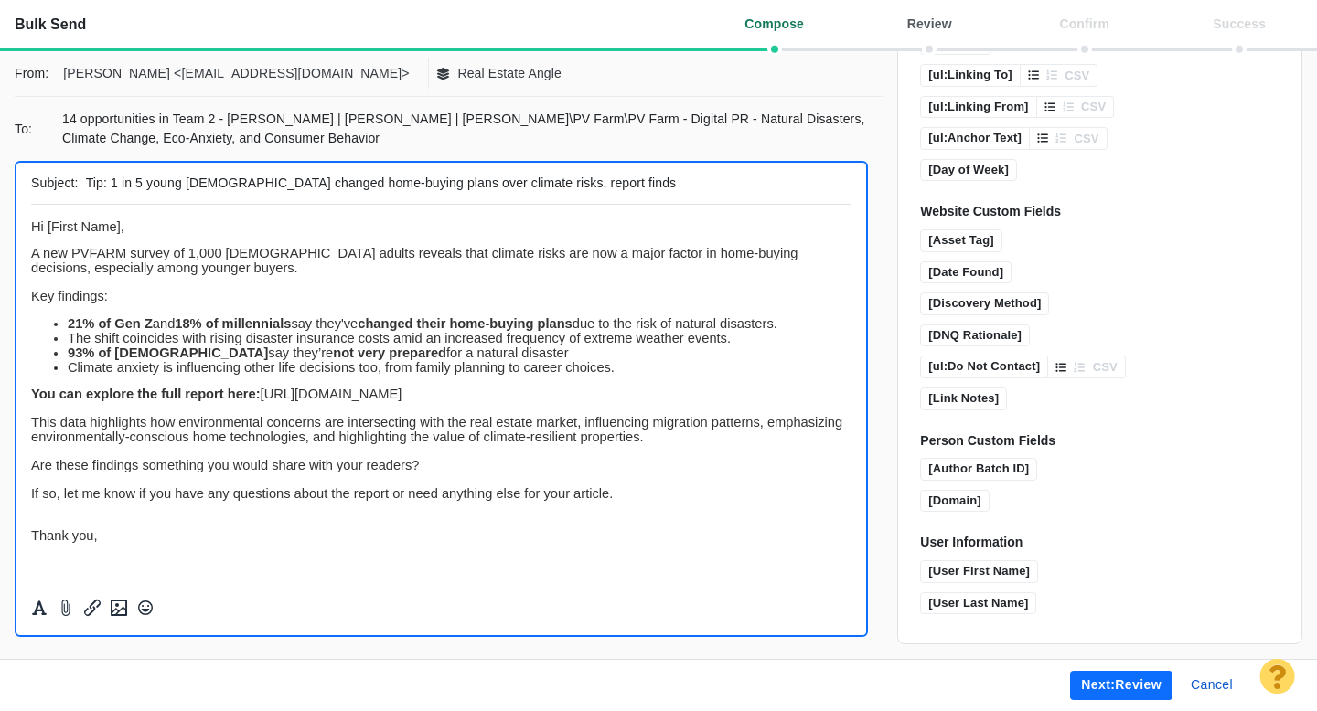
click at [1094, 686] on button "Next: review" at bounding box center [1121, 685] width 102 height 29
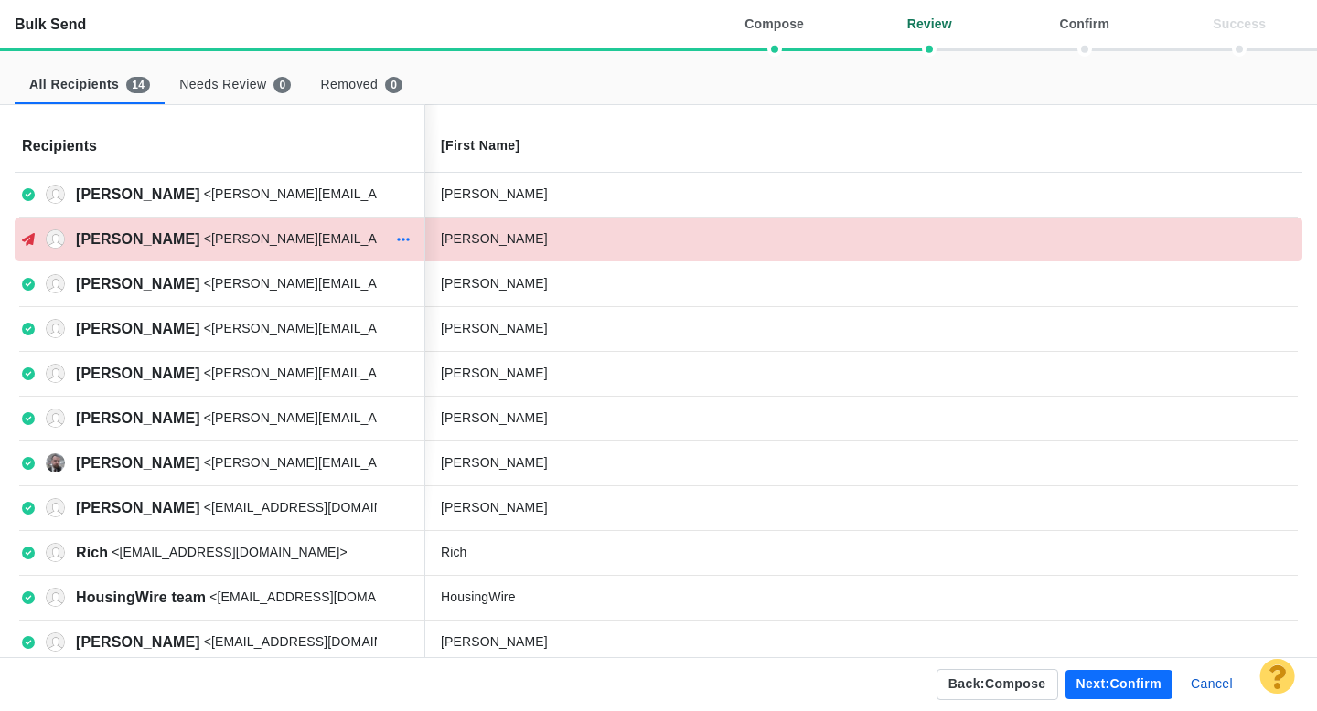
click at [395, 240] on button "button" at bounding box center [403, 240] width 24 height 26
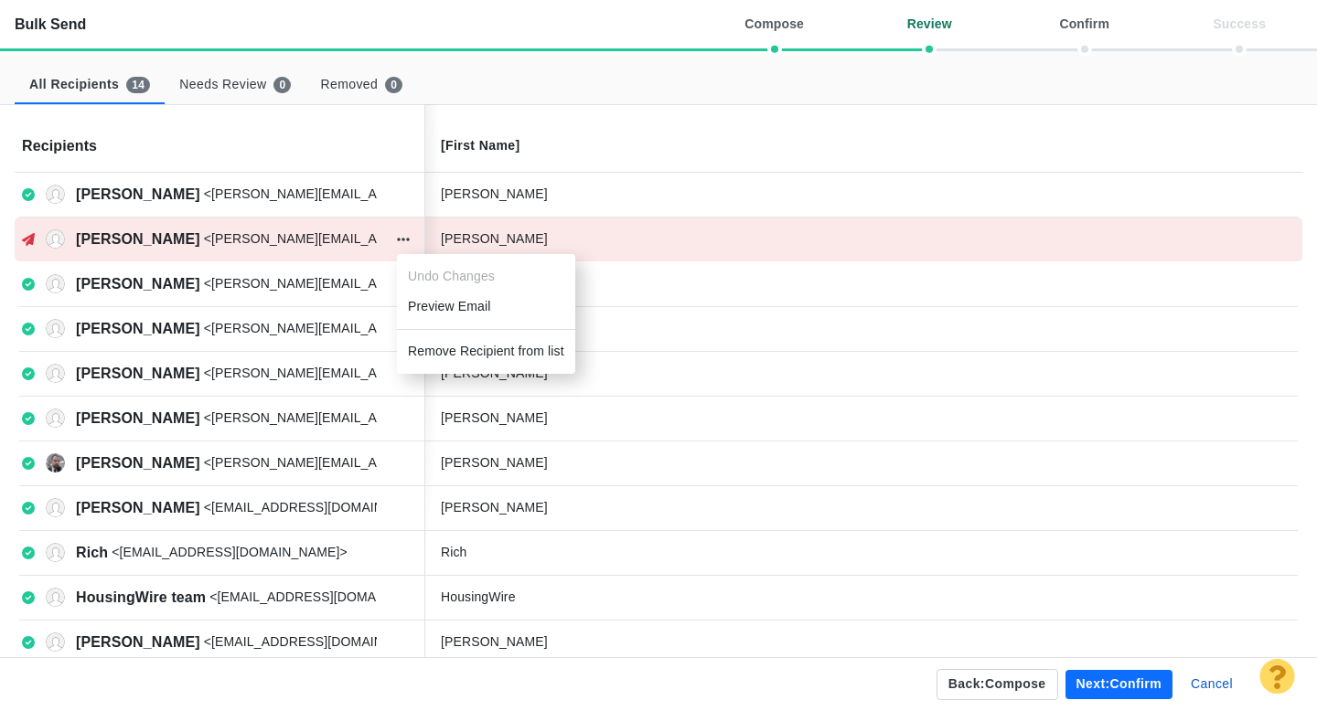
click at [454, 344] on li "Remove Recipient from list" at bounding box center [486, 351] width 178 height 30
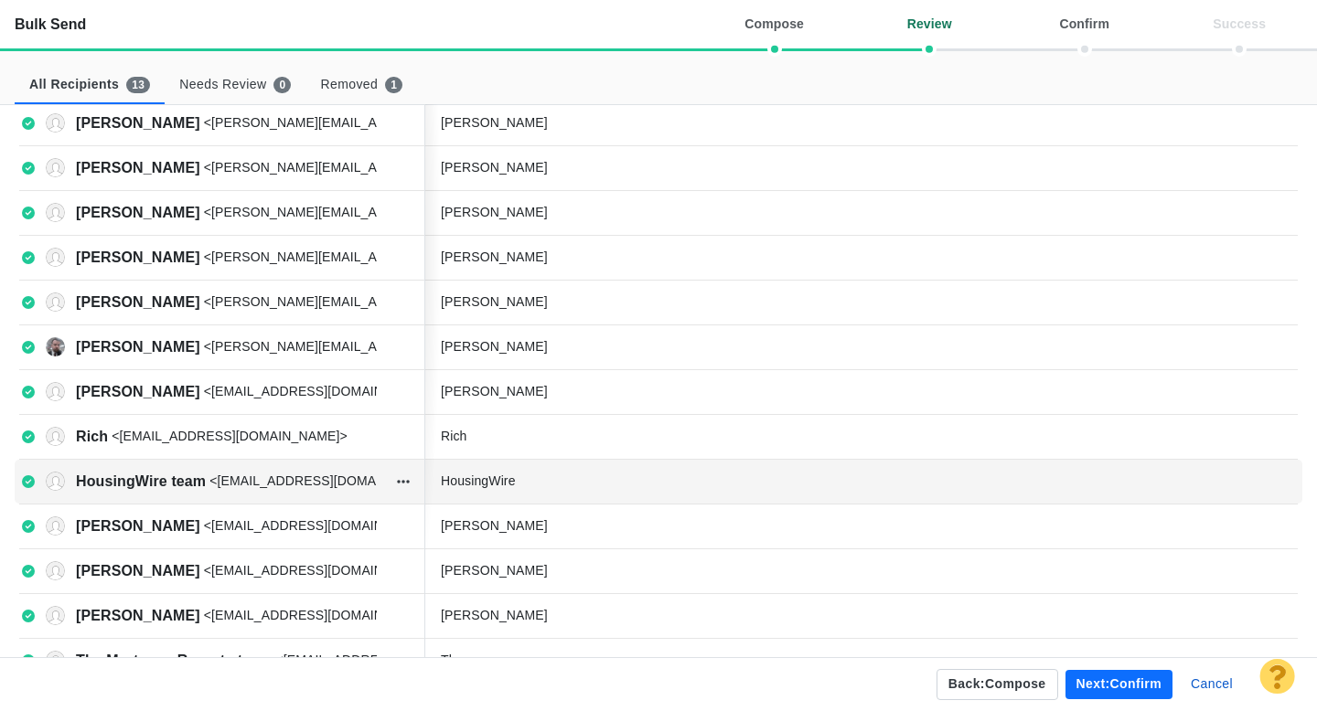
scroll to position [112, 0]
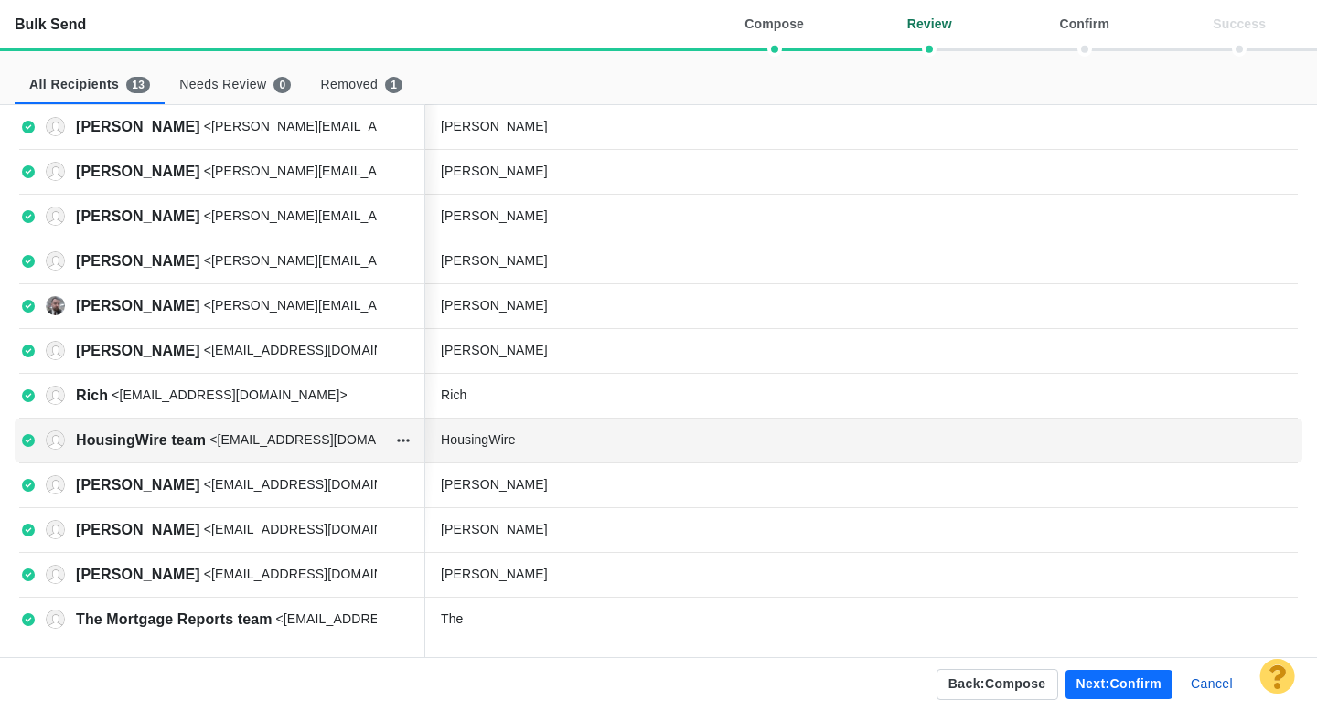
click at [542, 453] on div "HousingWire" at bounding box center [859, 440] width 867 height 37
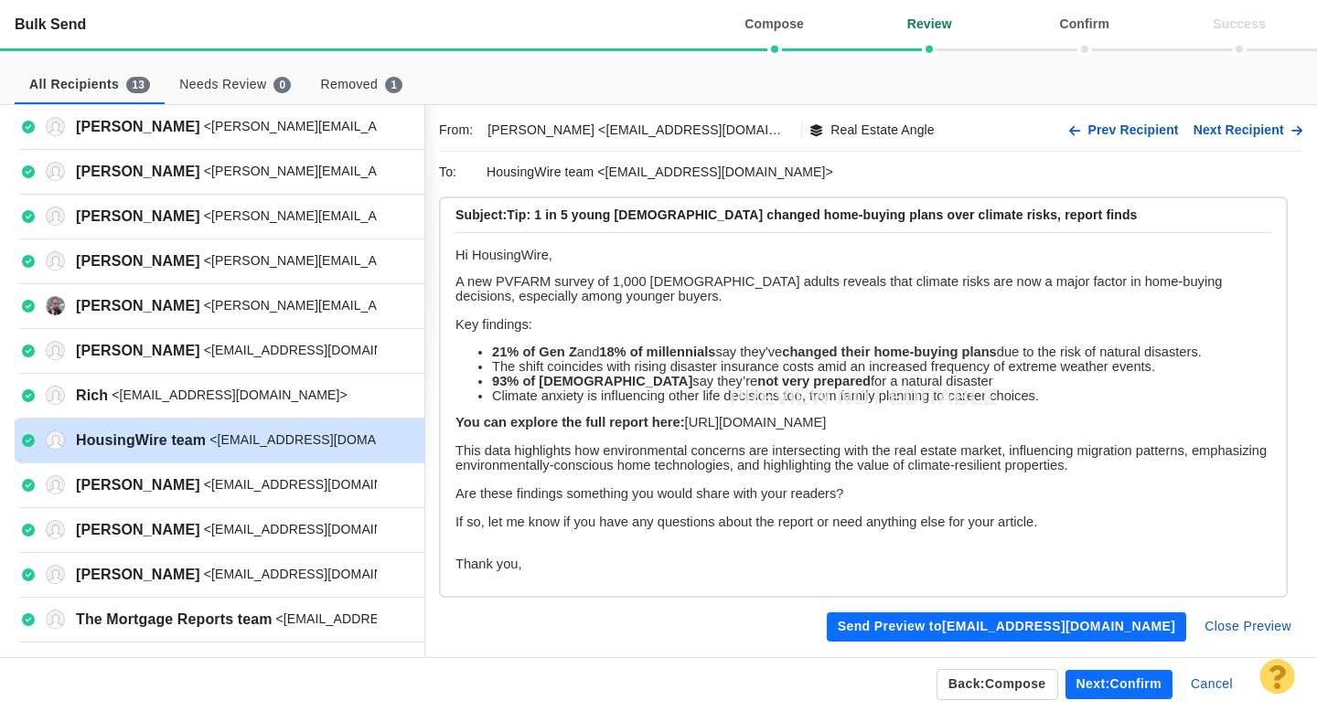
scroll to position [0, 0]
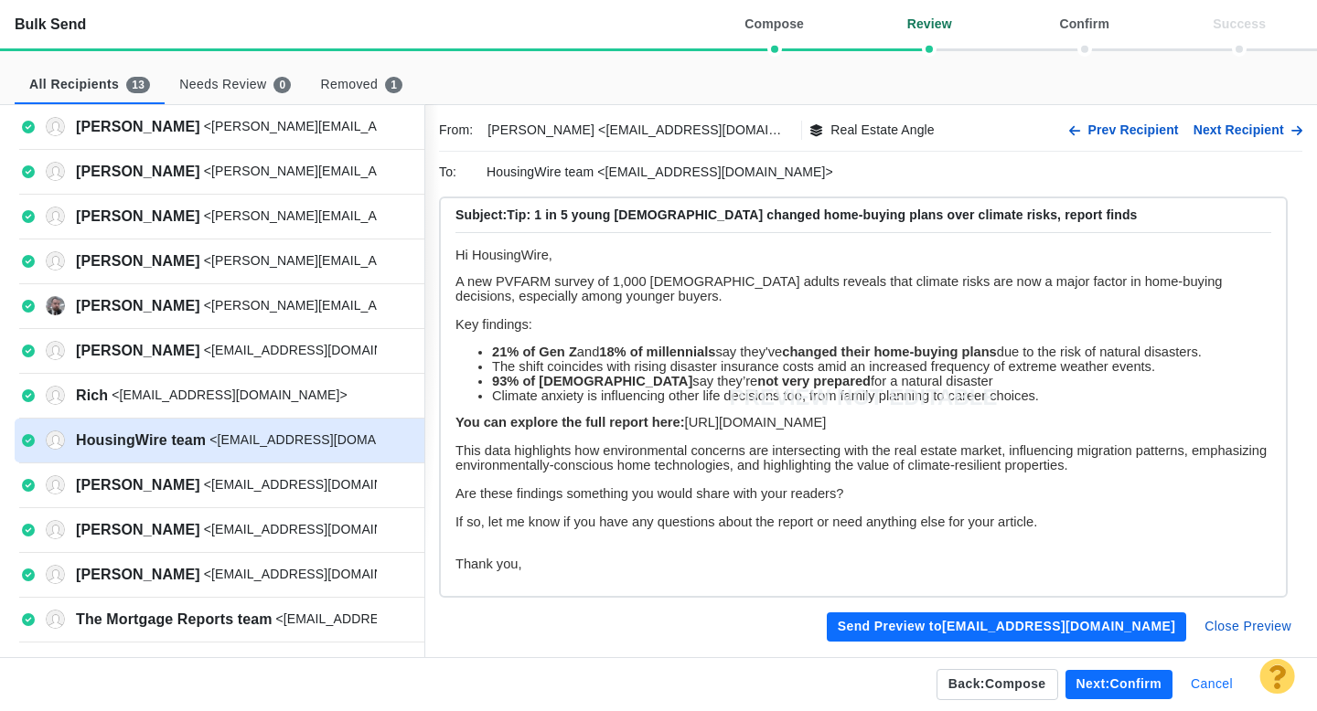
click at [1211, 684] on button "Cancel" at bounding box center [1212, 684] width 64 height 29
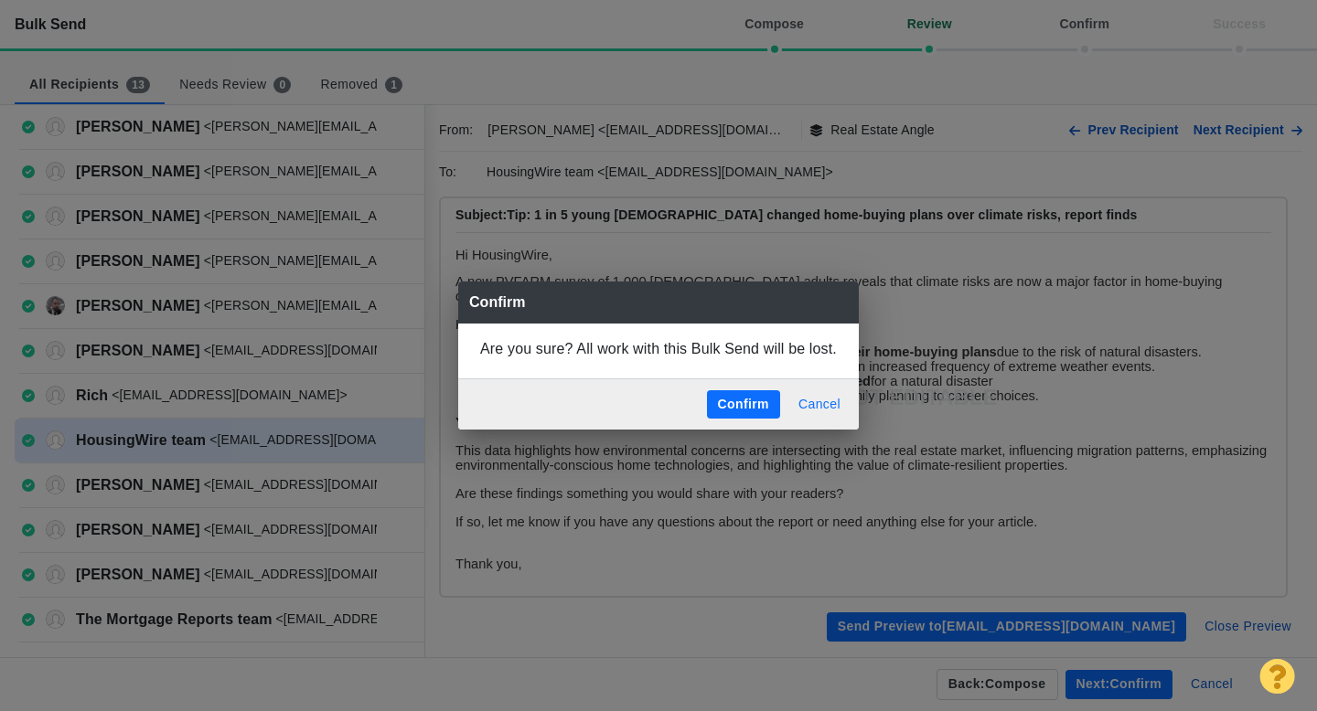
click at [820, 403] on button "Cancel" at bounding box center [819, 404] width 64 height 29
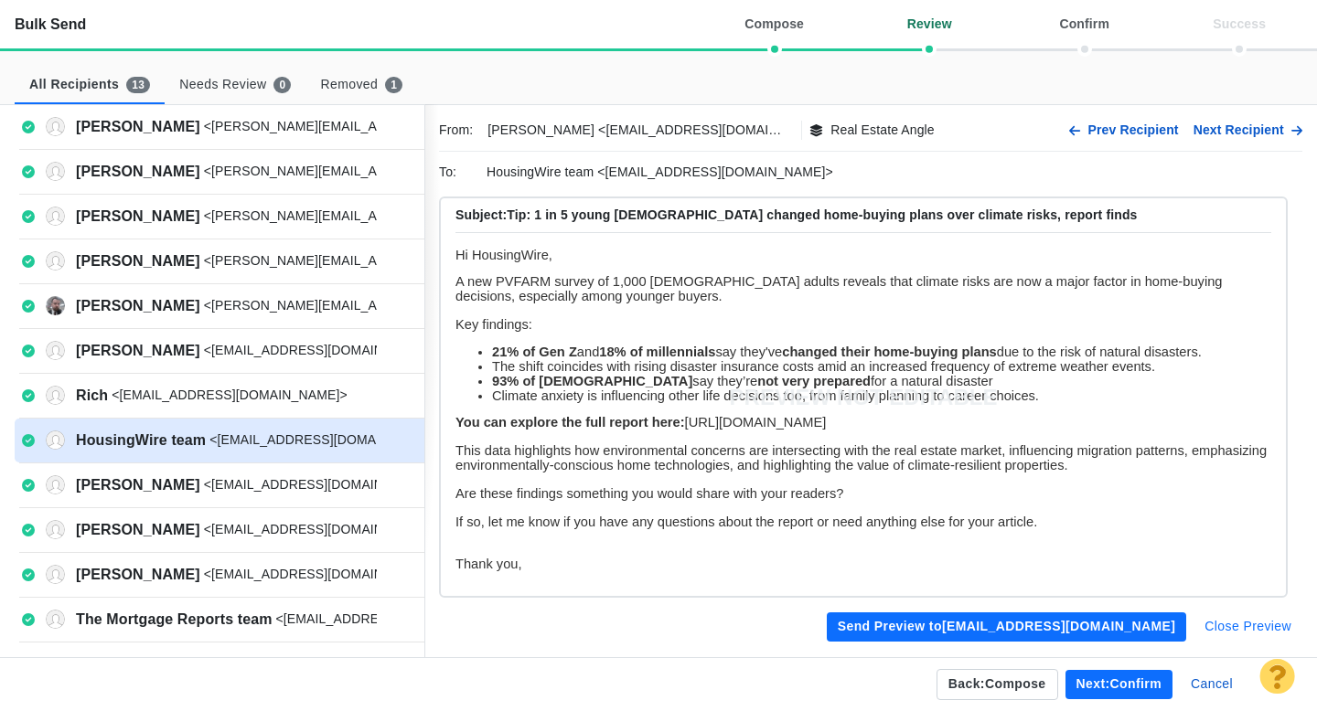
click at [1238, 622] on button "Close Preview" at bounding box center [1247, 627] width 109 height 29
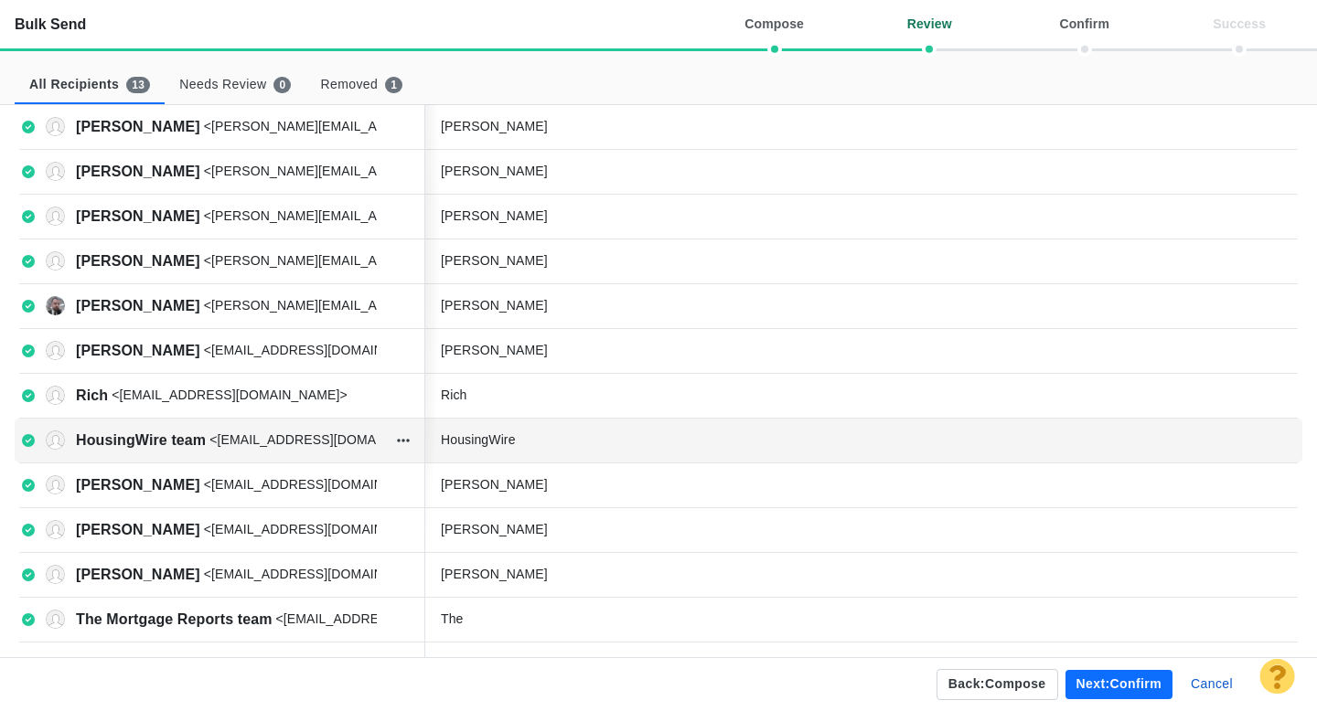
click at [540, 442] on div "HousingWire" at bounding box center [578, 440] width 274 height 19
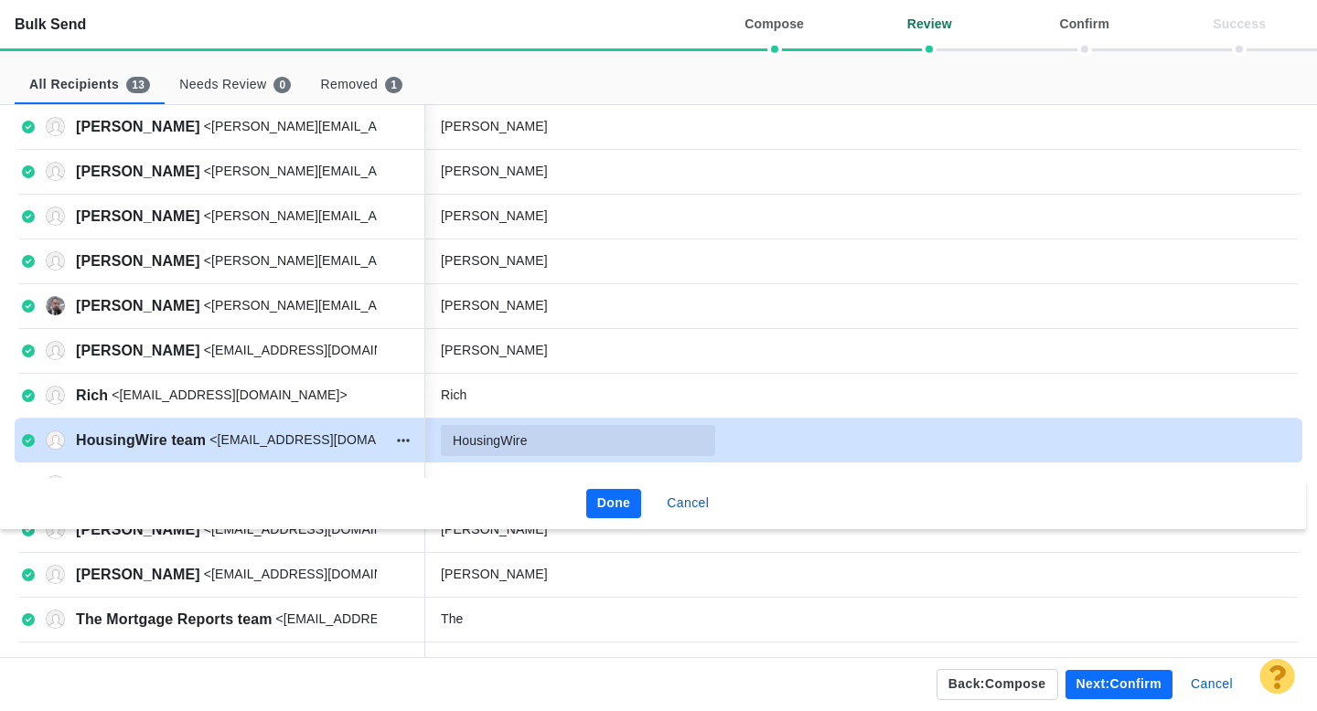
click at [550, 443] on input "HousingWire" at bounding box center [578, 440] width 274 height 31
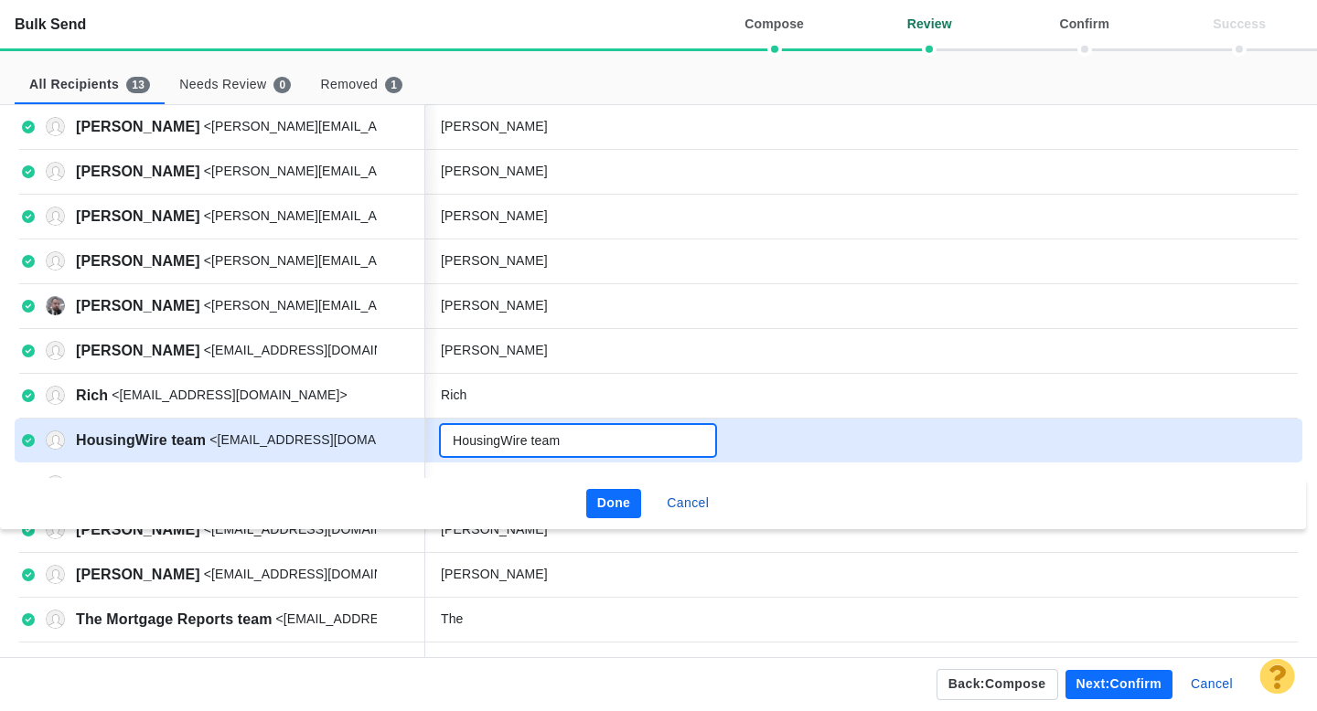
type input "HousingWire team"
click at [610, 506] on button "Done" at bounding box center [614, 503] width 56 height 29
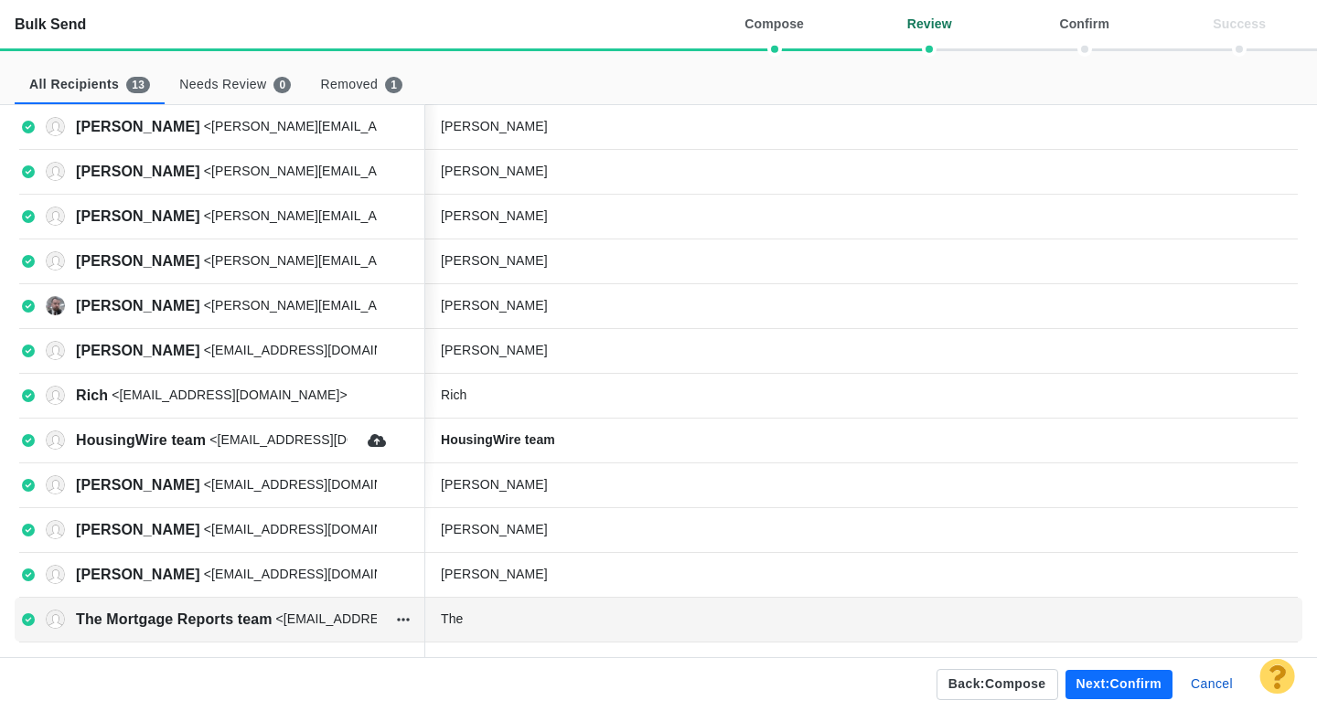
click at [517, 625] on div "The" at bounding box center [578, 619] width 274 height 19
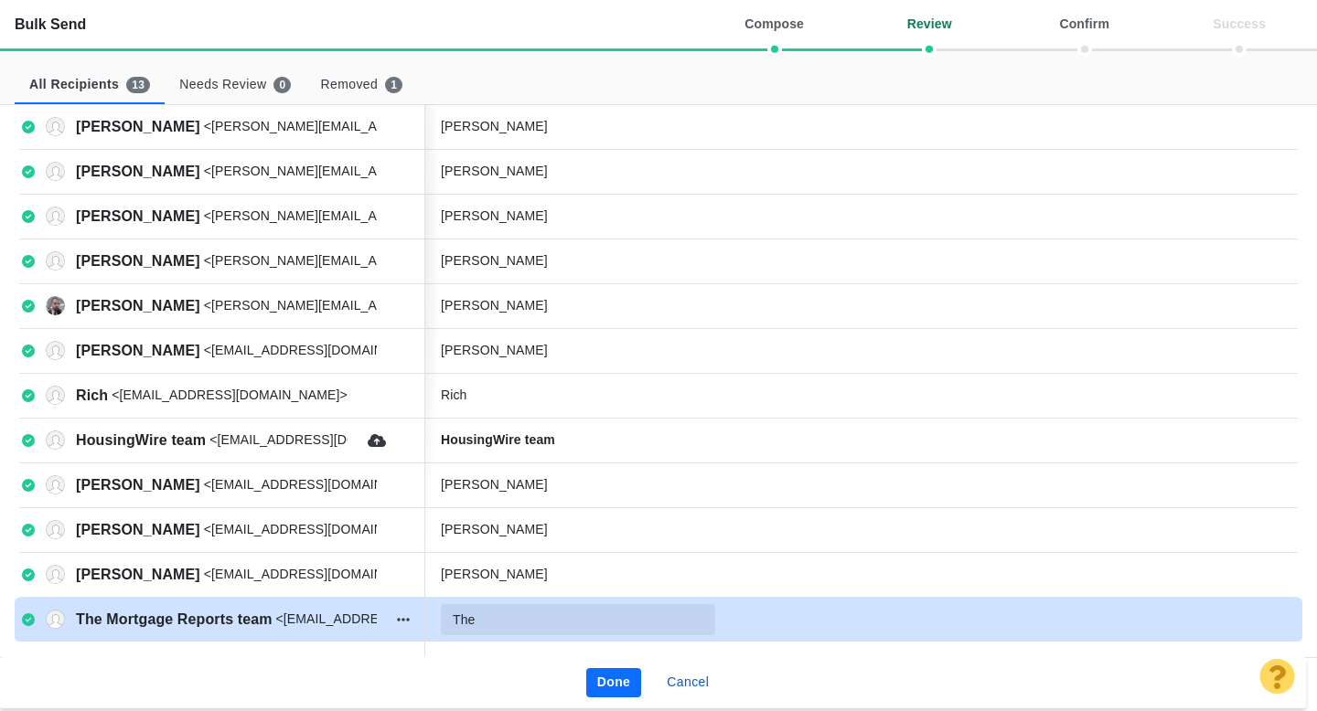
click at [531, 617] on input "The" at bounding box center [578, 619] width 274 height 31
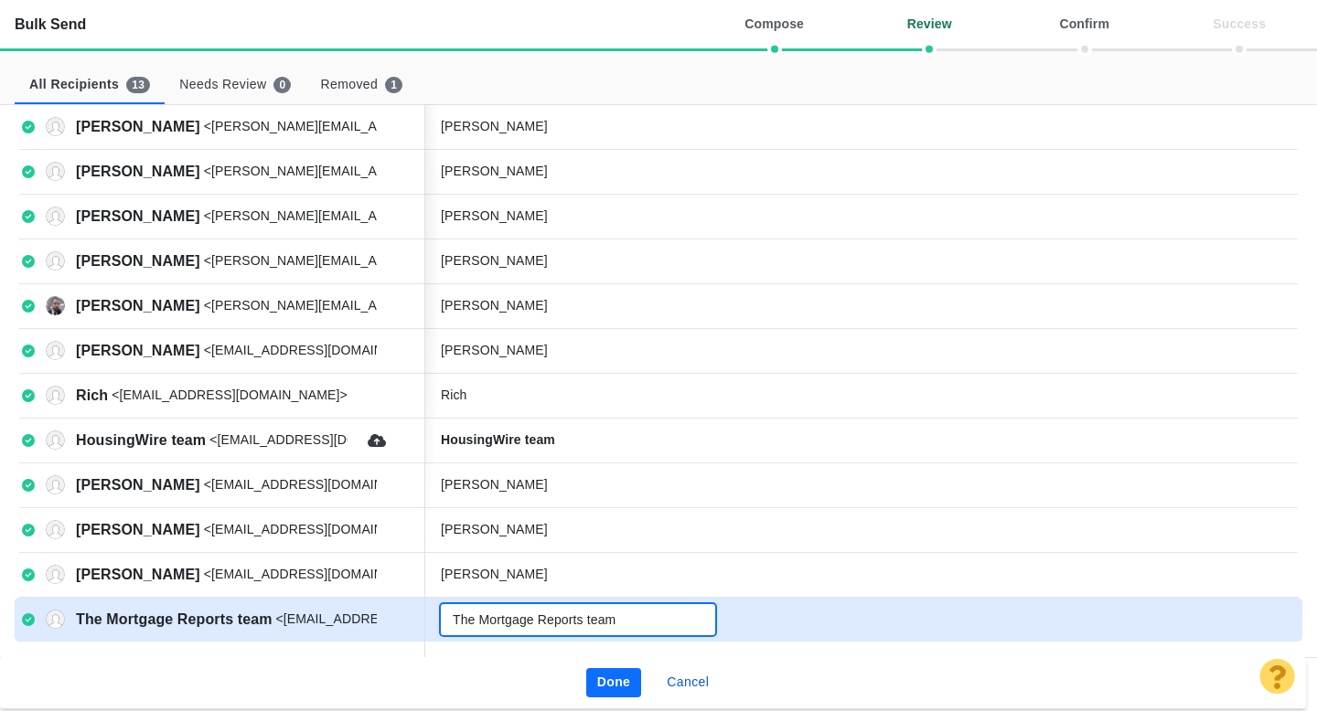
type input "The Mortgage Reports team"
click at [609, 682] on button "Done" at bounding box center [614, 682] width 56 height 29
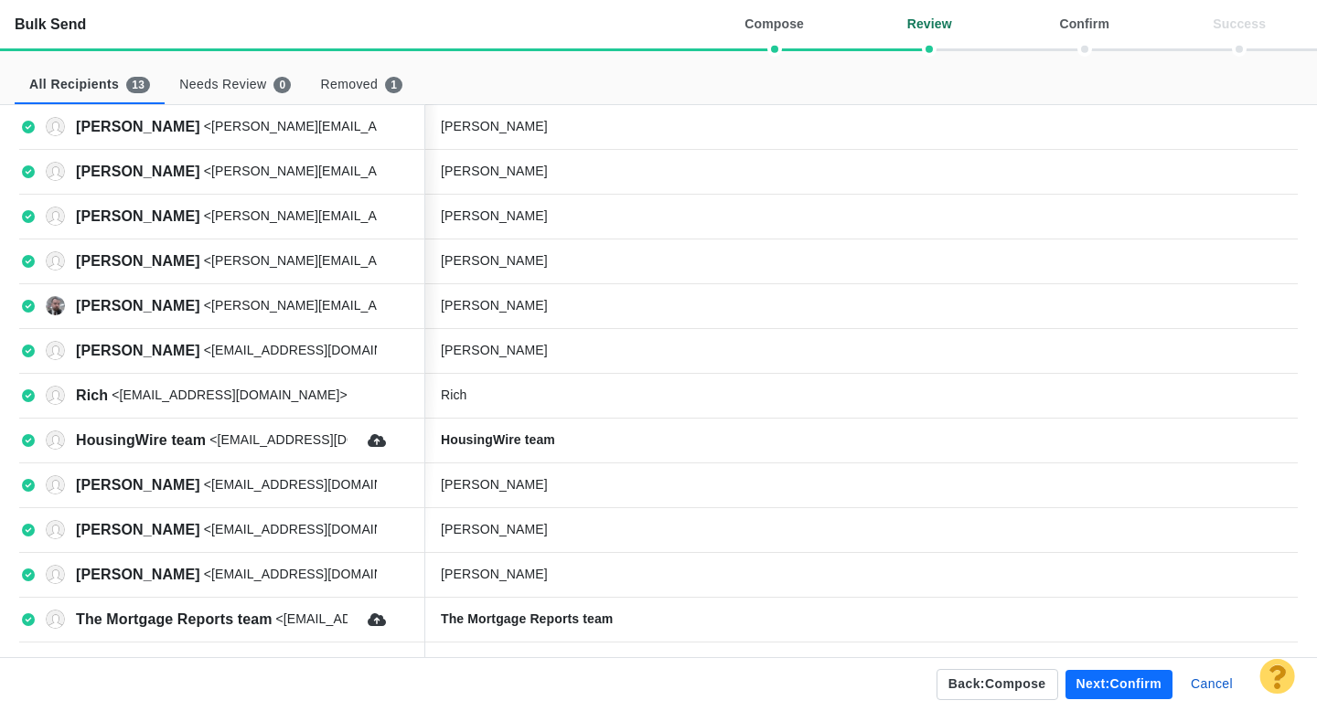
click at [1121, 687] on button "Next: confirm" at bounding box center [1118, 684] width 107 height 29
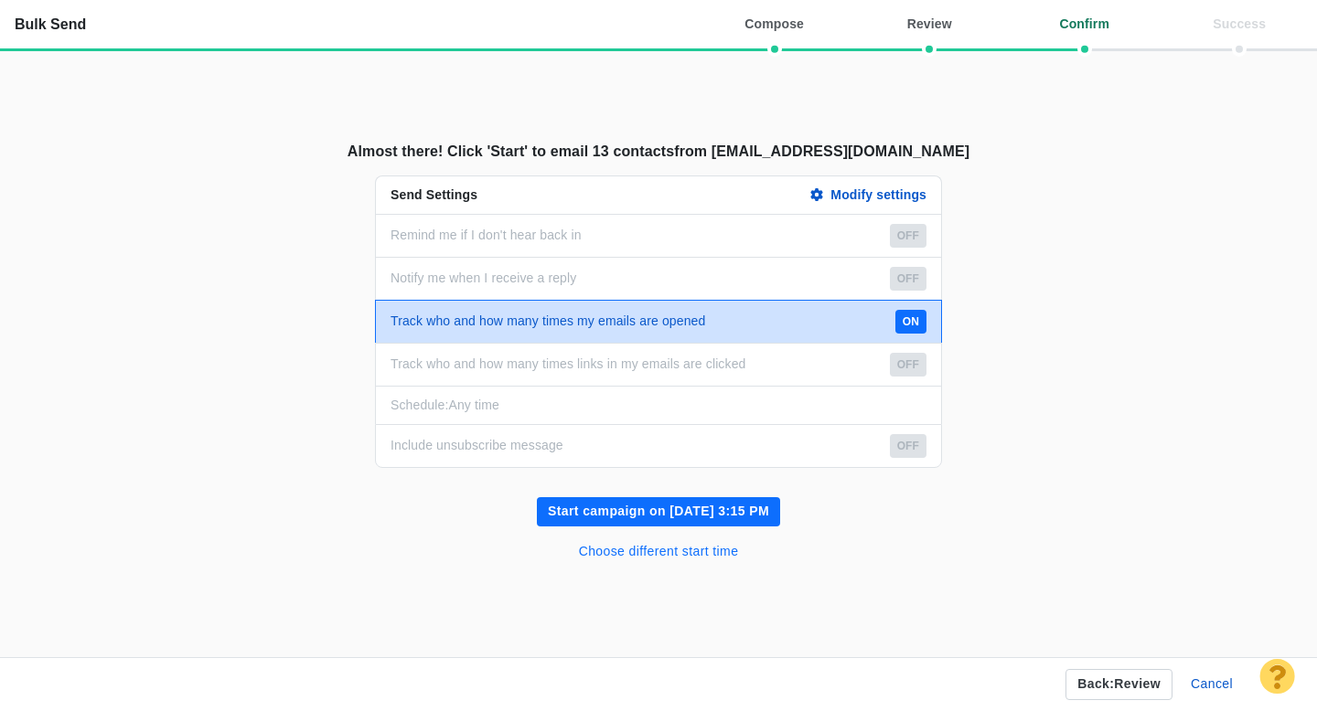
click at [712, 554] on button "Choose different start time" at bounding box center [659, 552] width 182 height 29
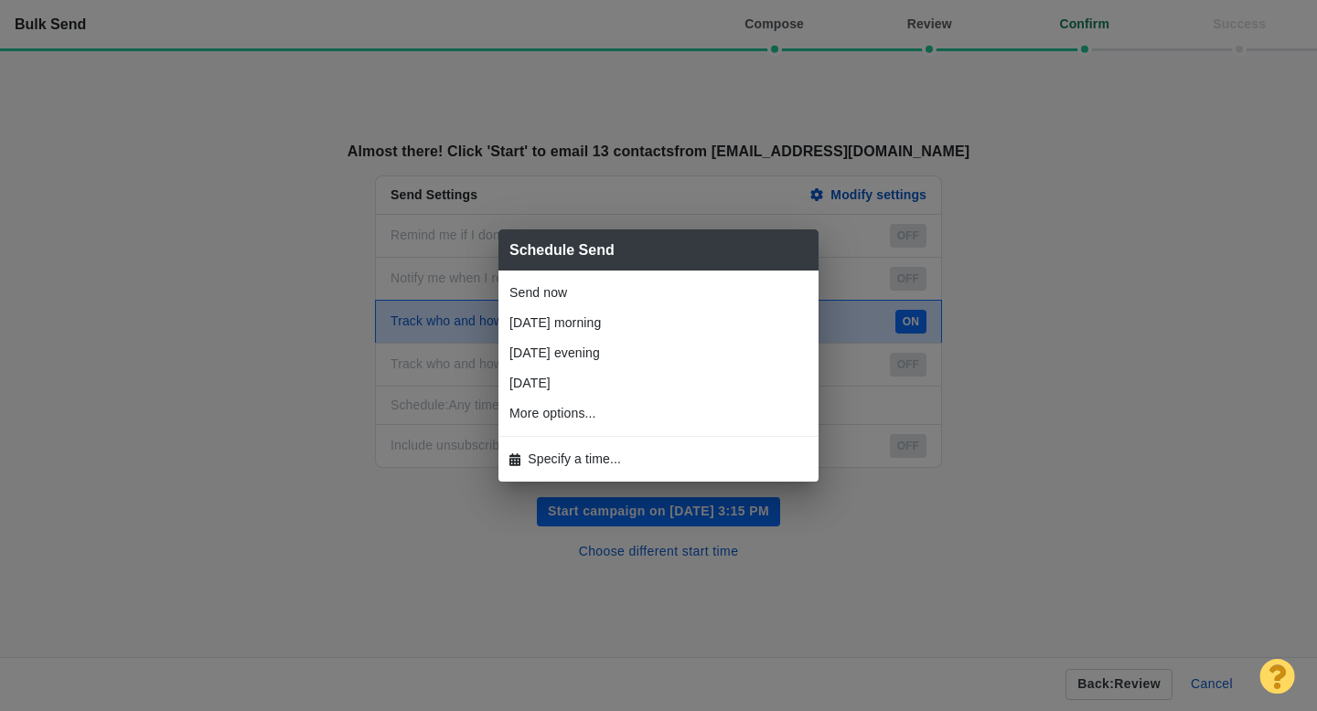
click at [565, 454] on span "Specify a time..." at bounding box center [574, 459] width 93 height 19
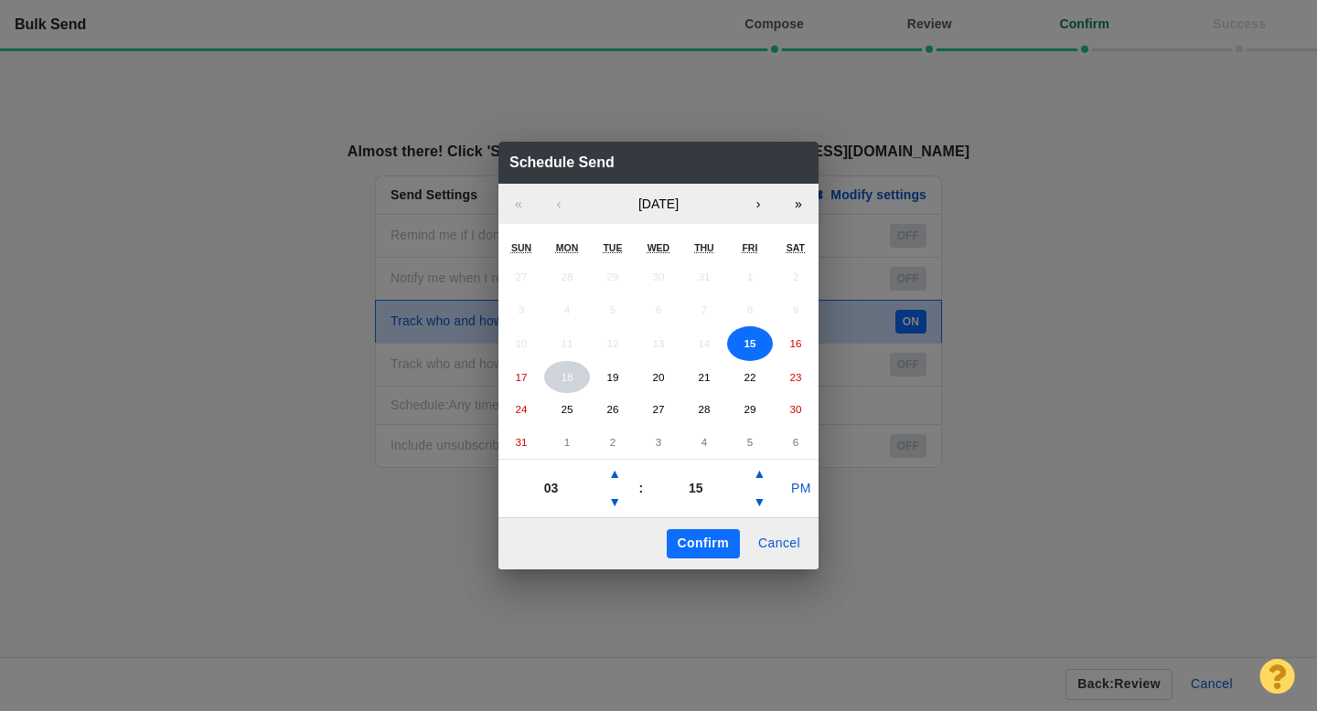
click at [559, 376] on button "18" at bounding box center [567, 377] width 46 height 33
click at [619, 478] on button "▲" at bounding box center [614, 474] width 22 height 29
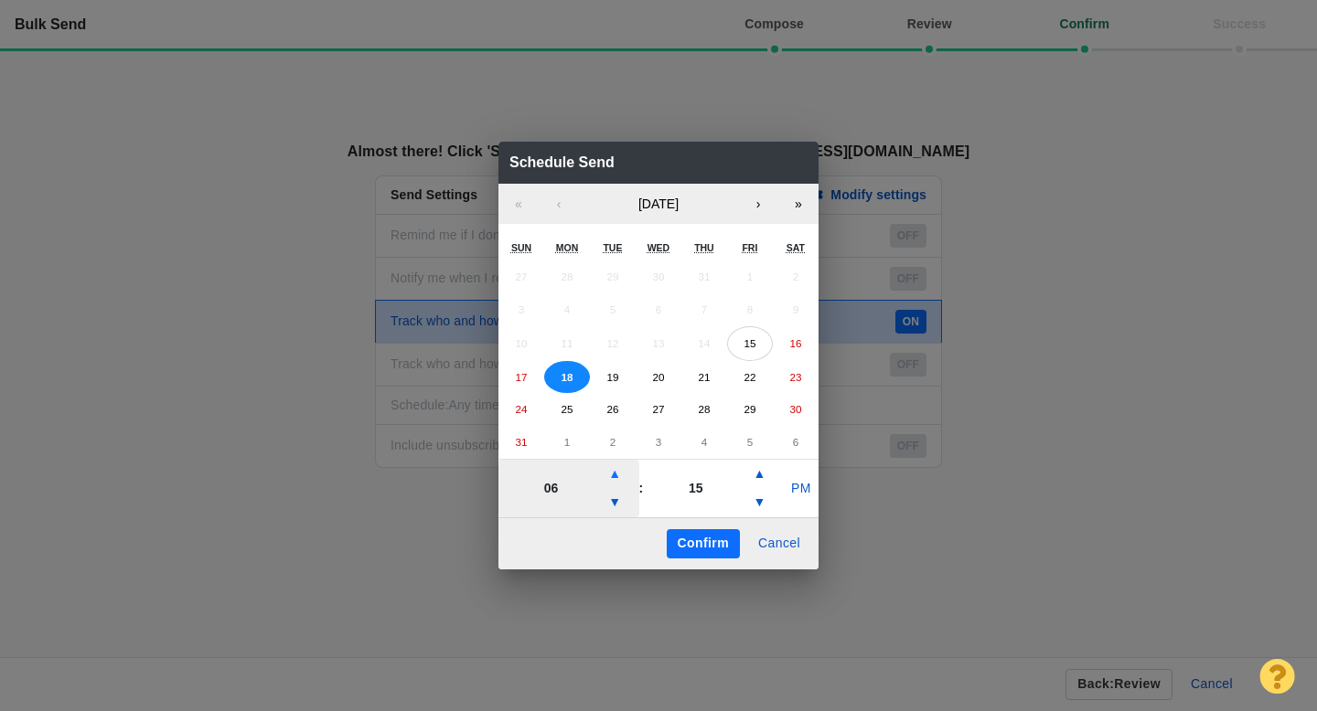
type input "07"
click at [789, 496] on button "PM" at bounding box center [801, 489] width 35 height 29
click at [715, 545] on button "Confirm" at bounding box center [703, 543] width 73 height 29
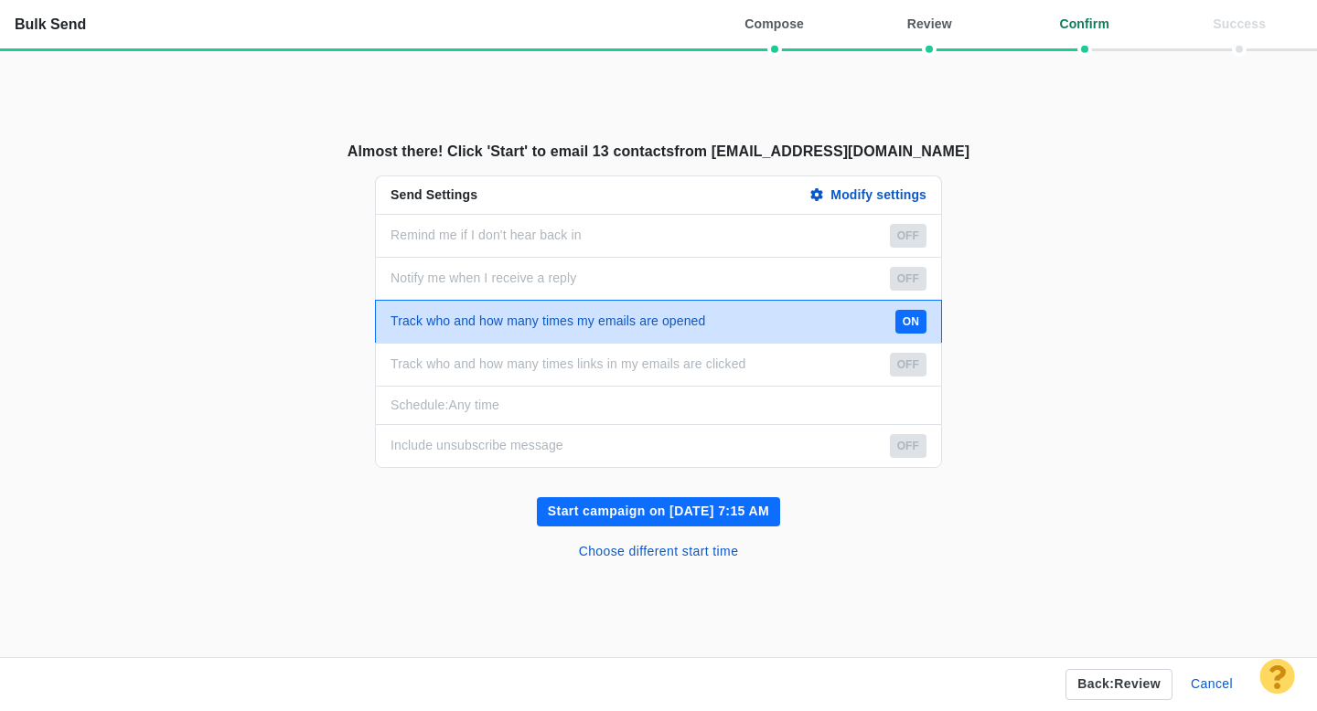
click at [740, 507] on button "Start campaign on Aug 18, 7:15 AM" at bounding box center [658, 511] width 243 height 29
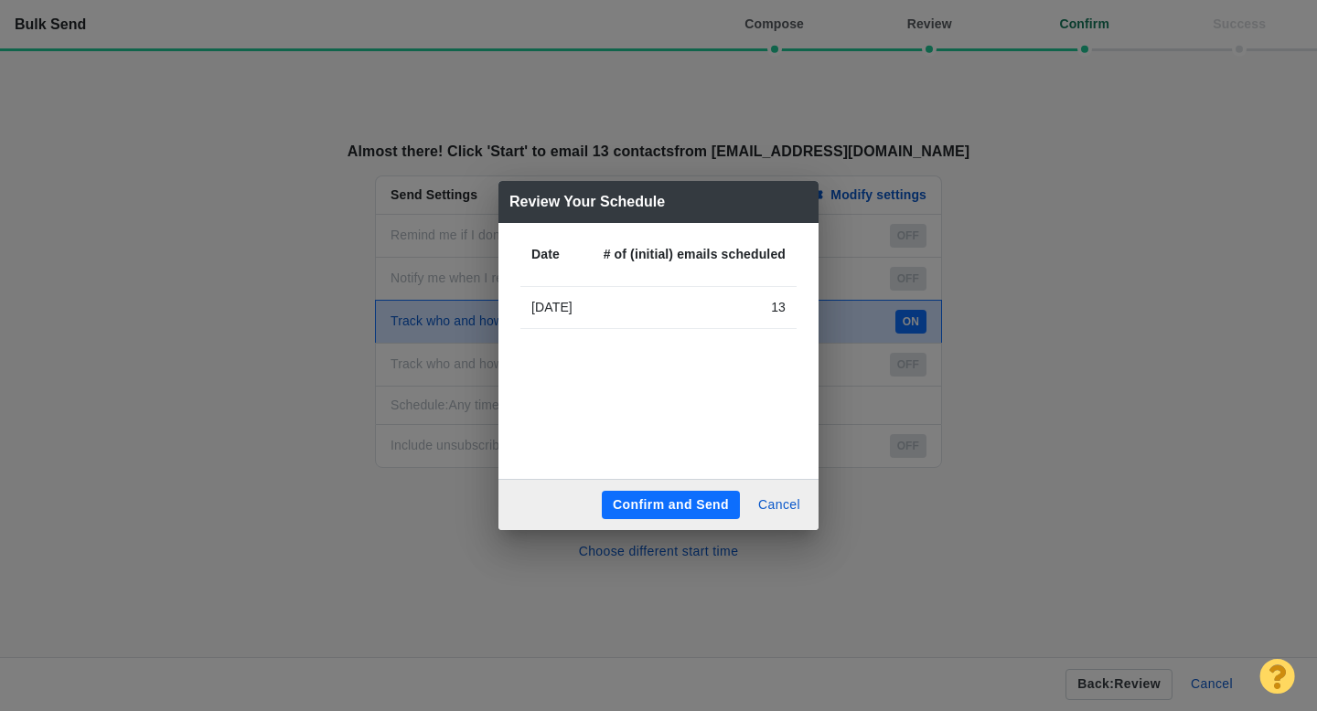
click at [698, 504] on button "Confirm and Send" at bounding box center [671, 505] width 138 height 29
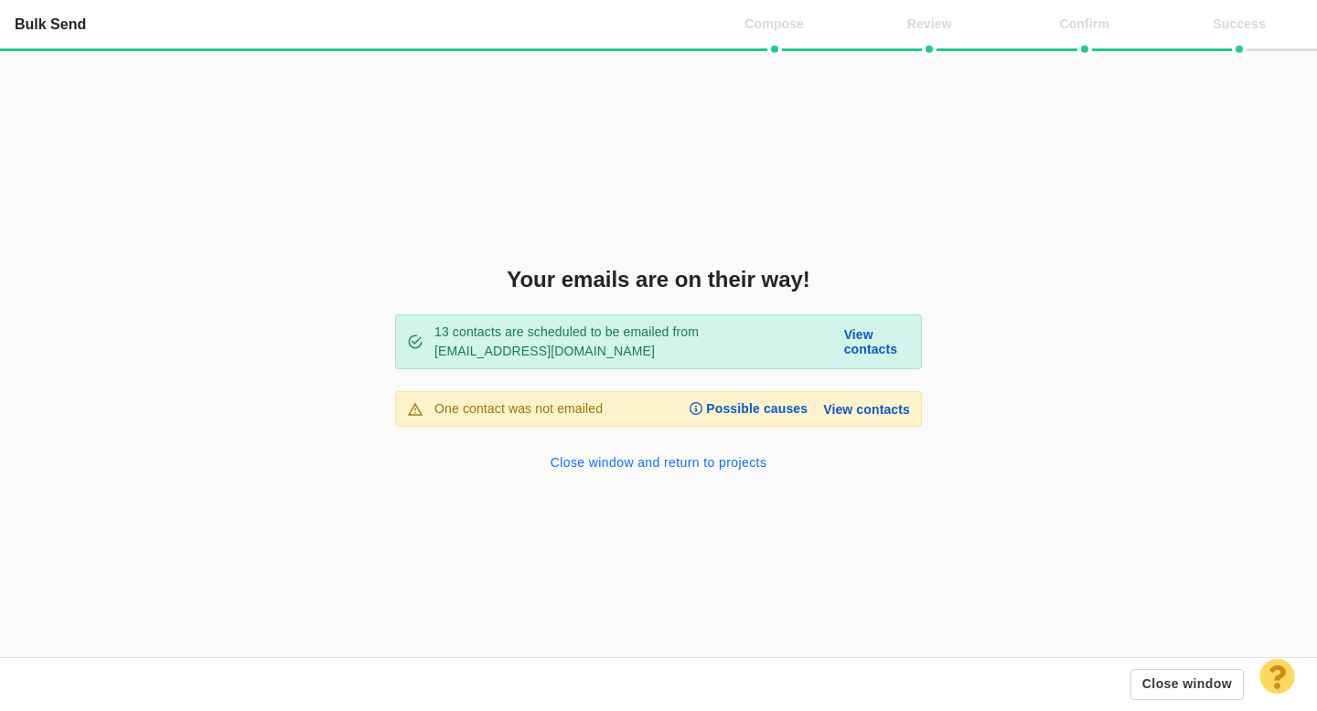
click at [641, 460] on button "Close window and return to projects" at bounding box center [658, 463] width 239 height 29
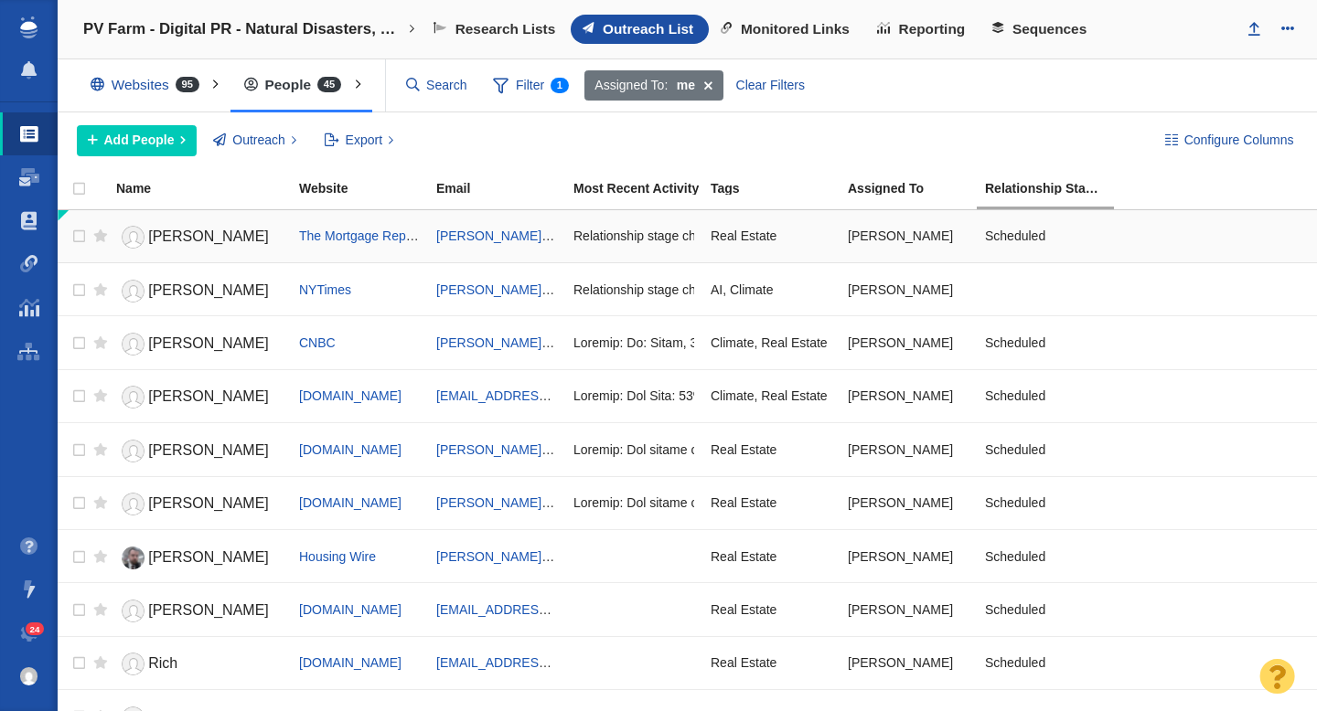
click at [188, 240] on span "Aleksandra Kadzielawski" at bounding box center [208, 237] width 121 height 16
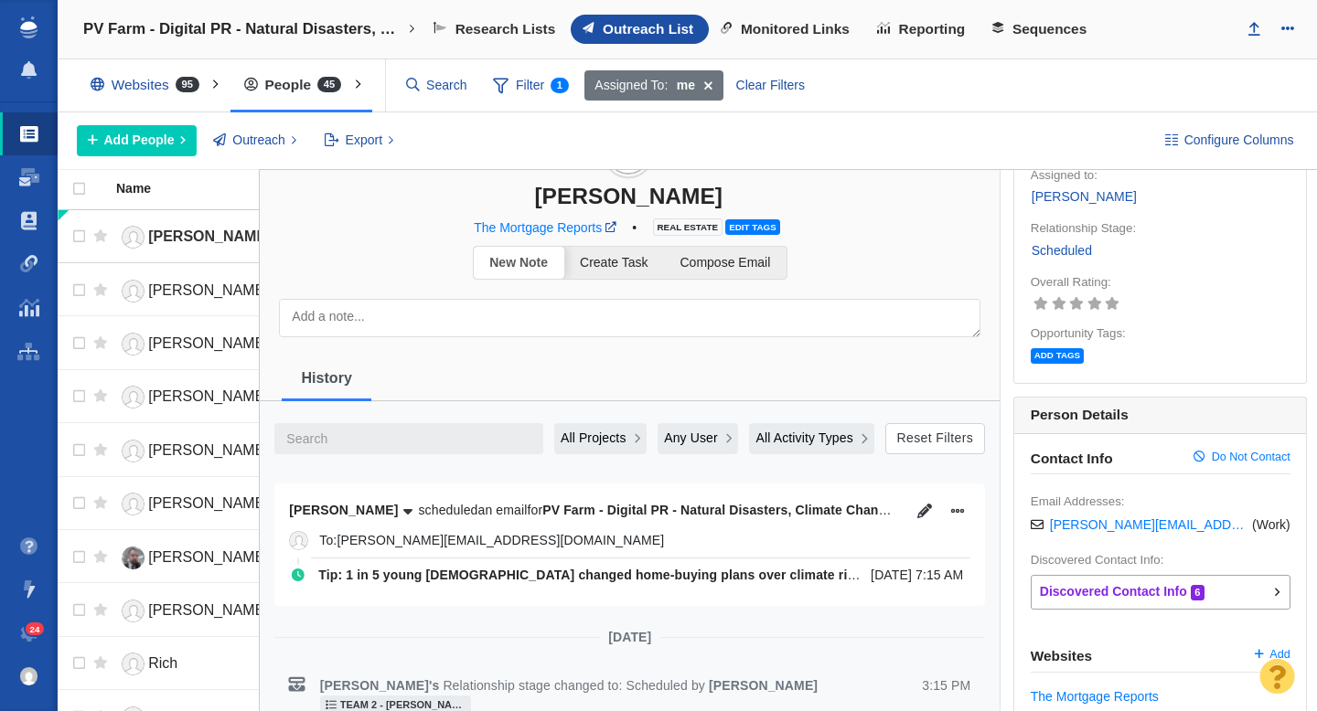
scroll to position [113, 0]
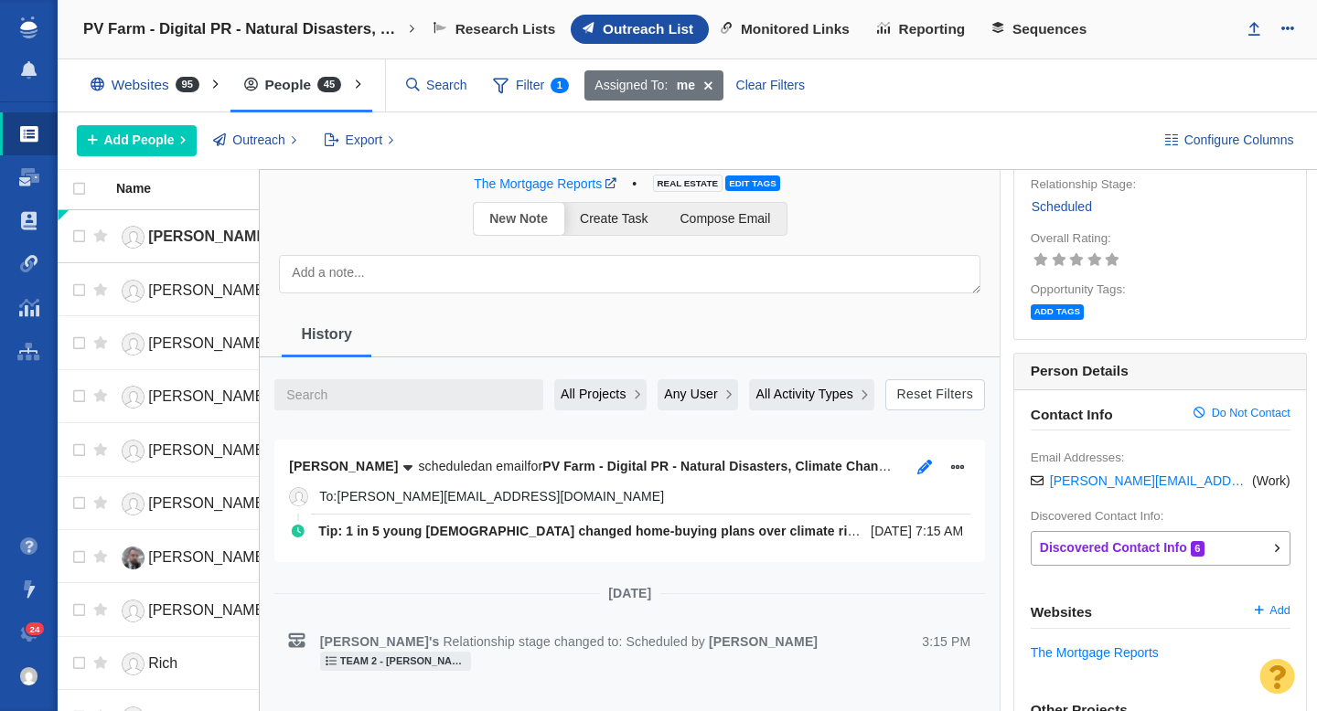
click at [922, 475] on button "button" at bounding box center [925, 467] width 26 height 26
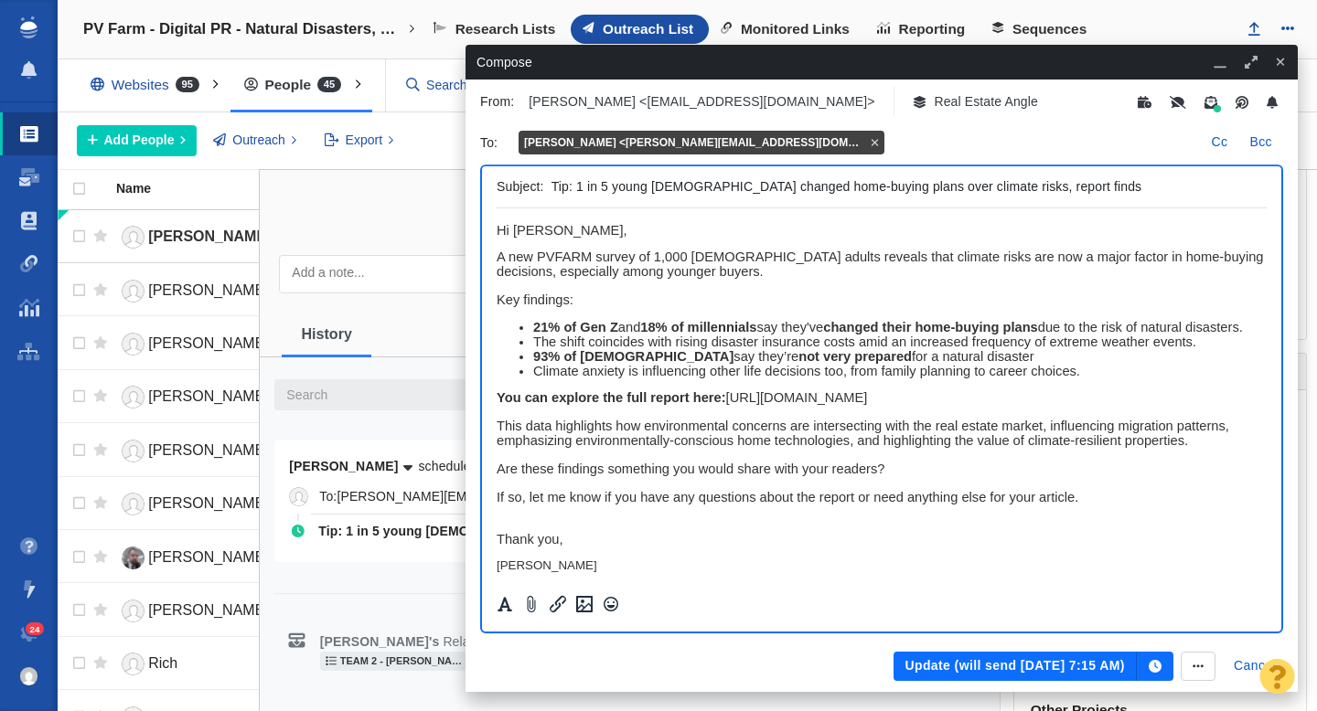
scroll to position [0, 0]
click at [980, 674] on button "Update (will send Aug 18, 7:15 AM)" at bounding box center [1014, 666] width 242 height 29
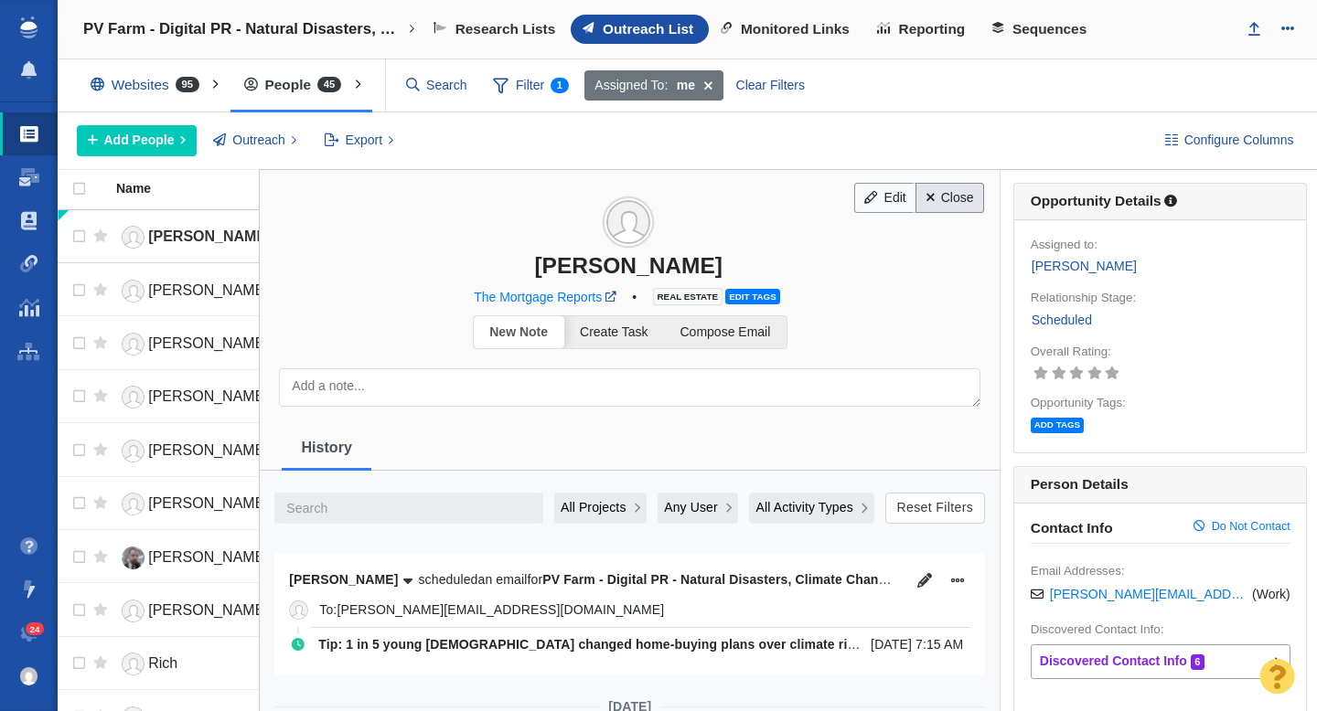
click at [955, 193] on link "Close" at bounding box center [949, 198] width 69 height 31
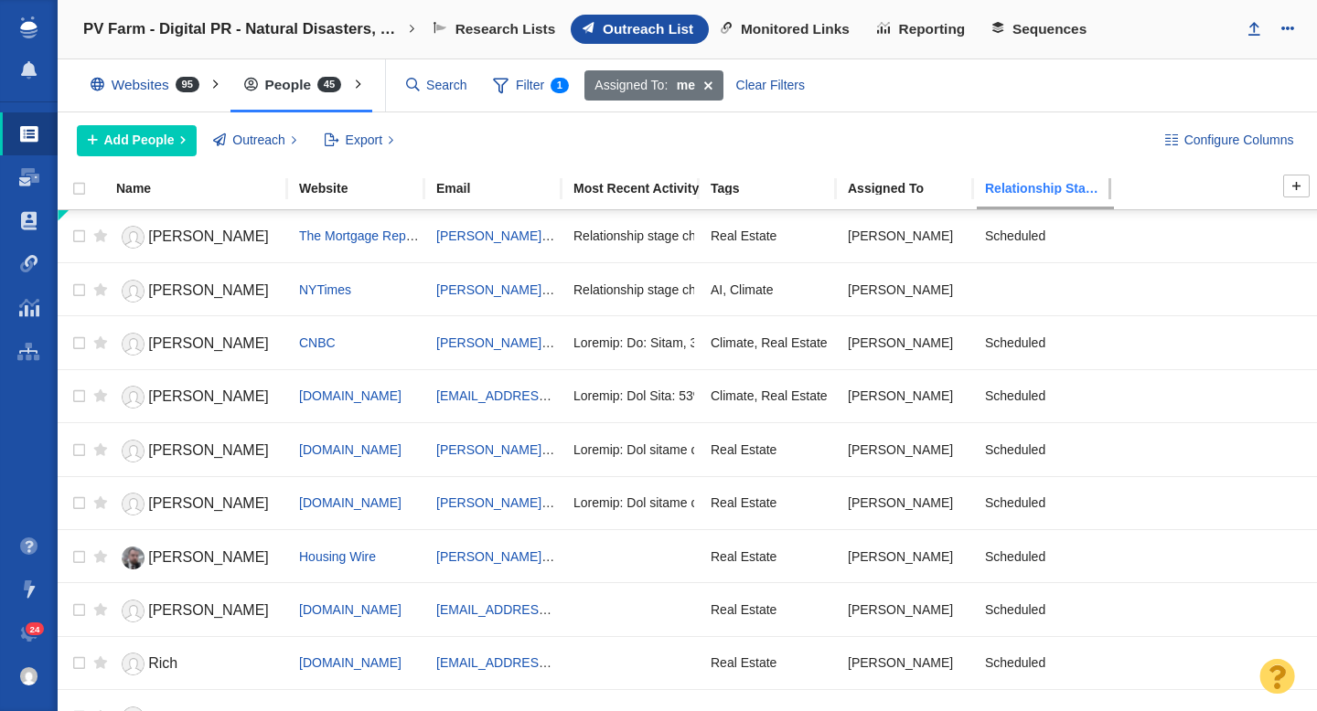
click at [1002, 197] on link "Relationship Stage" at bounding box center [1052, 190] width 135 height 16
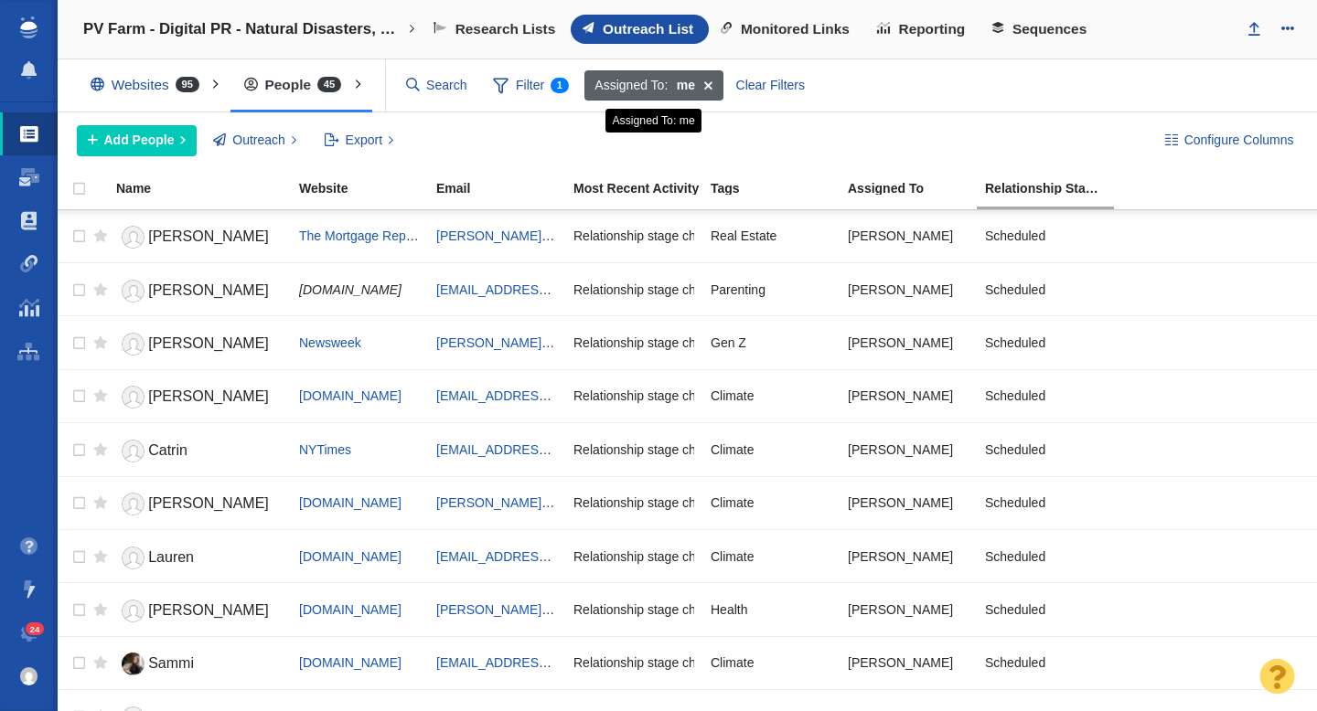
click at [710, 86] on span at bounding box center [708, 85] width 28 height 31
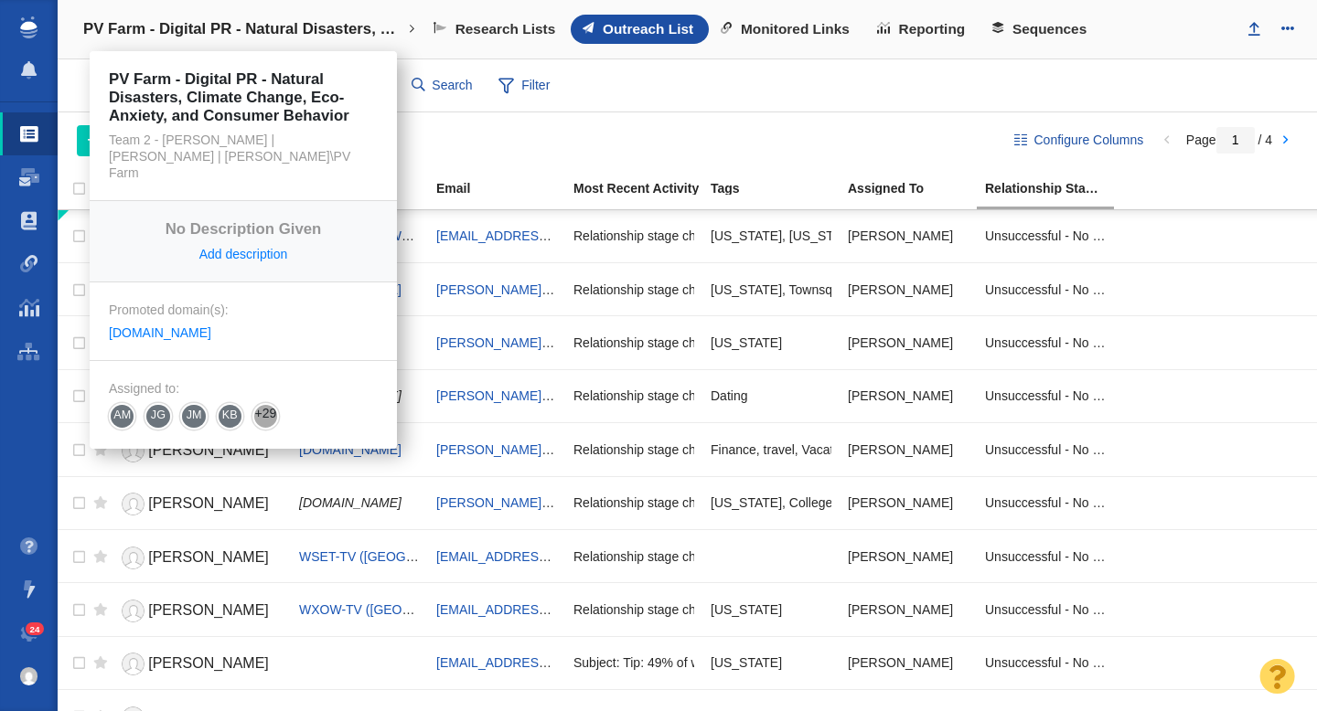
click at [329, 27] on h4 "PV Farm - Digital PR - Natural Disasters, Climate Change, Eco-Anxiety, and Cons…" at bounding box center [243, 29] width 320 height 18
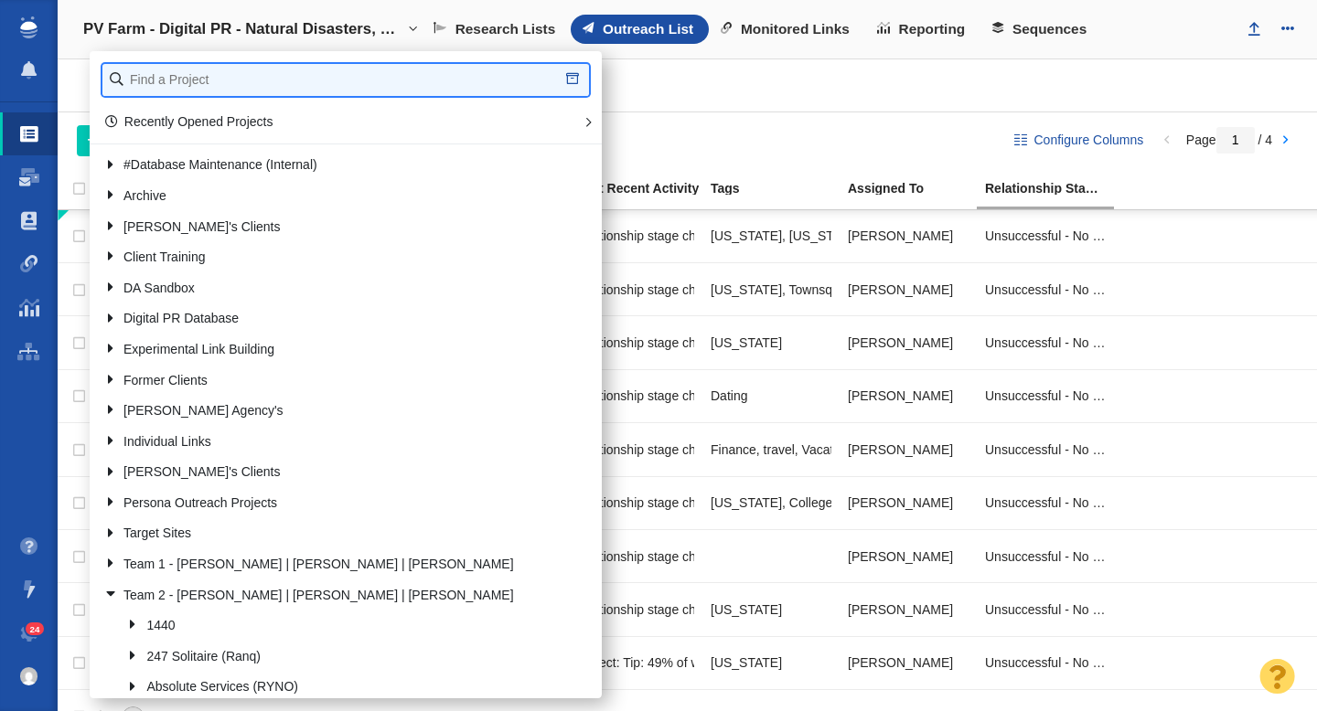
click at [200, 84] on input "text" at bounding box center [345, 80] width 486 height 32
type input "lighty"
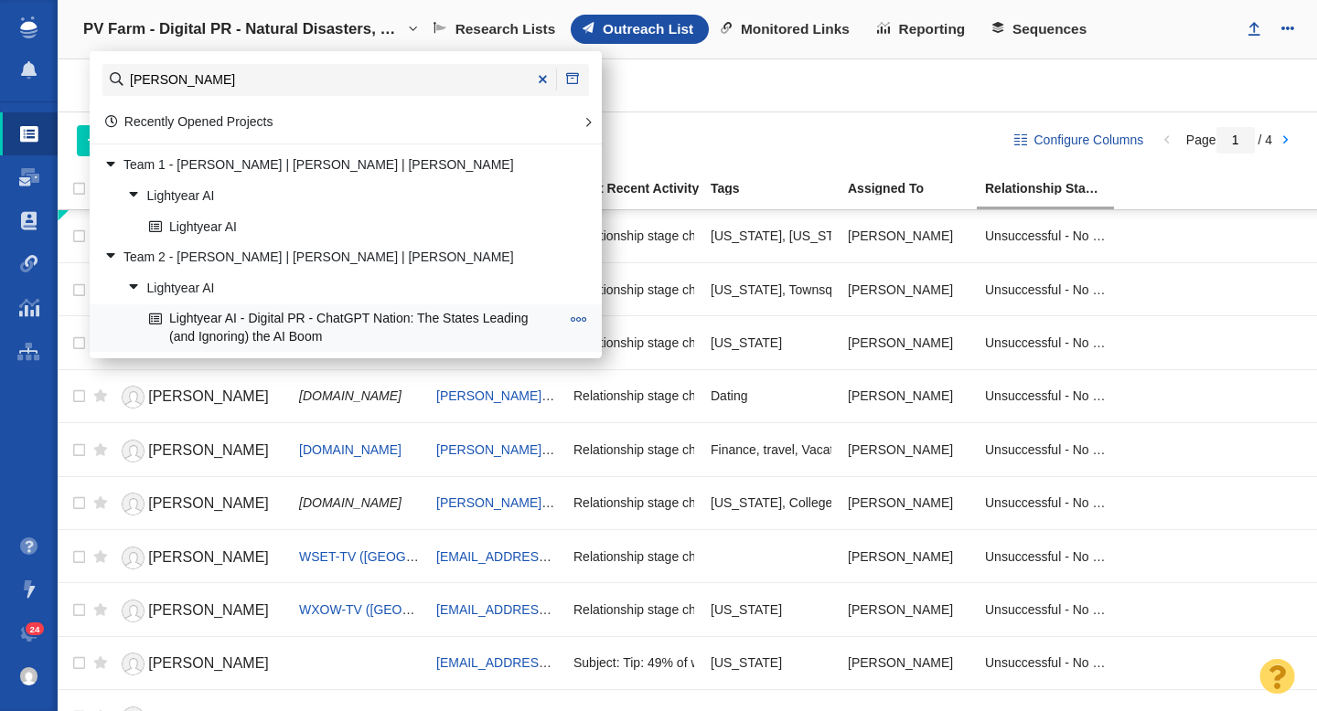
click at [248, 313] on link "Lightyear AI - Digital PR - ChatGPT Nation: The States Leading (and Ignoring) t…" at bounding box center [354, 328] width 420 height 46
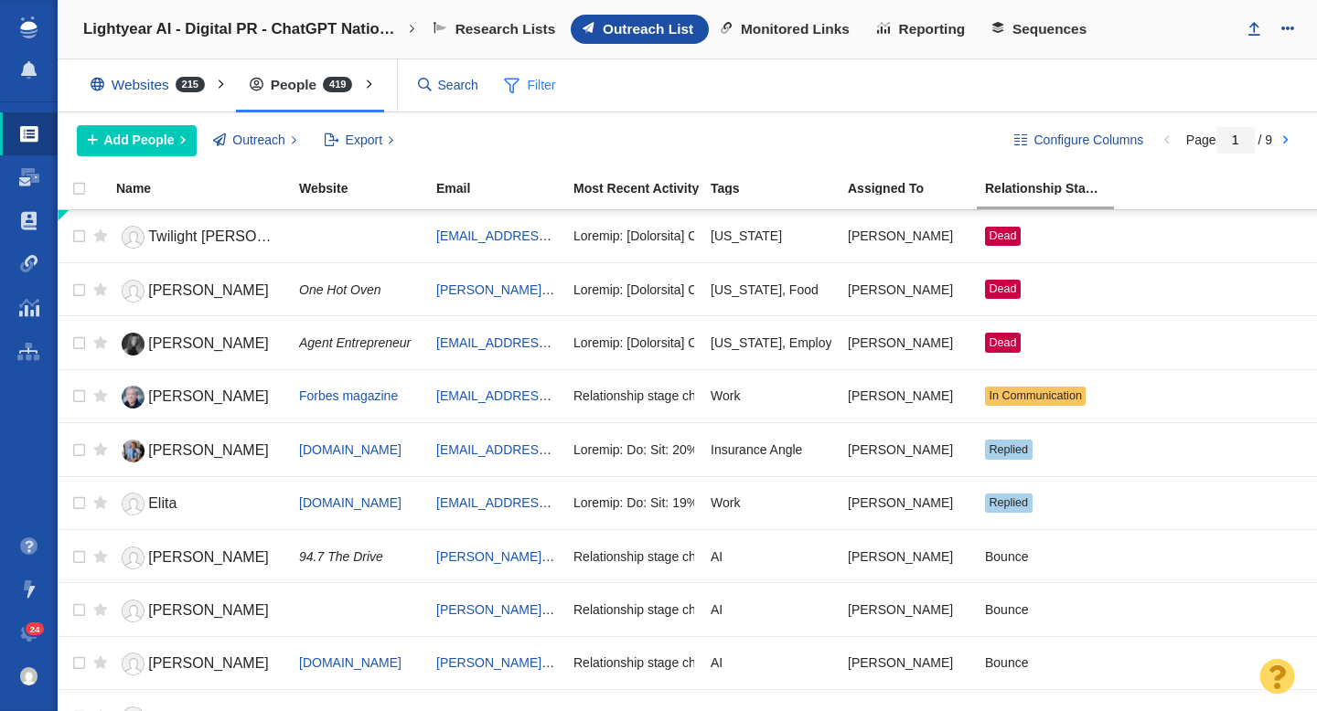
click at [528, 91] on span "Filter" at bounding box center [530, 86] width 73 height 35
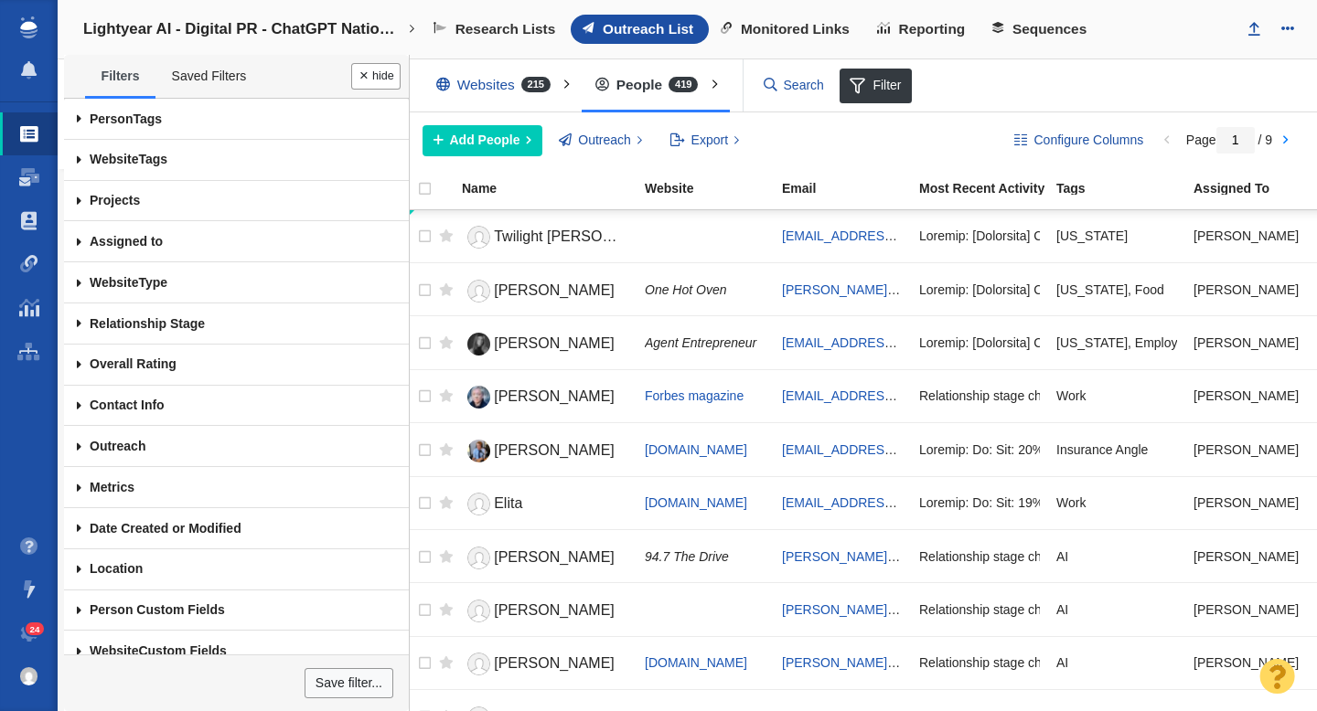
click at [78, 243] on span at bounding box center [79, 241] width 30 height 41
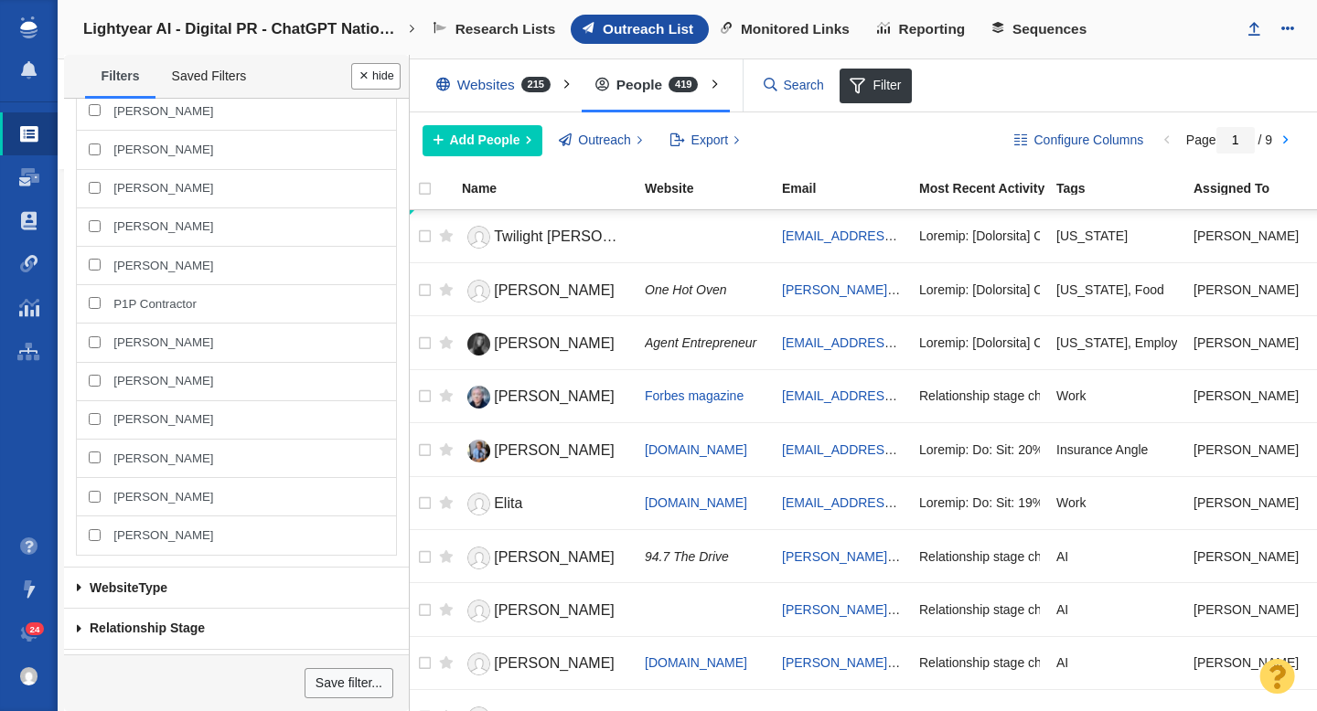
scroll to position [1126, 0]
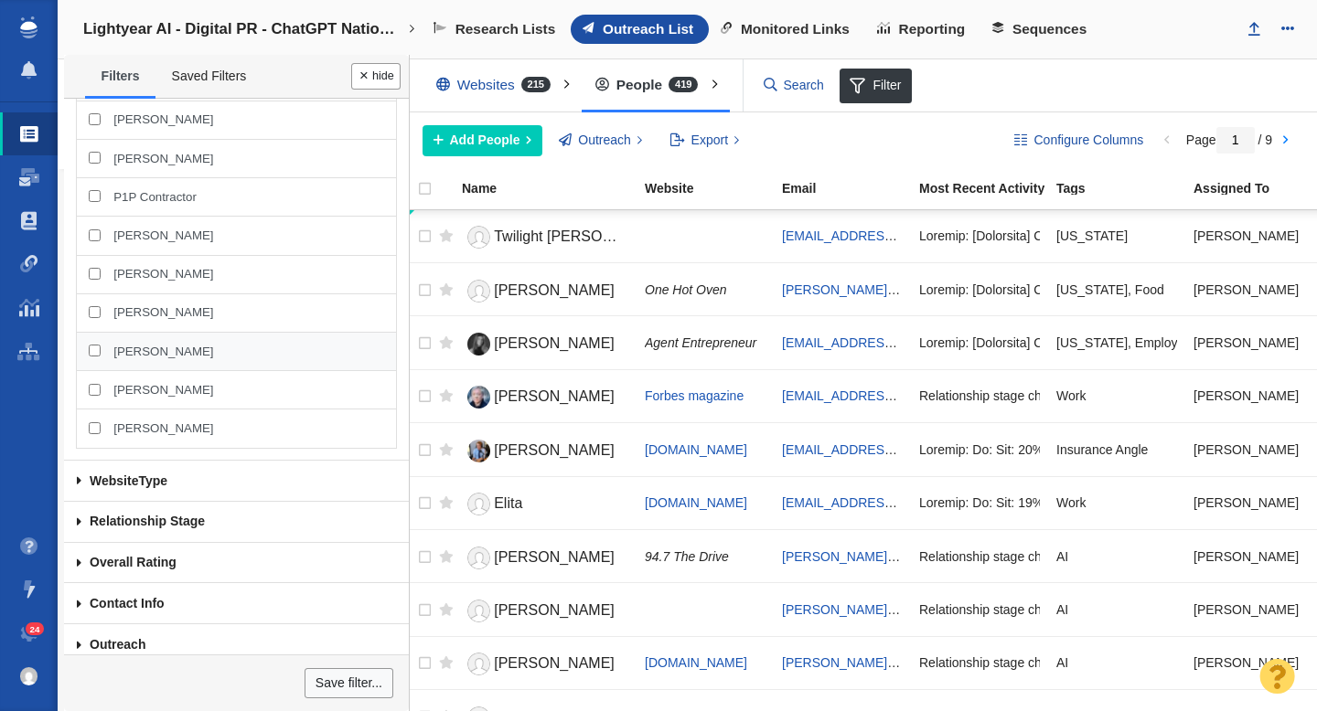
click at [144, 348] on span "[PERSON_NAME]" at bounding box center [163, 352] width 100 height 16
click at [101, 348] on input "[PERSON_NAME]" at bounding box center [95, 351] width 12 height 12
checkbox input "true"
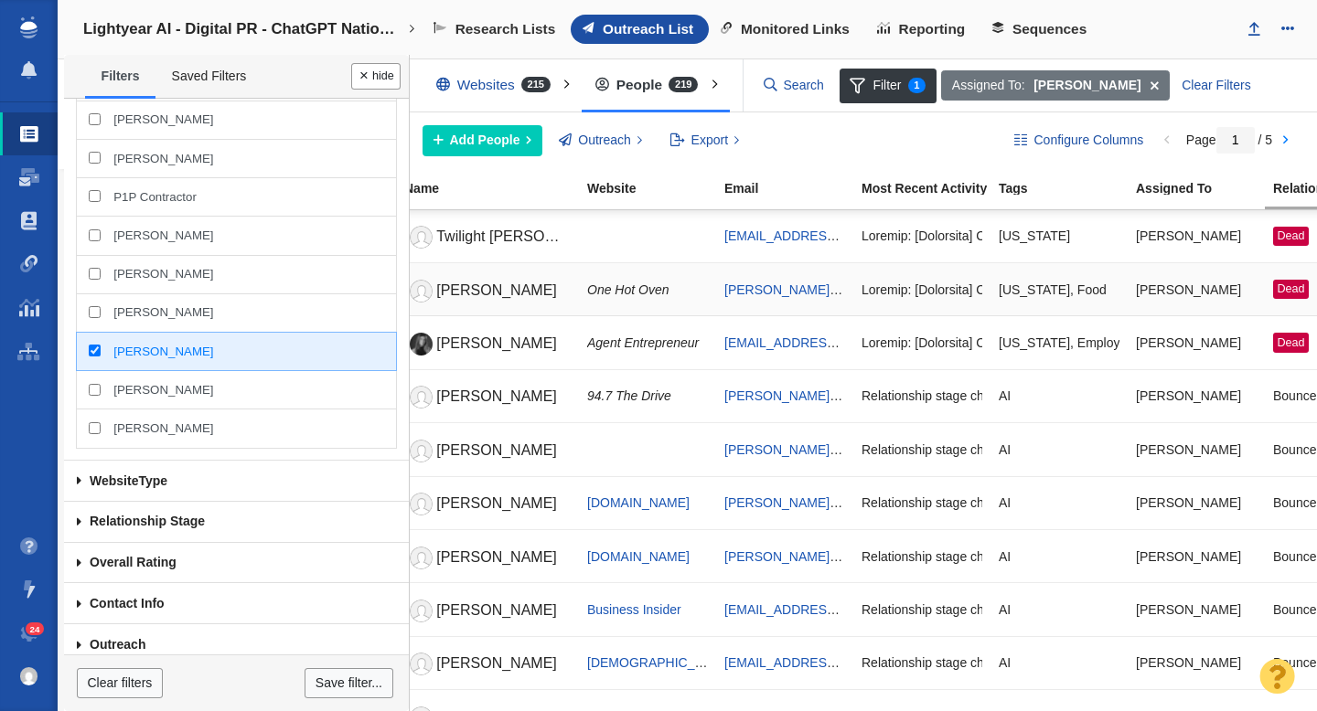
scroll to position [0, 143]
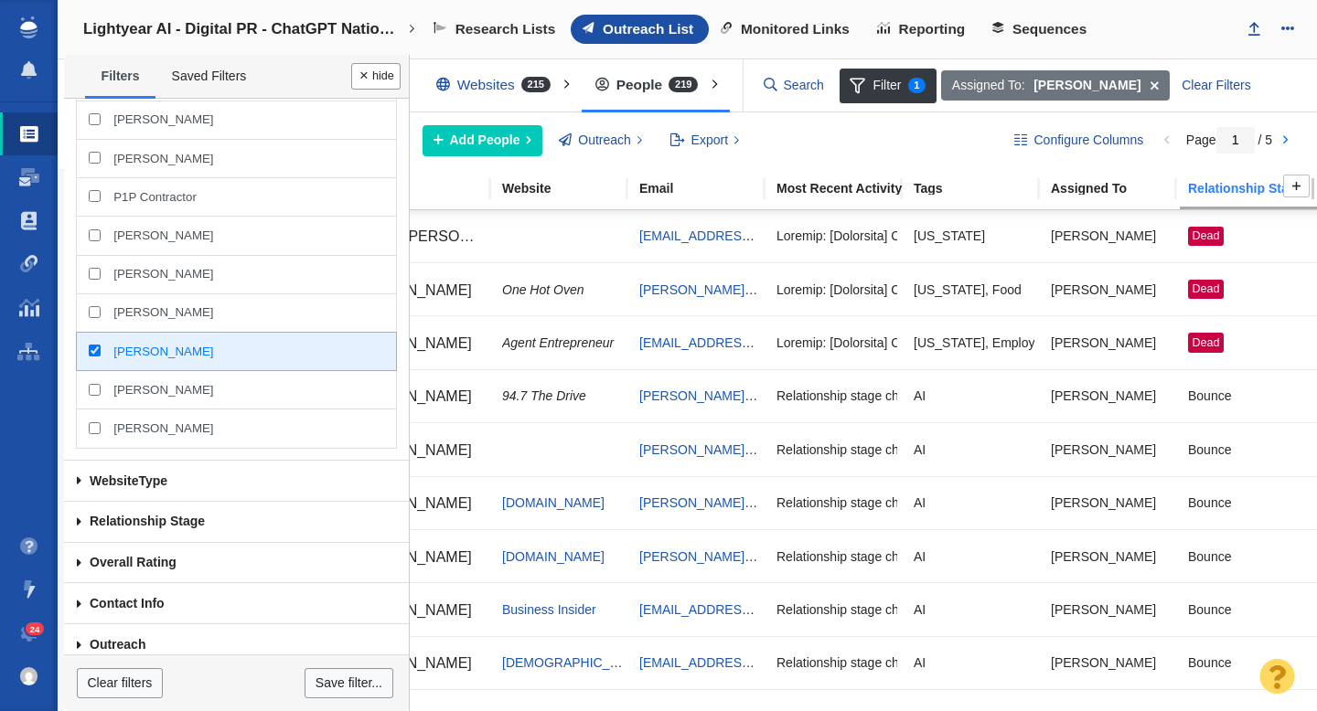
click at [1239, 183] on div "Relationship Stage" at bounding box center [1255, 188] width 135 height 13
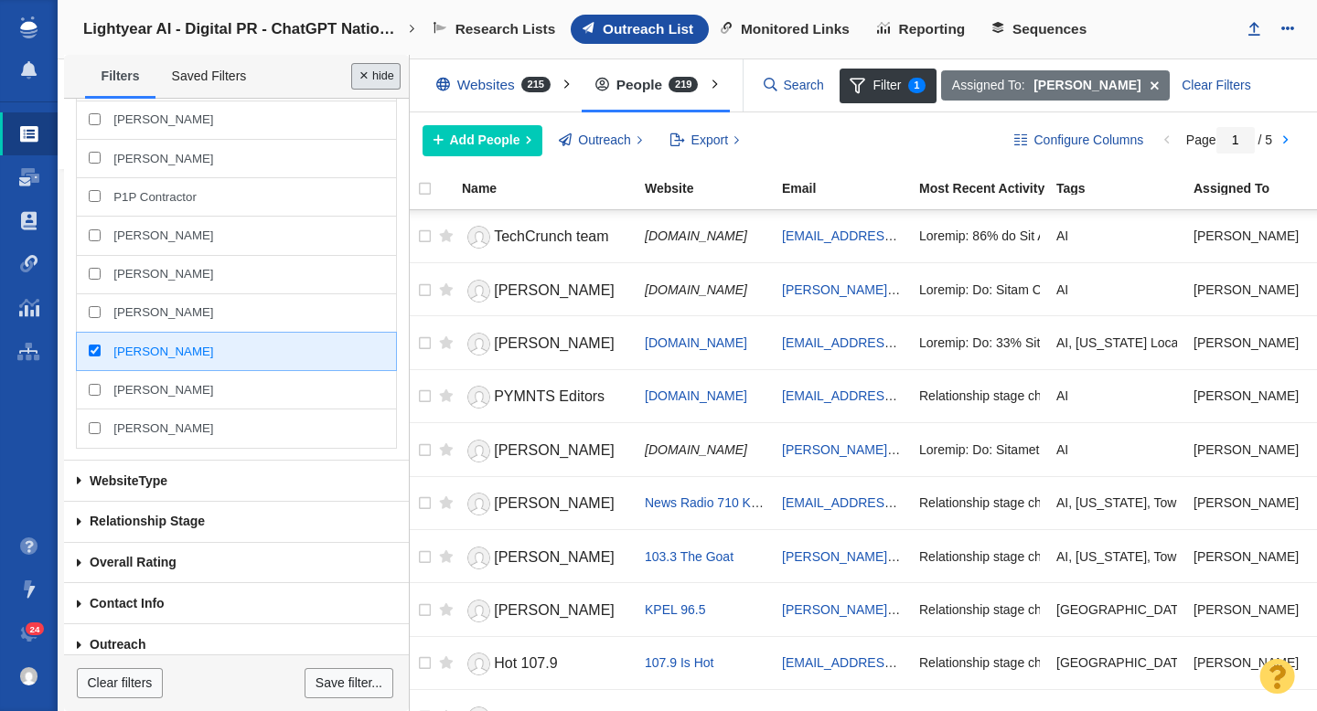
click at [374, 76] on button "Done" at bounding box center [375, 76] width 49 height 27
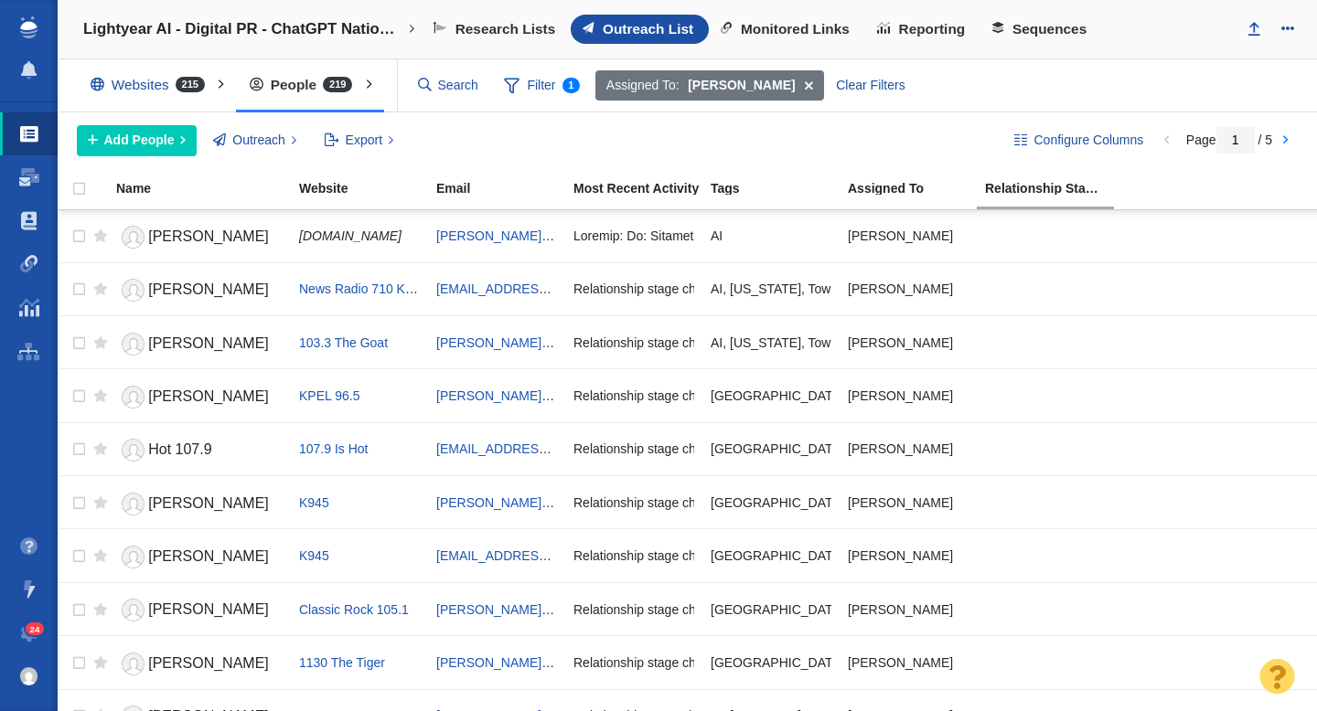
scroll to position [0, 0]
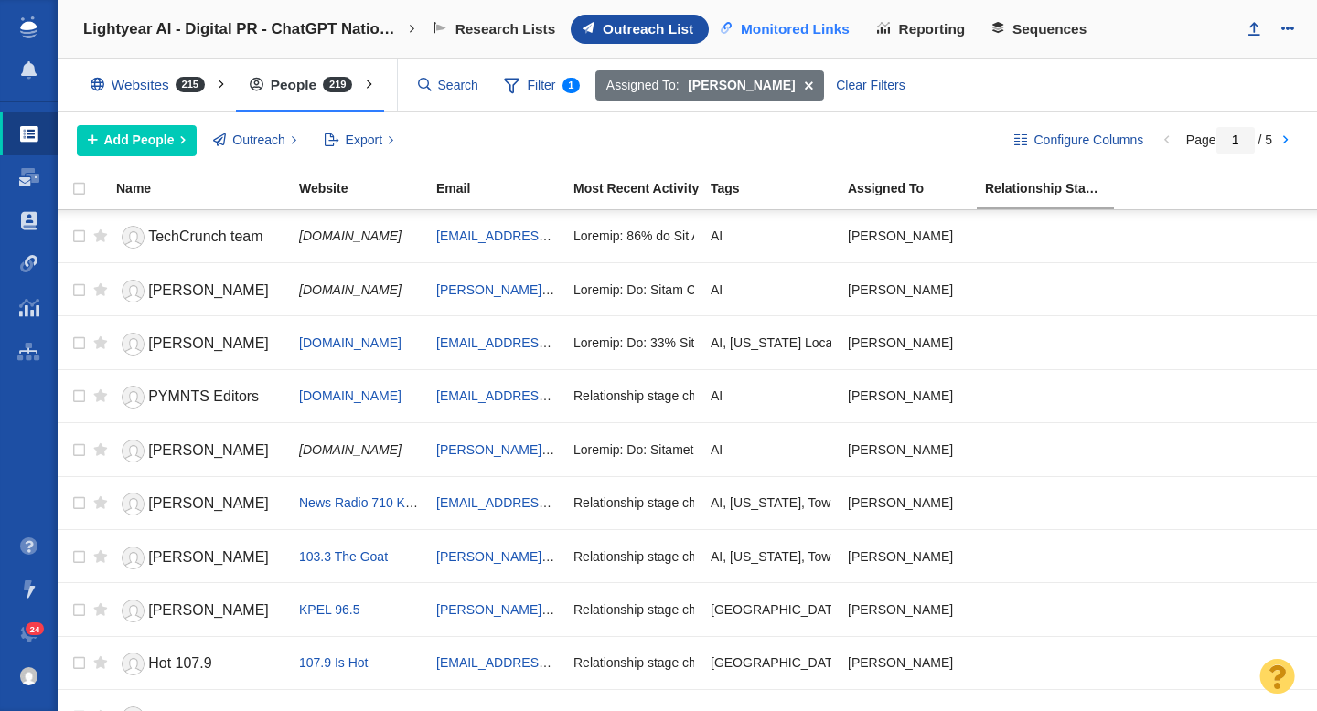
click at [814, 35] on span "Monitored Links" at bounding box center [795, 29] width 109 height 16
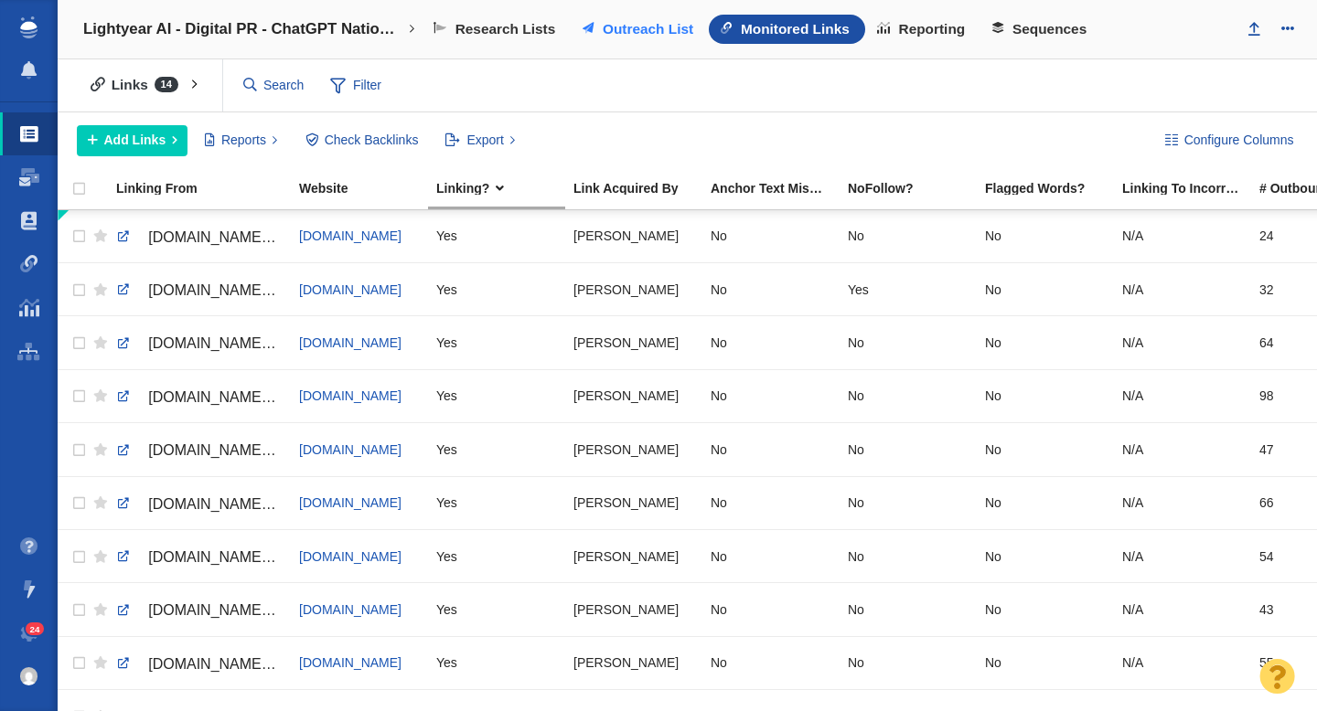
click at [652, 36] on span "Outreach List" at bounding box center [648, 29] width 91 height 16
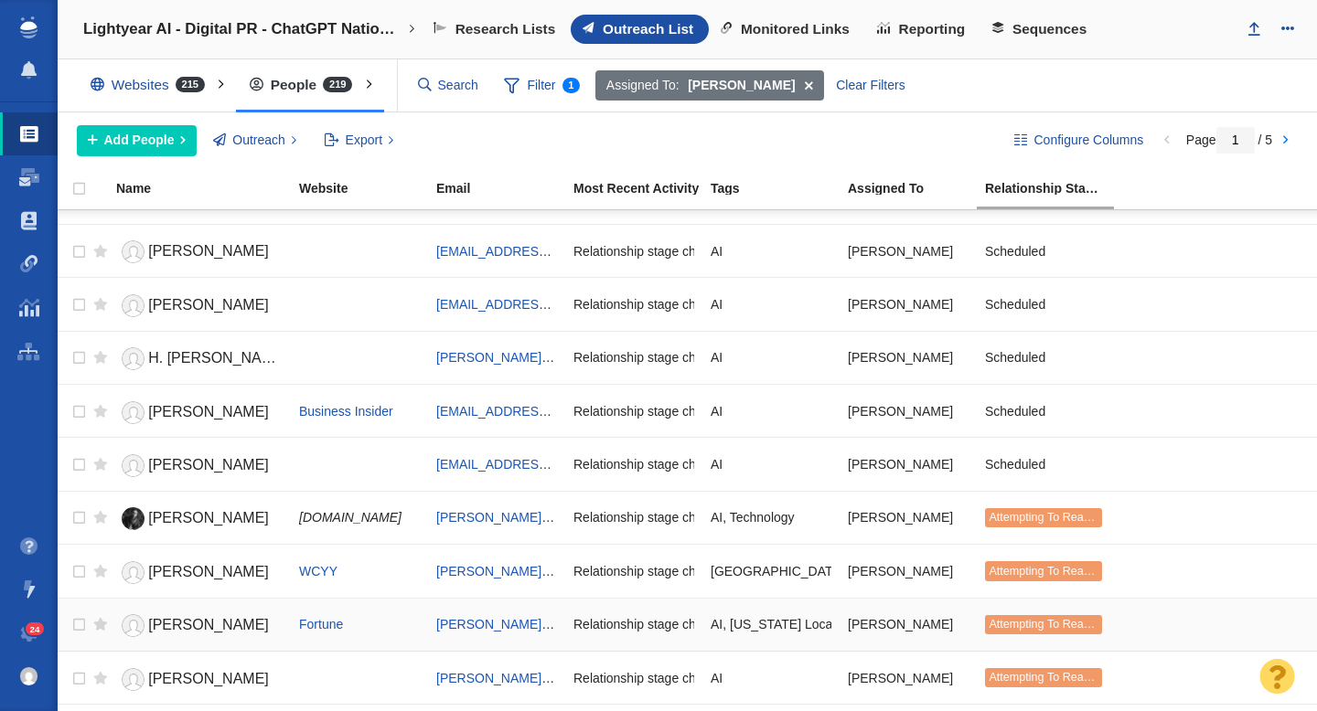
scroll to position [2010, 0]
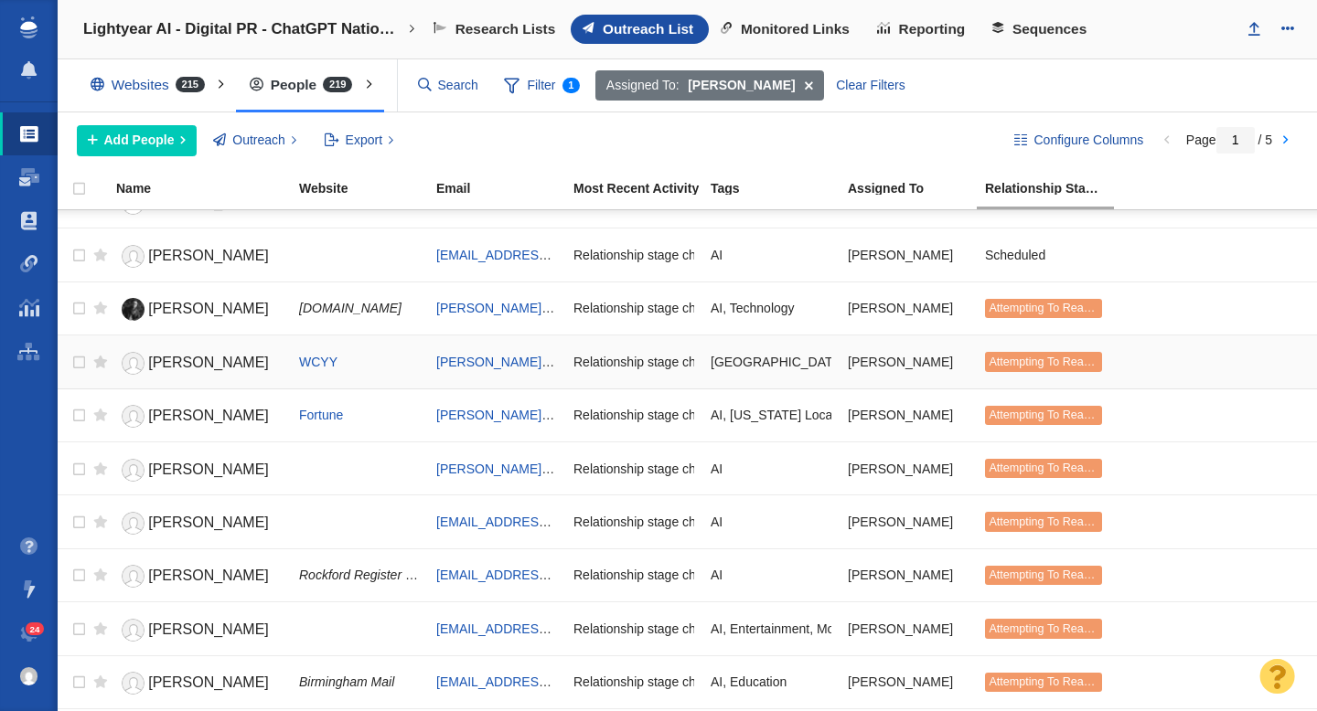
click at [186, 359] on span "[PERSON_NAME]" at bounding box center [208, 363] width 121 height 16
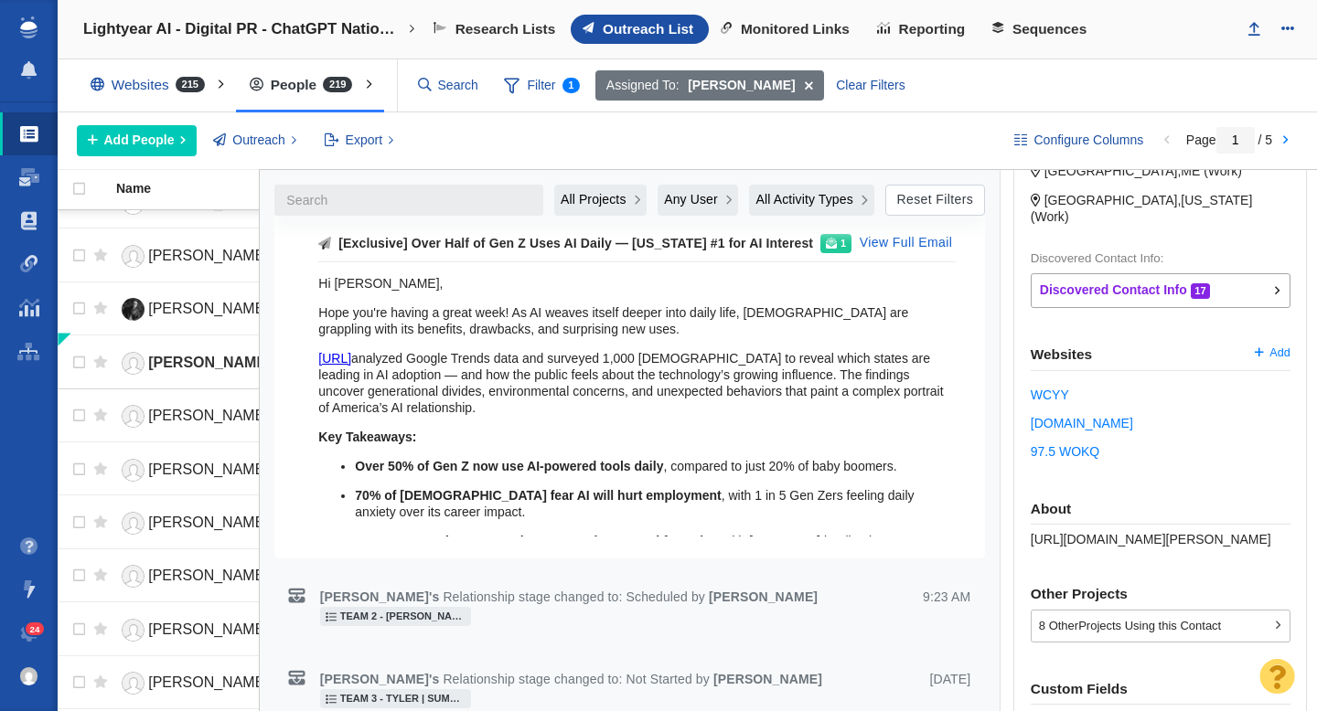
scroll to position [486, 0]
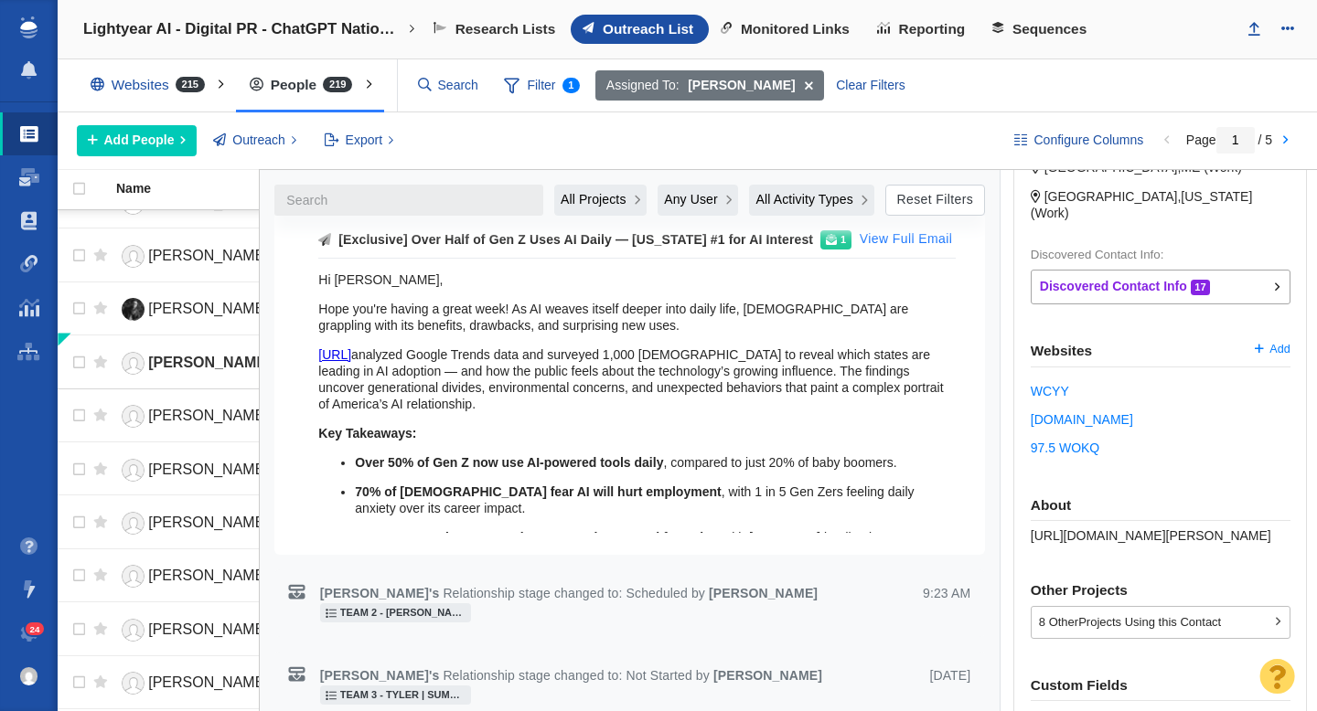
click at [909, 239] on button "View Full Email" at bounding box center [906, 239] width 114 height 29
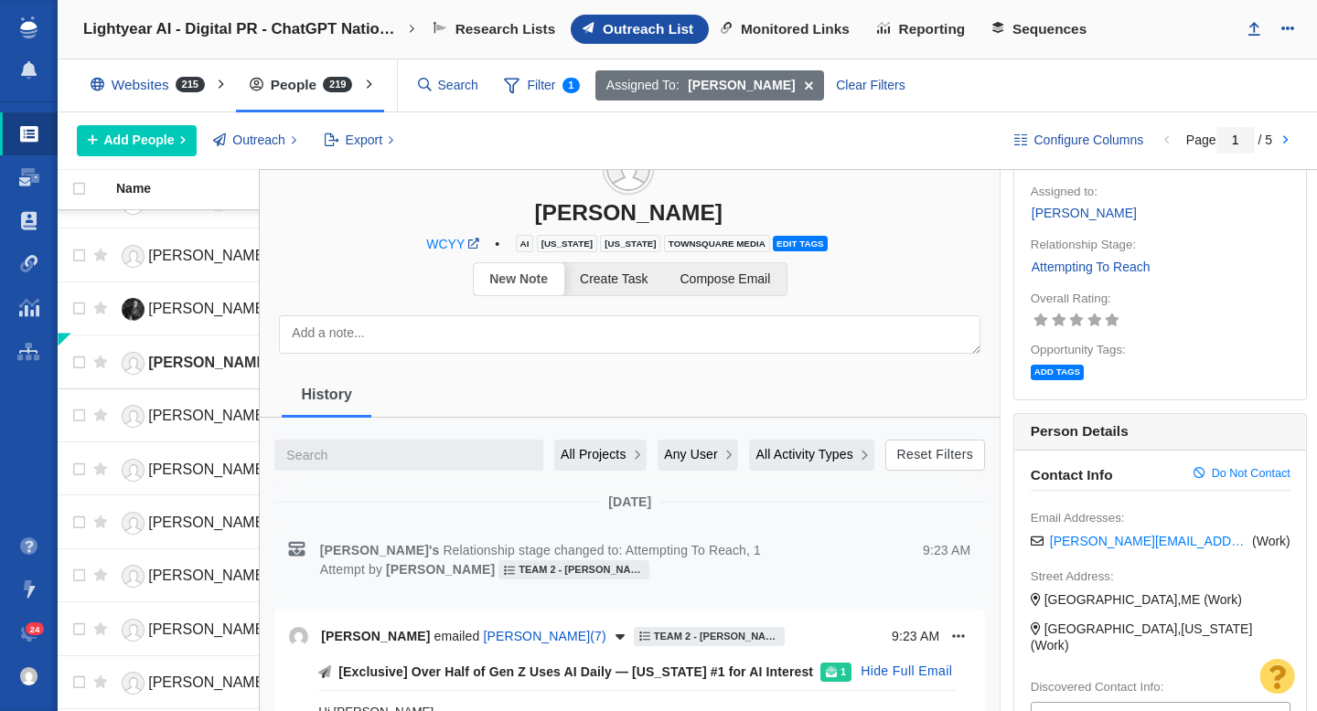
scroll to position [0, 0]
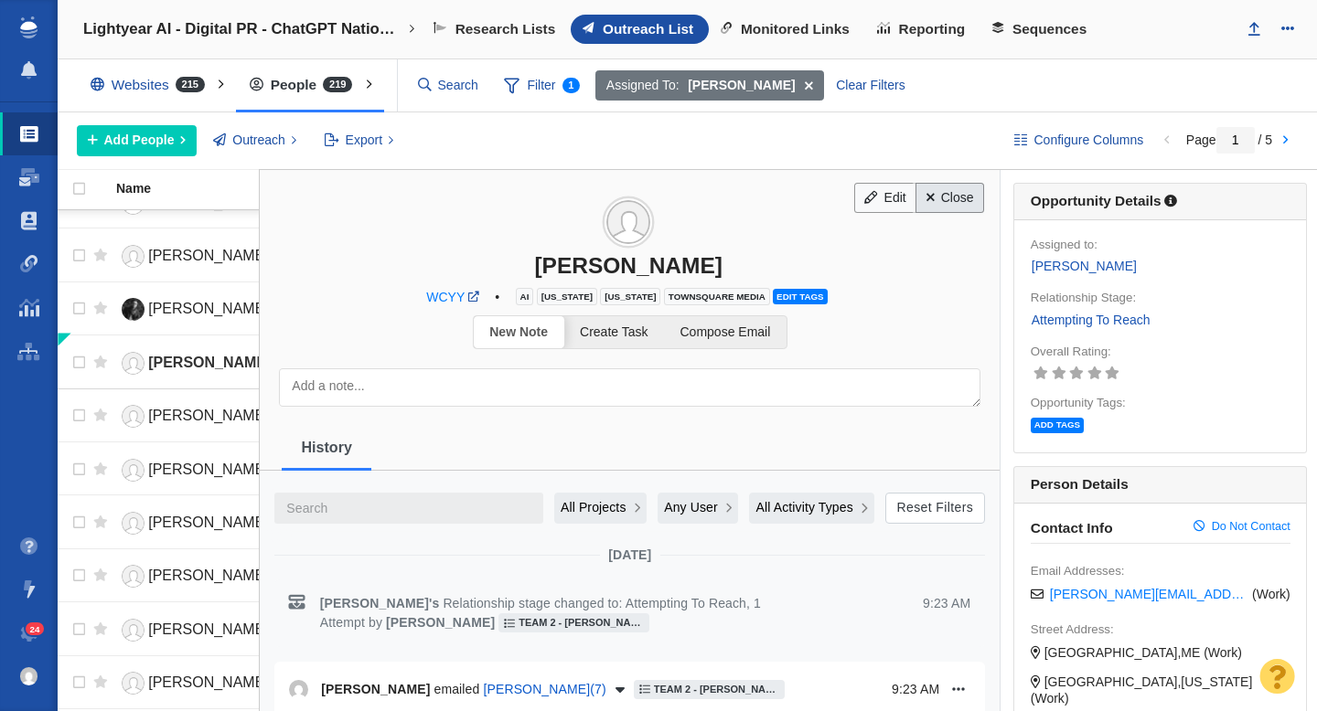
click at [958, 194] on link "Close" at bounding box center [949, 198] width 69 height 31
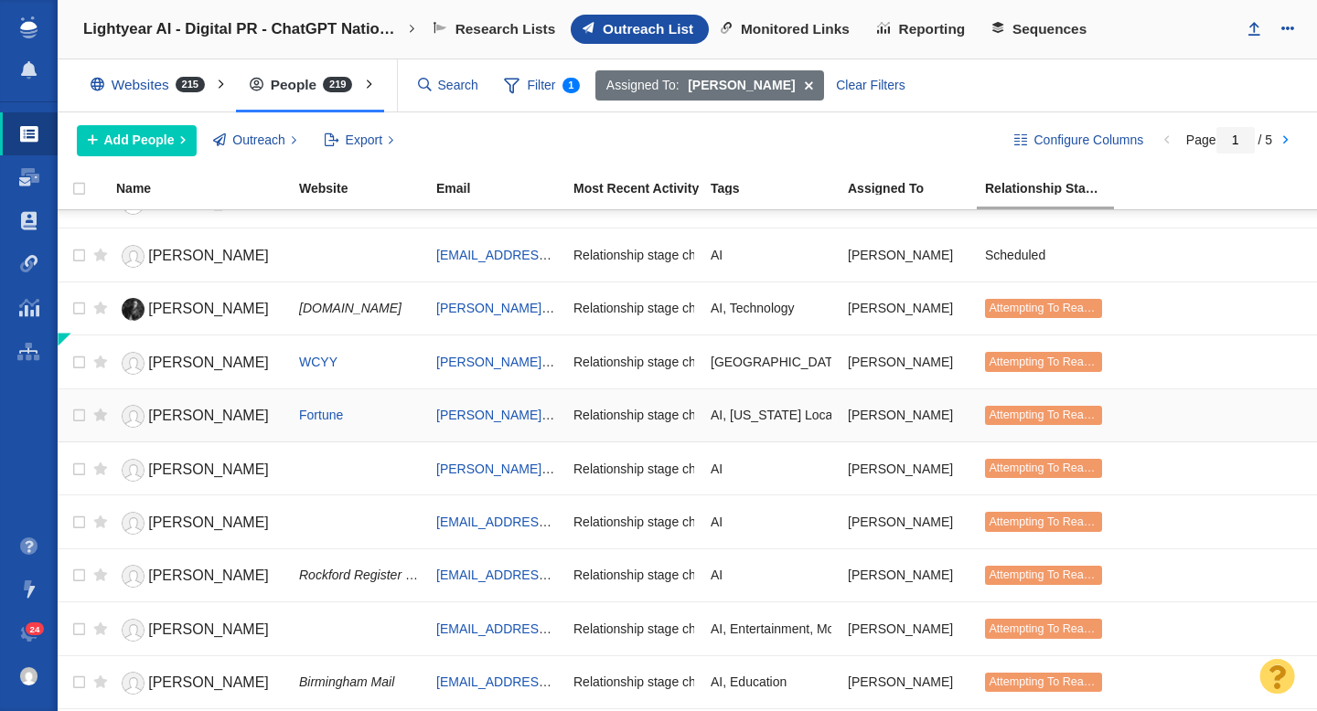
scroll to position [2168, 0]
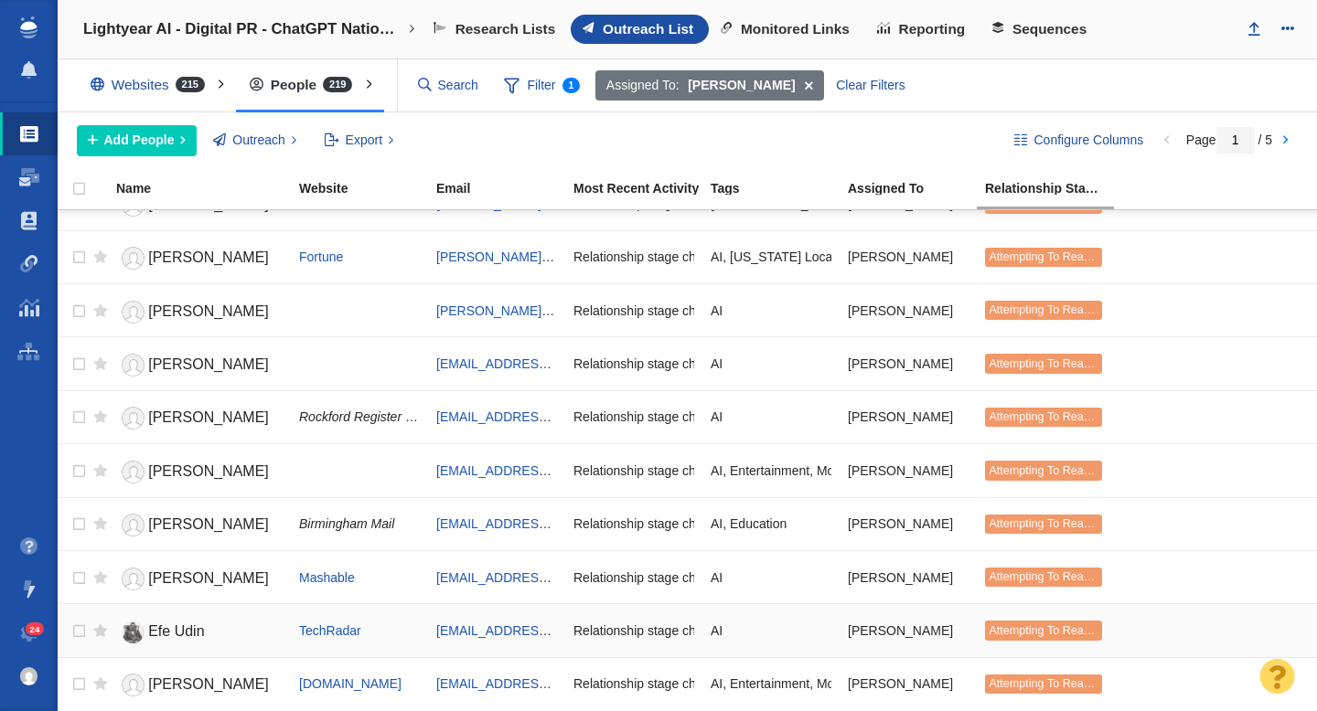
click at [168, 633] on span "Efe Udin" at bounding box center [176, 632] width 56 height 16
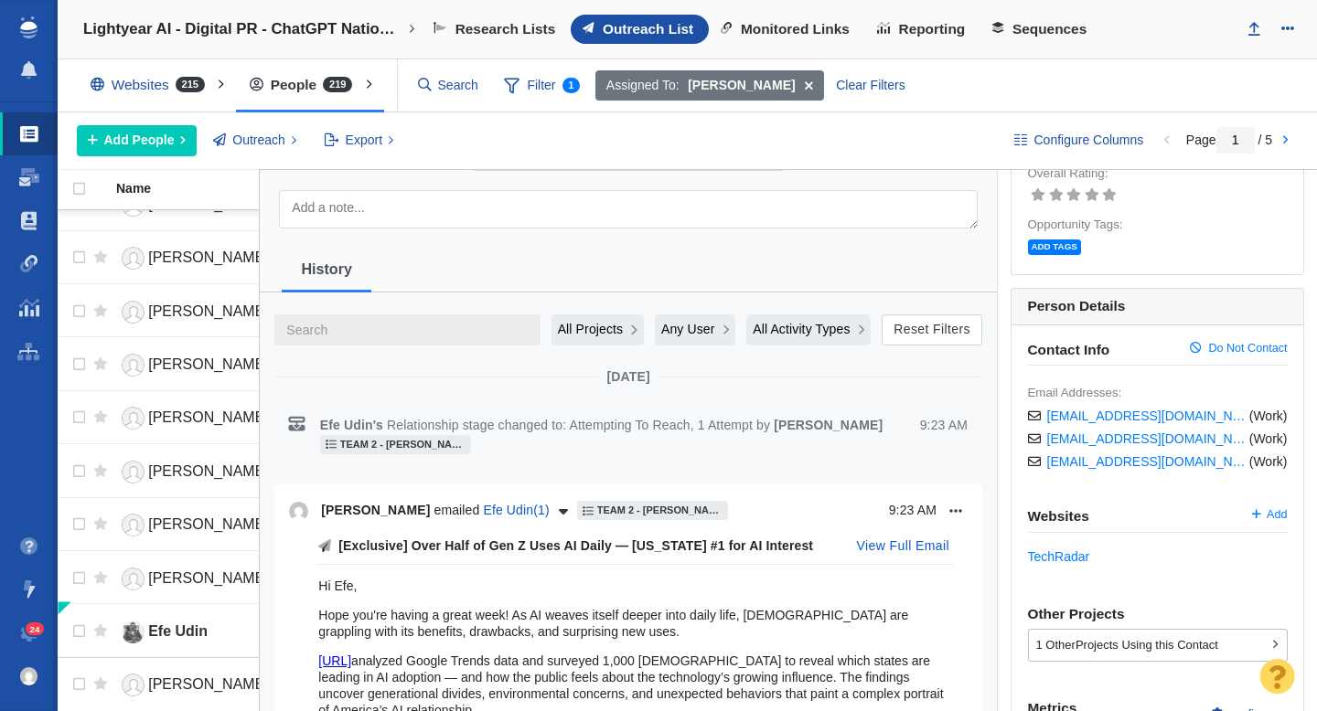
scroll to position [0, 0]
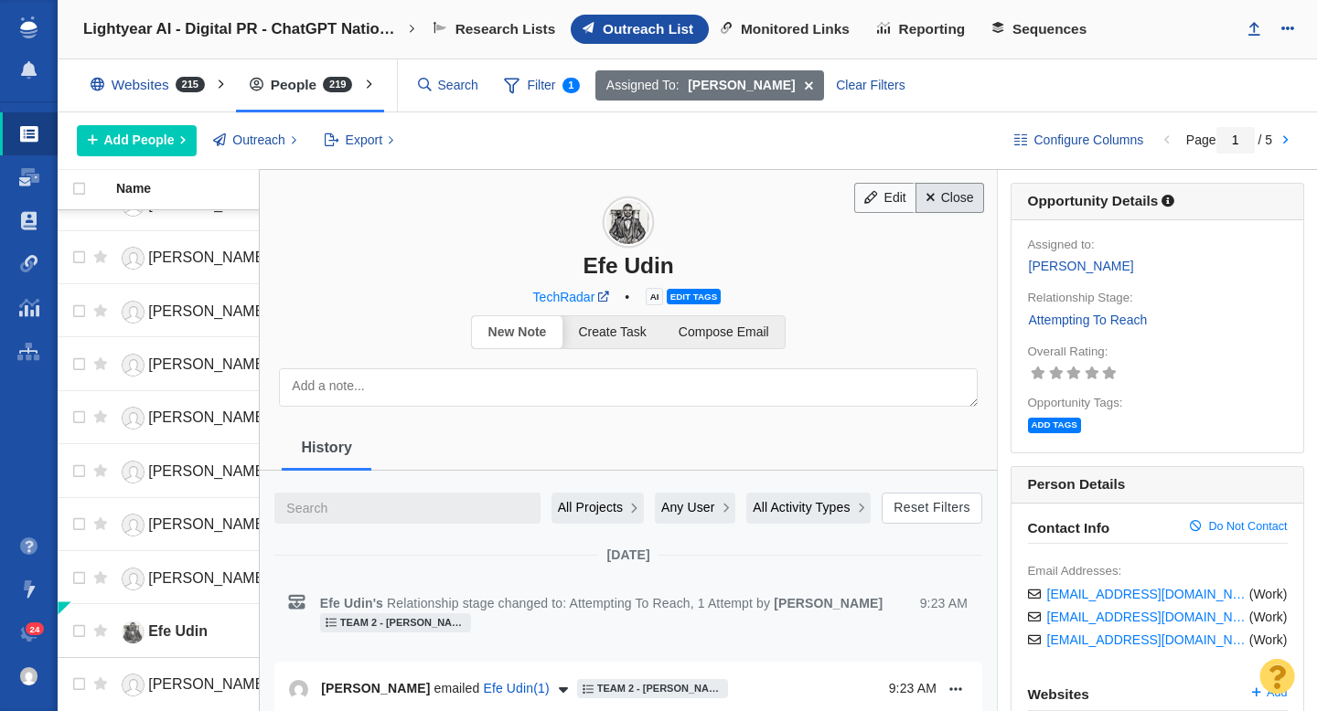
click at [940, 197] on link "Close" at bounding box center [949, 198] width 69 height 31
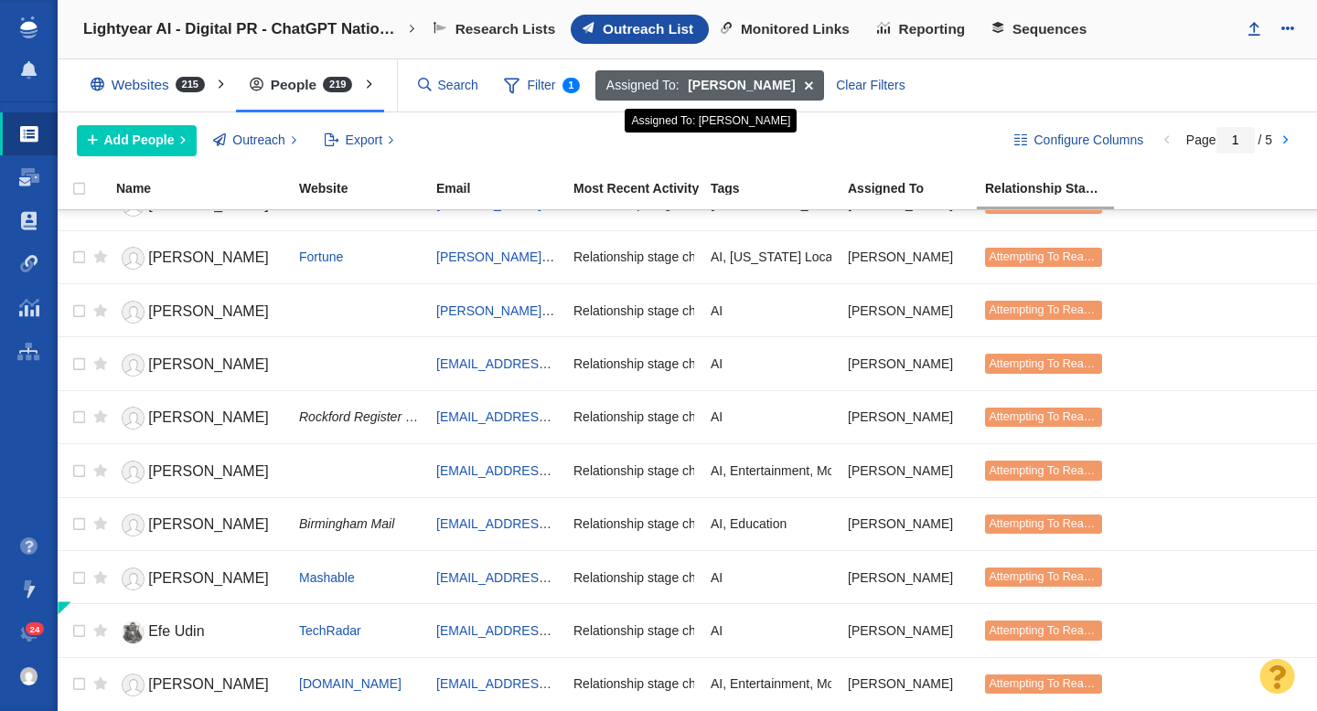
click at [796, 89] on span at bounding box center [809, 85] width 28 height 31
